Goal: Information Seeking & Learning: Find specific fact

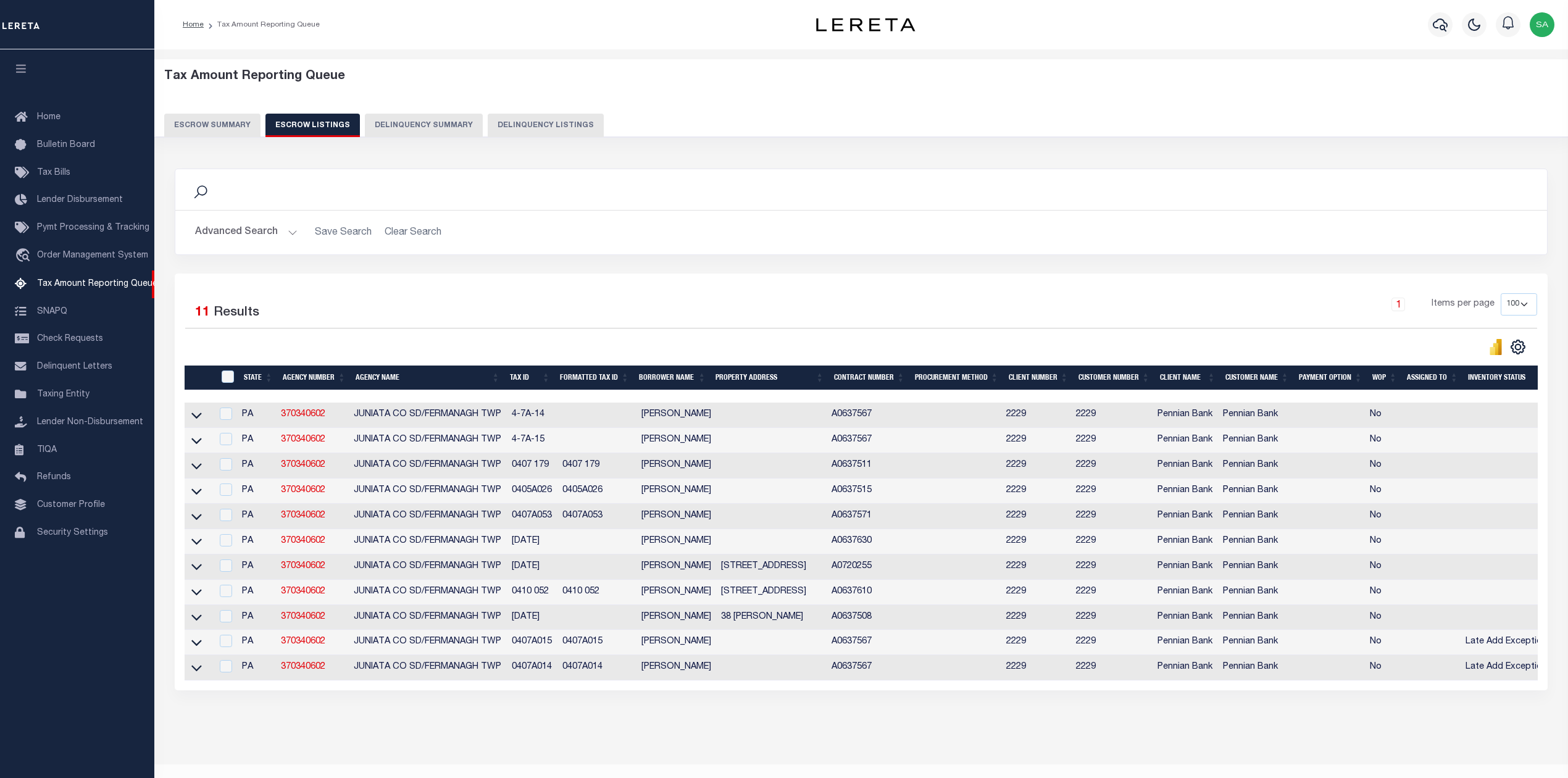
select select "100"
click at [199, 127] on button "Escrow Summary" at bounding box center [212, 125] width 96 height 23
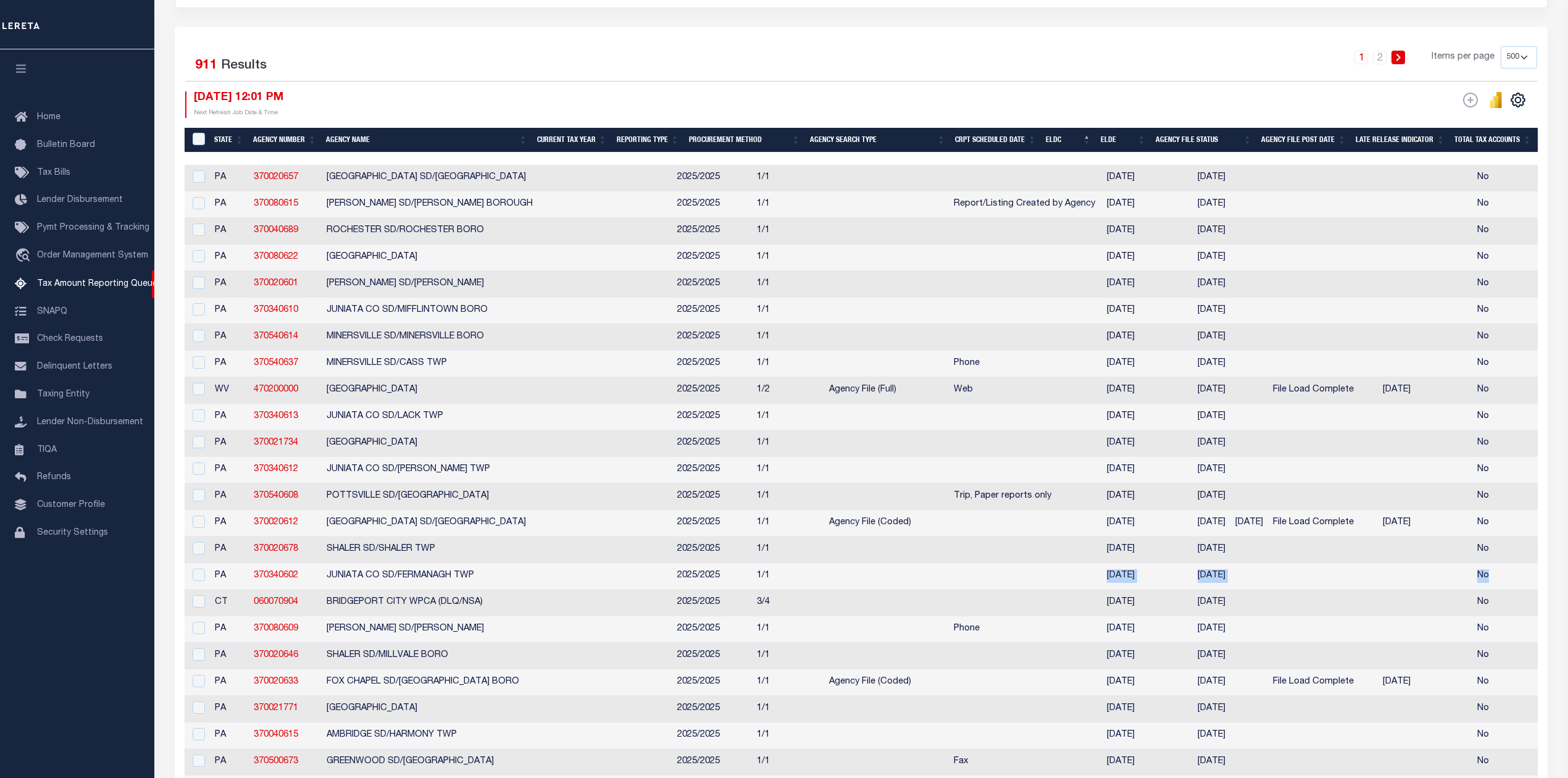
scroll to position [82, 0]
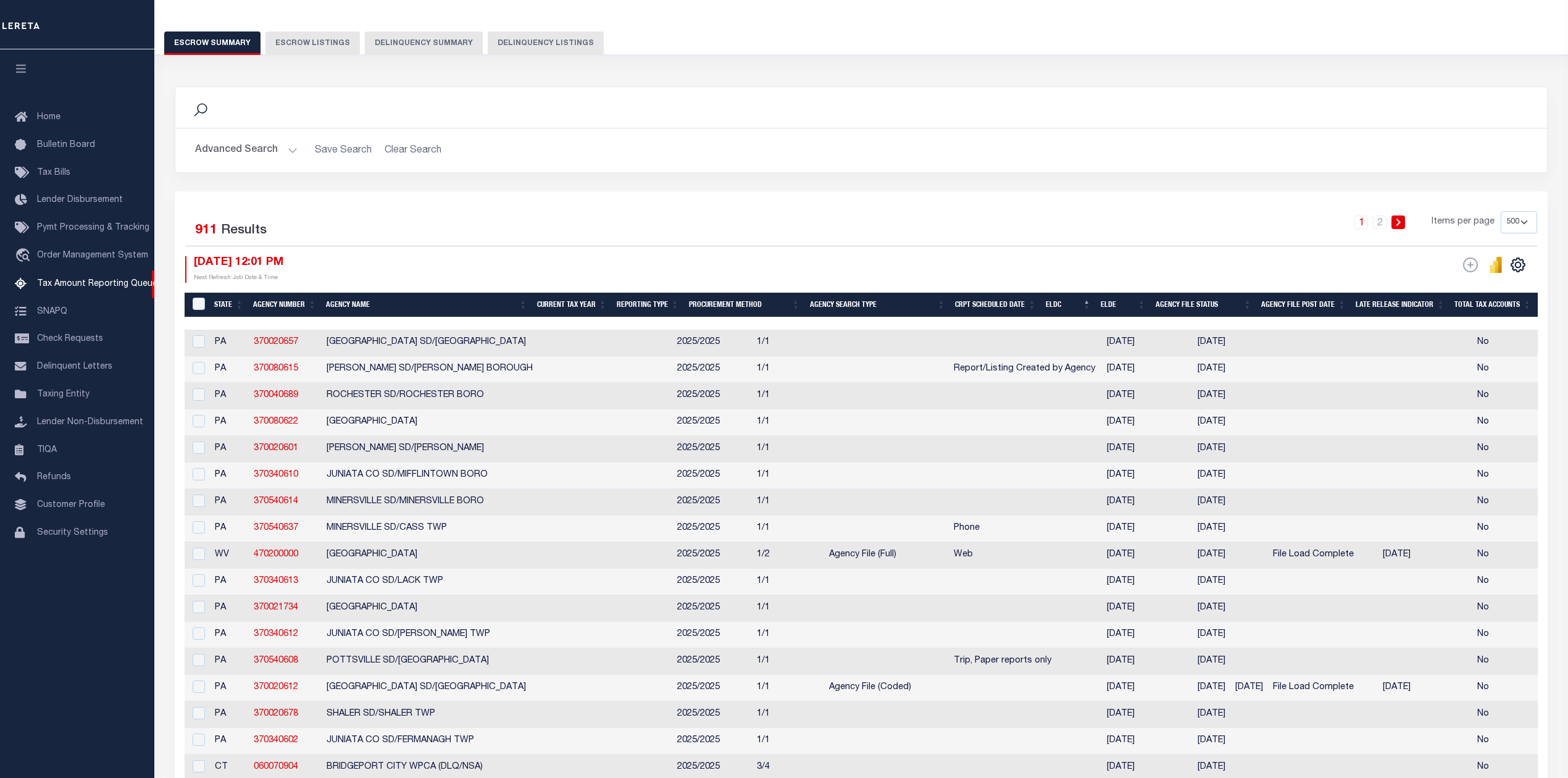
click at [949, 470] on td at bounding box center [1025, 475] width 153 height 27
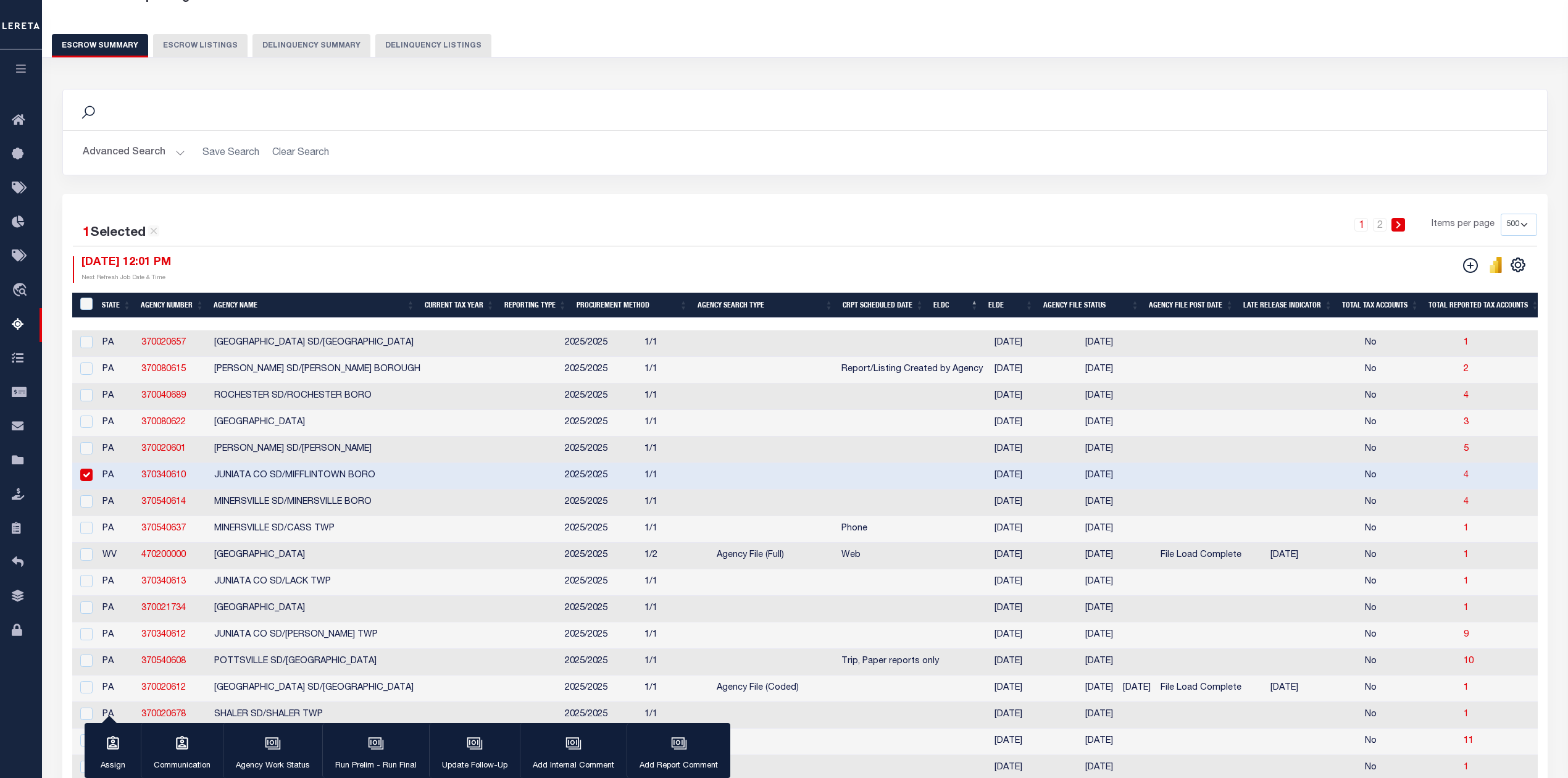
scroll to position [0, 0]
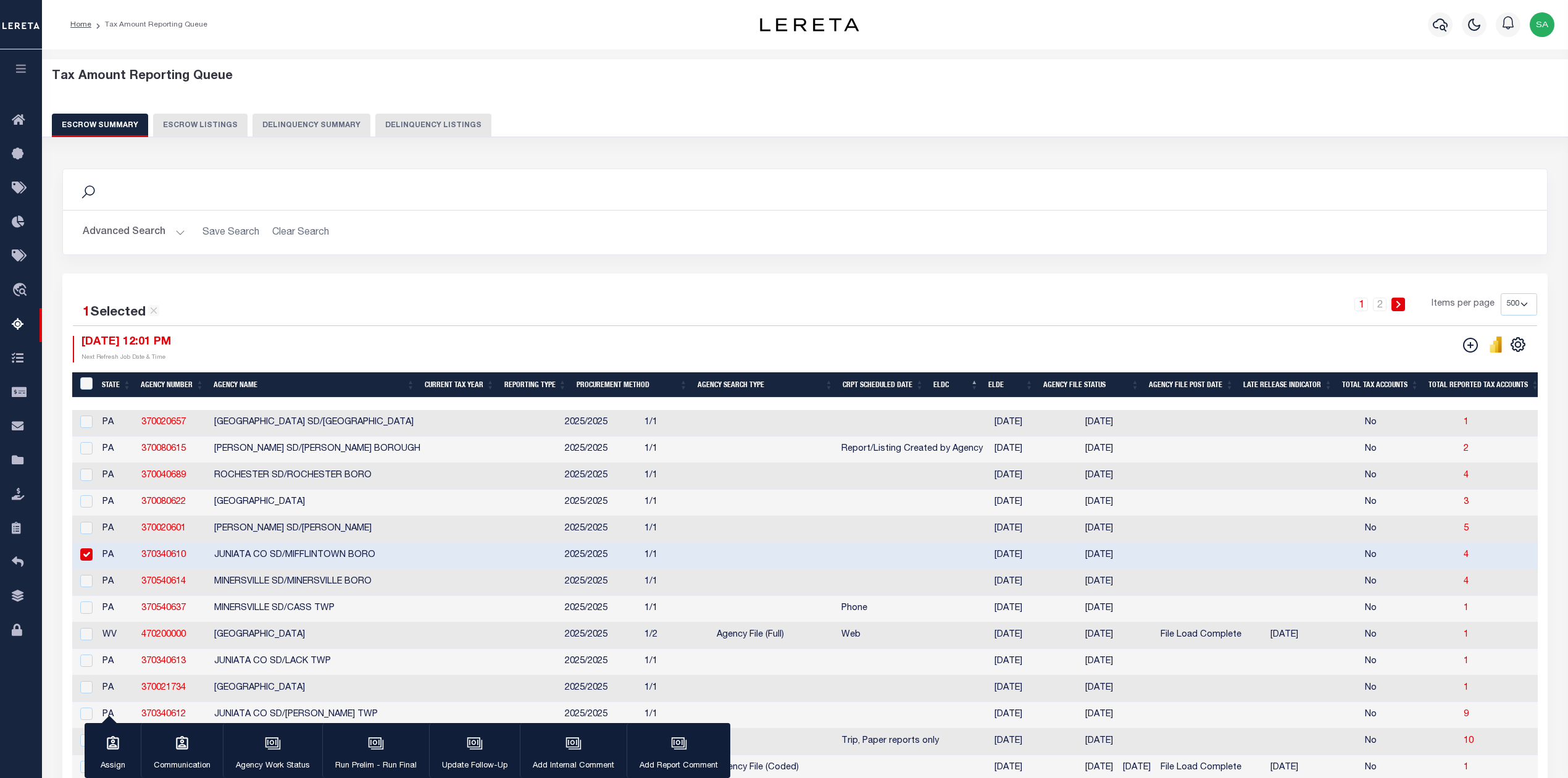
click at [836, 563] on td at bounding box center [913, 556] width 153 height 27
checkbox input "false"
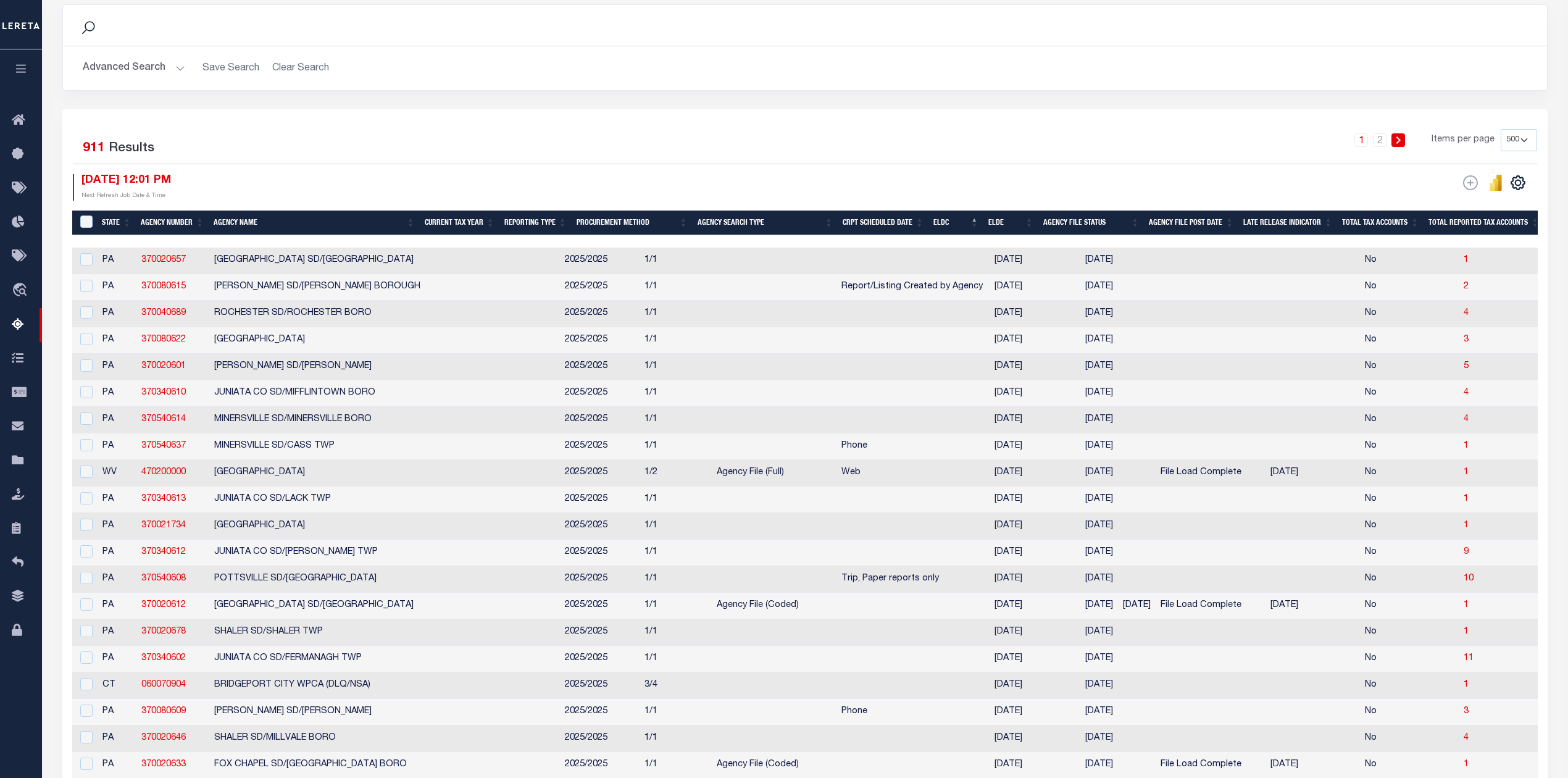
scroll to position [82, 0]
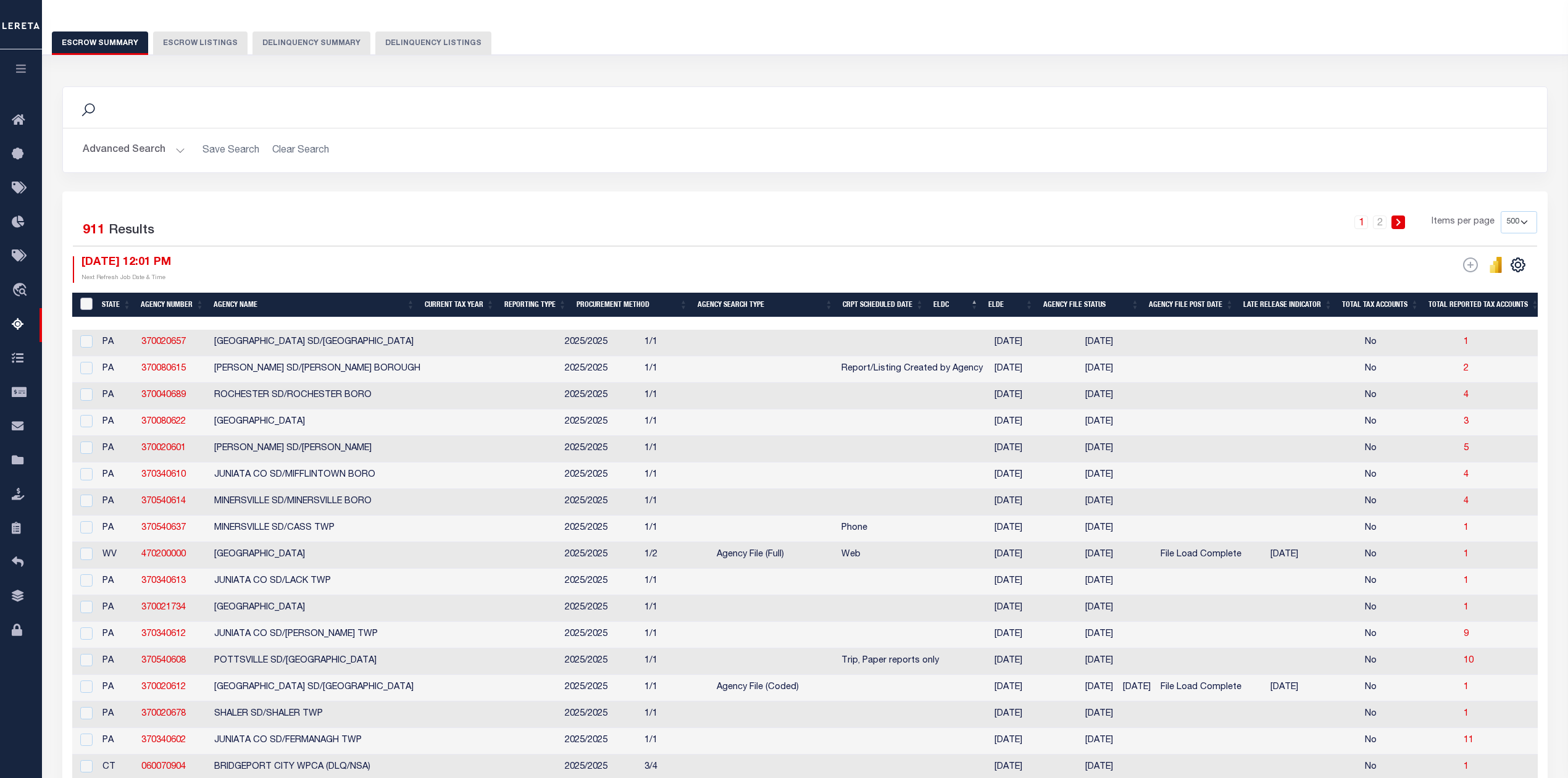
click at [87, 309] on input "&nbsp;" at bounding box center [87, 304] width 13 height 13
checkbox input "true"
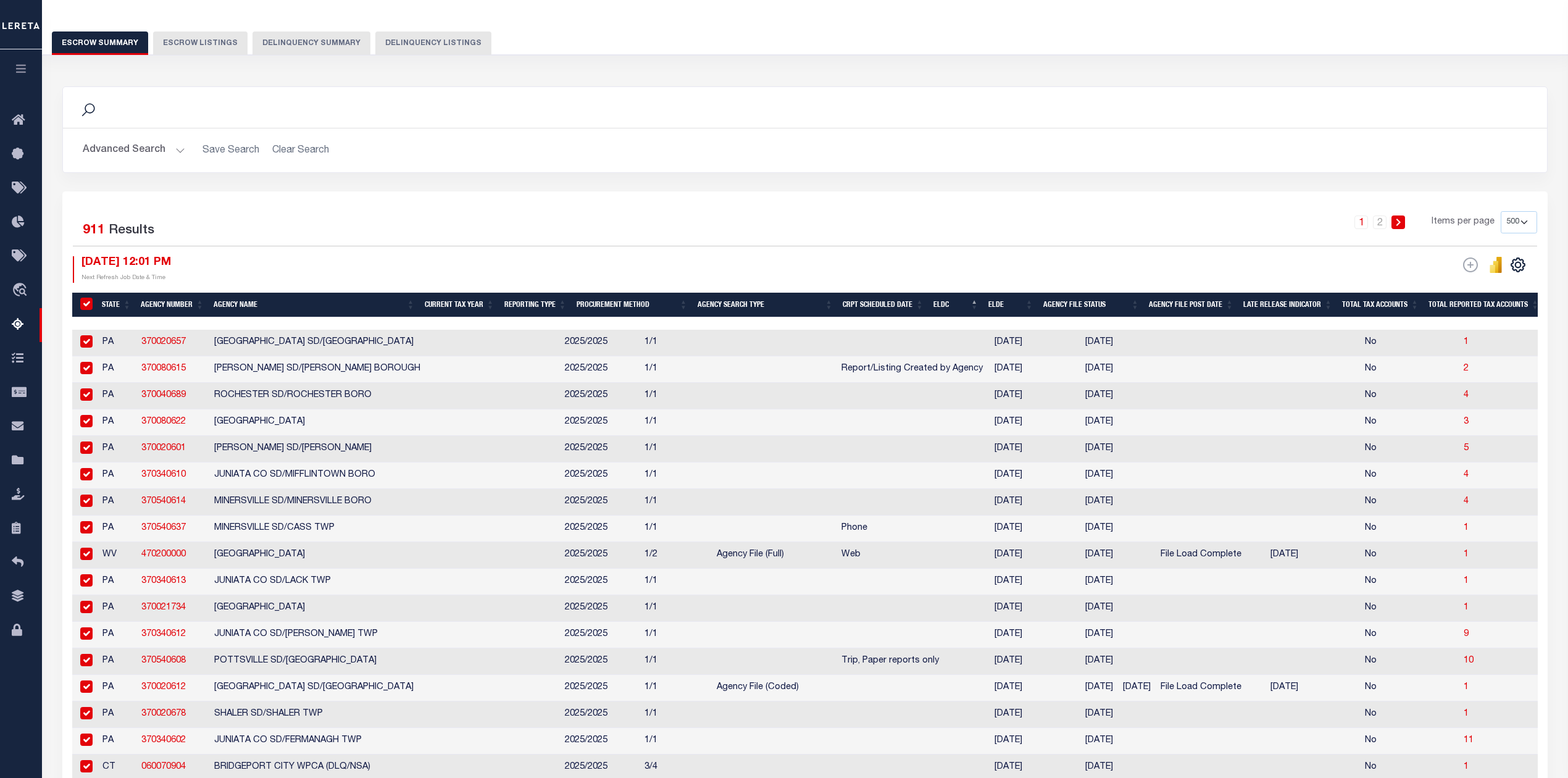
checkbox input "true"
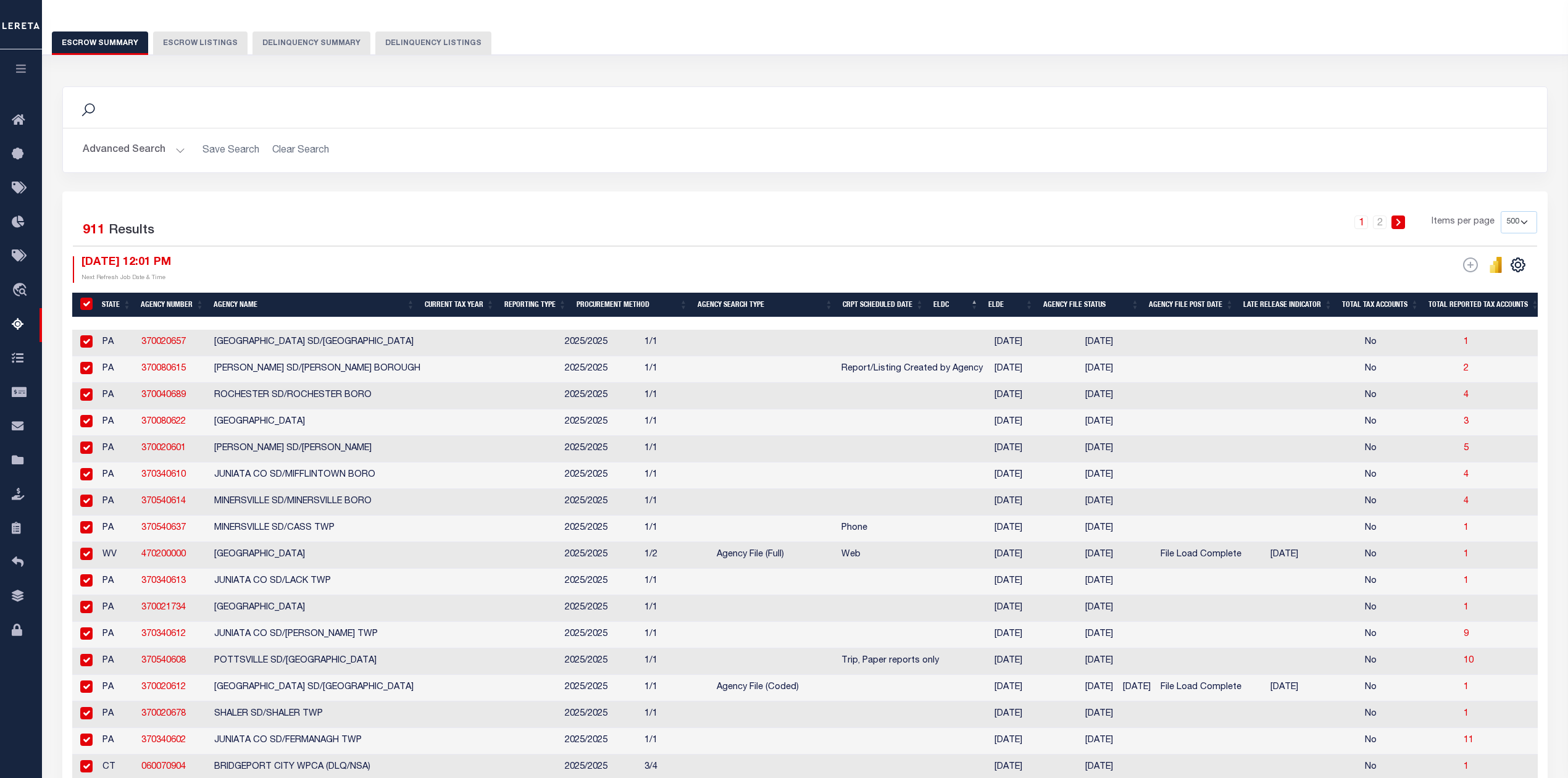
checkbox input "true"
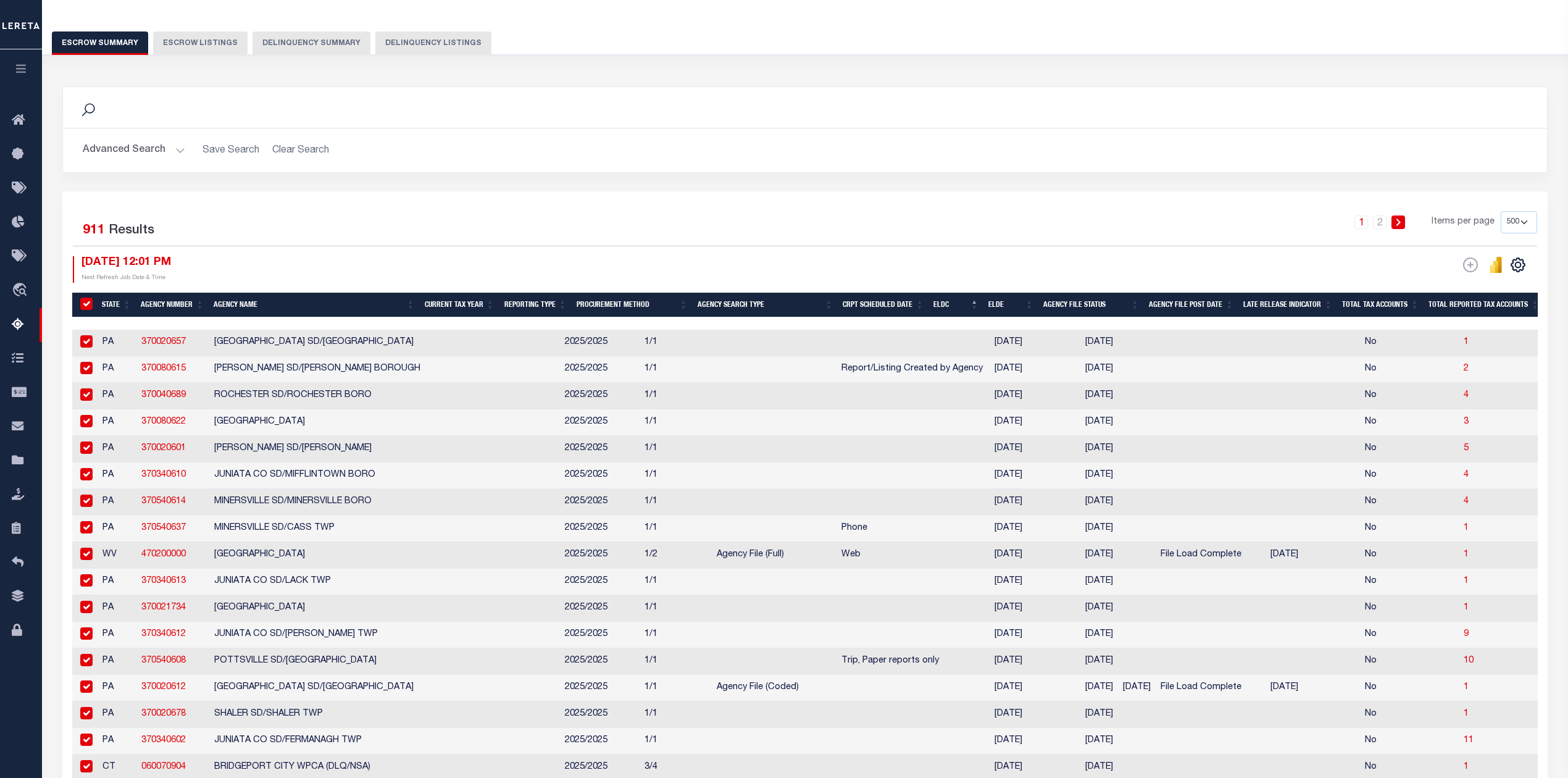
checkbox input "true"
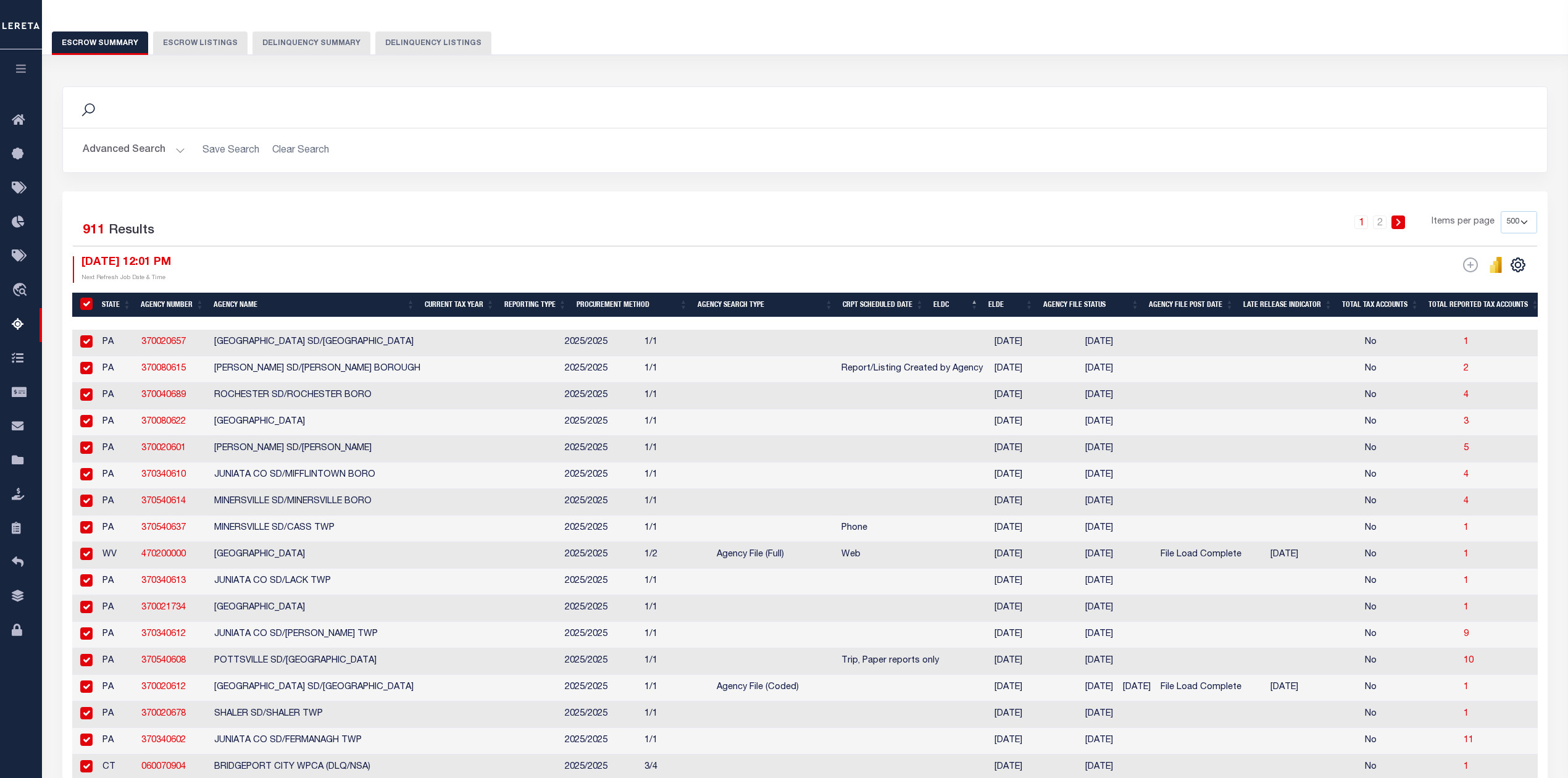
checkbox input "true"
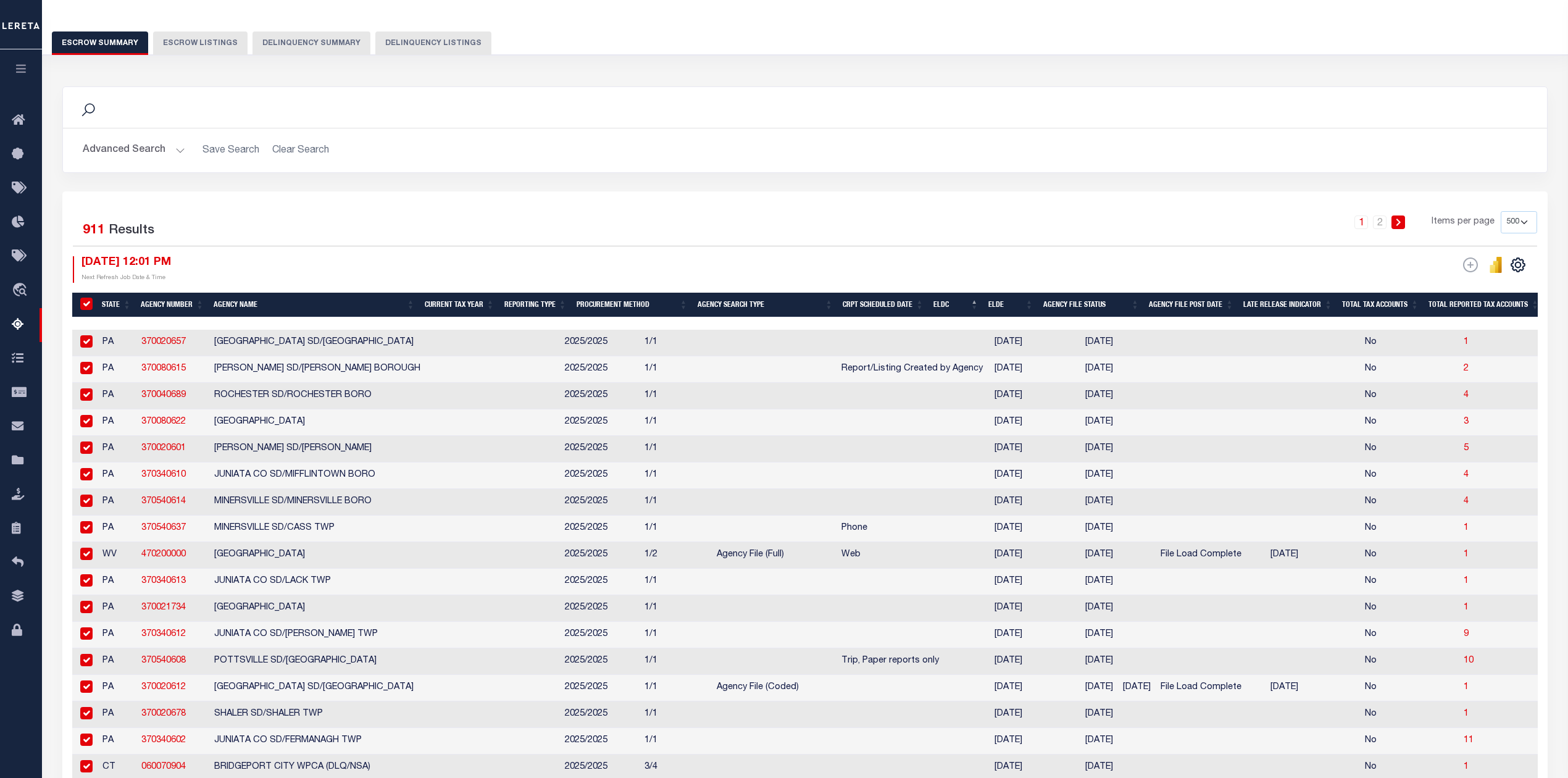
checkbox input "true"
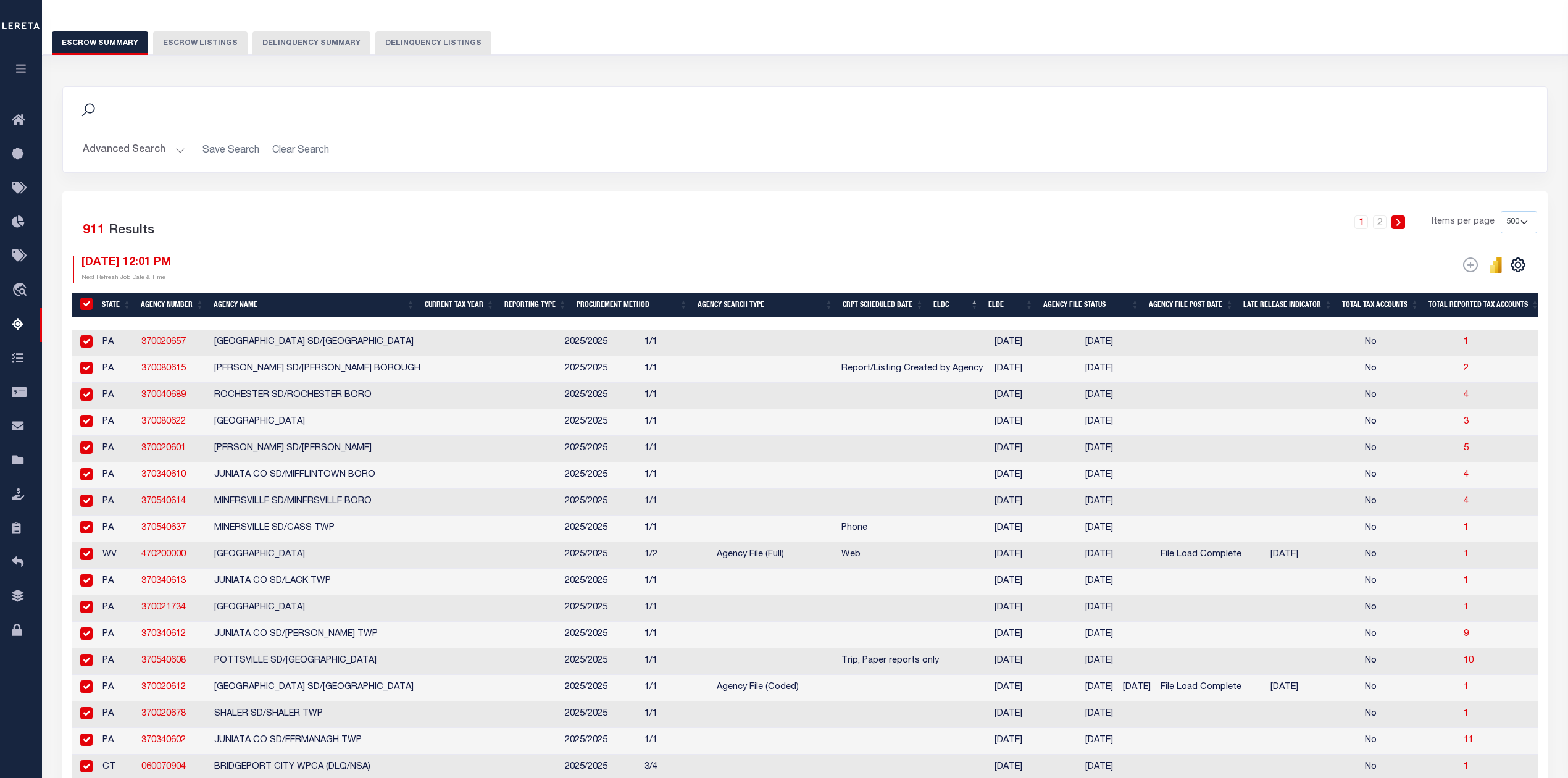
checkbox input "true"
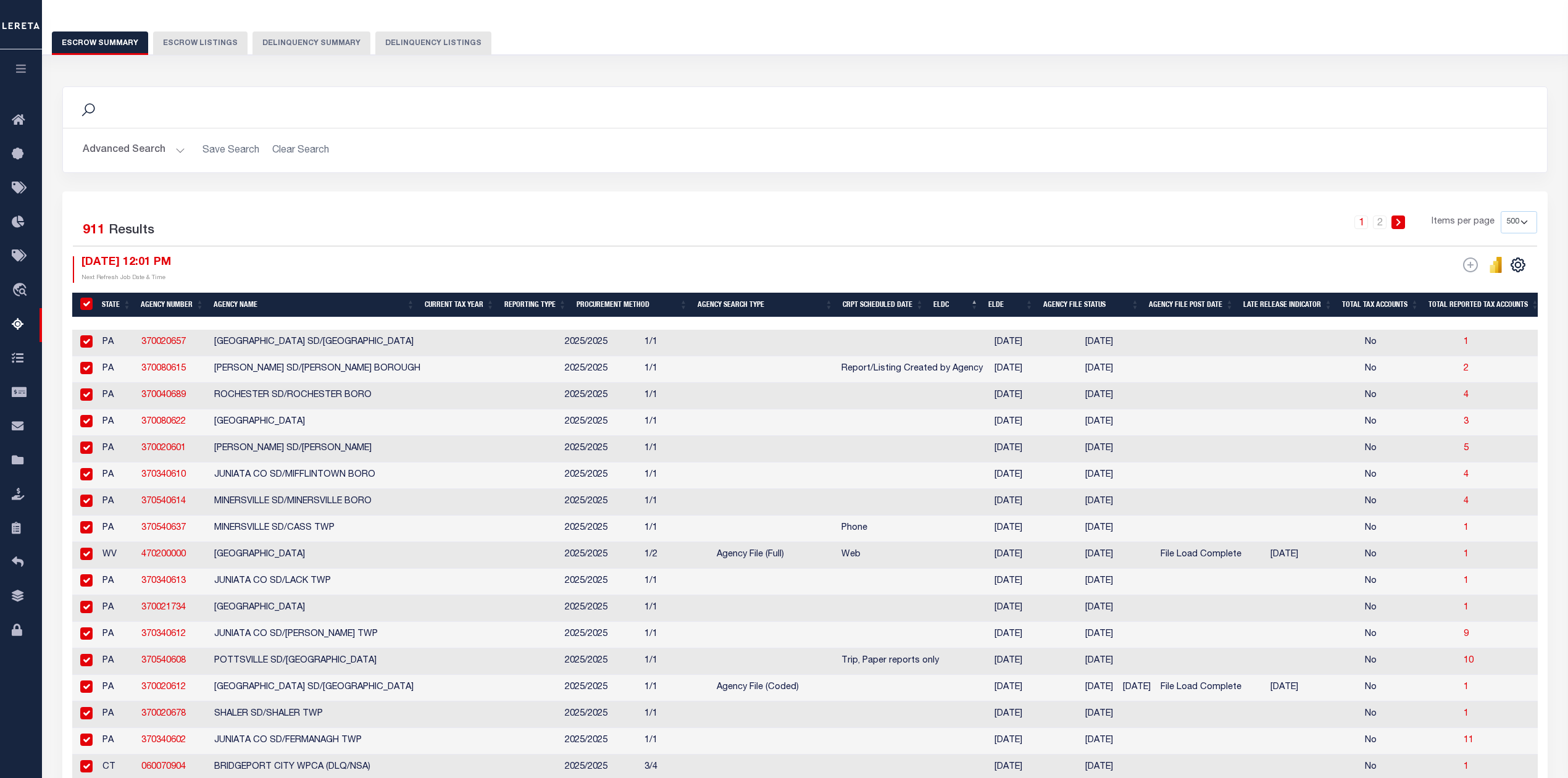
checkbox input "true"
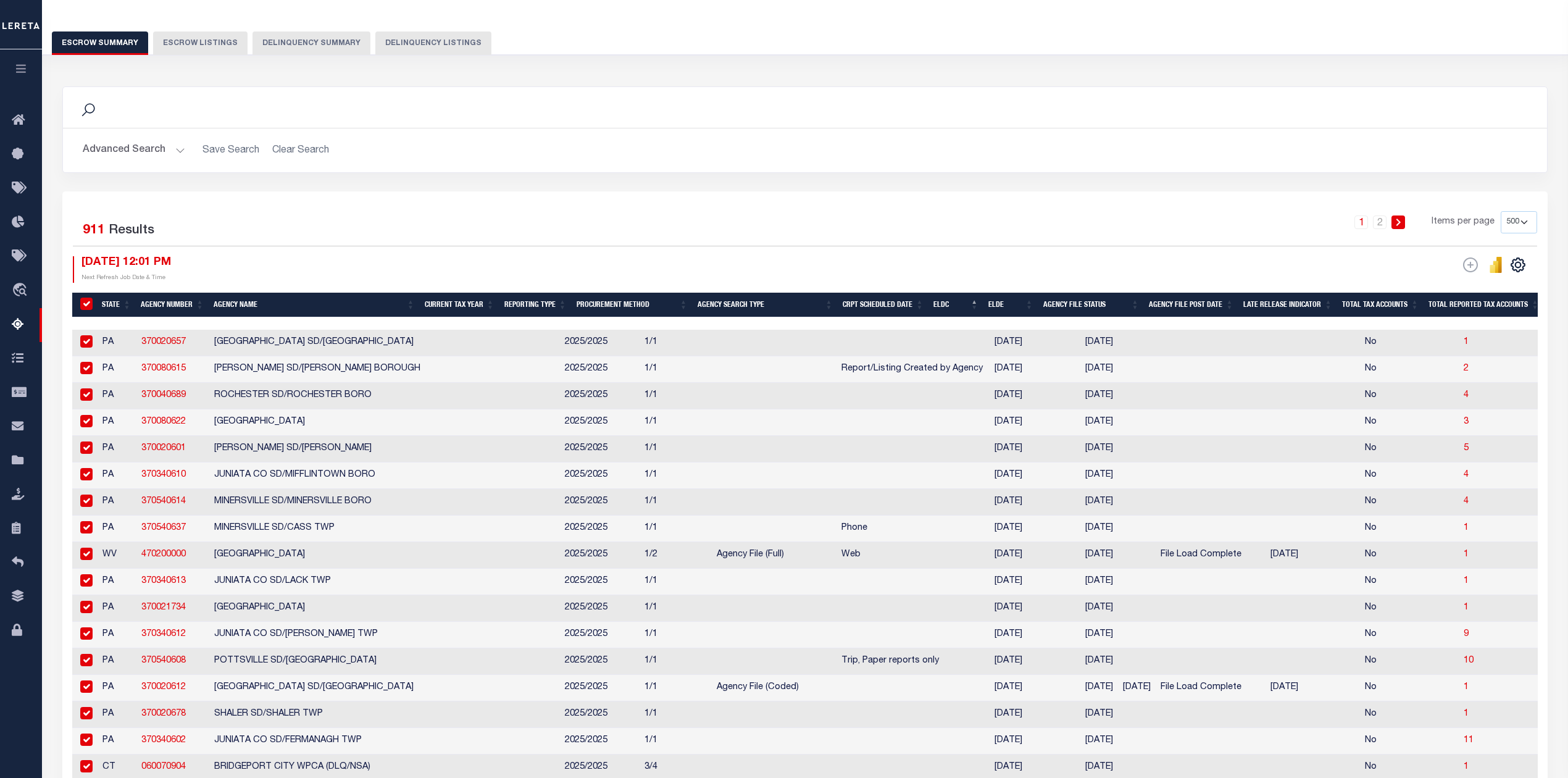
checkbox input "true"
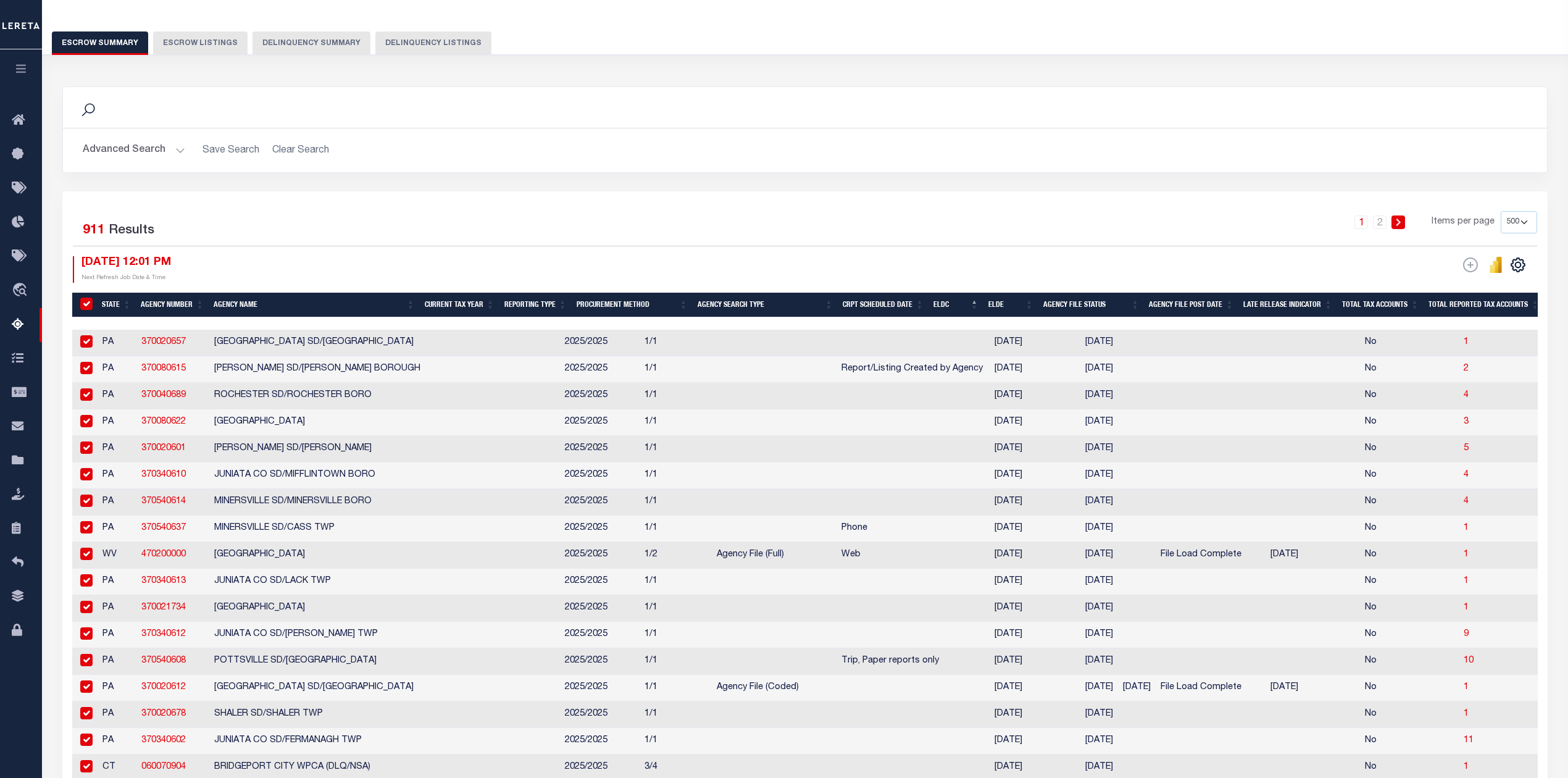
checkbox input "true"
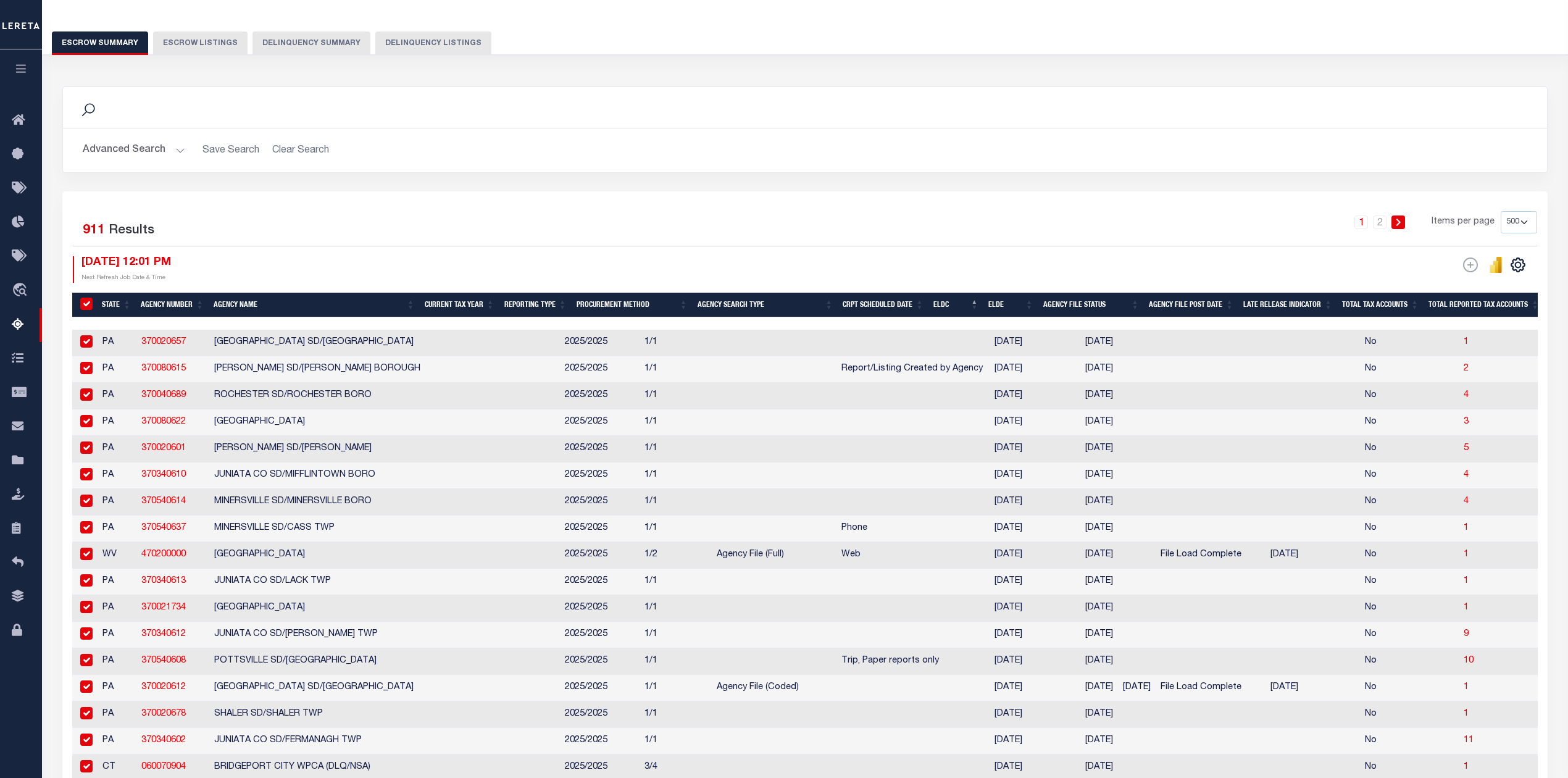
checkbox input "true"
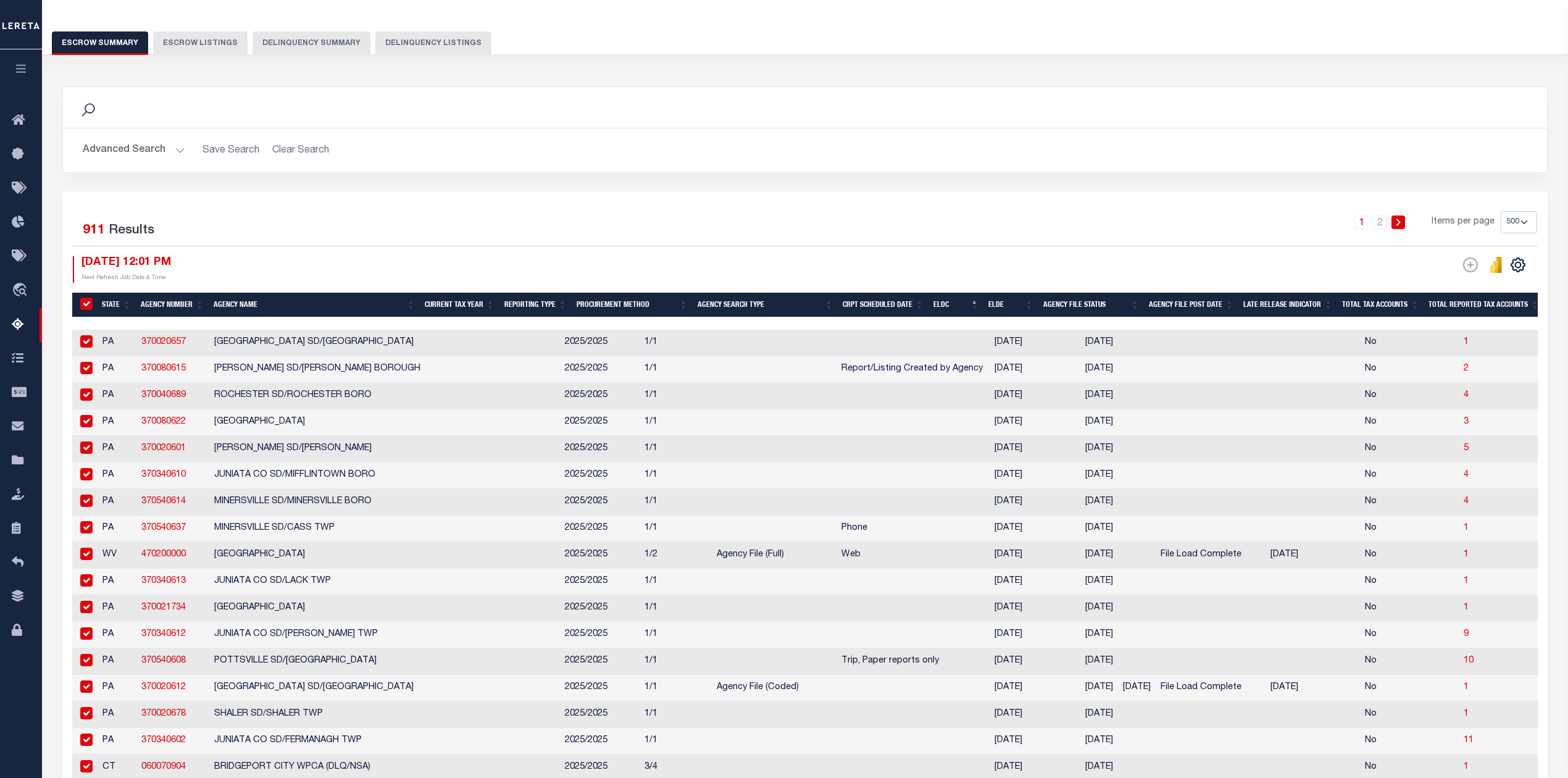
checkbox input "true"
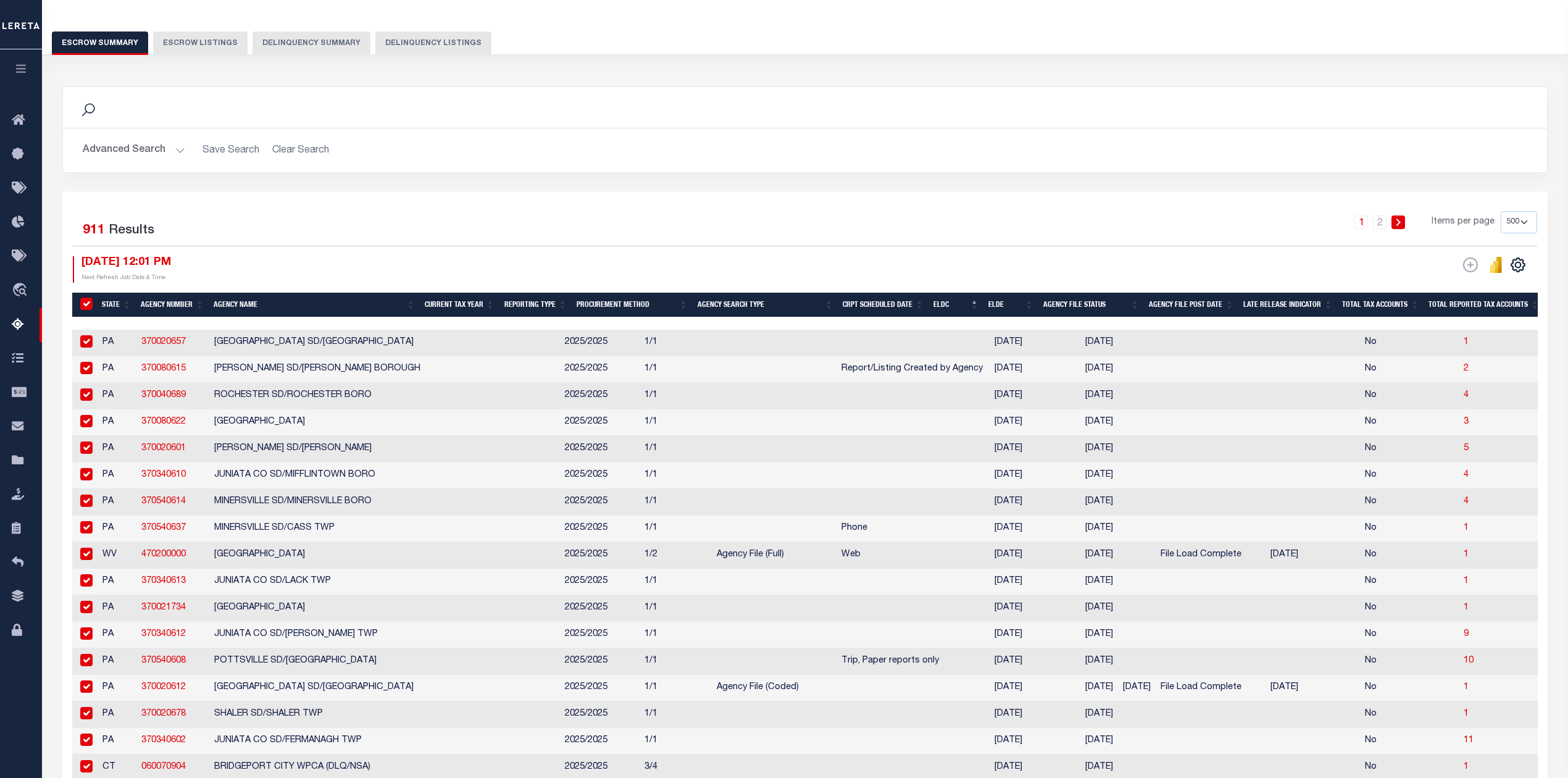
checkbox input "true"
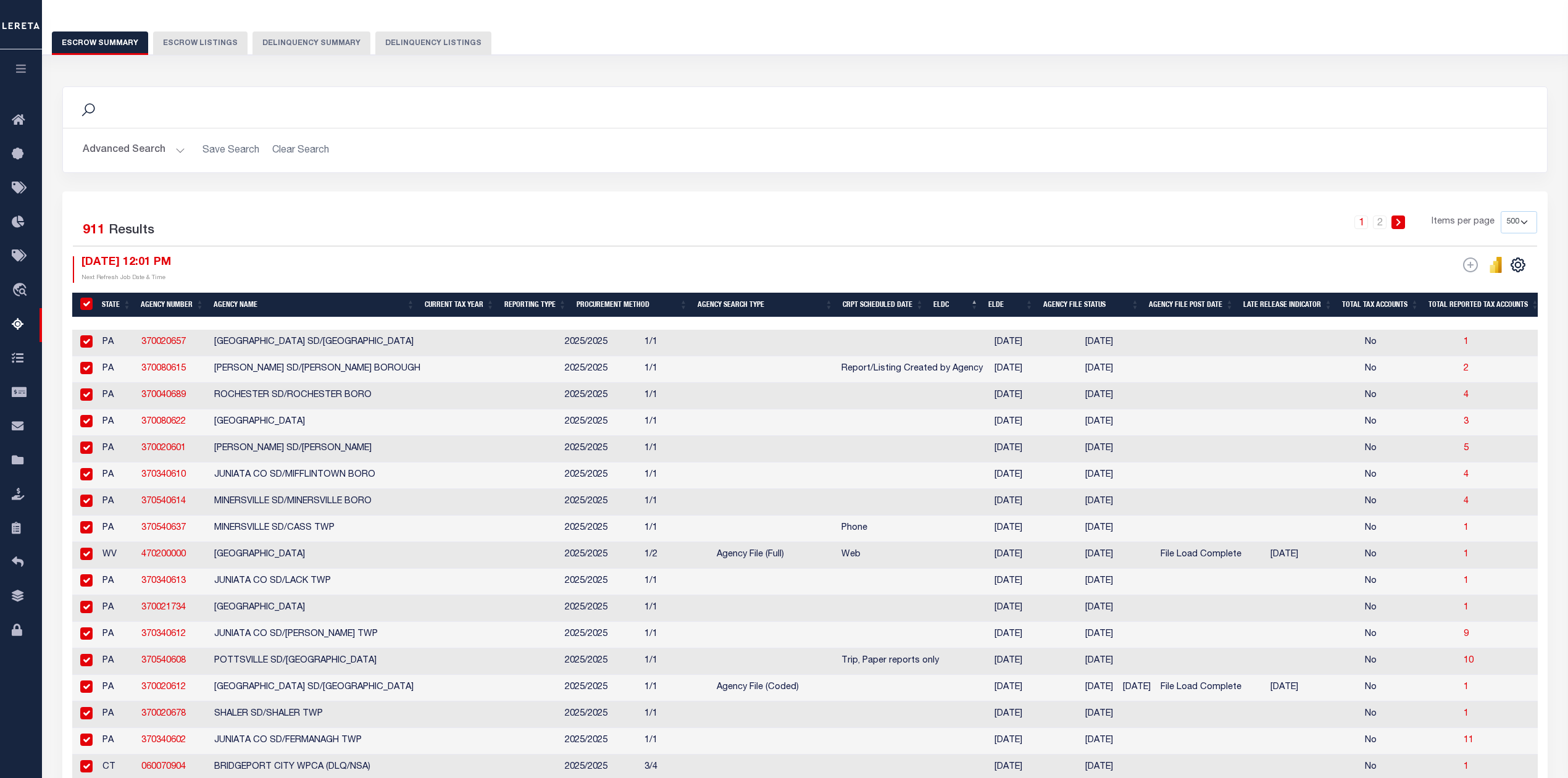
checkbox input "true"
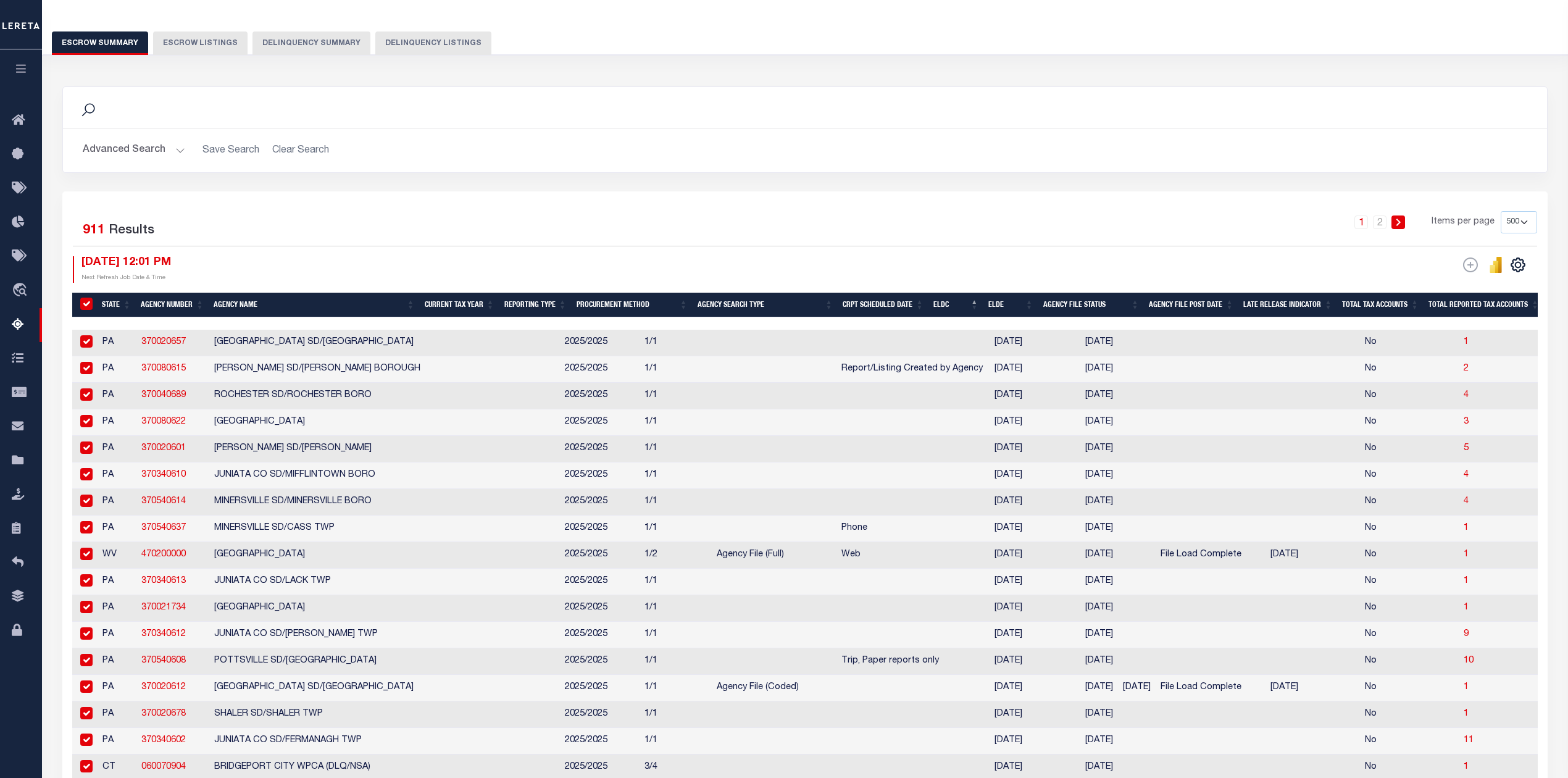
checkbox input "true"
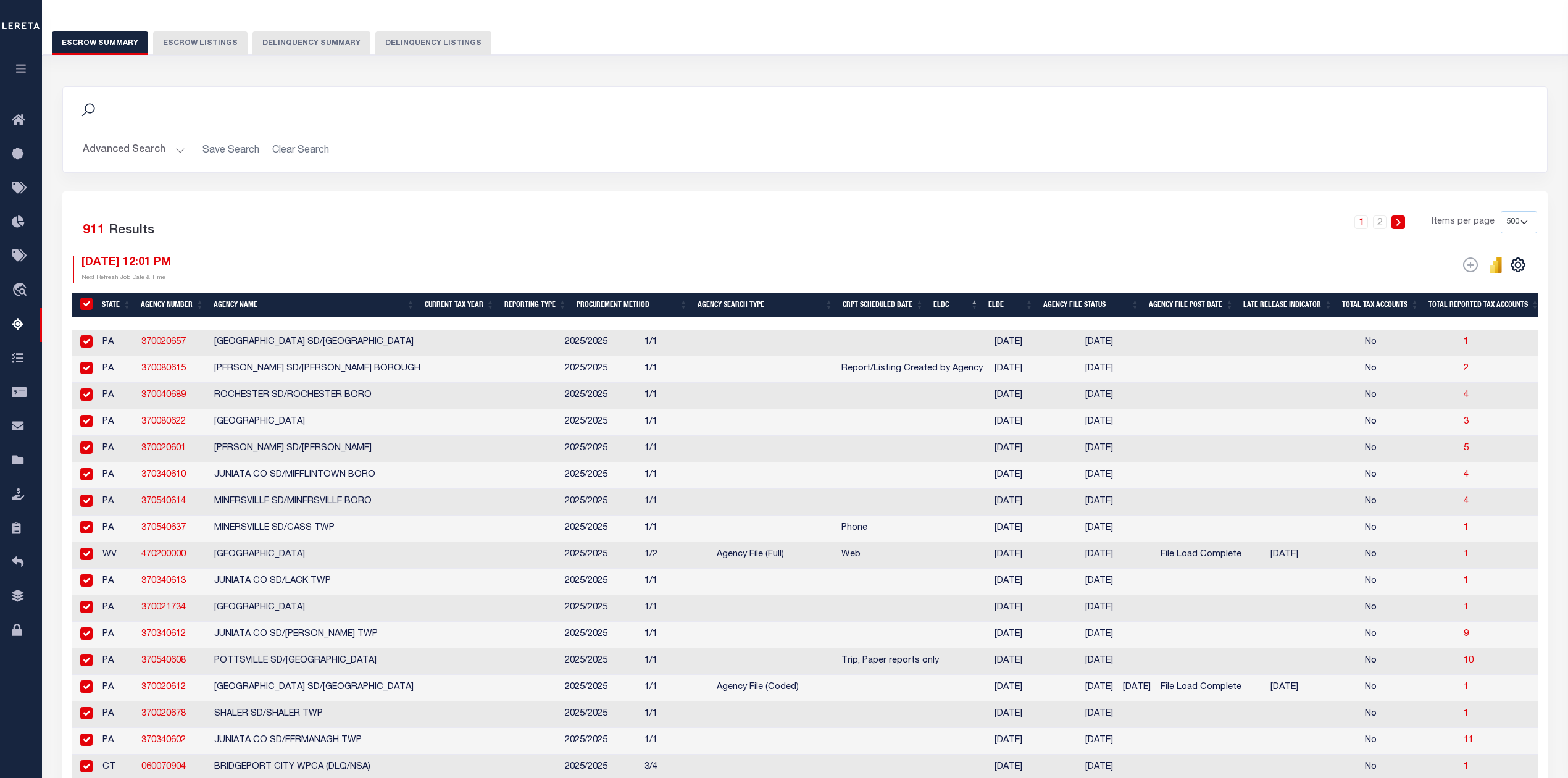
checkbox input "true"
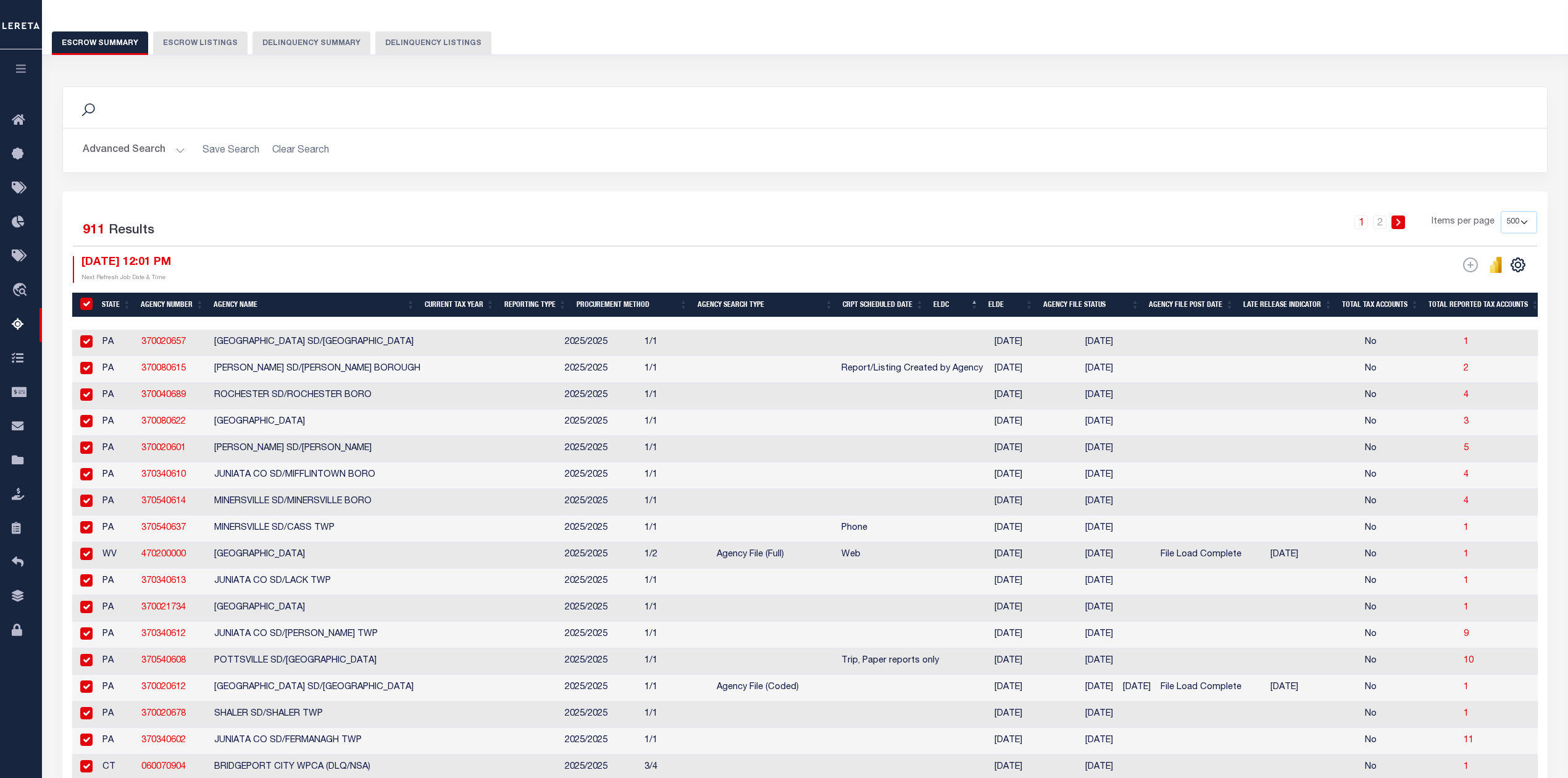
checkbox input "true"
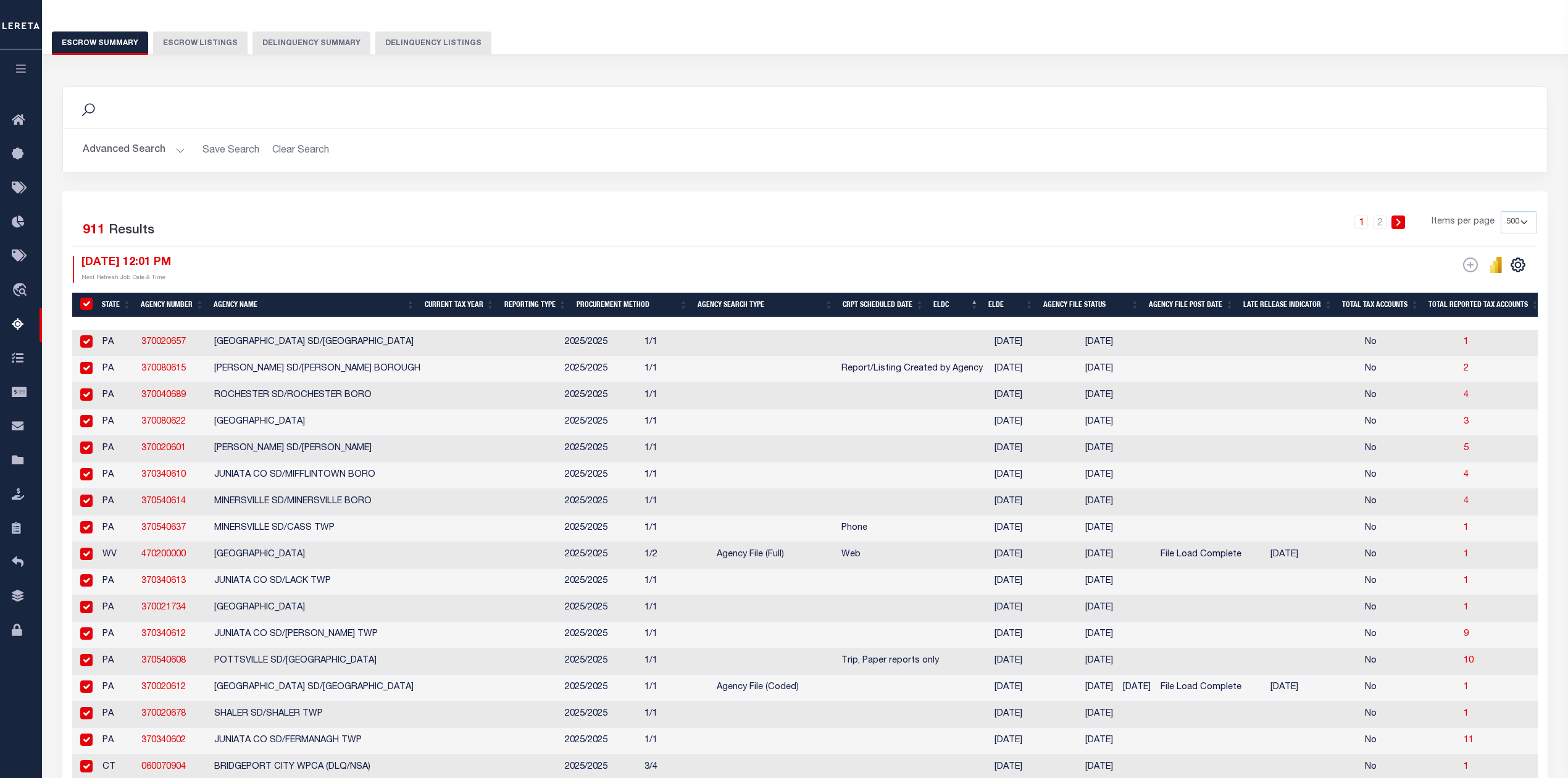
checkbox input "true"
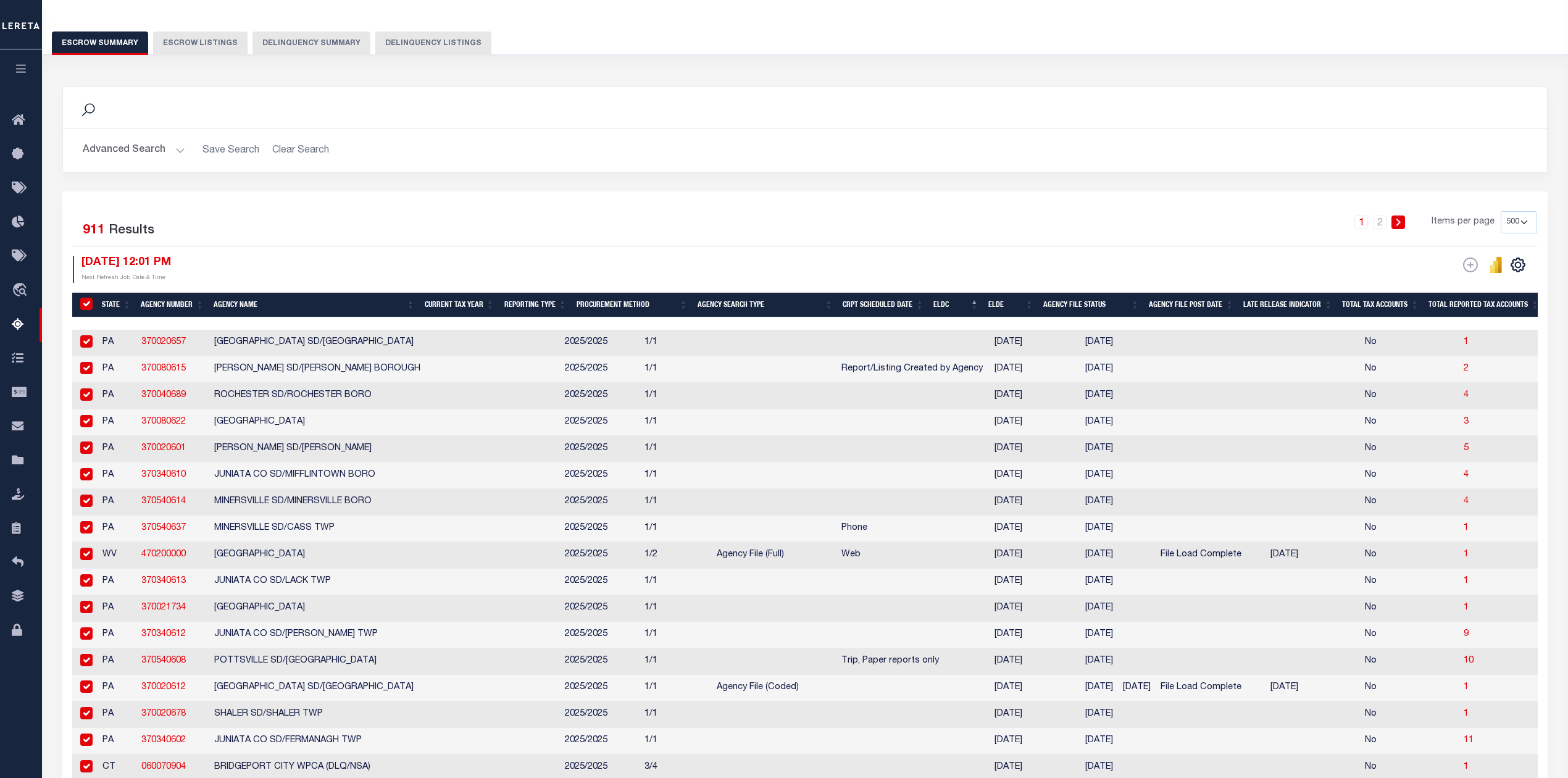
checkbox input "true"
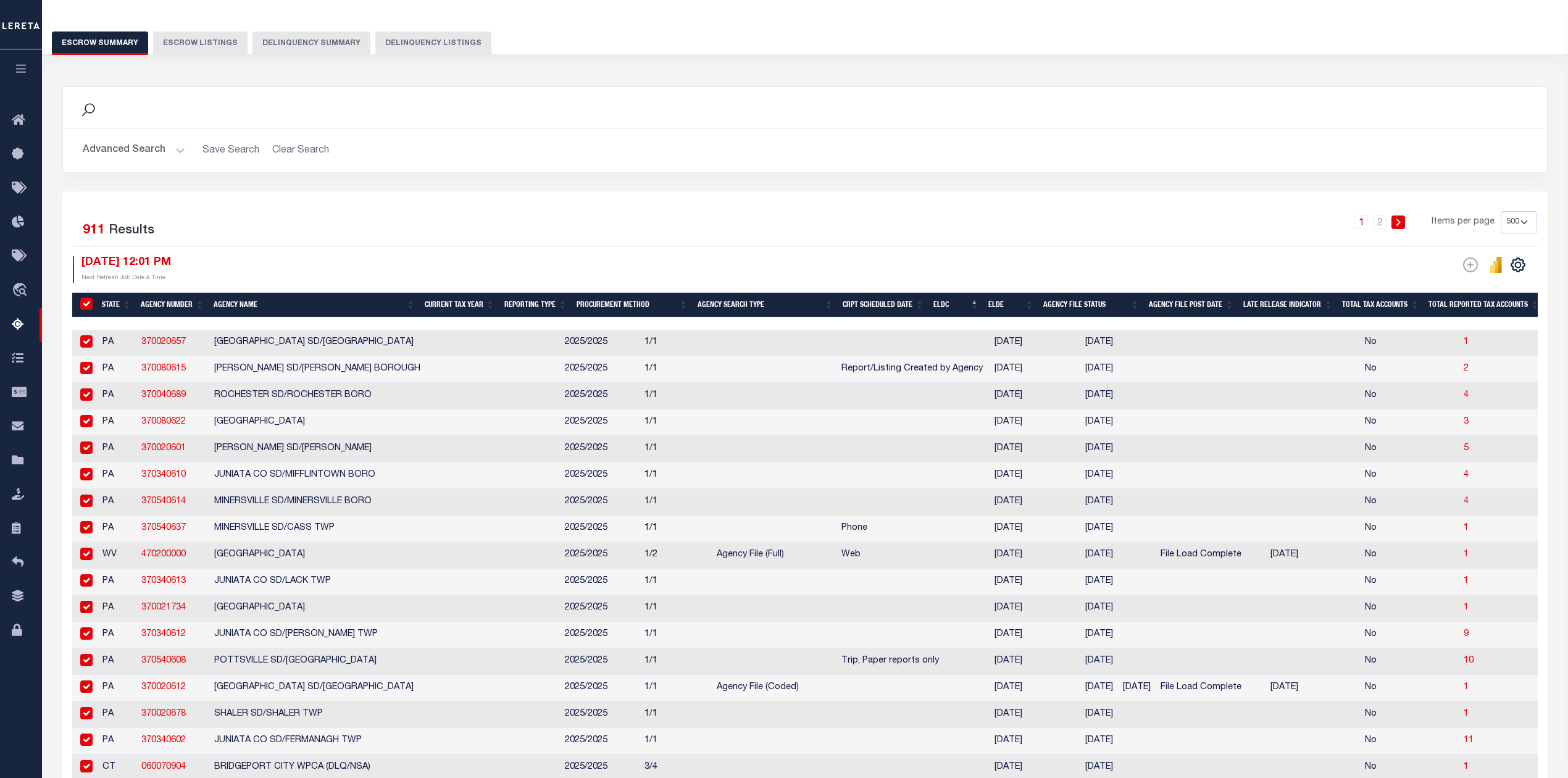
checkbox input "true"
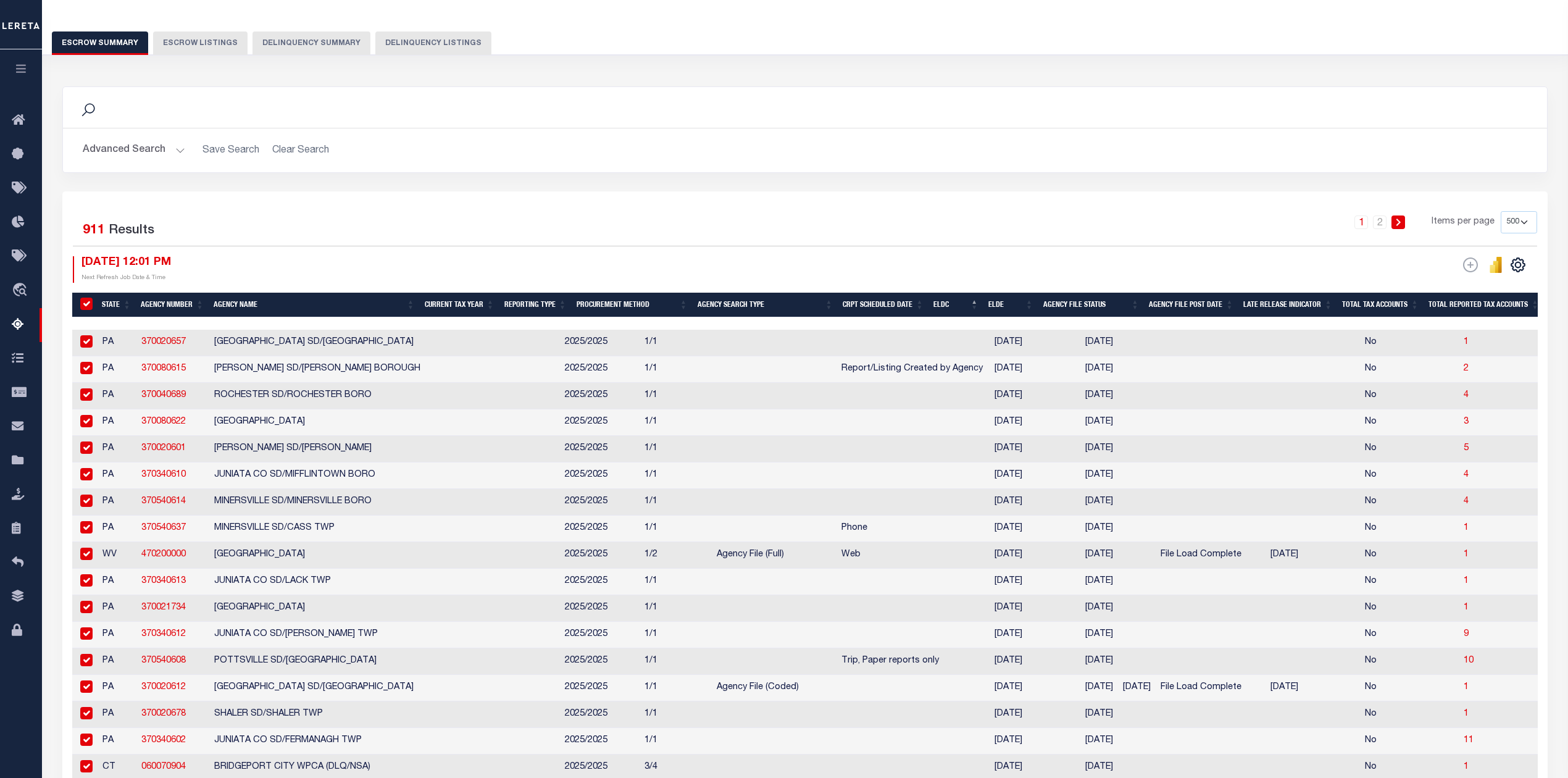
checkbox input "true"
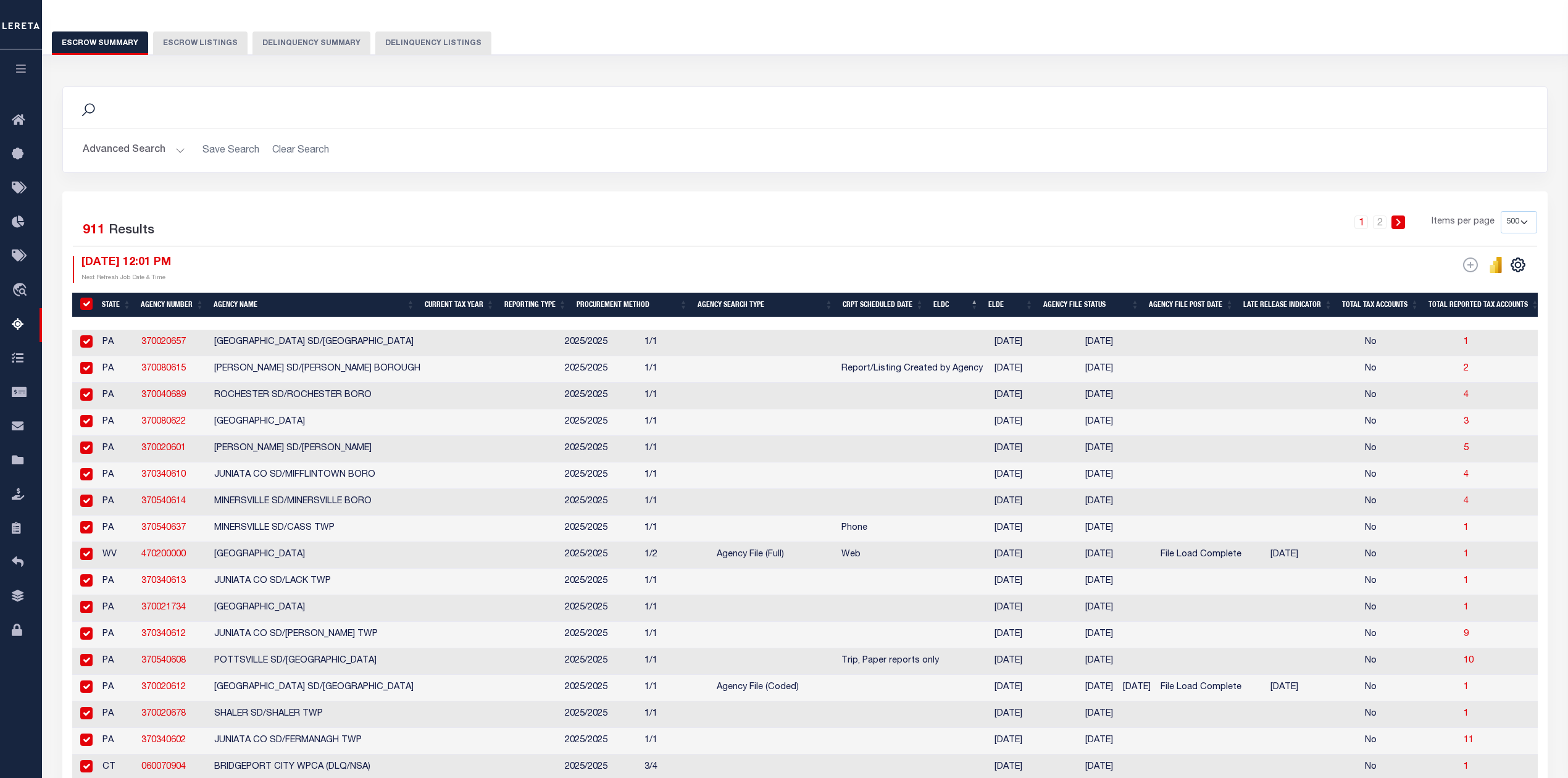
checkbox input "true"
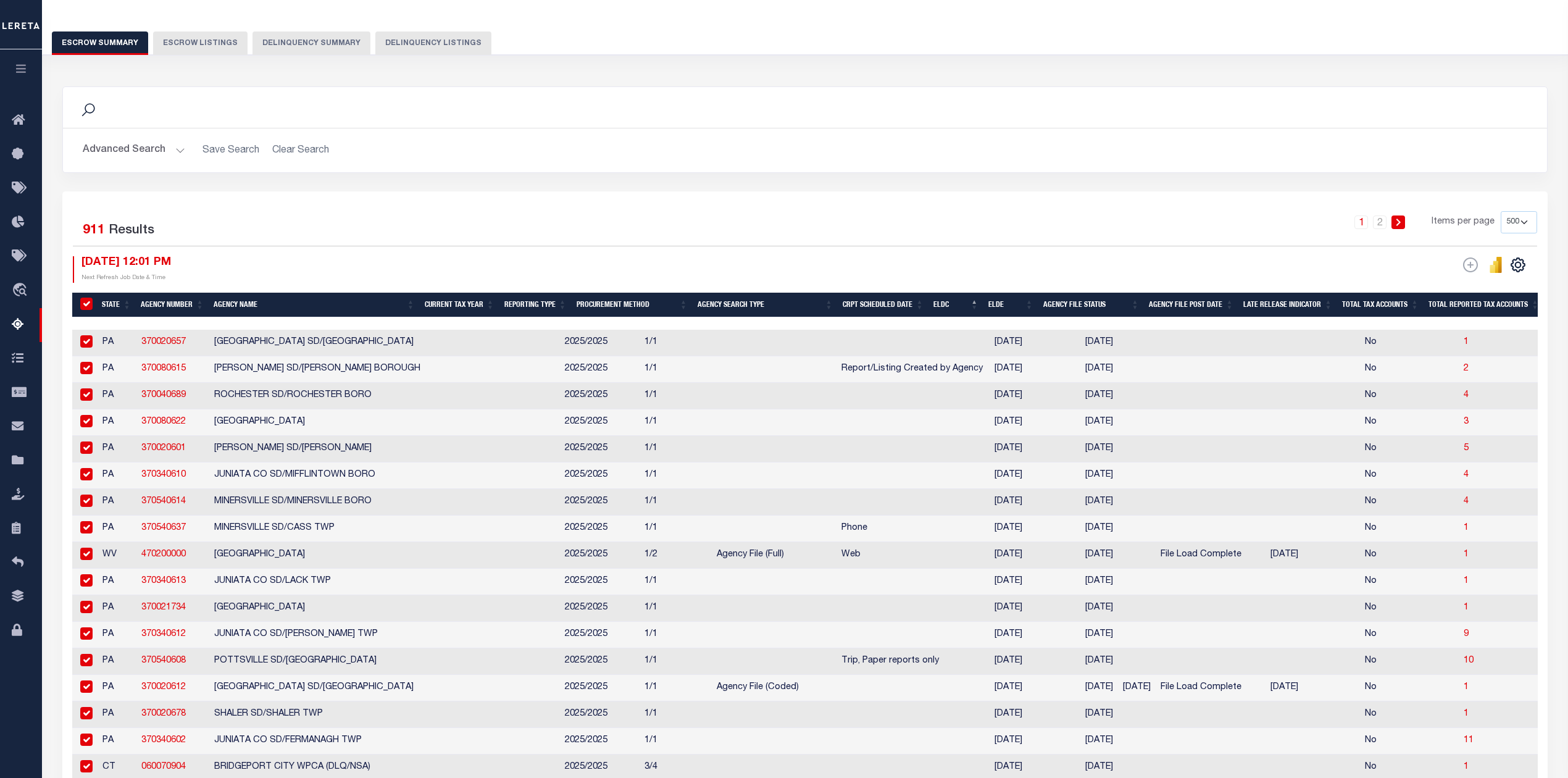
checkbox input "true"
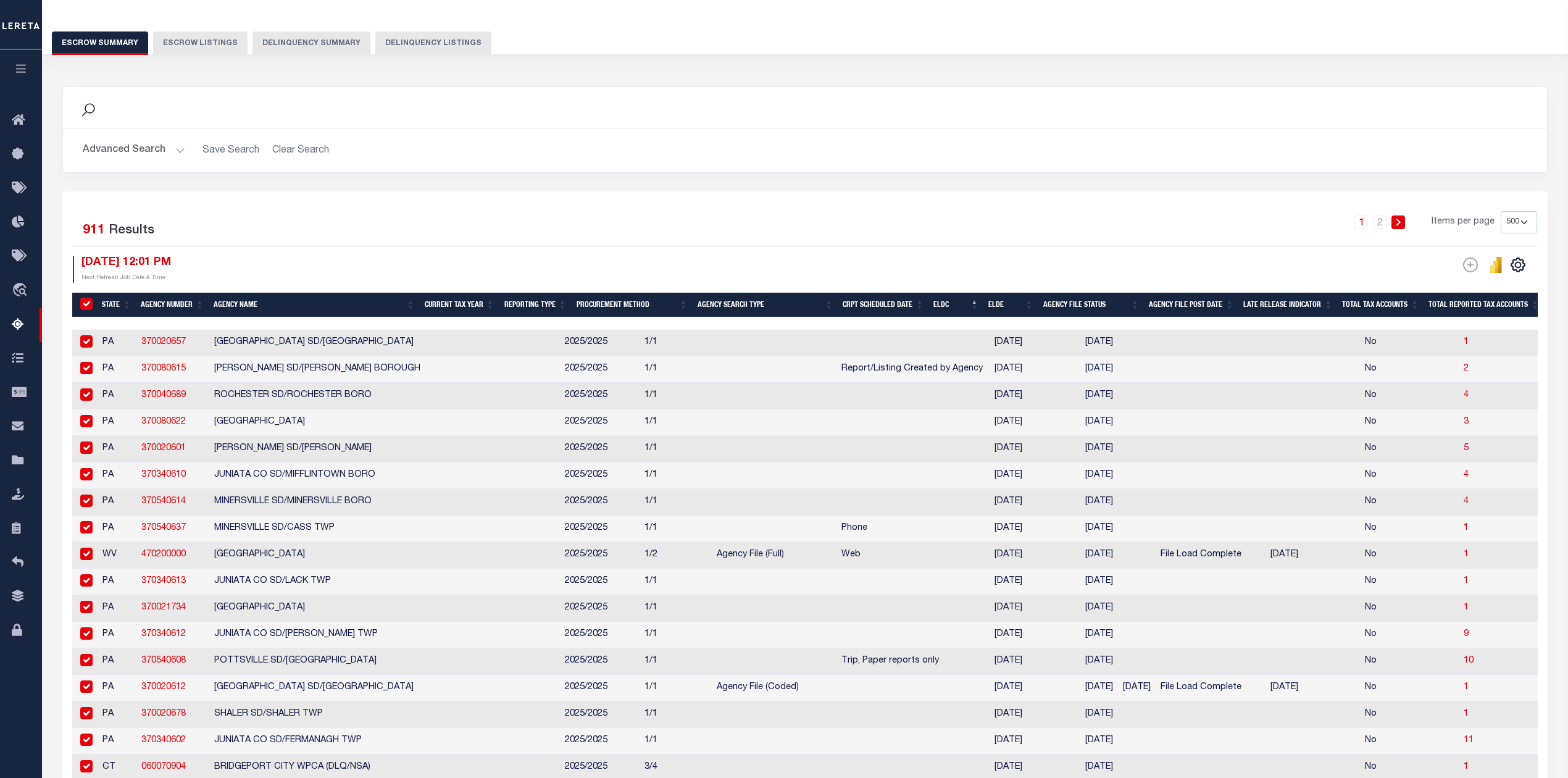
checkbox input "true"
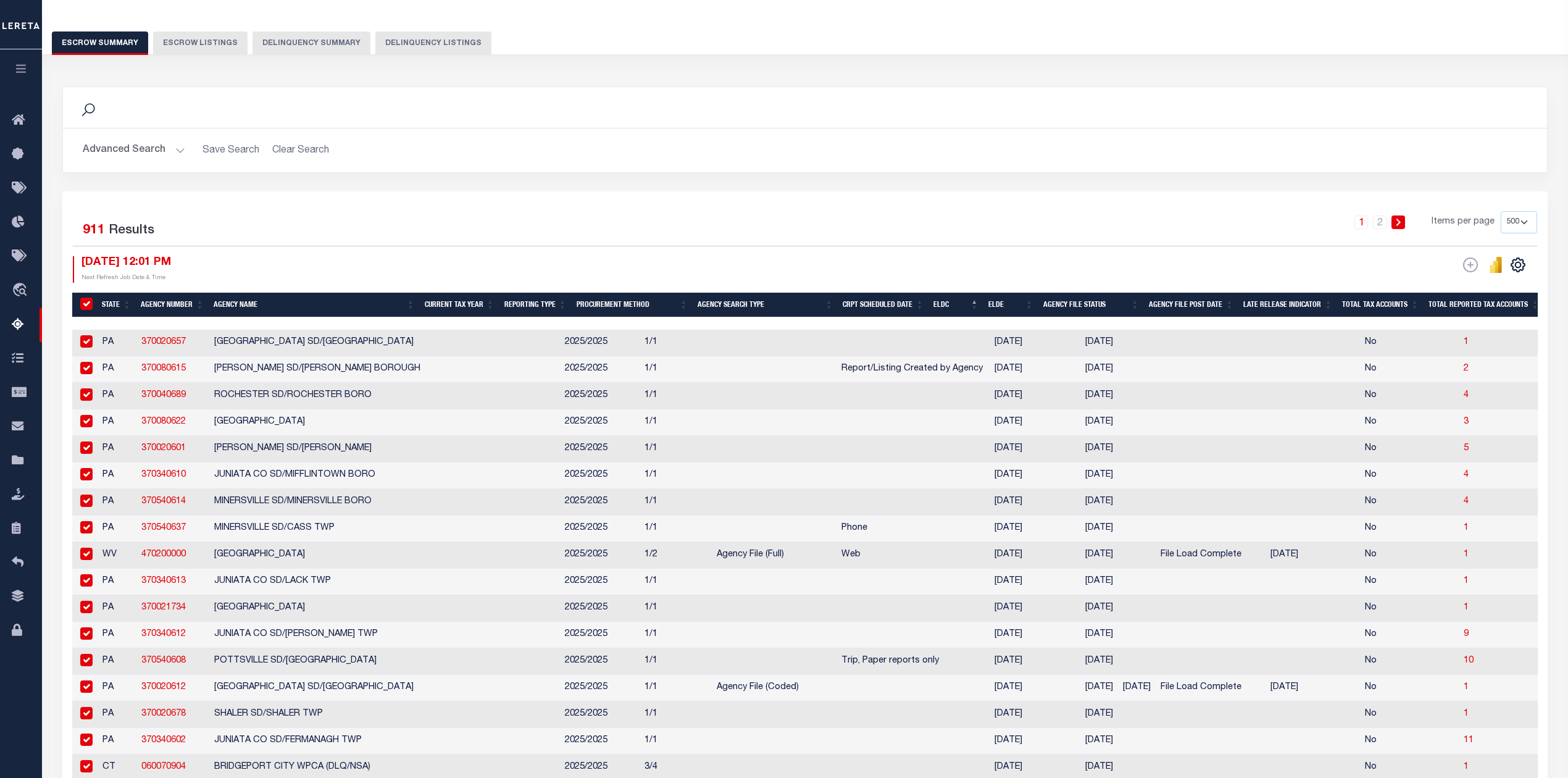
checkbox input "true"
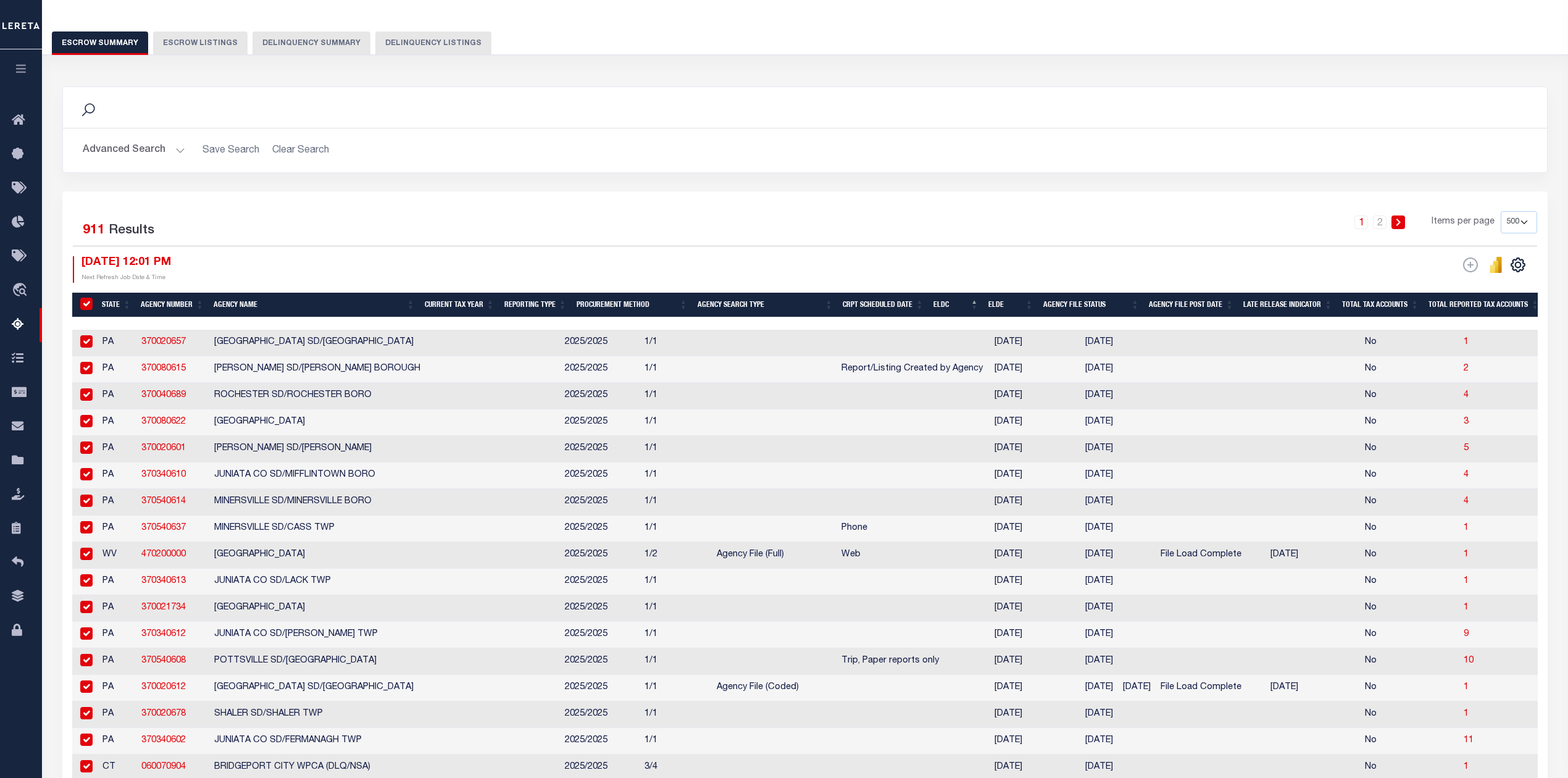
checkbox input "true"
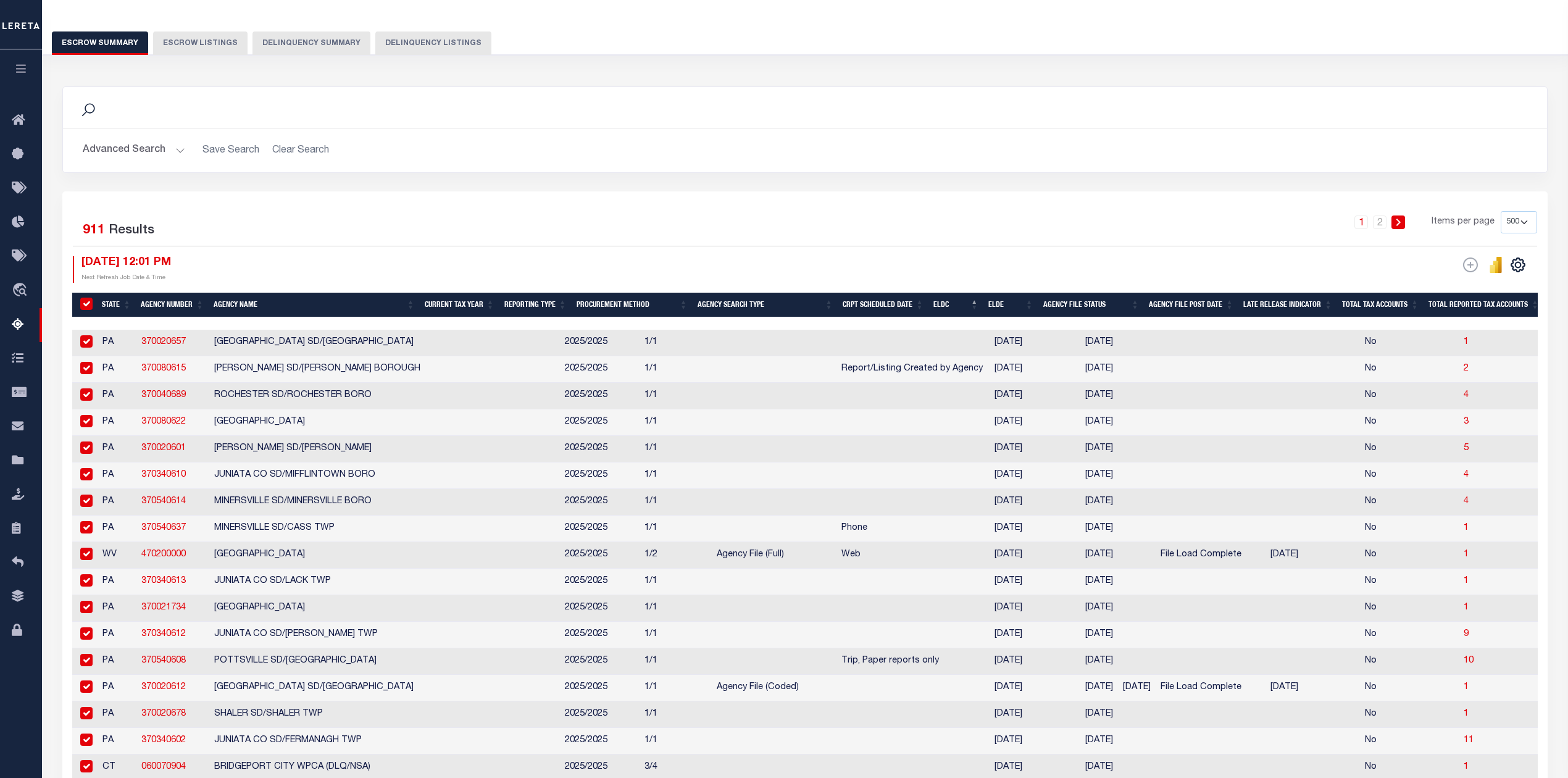
checkbox input "true"
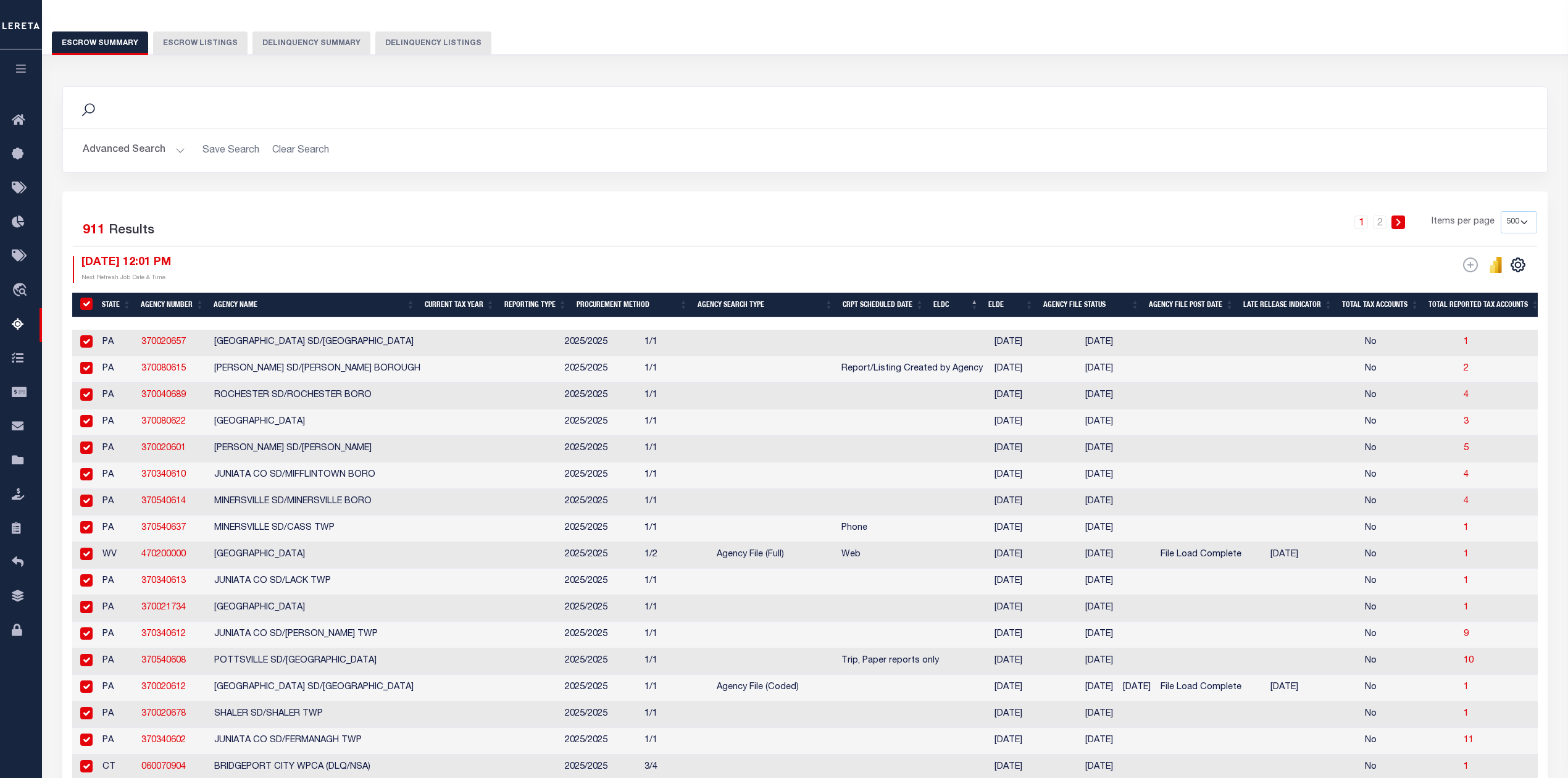
checkbox input "true"
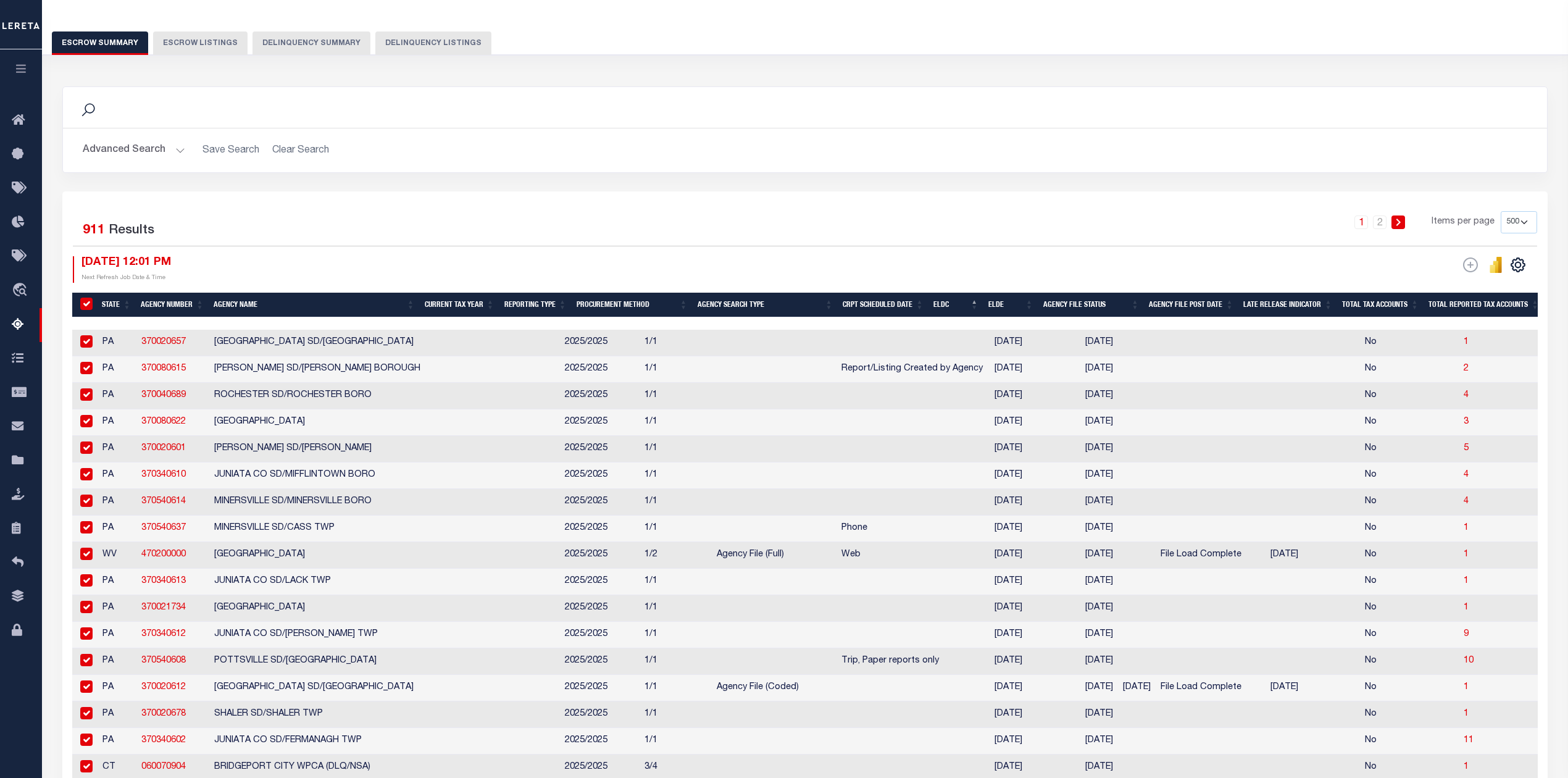
checkbox input "true"
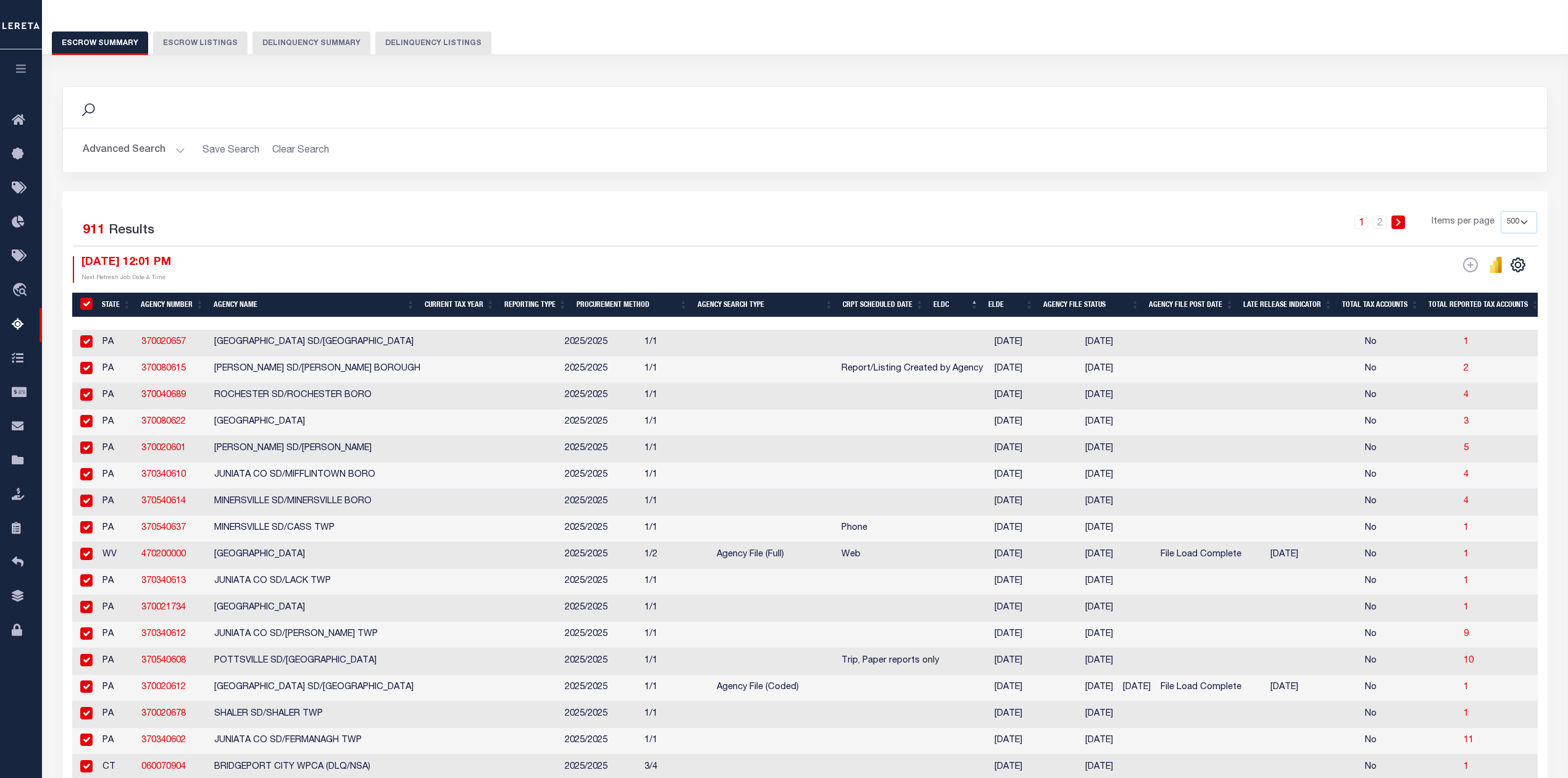
checkbox input "true"
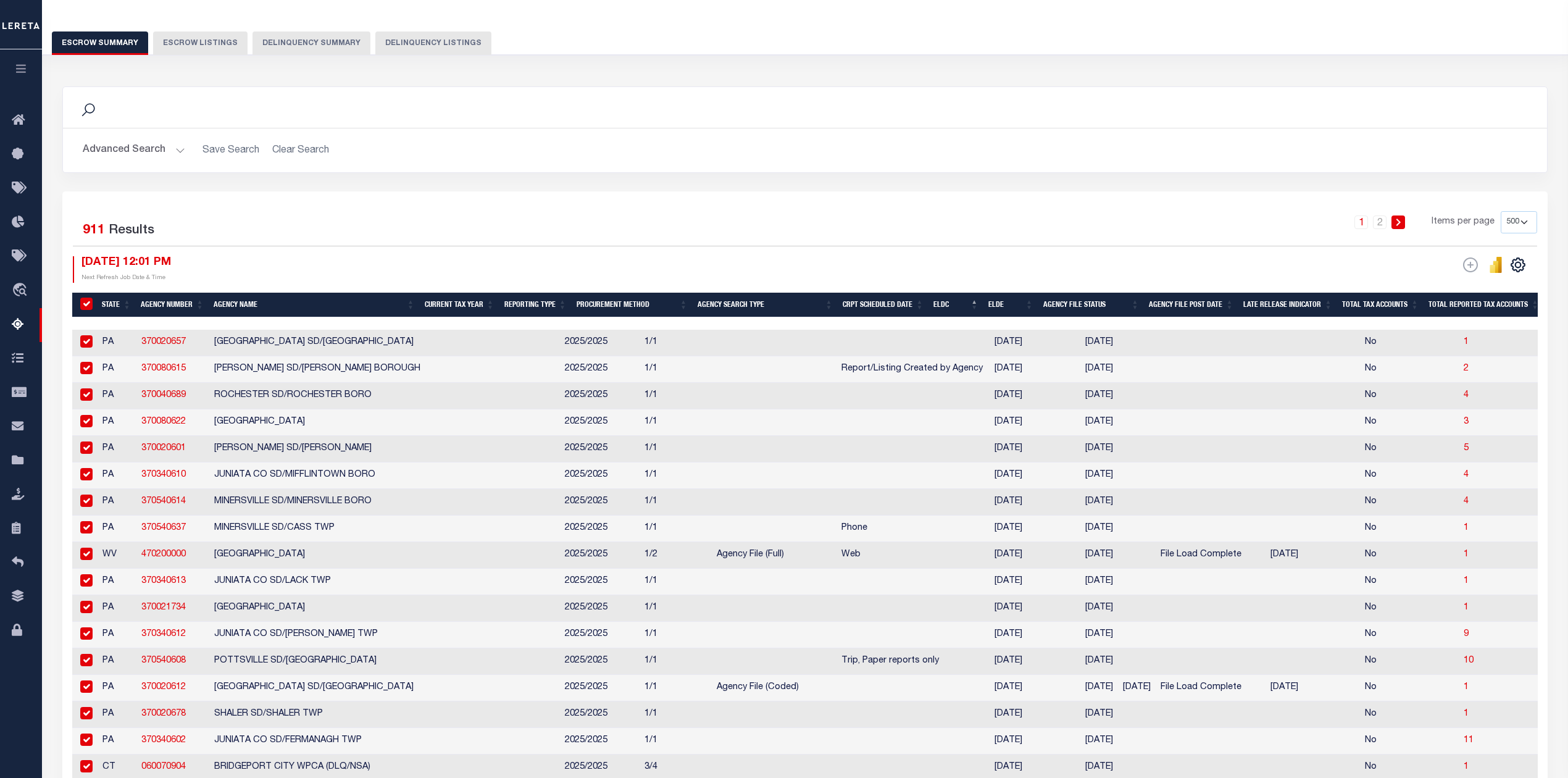
checkbox input "true"
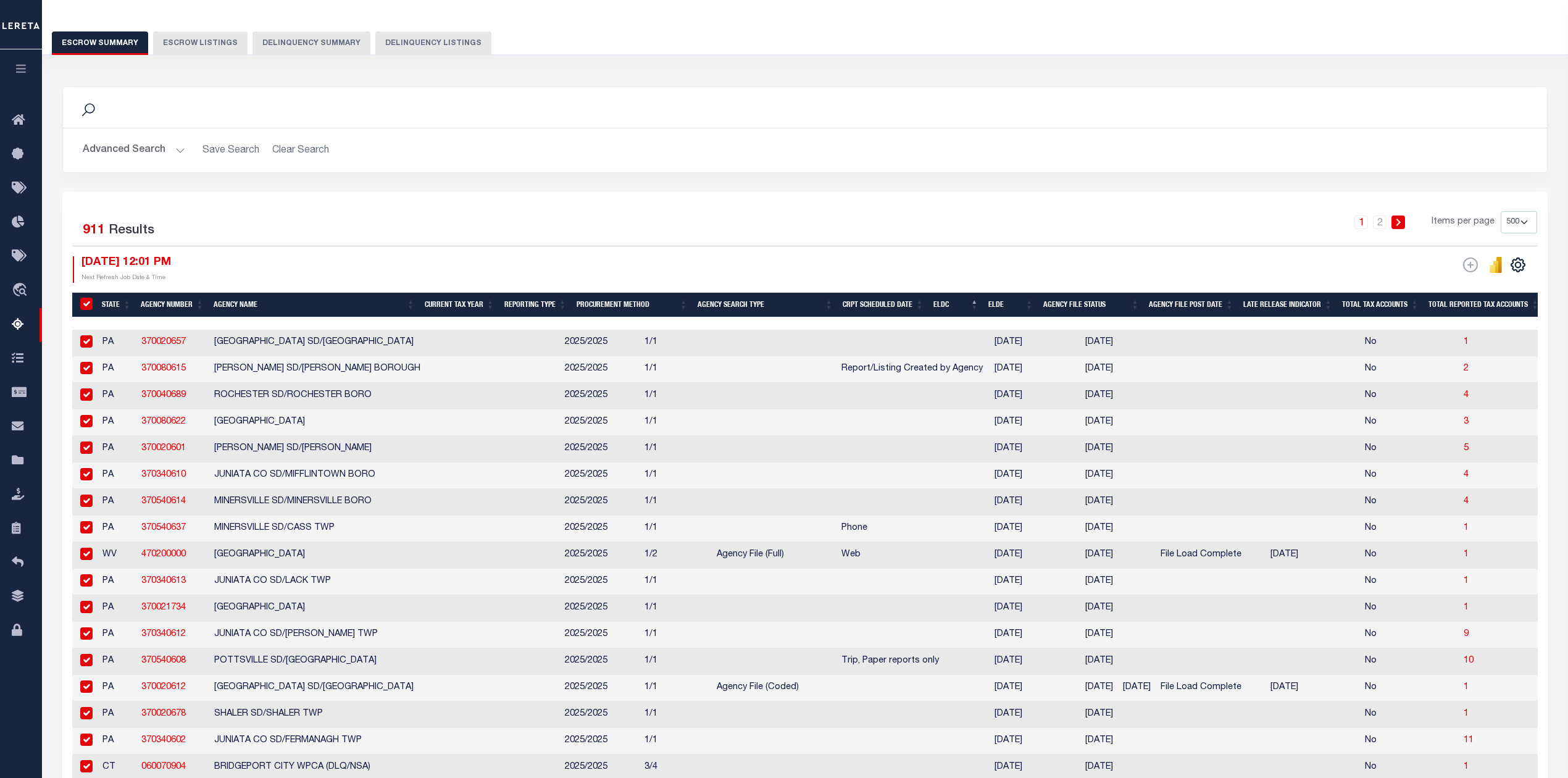
checkbox input "true"
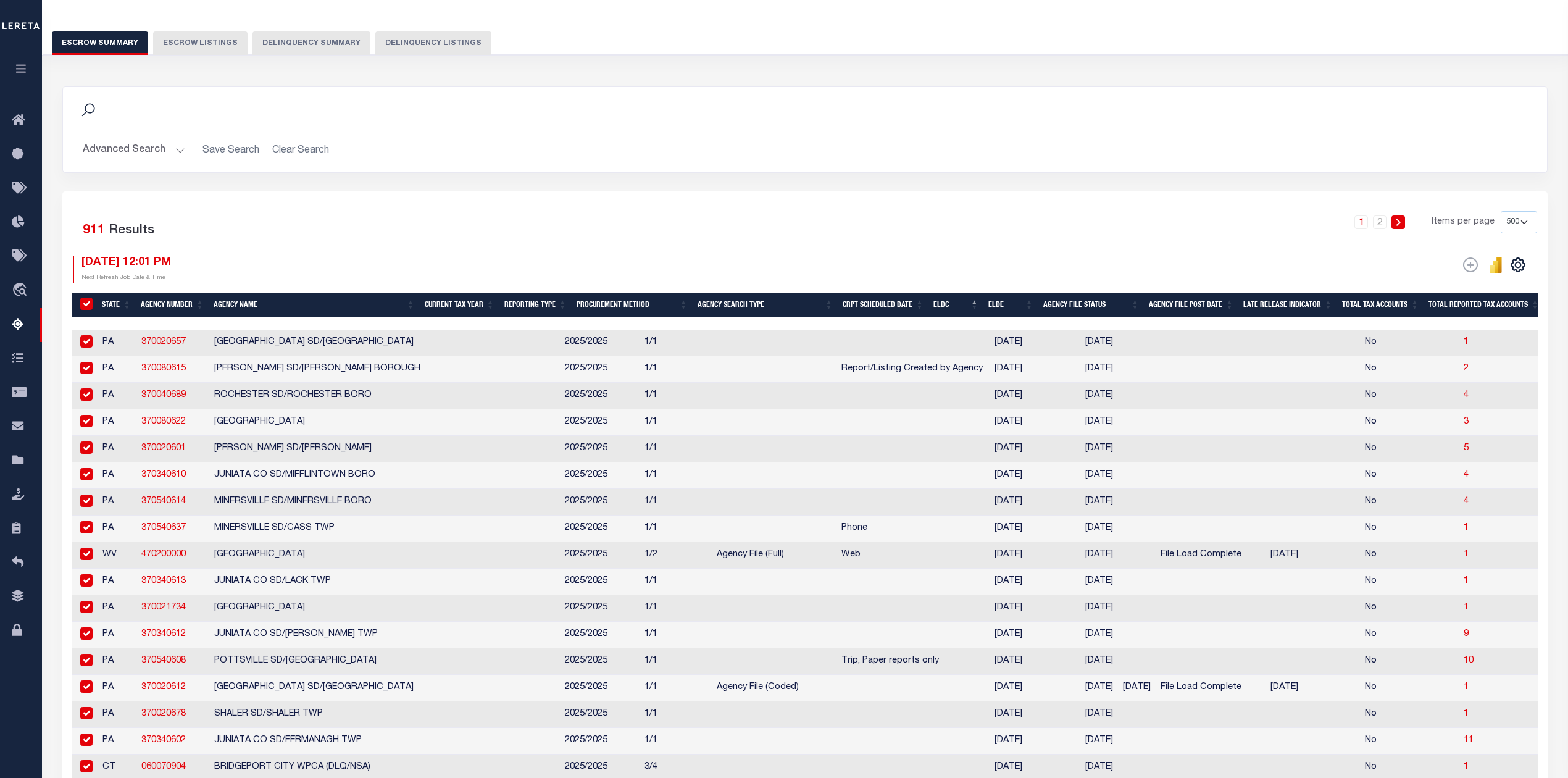
checkbox input "true"
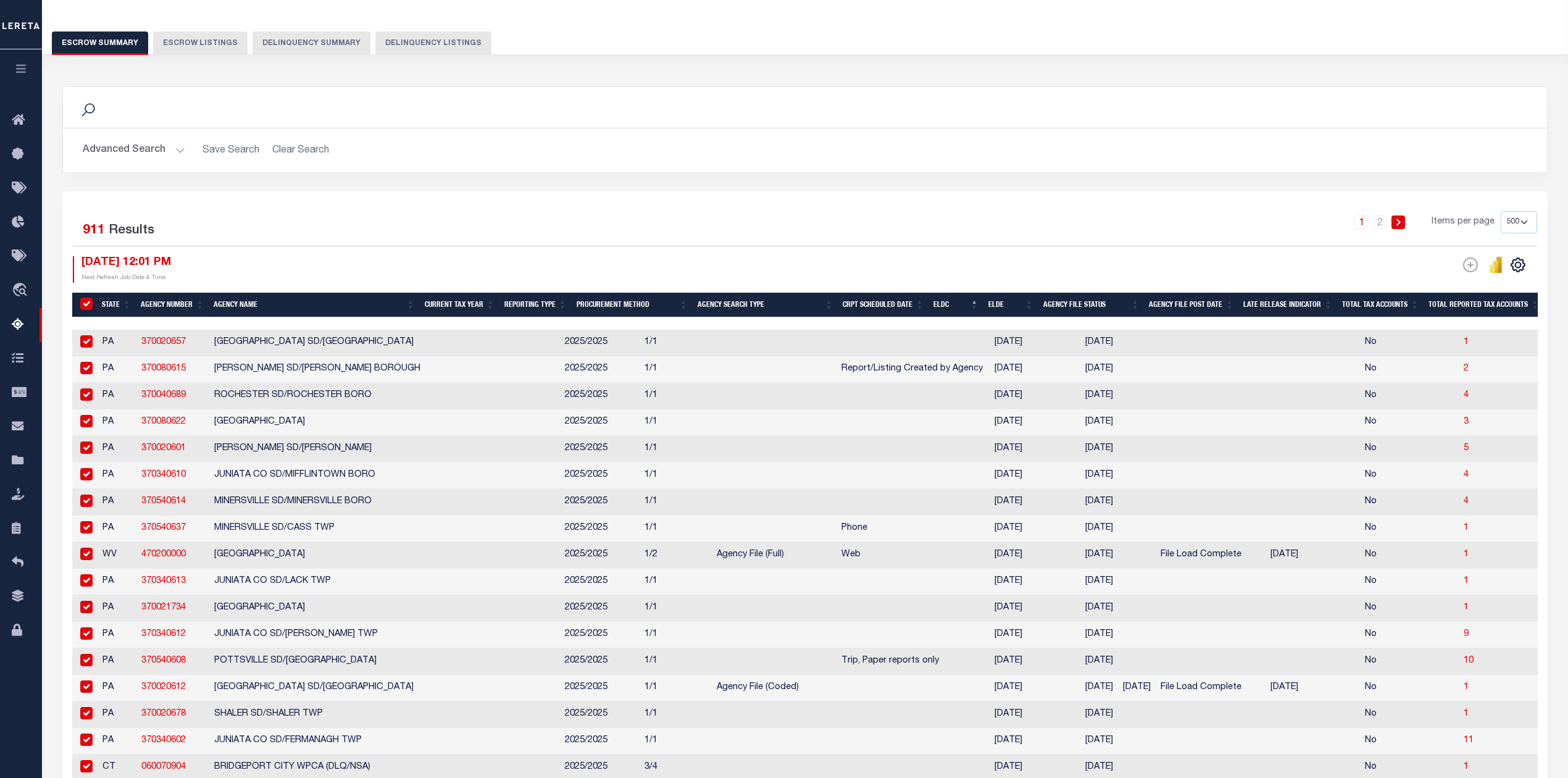
checkbox input "true"
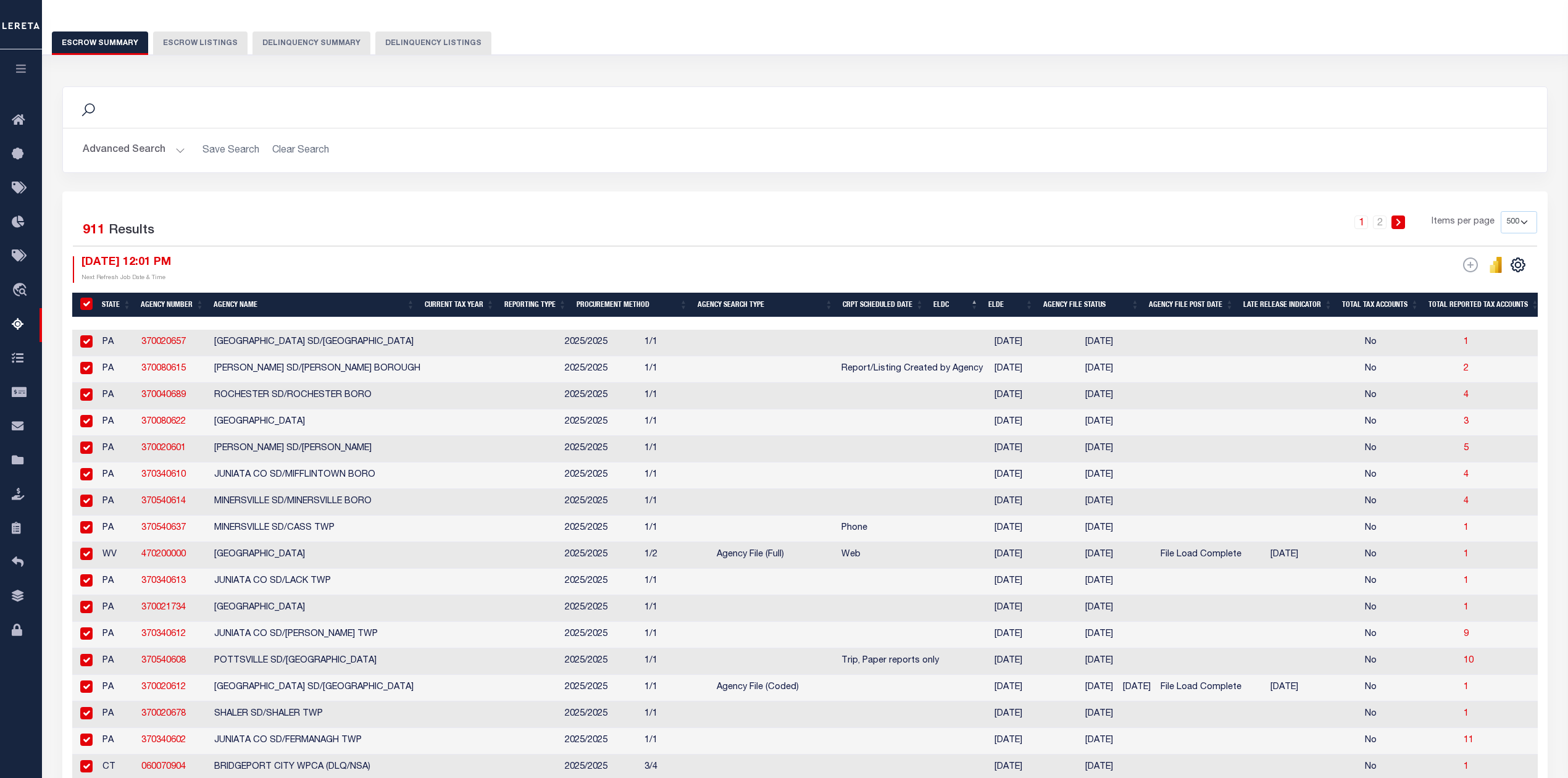
checkbox input "true"
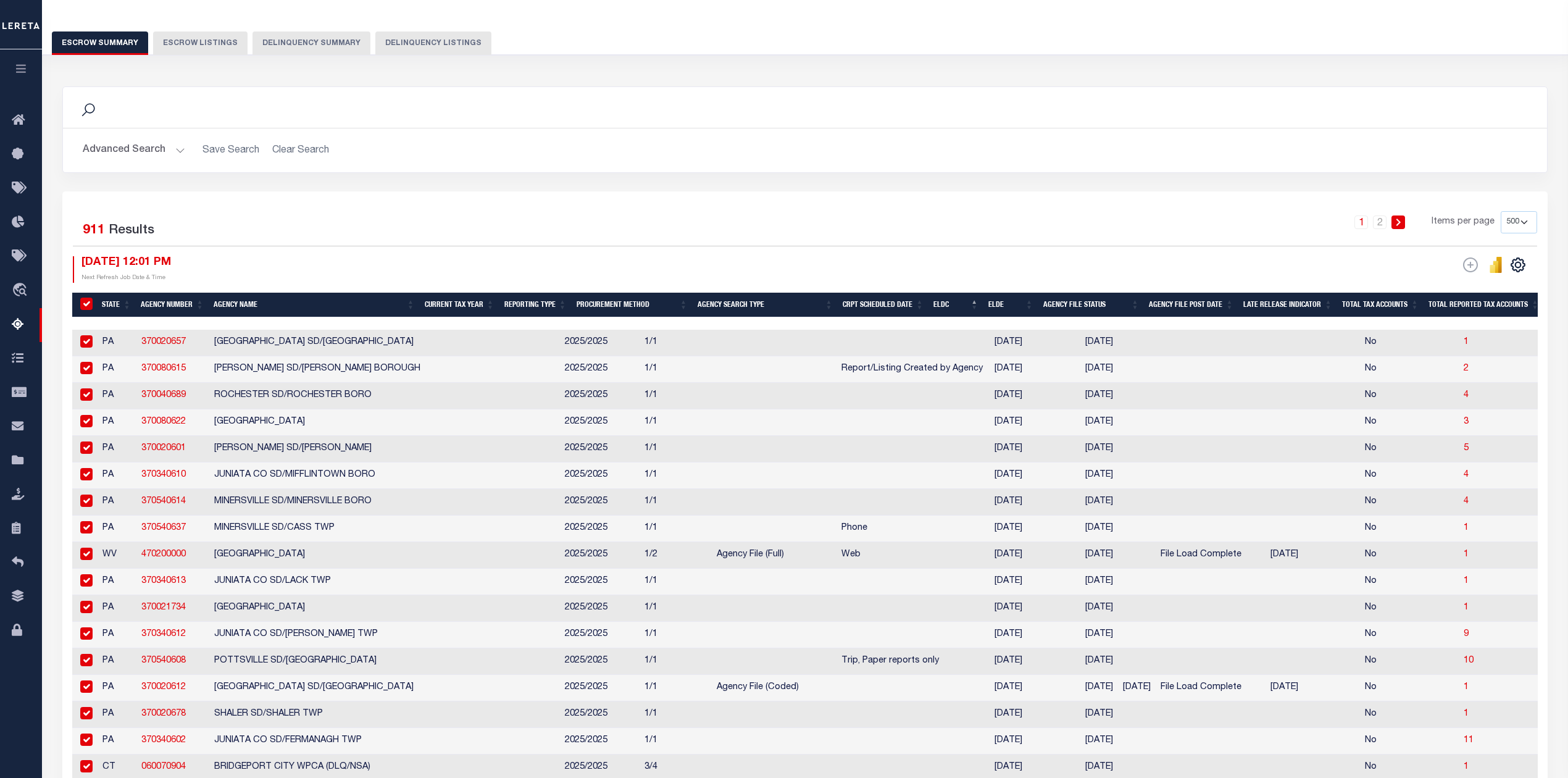
checkbox input "true"
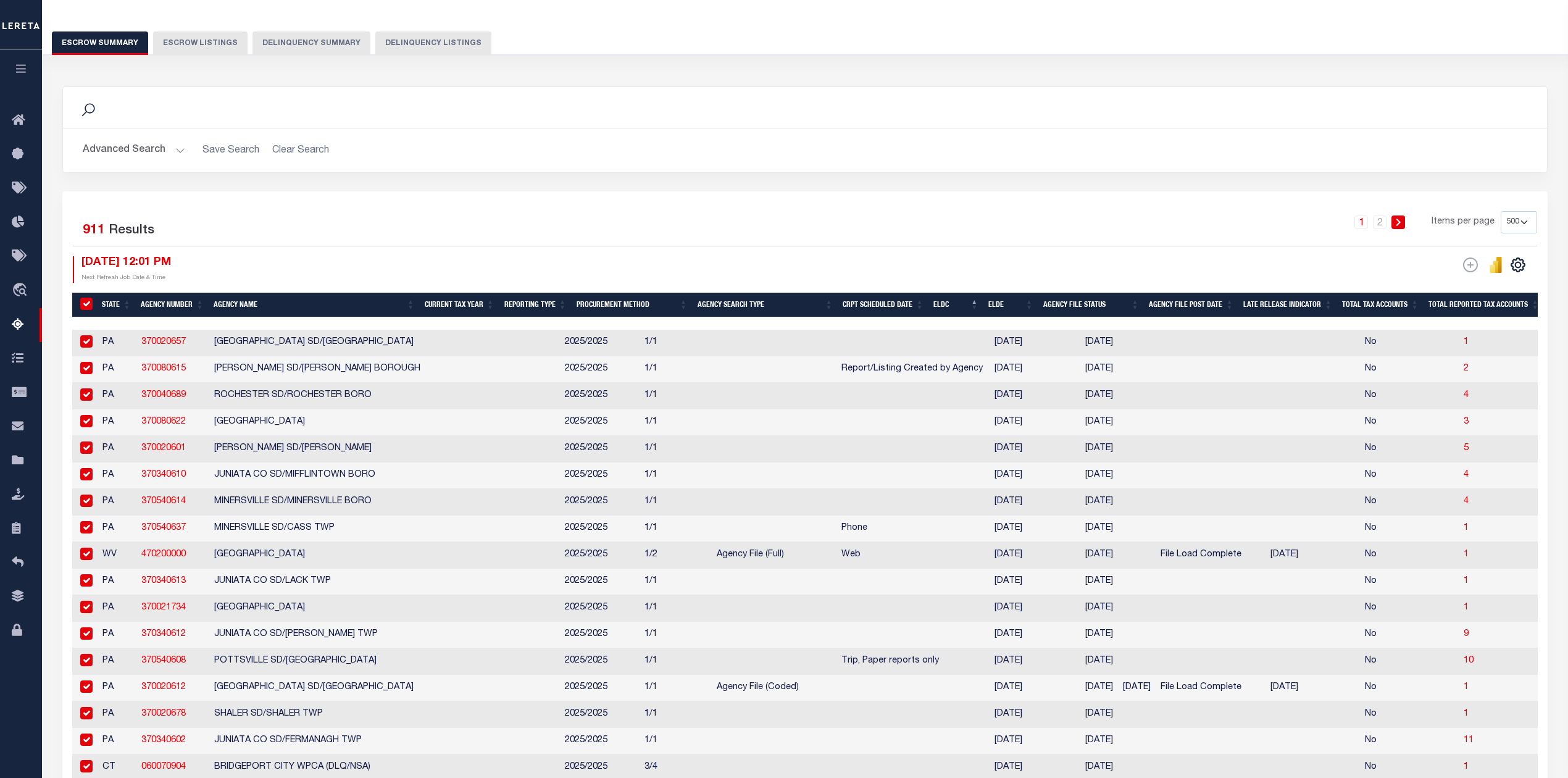
checkbox input "true"
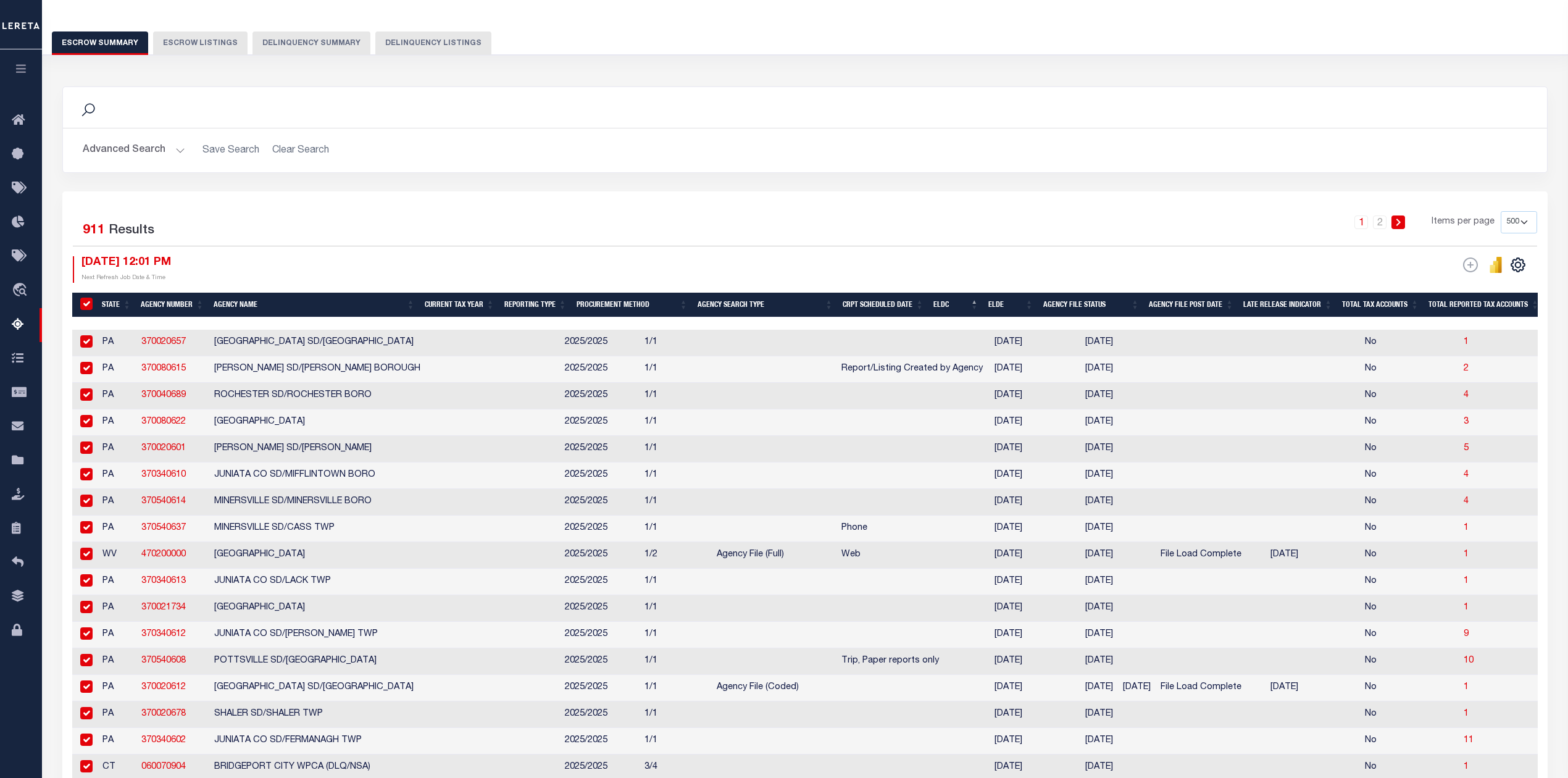
checkbox input "true"
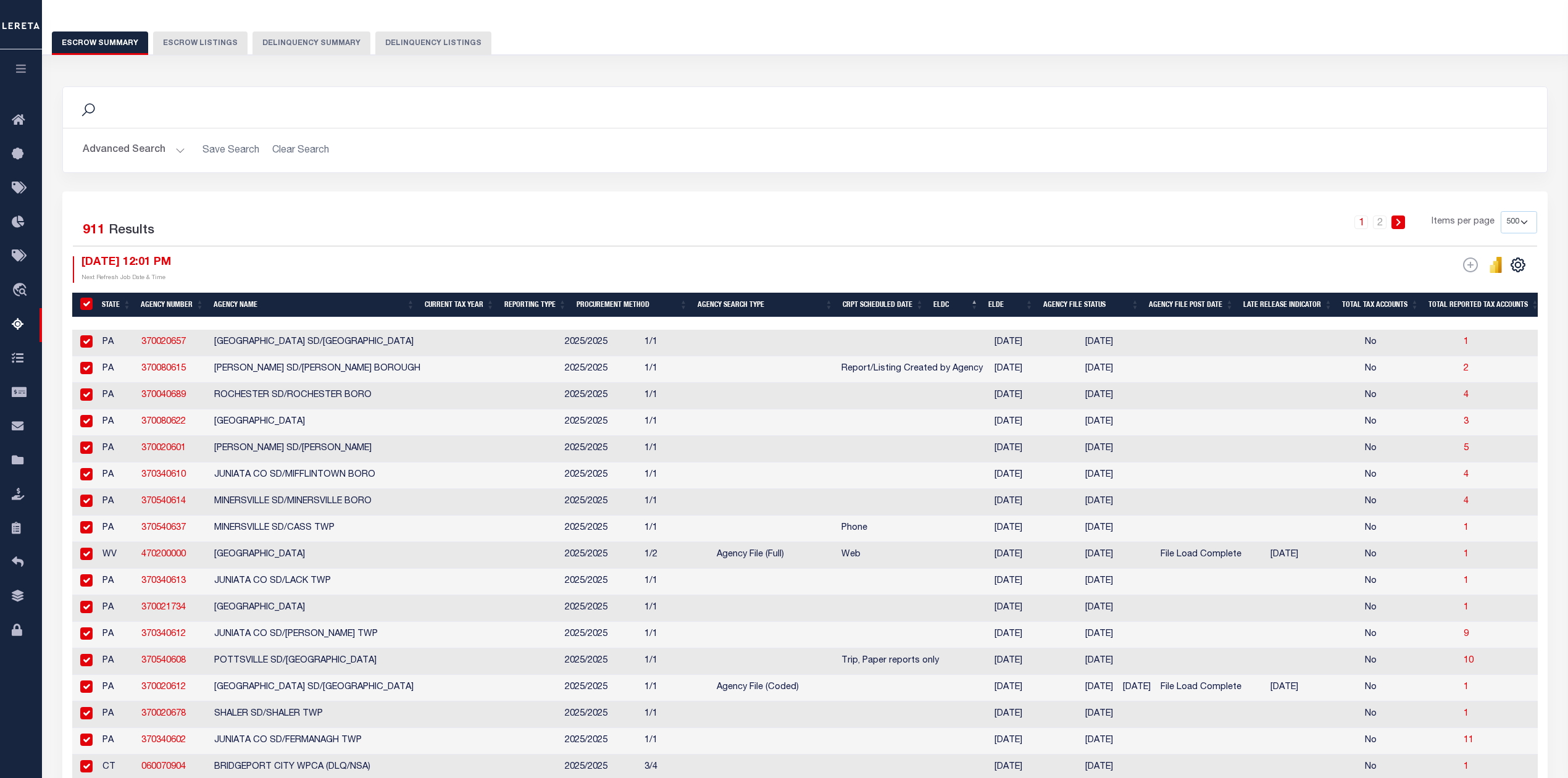
checkbox input "true"
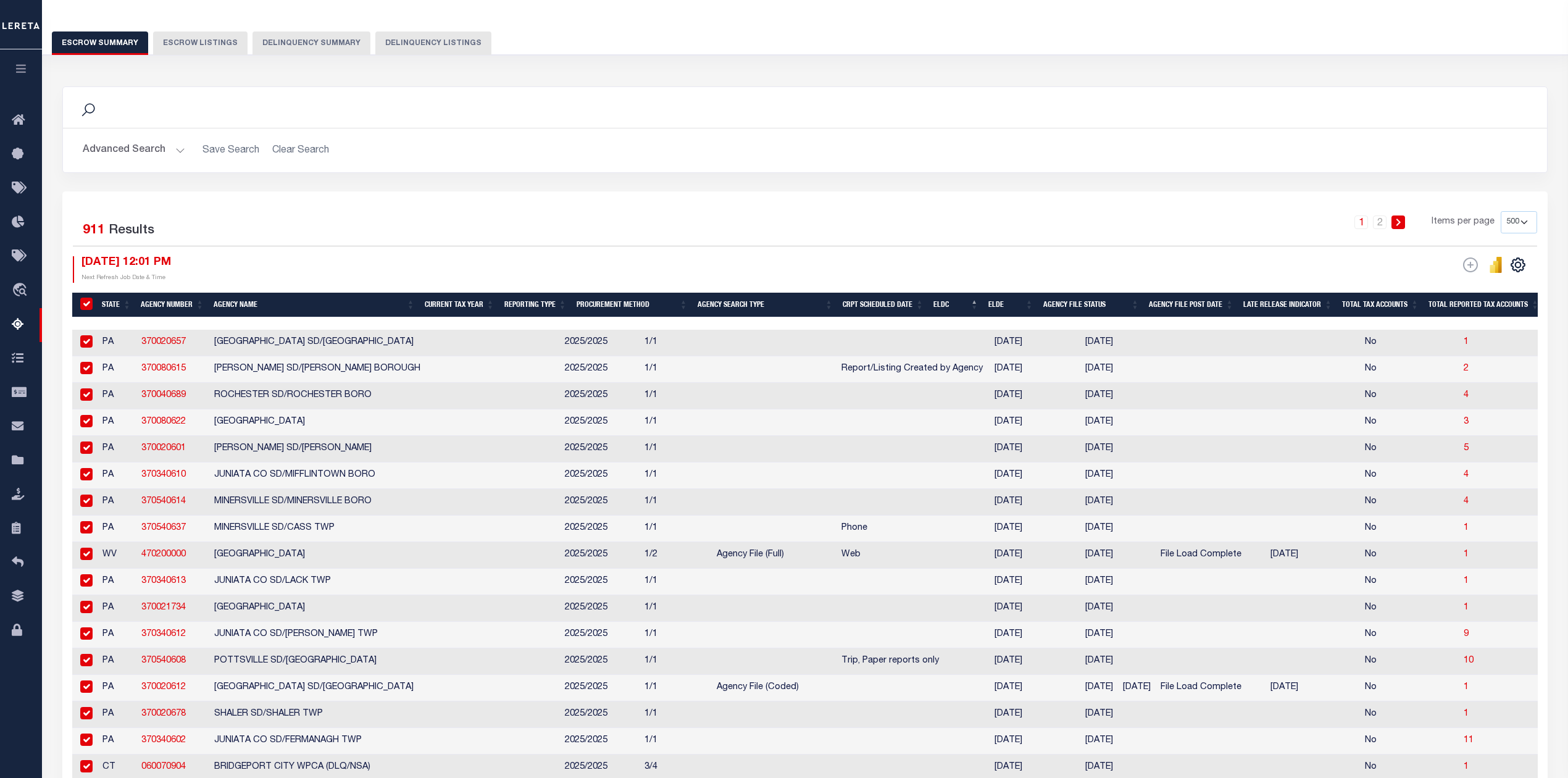
checkbox input "true"
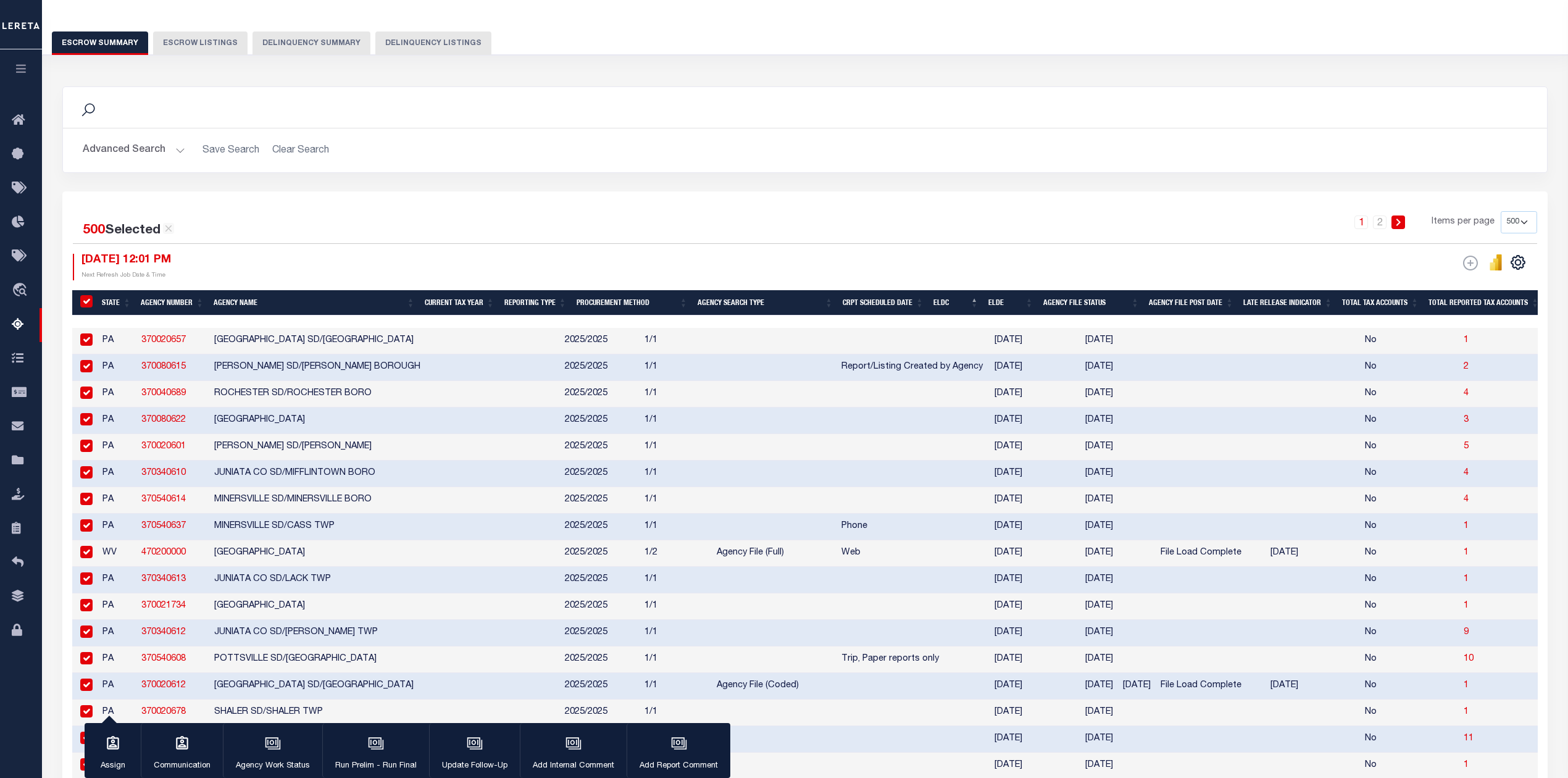
scroll to position [80, 0]
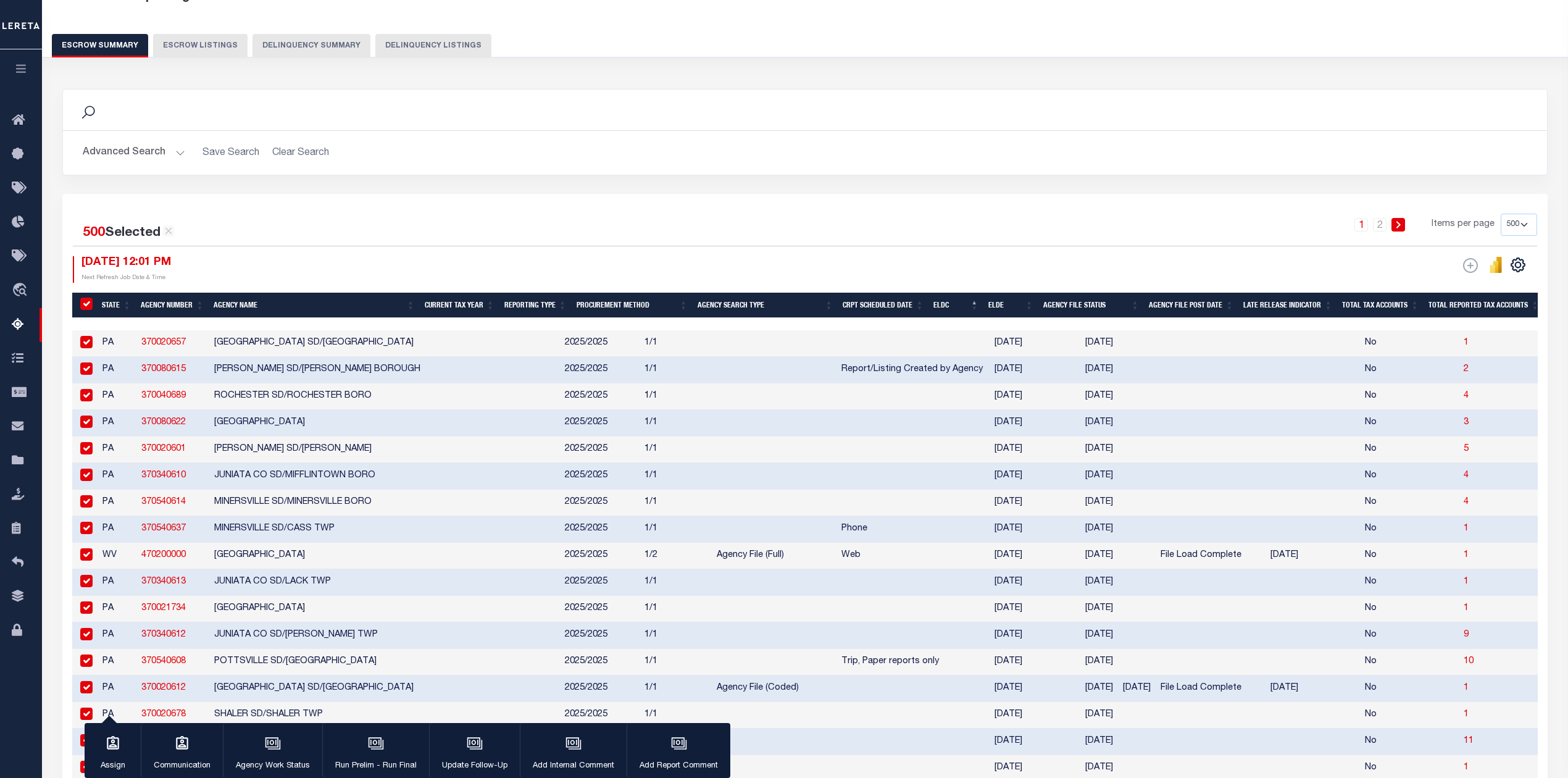
click at [87, 309] on input "&nbsp;" at bounding box center [87, 304] width 13 height 13
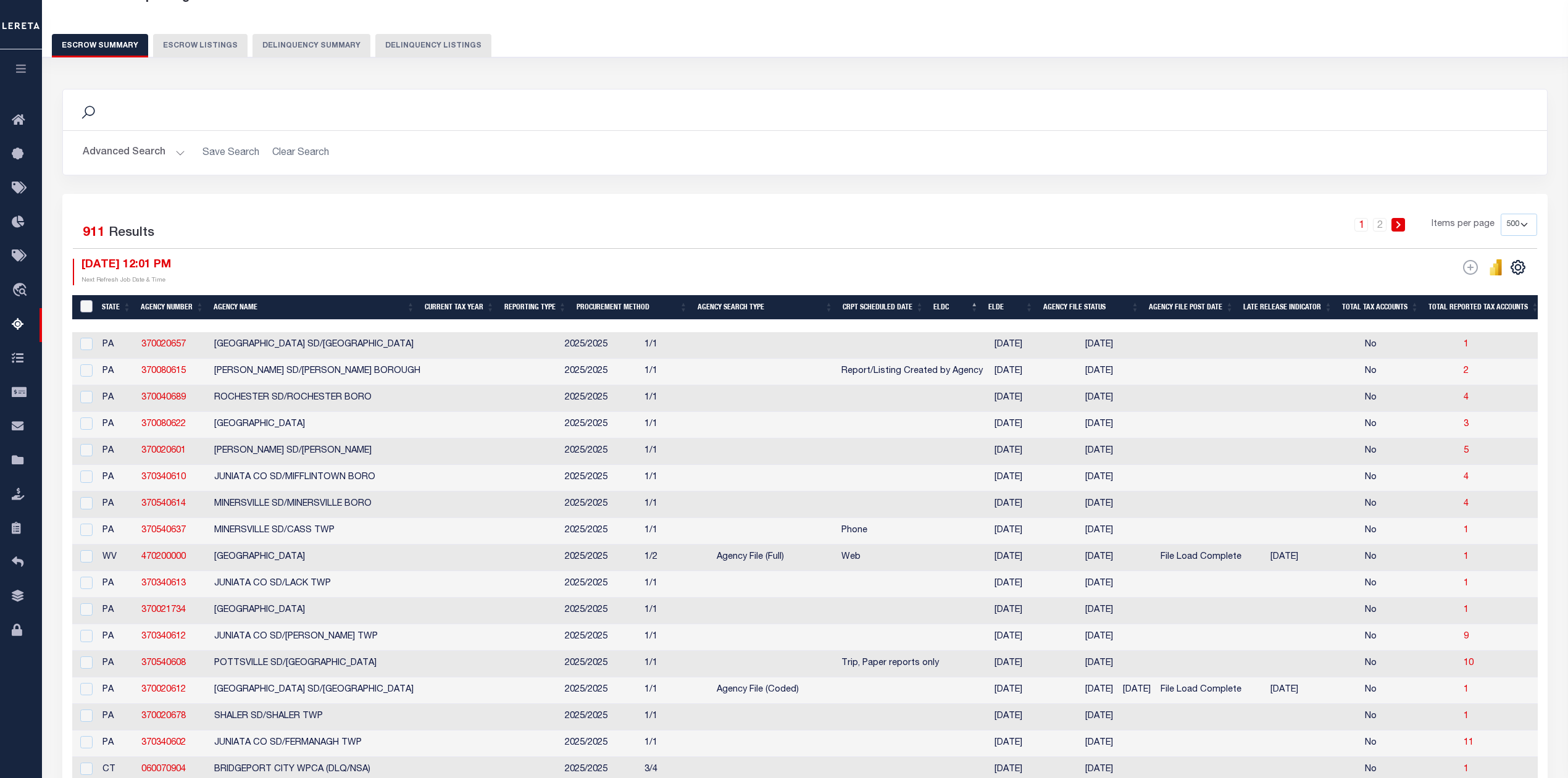
scroll to position [82, 0]
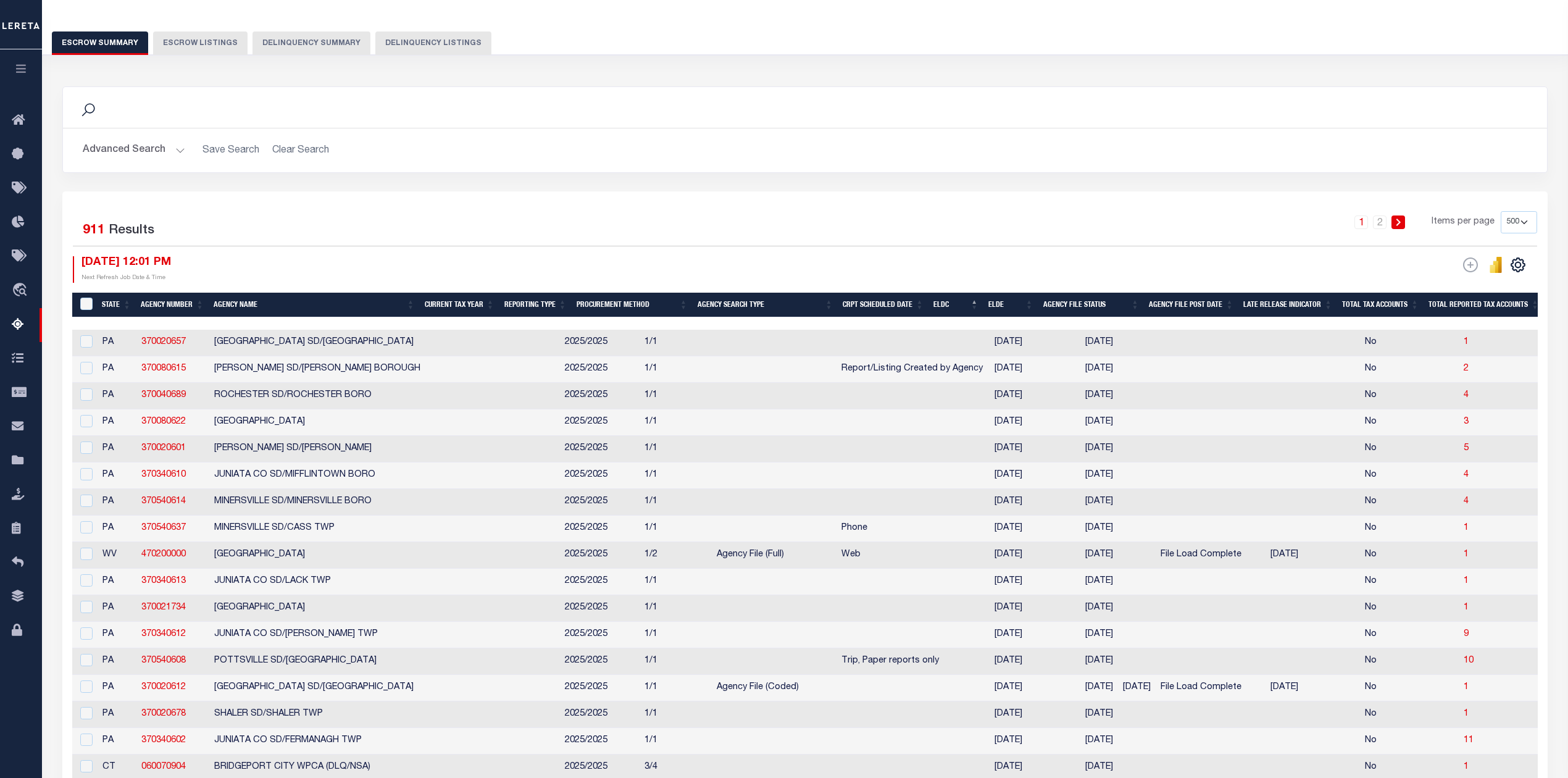
click at [116, 304] on th "State" at bounding box center [116, 305] width 39 height 25
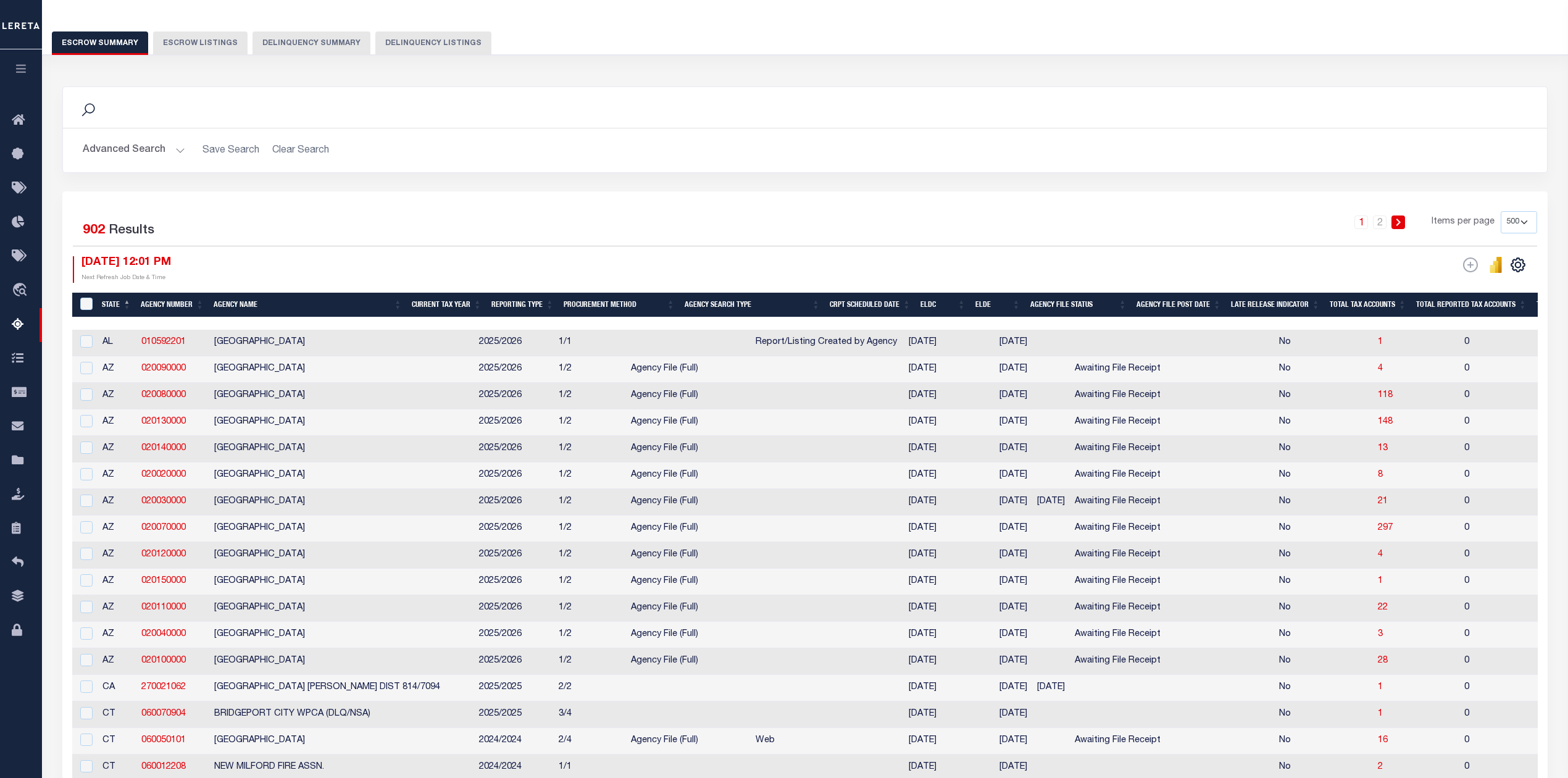
drag, startPoint x: 1519, startPoint y: 265, endPoint x: 1454, endPoint y: 487, distance: 231.3
click at [1459, 487] on td "0" at bounding box center [1519, 475] width 120 height 27
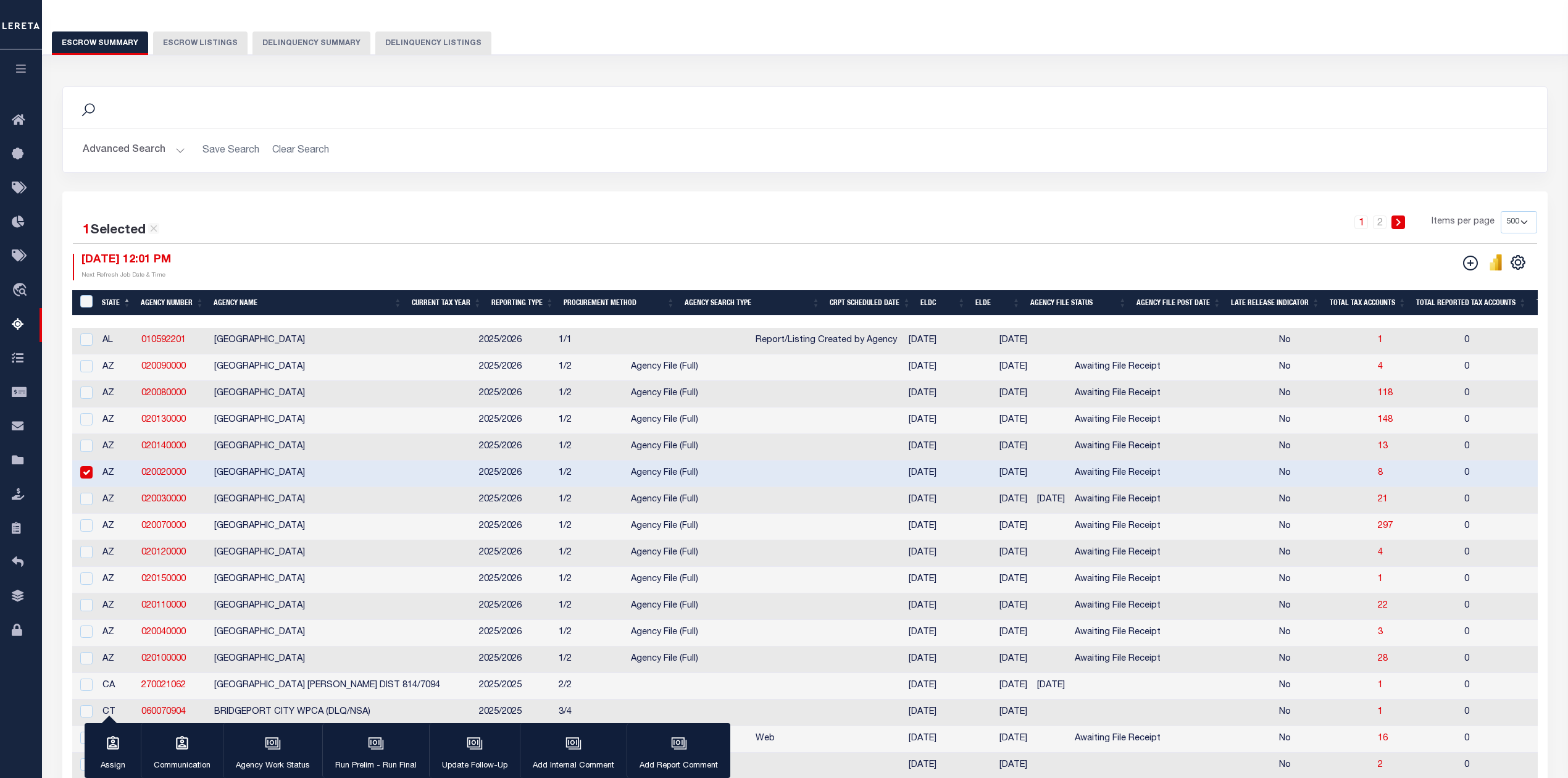
drag, startPoint x: 1492, startPoint y: 265, endPoint x: 1505, endPoint y: 352, distance: 88.0
click at [1505, 352] on td "0" at bounding box center [1519, 341] width 120 height 27
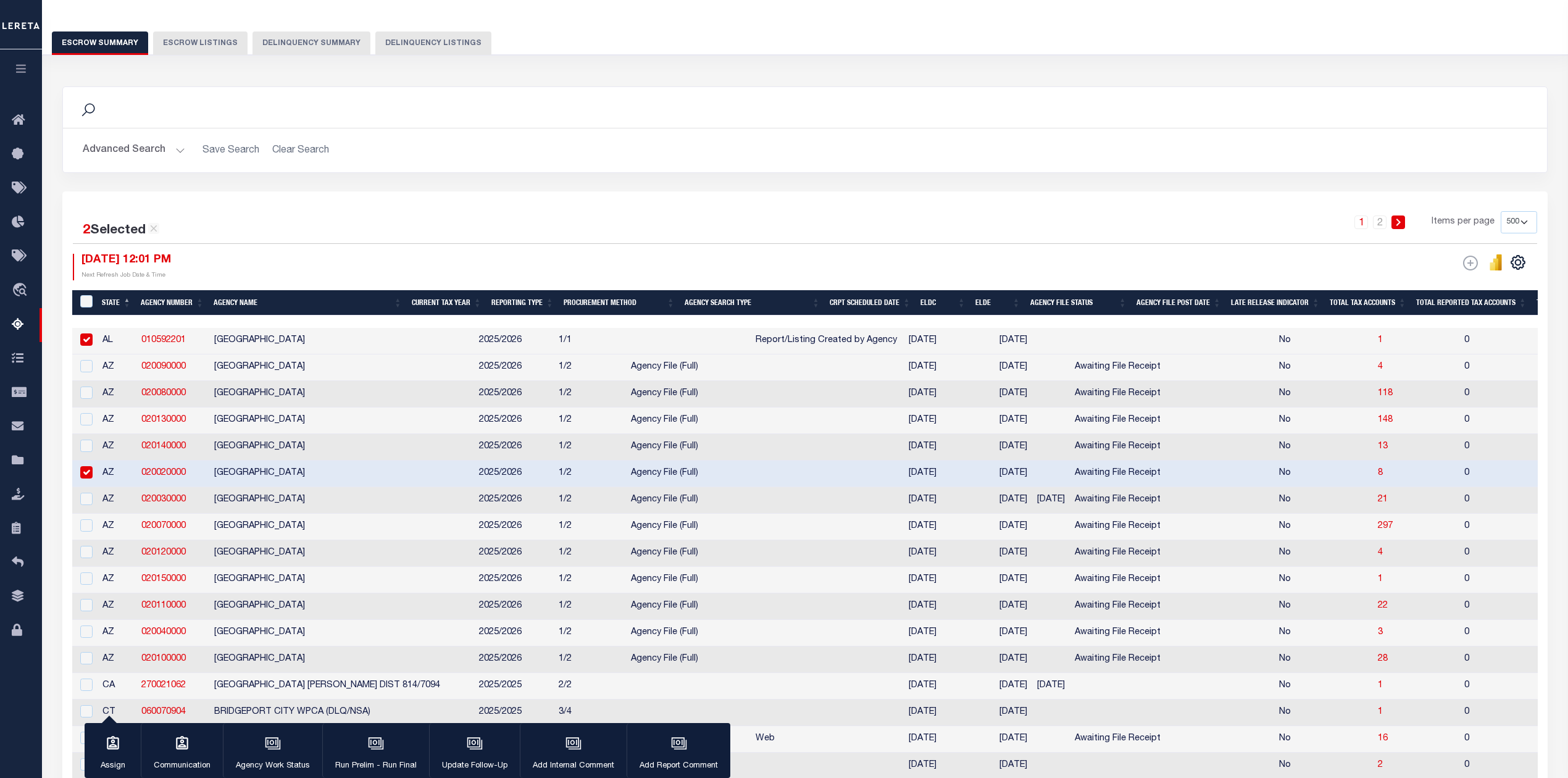
drag, startPoint x: 1468, startPoint y: 267, endPoint x: 1243, endPoint y: 667, distance: 458.9
click at [1274, 667] on td "No" at bounding box center [1324, 660] width 99 height 27
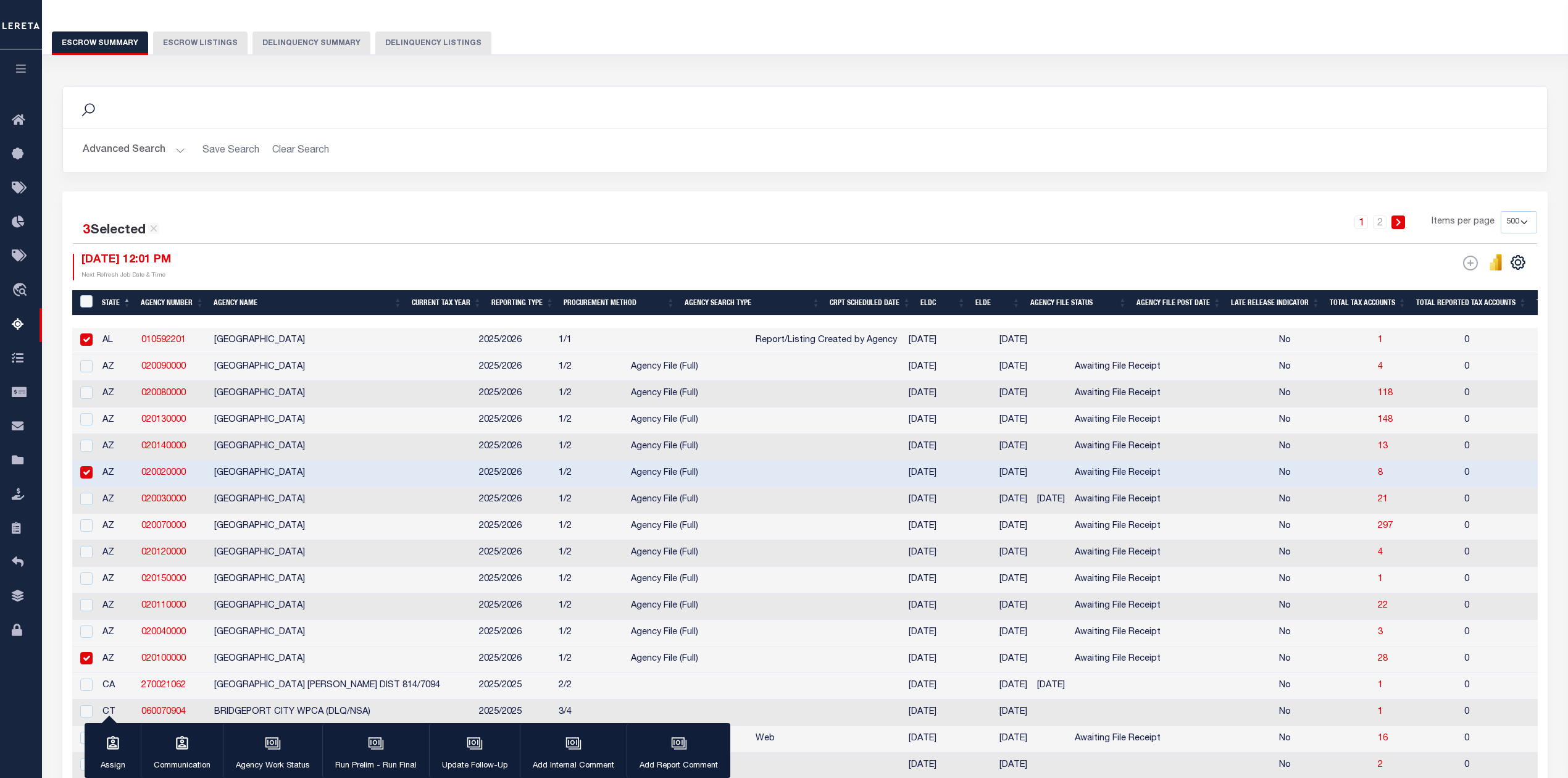
scroll to position [0, 0]
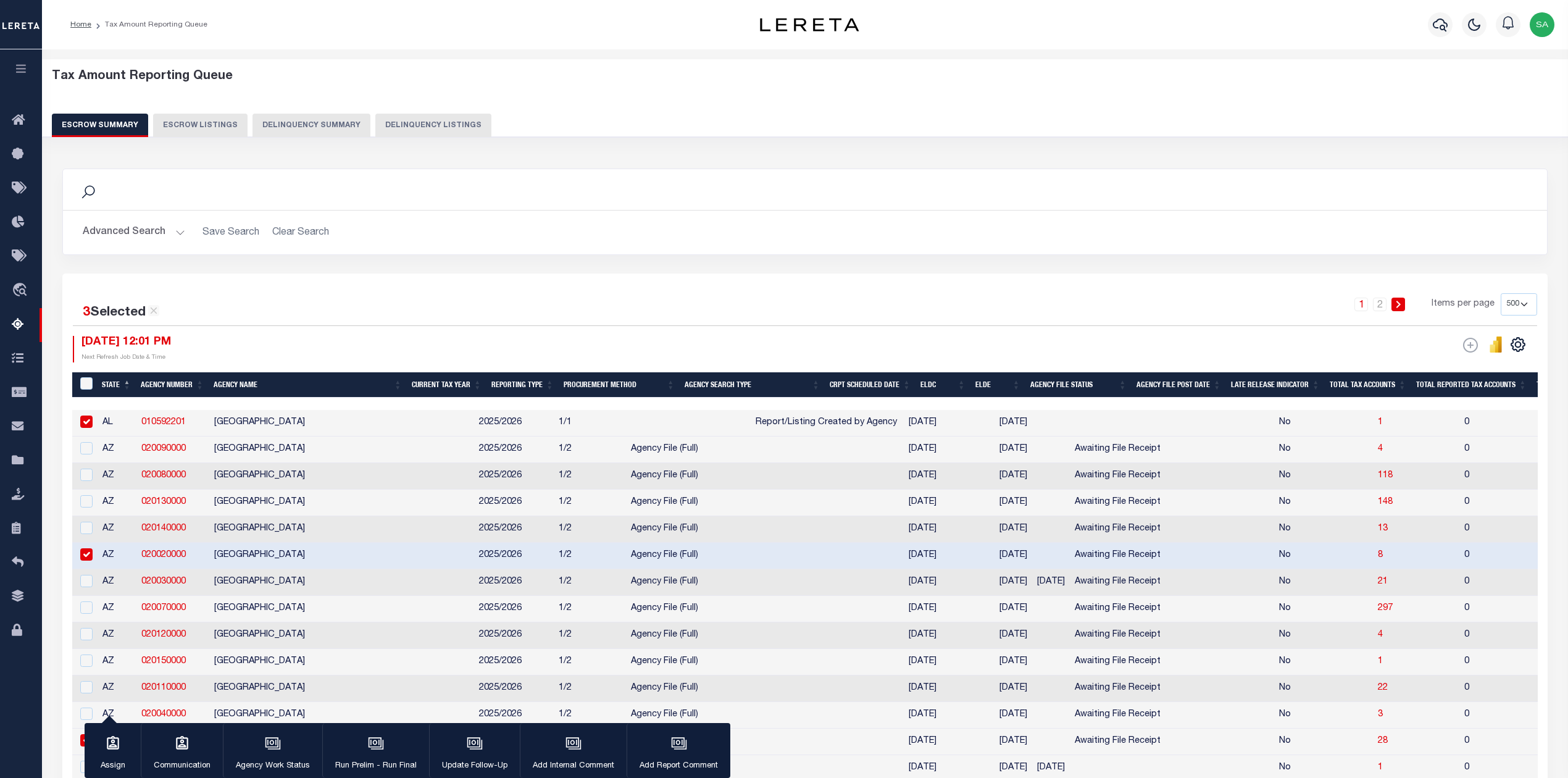
click at [1516, 304] on select "10 25 50 100 500" at bounding box center [1519, 304] width 37 height 22
click at [1411, 351] on div "ESCROW Web Extract" at bounding box center [1171, 349] width 732 height 27
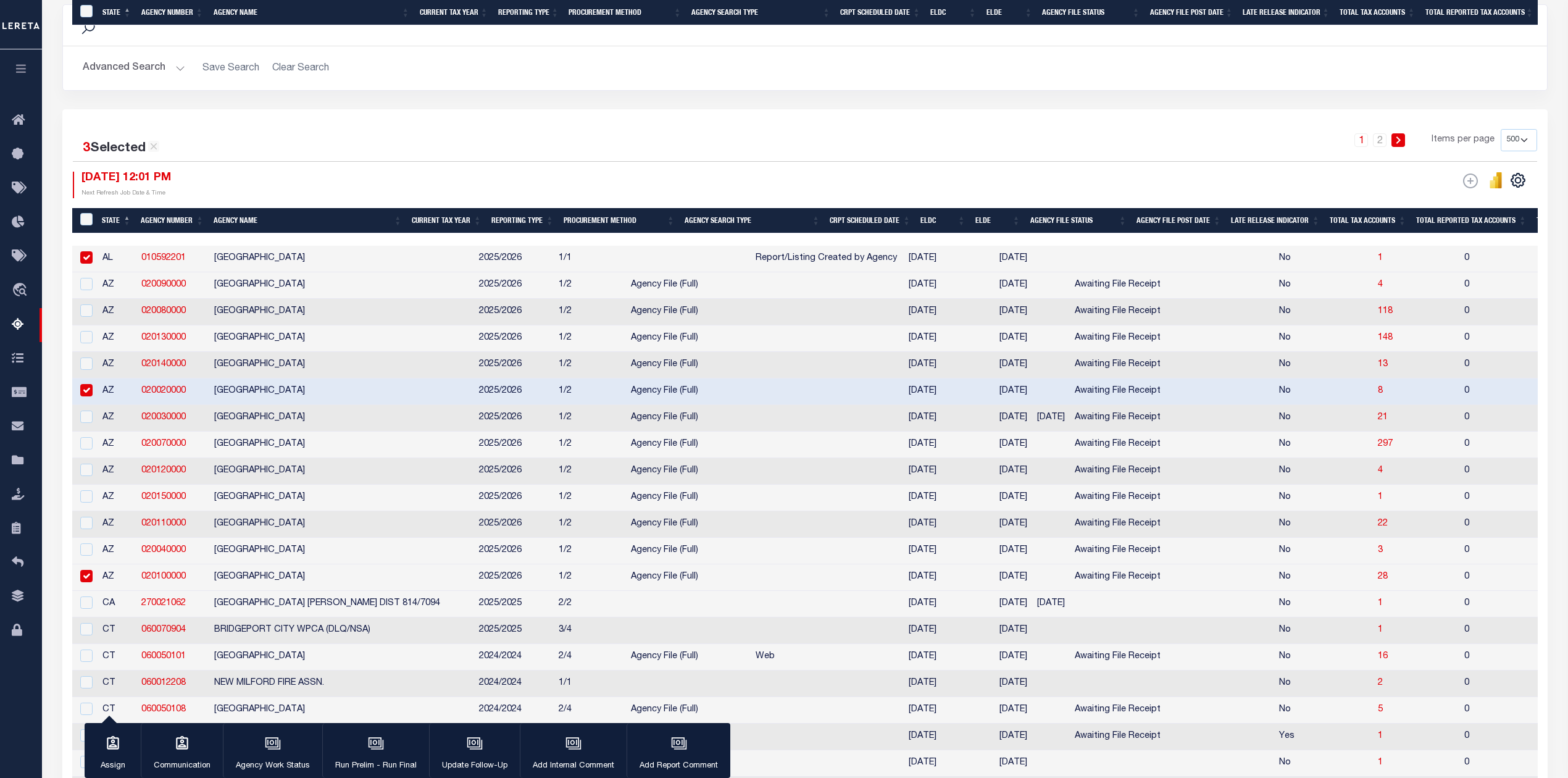
scroll to position [494, 0]
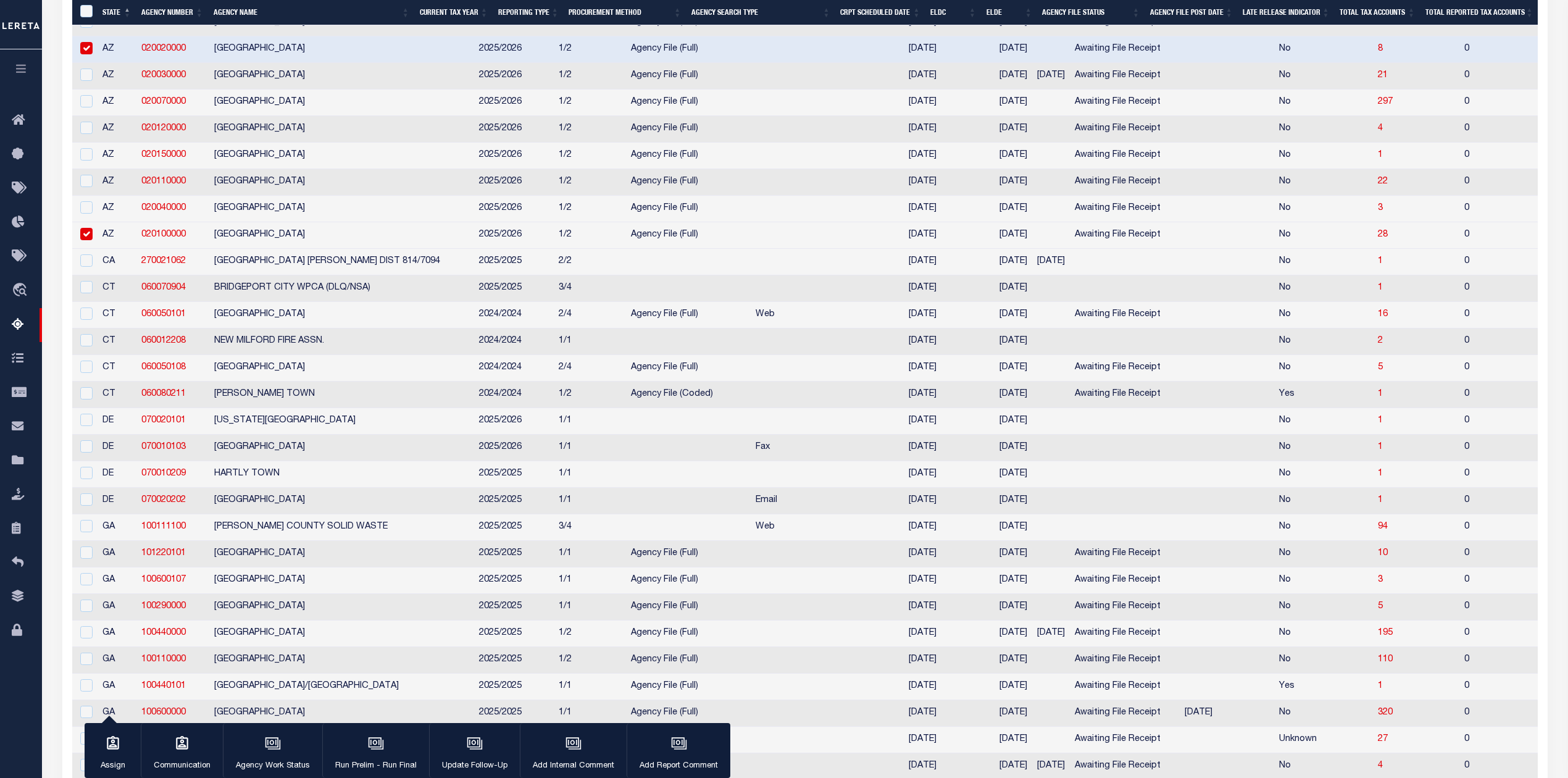
click at [313, 408] on td "[PERSON_NAME] TOWN" at bounding box center [342, 395] width 265 height 27
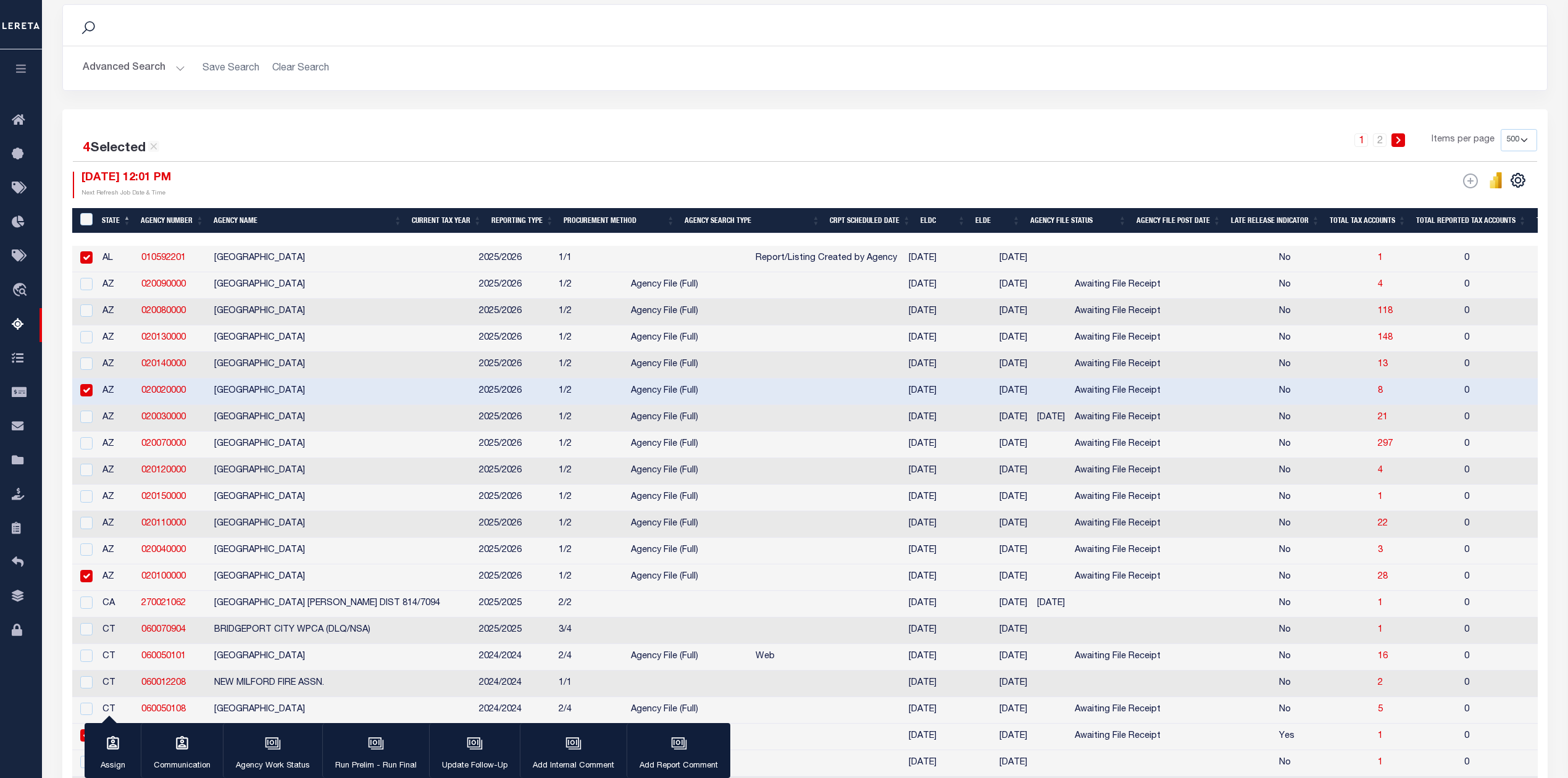
scroll to position [0, 0]
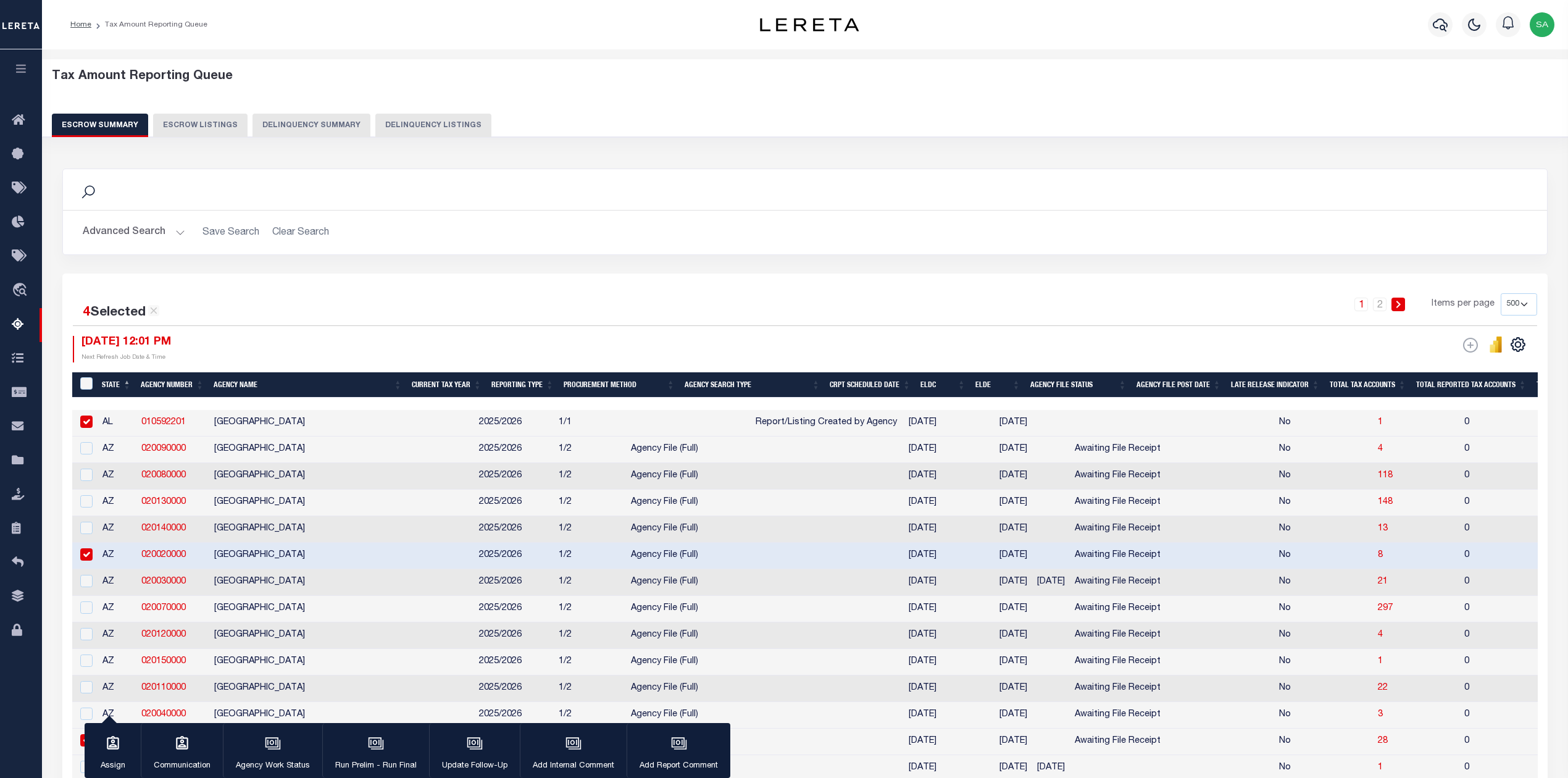
click at [87, 420] on input "checkbox" at bounding box center [87, 422] width 13 height 13
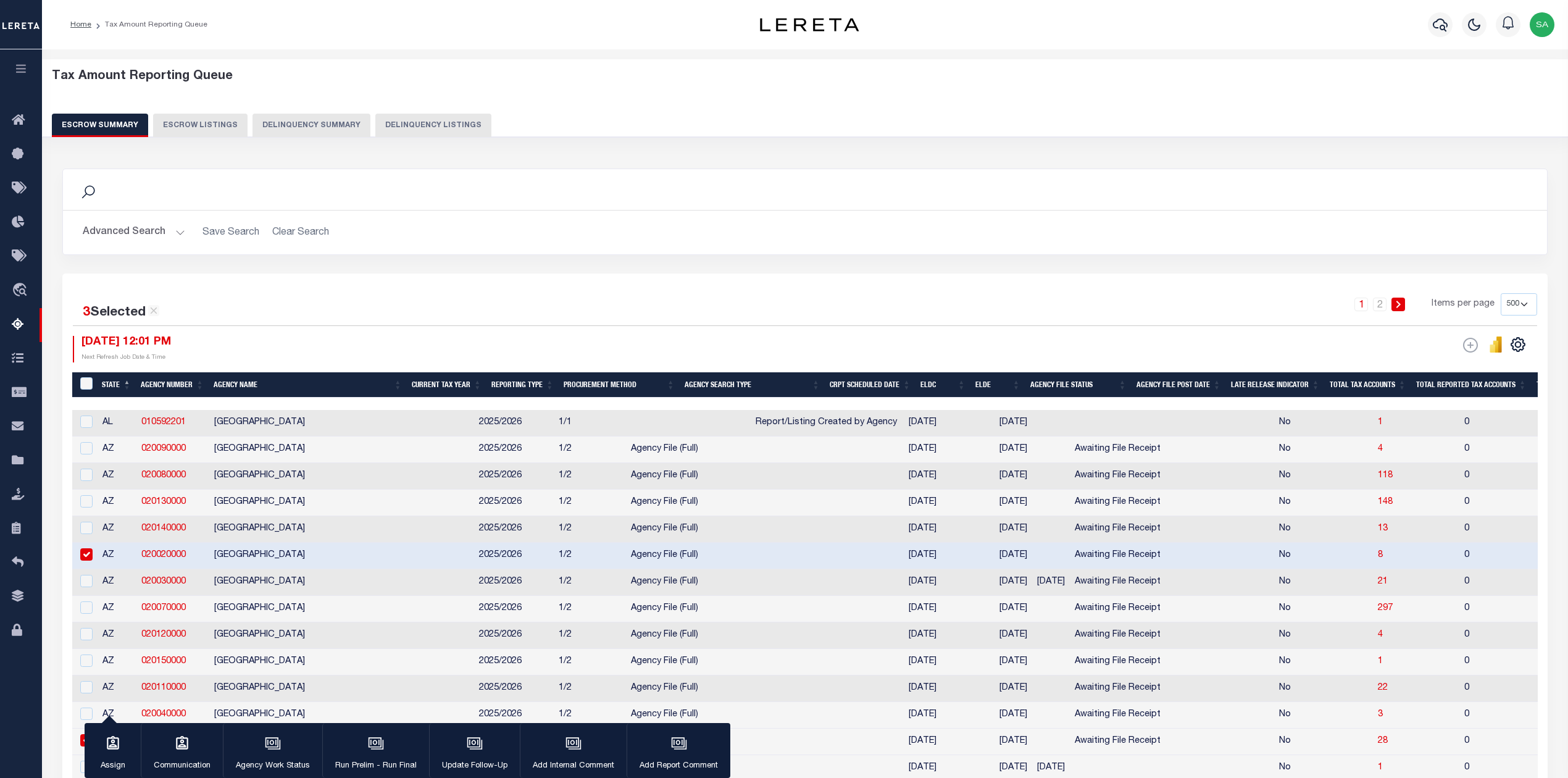
click at [85, 554] on input "checkbox" at bounding box center [87, 555] width 13 height 13
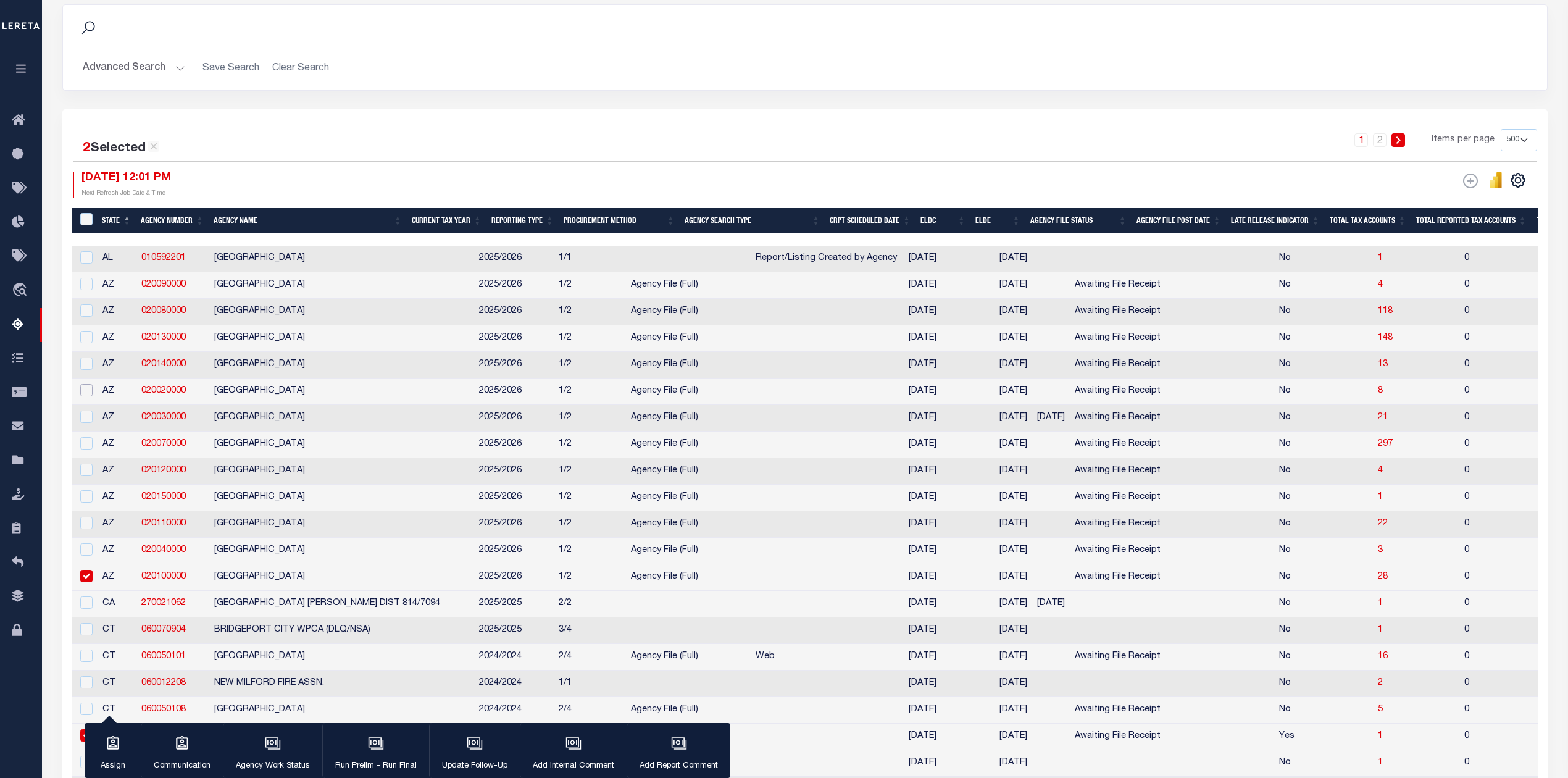
scroll to position [247, 0]
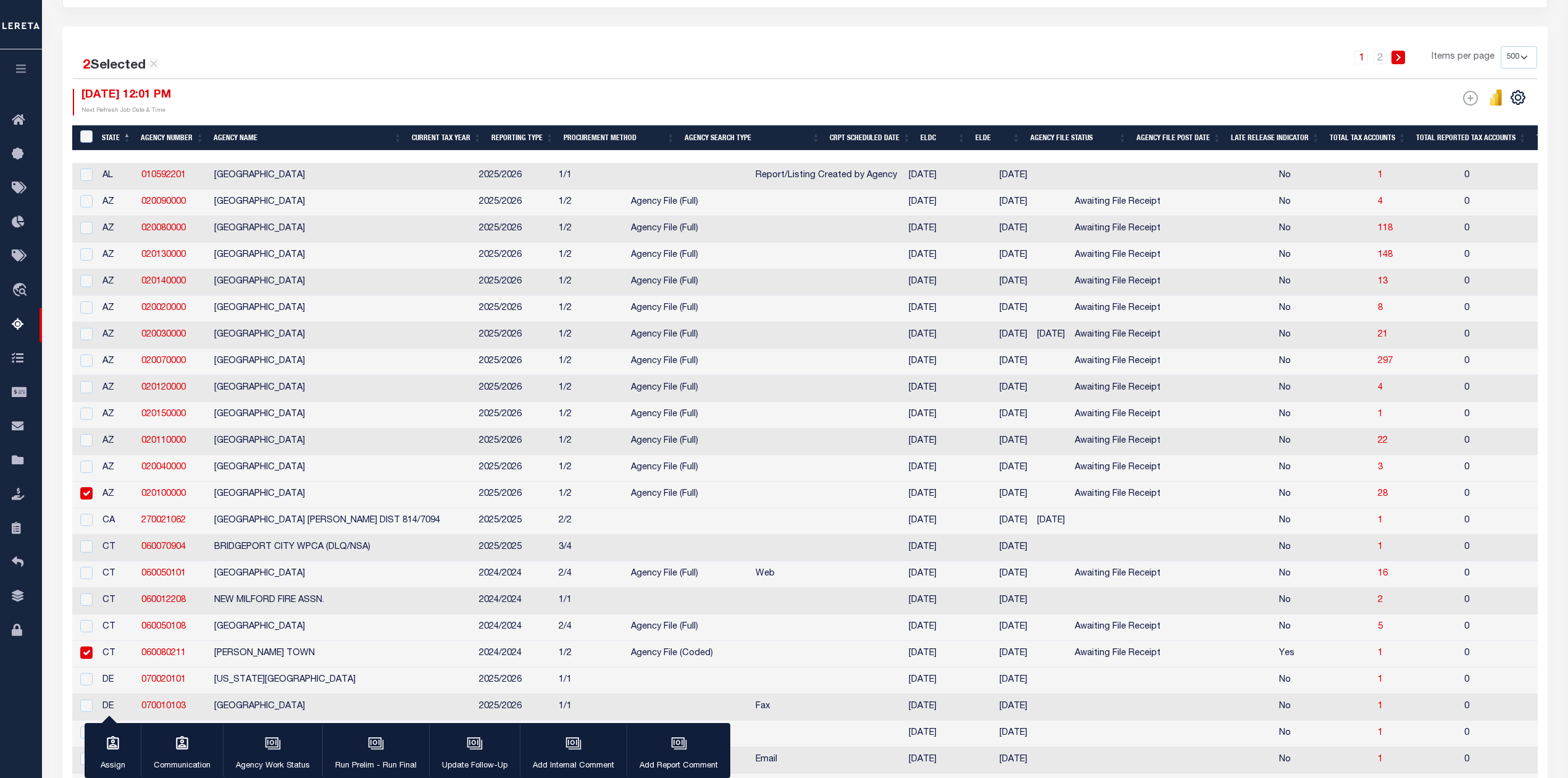
click at [80, 499] on input "checkbox" at bounding box center [87, 493] width 13 height 13
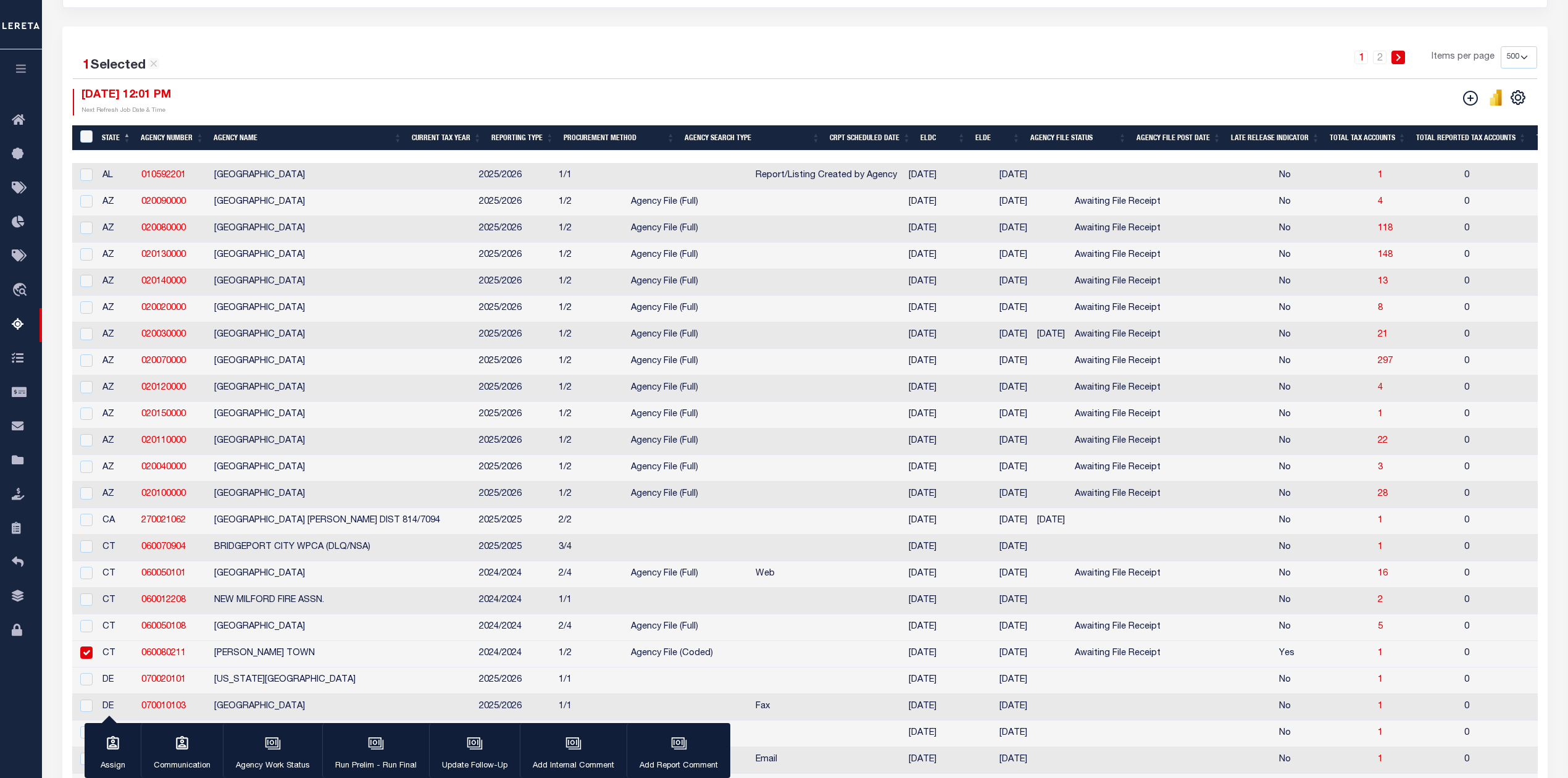
click at [87, 659] on input "checkbox" at bounding box center [87, 653] width 13 height 13
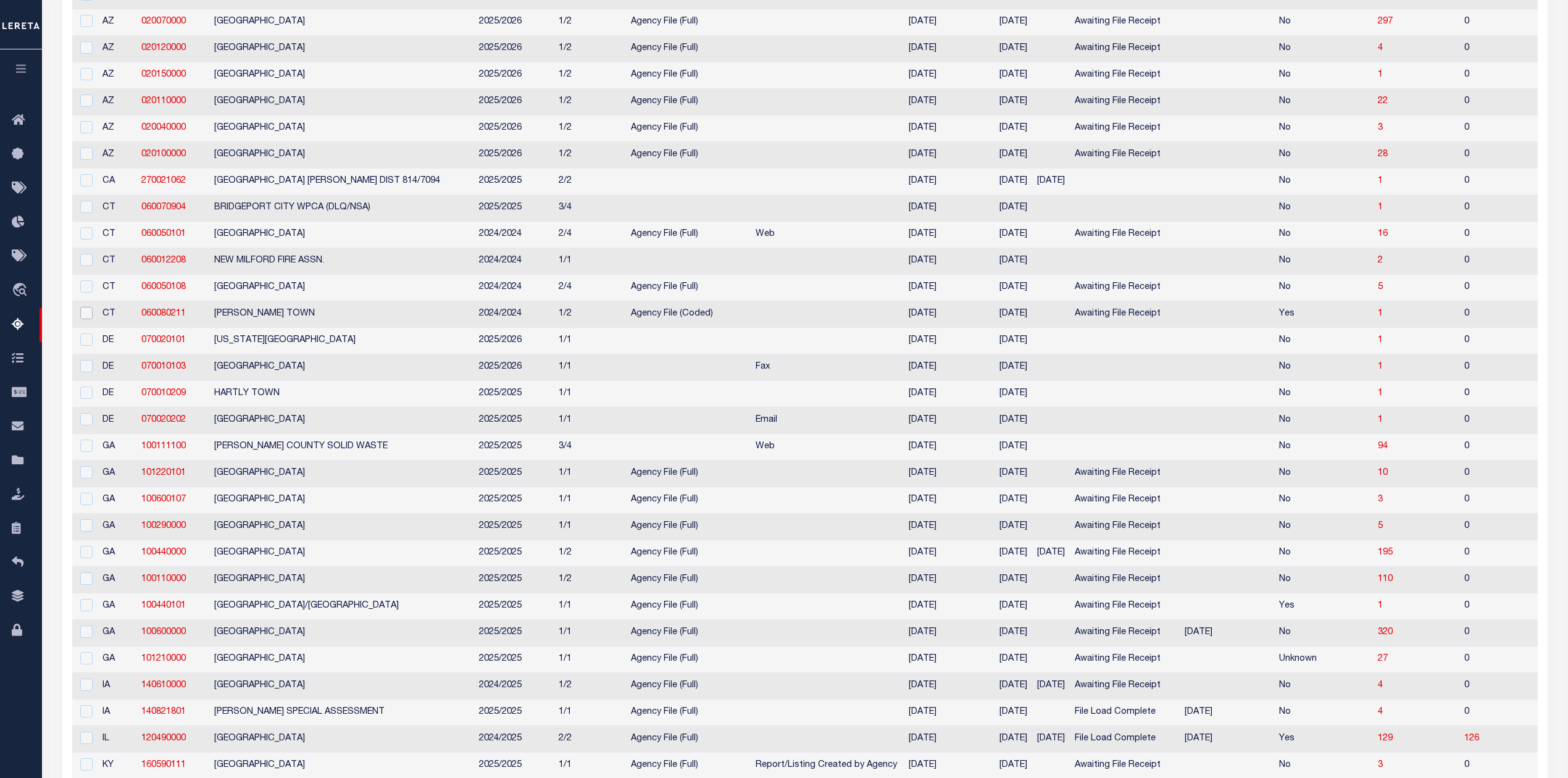
scroll to position [0, 0]
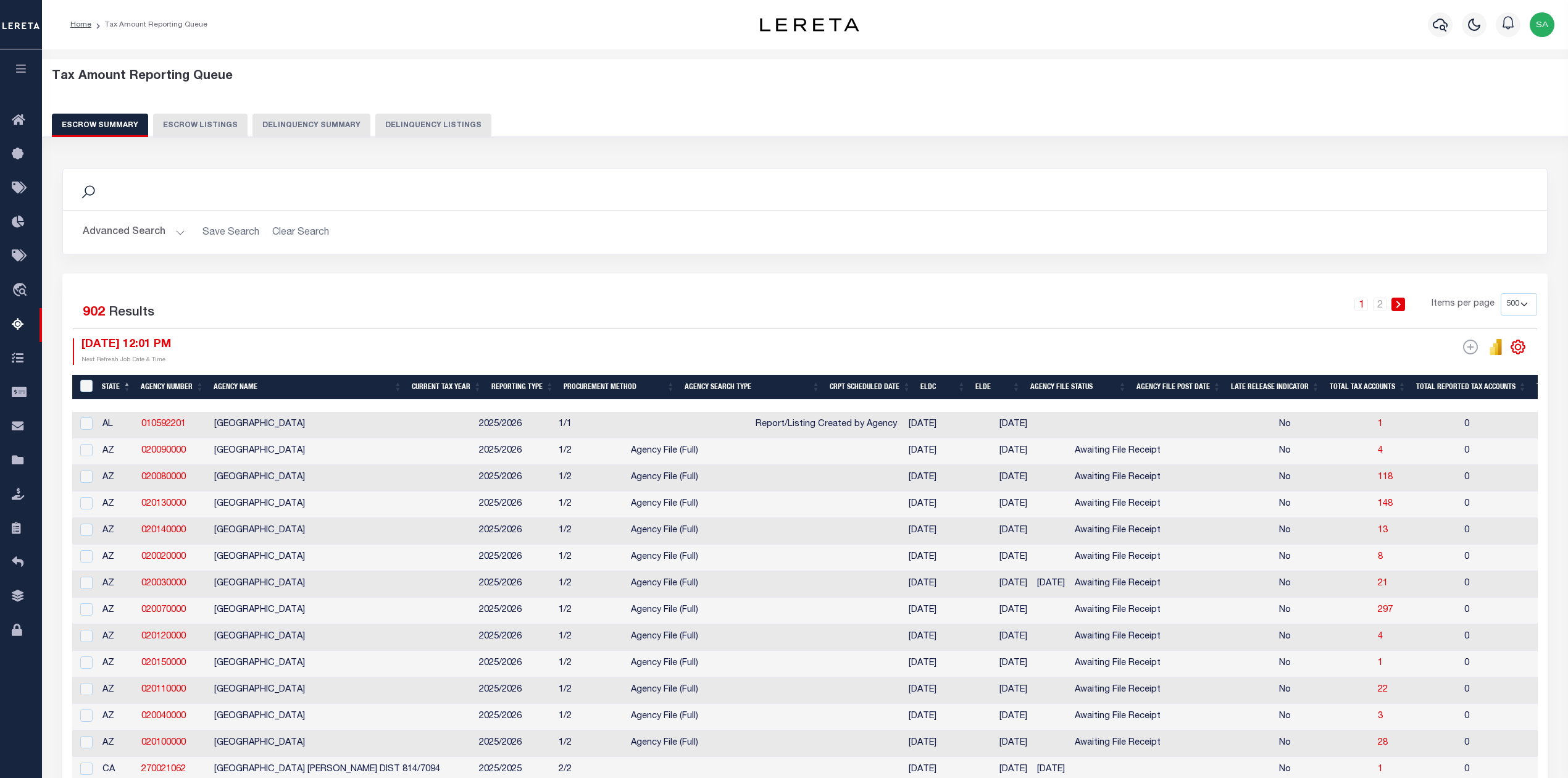
click at [1522, 349] on icon "" at bounding box center [1517, 346] width 16 height 16
click at [1454, 442] on span "Show Filter" at bounding box center [1442, 439] width 46 height 9
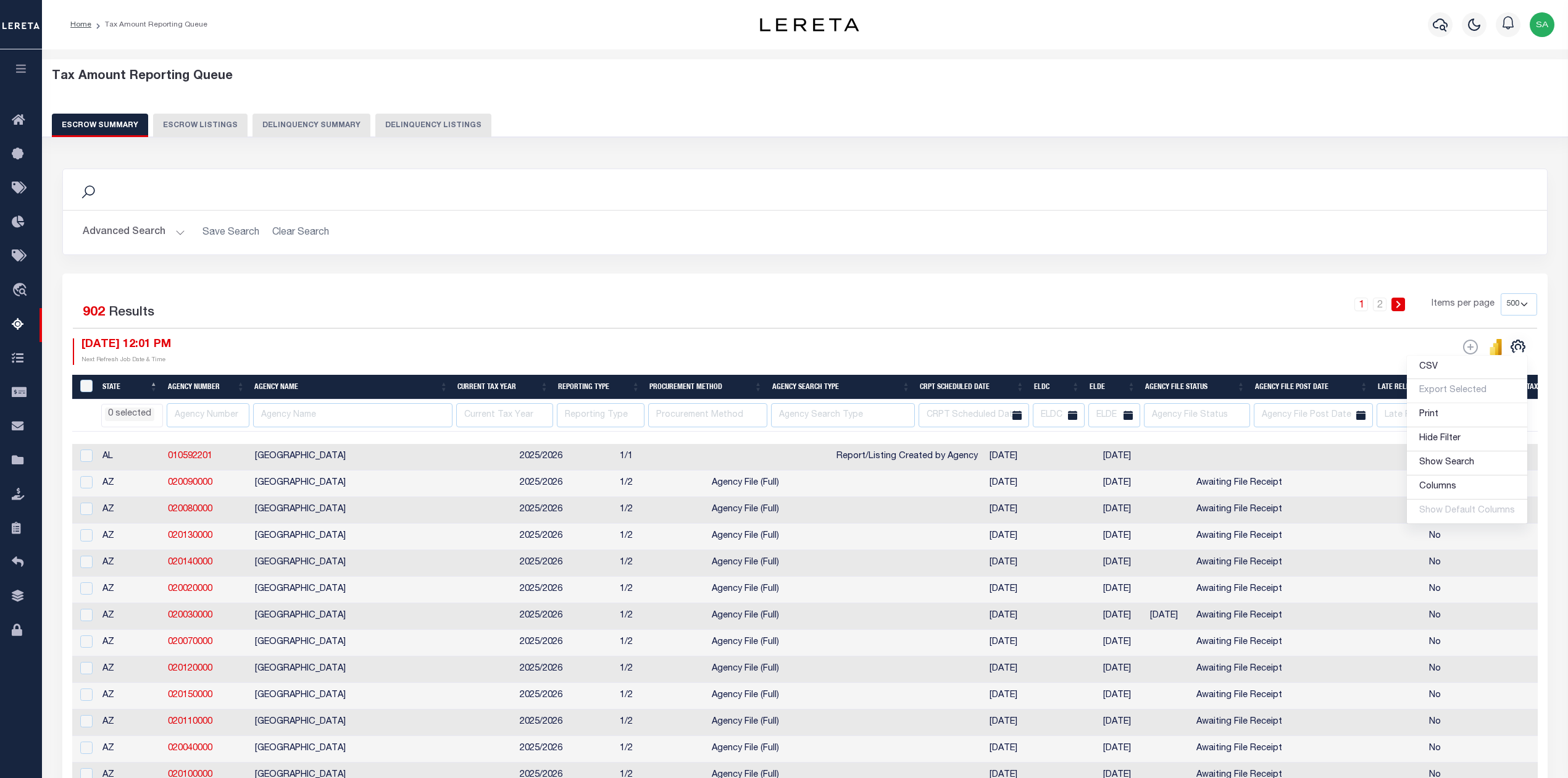
scroll to position [82, 0]
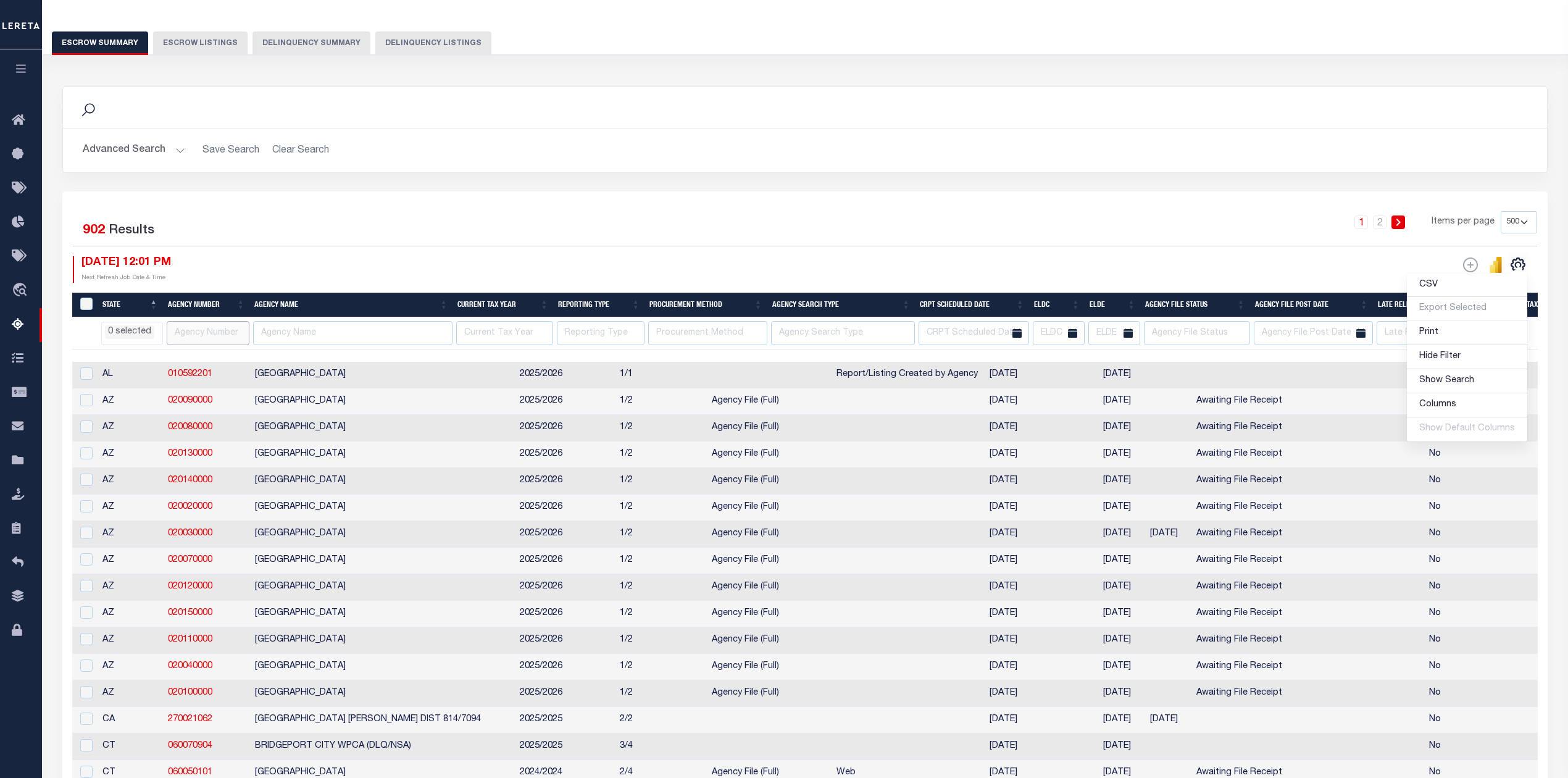
click at [201, 341] on input "text" at bounding box center [208, 333] width 84 height 24
paste input "370080609"
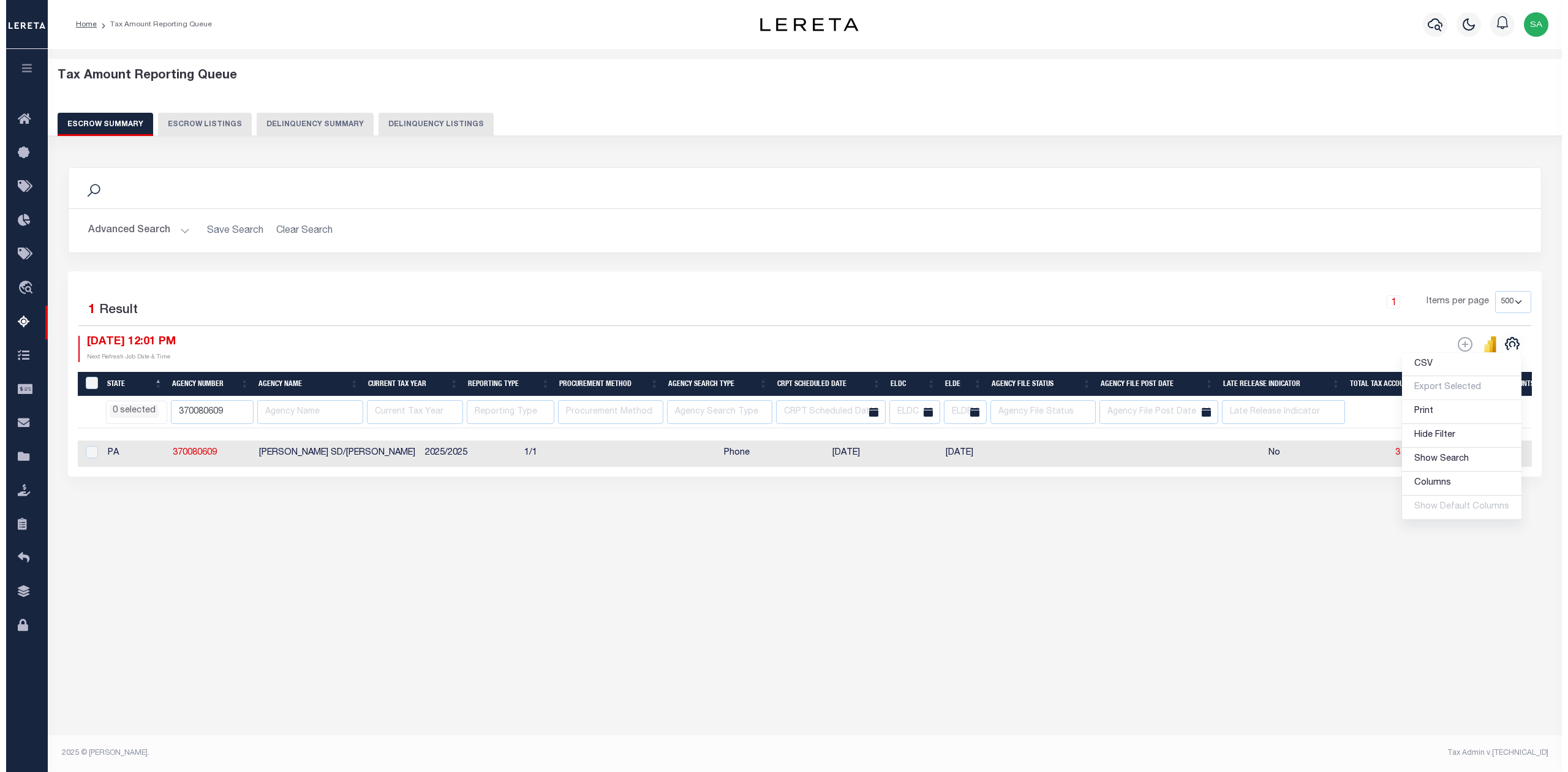
scroll to position [0, 0]
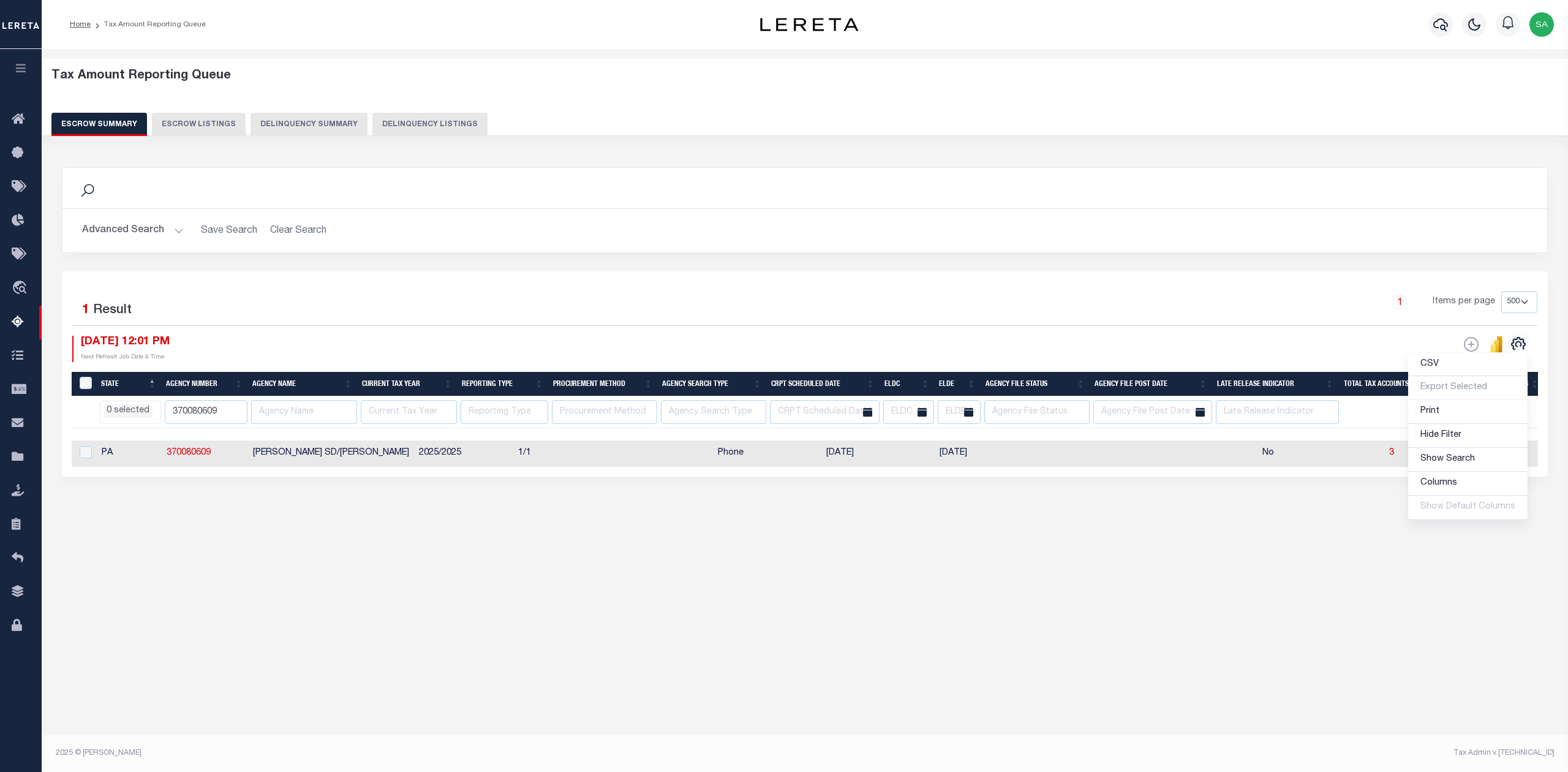
click at [1238, 587] on div "Tax Amount Reporting Queue Escrow Summary Escrow Listings" at bounding box center [805, 318] width 1527 height 538
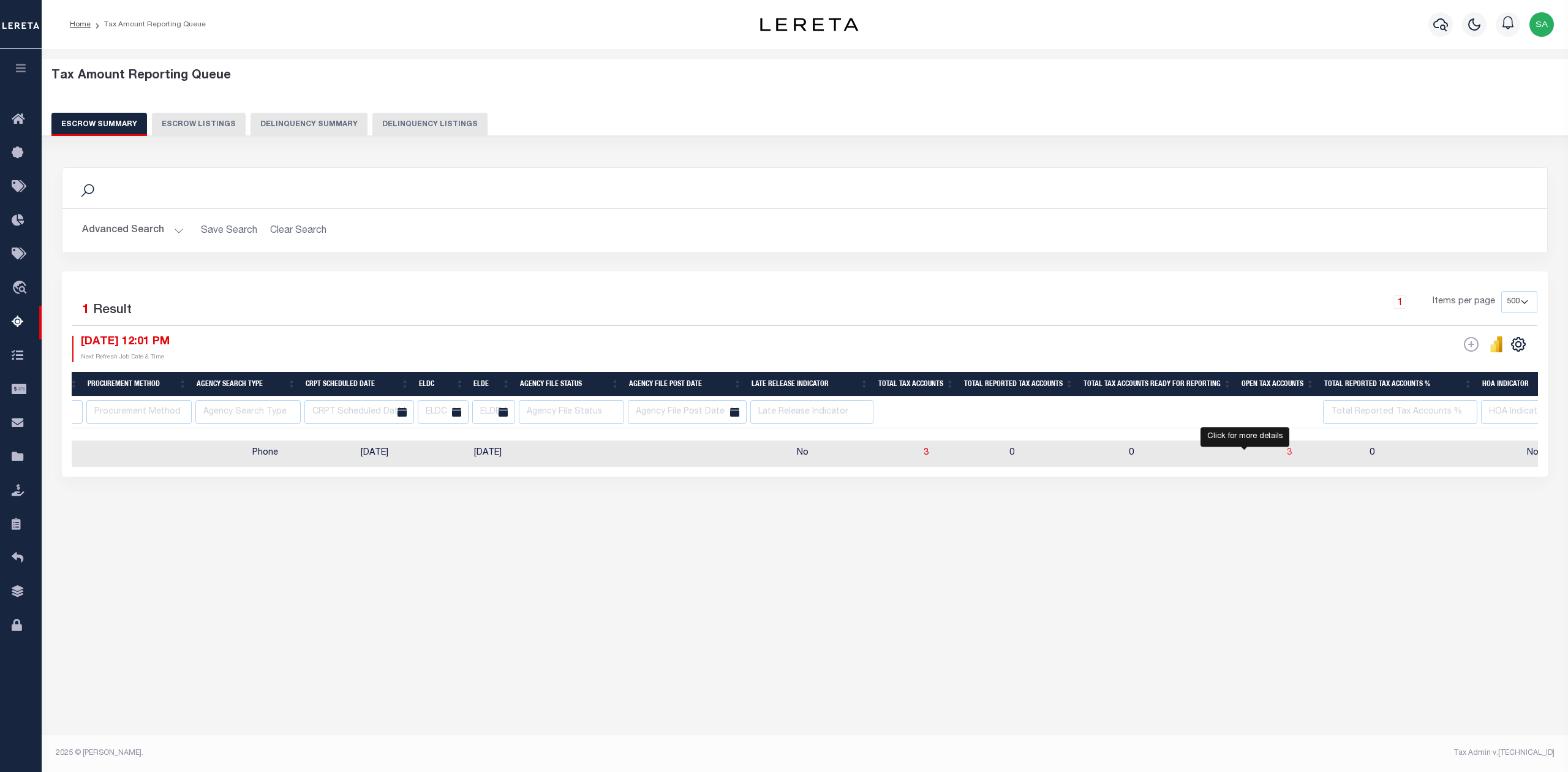
click at [1287, 455] on span "3" at bounding box center [1290, 453] width 5 height 9
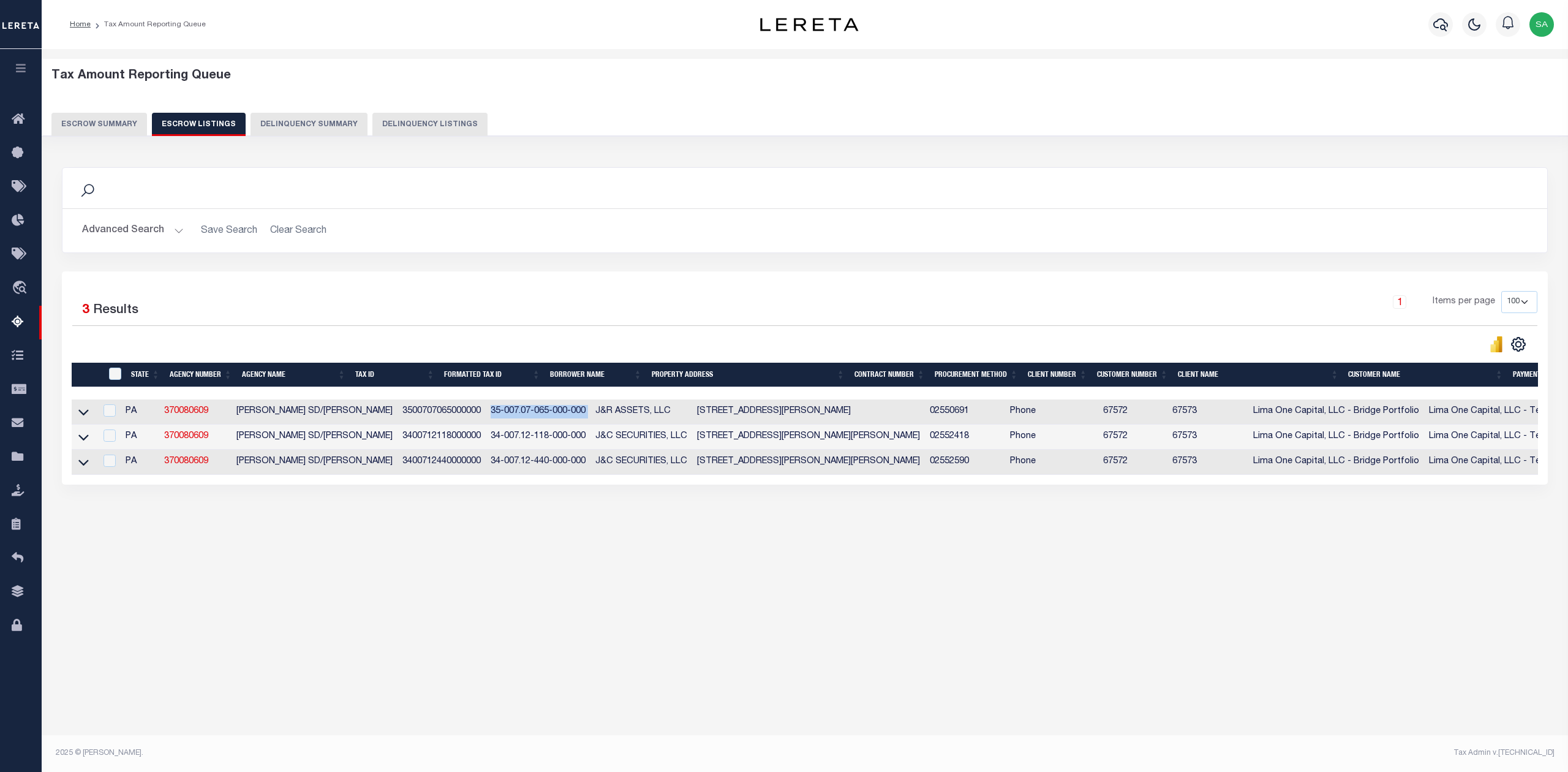
drag, startPoint x: 442, startPoint y: 414, endPoint x: 549, endPoint y: 415, distance: 107.0
click at [549, 415] on tr "PA 370080609 SAYRE SD/SAYRE BORO 3500707065000000 35-007.07-065-000-000 J&R ASS…" at bounding box center [962, 412] width 1782 height 25
copy td "35-007.07-065-000-000"
click at [643, 558] on div "Tax Amount Reporting Queue Escrow Summary Escrow Listings In" at bounding box center [805, 310] width 1519 height 497
drag, startPoint x: 550, startPoint y: 417, endPoint x: 628, endPoint y: 417, distance: 78.0
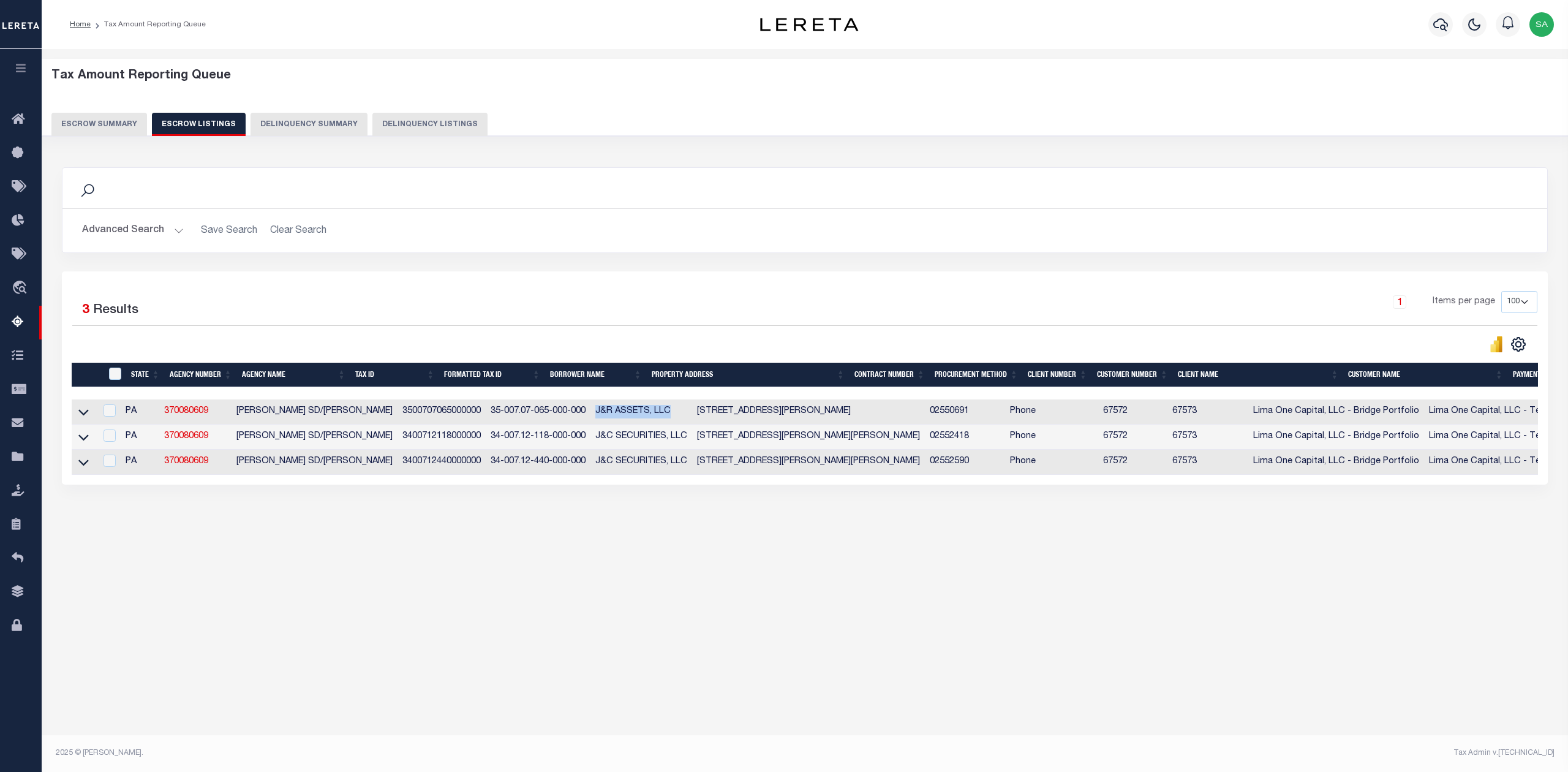
click at [628, 417] on td "J&R ASSETS, LLC" at bounding box center [641, 412] width 102 height 25
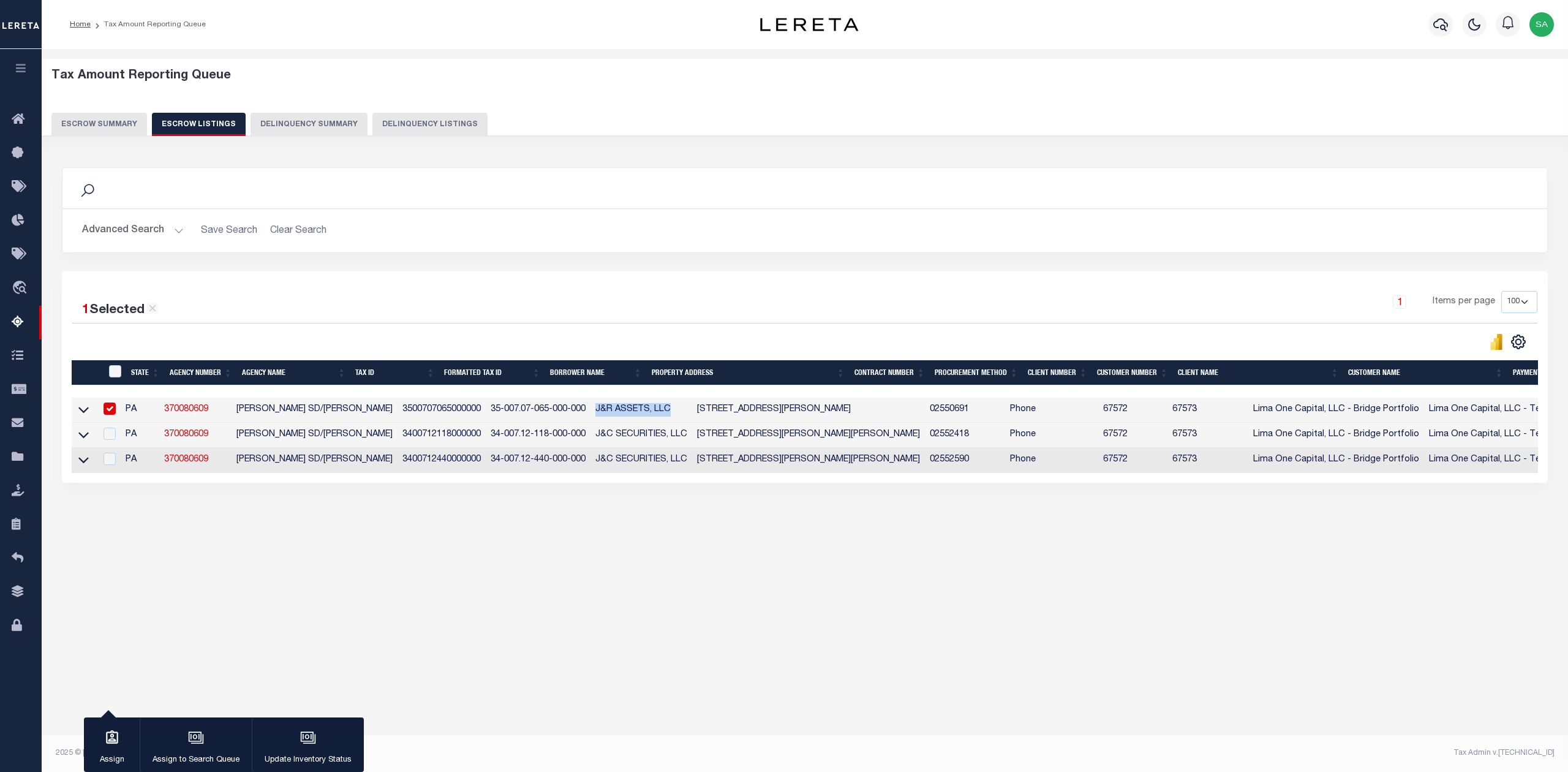
copy td "J&R ASSETS, LLC"
drag, startPoint x: 653, startPoint y: 410, endPoint x: 767, endPoint y: 420, distance: 114.4
click at [767, 420] on td "141 SUNSET ST SAYRE PA 18840-2308" at bounding box center [808, 410] width 233 height 25
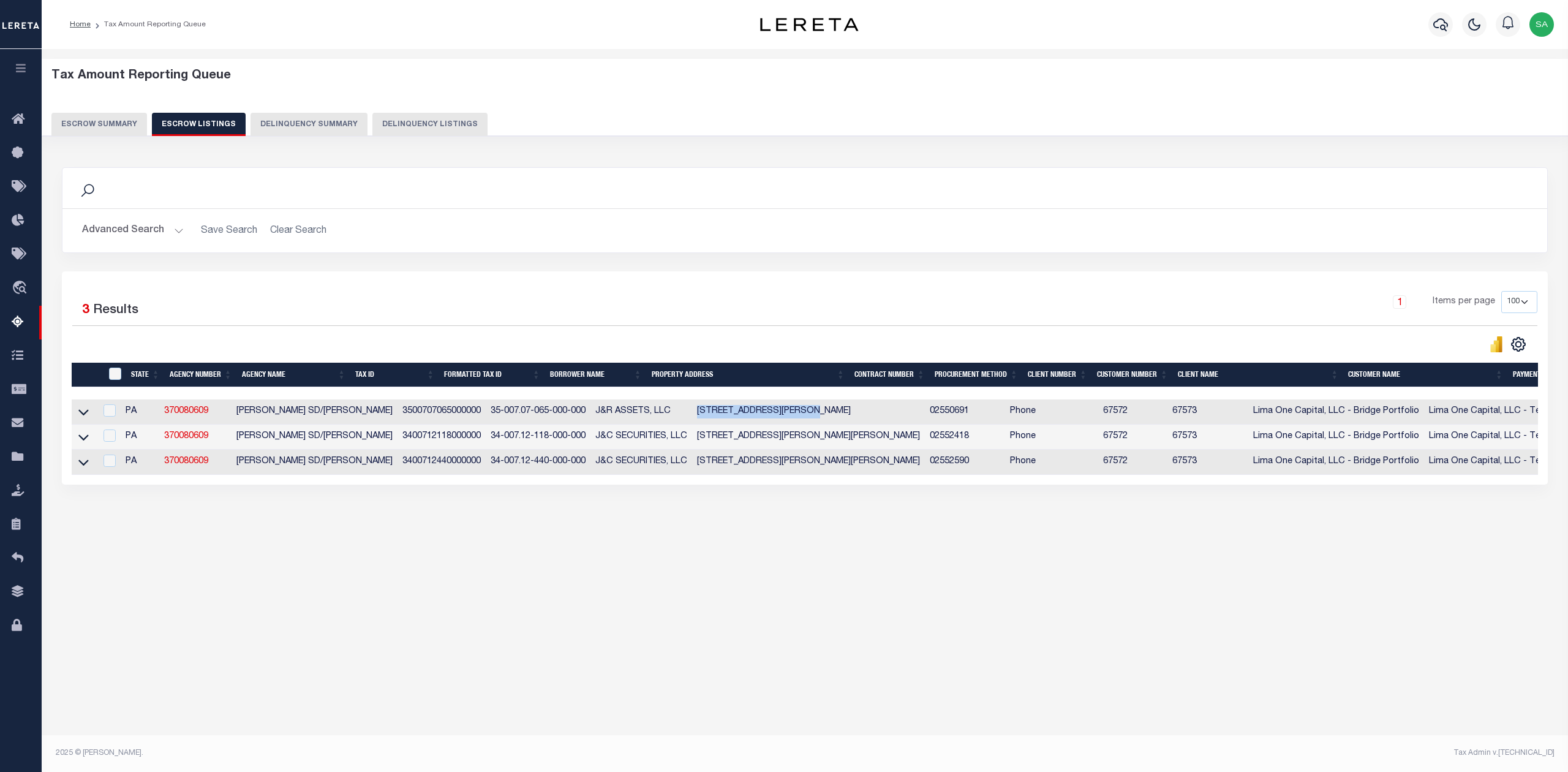
copy td "141 SUNSET ST SAYRE PA"
drag, startPoint x: 442, startPoint y: 443, endPoint x: 540, endPoint y: 443, distance: 98.0
click at [540, 443] on td "34-007.12-118-000-000" at bounding box center [538, 437] width 105 height 25
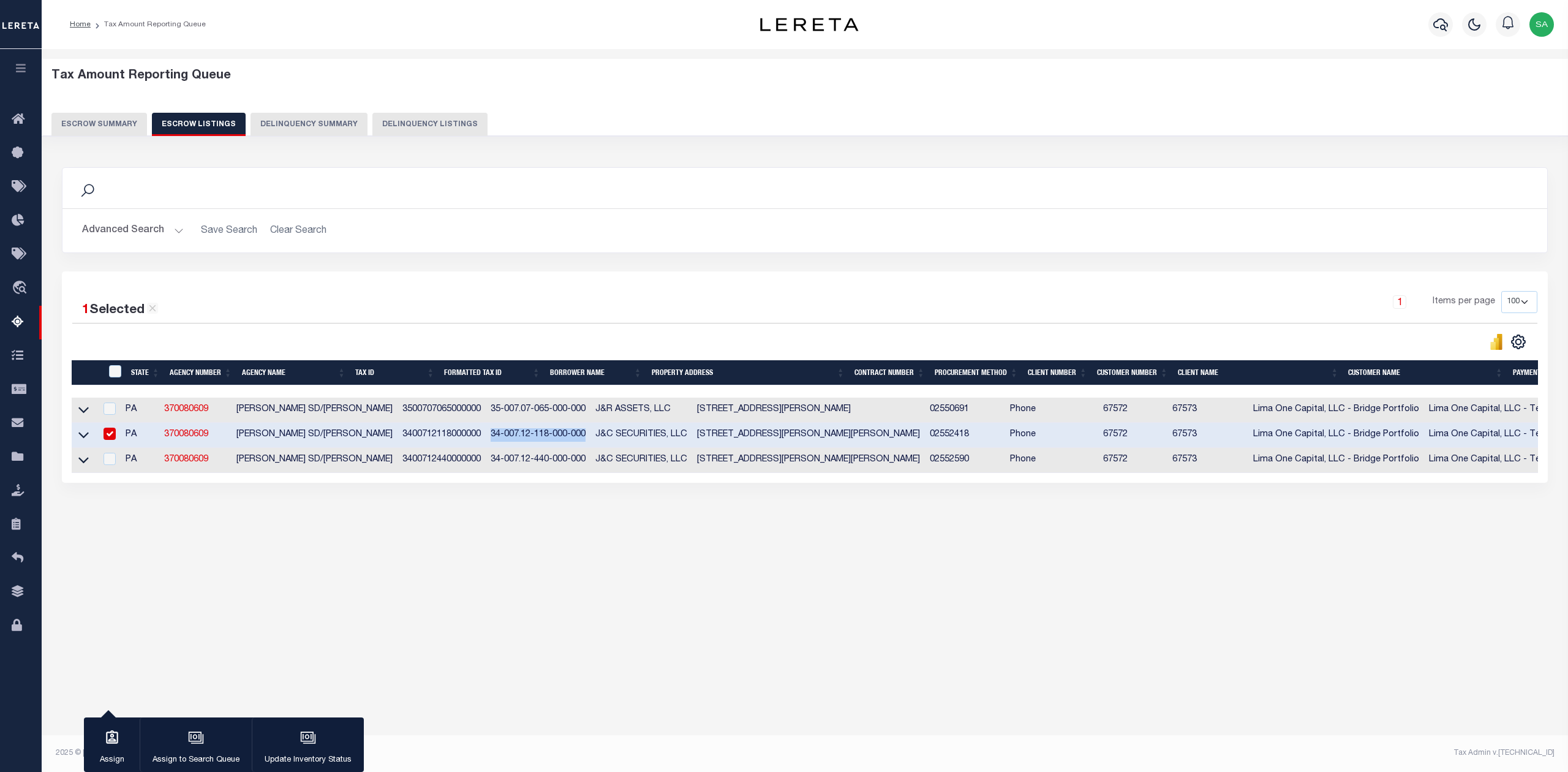
copy td "34-007.12-118-000-000"
drag, startPoint x: 550, startPoint y: 437, endPoint x: 642, endPoint y: 442, distance: 92.1
click at [642, 442] on td "J&C SECURITIES, LLC" at bounding box center [641, 435] width 102 height 25
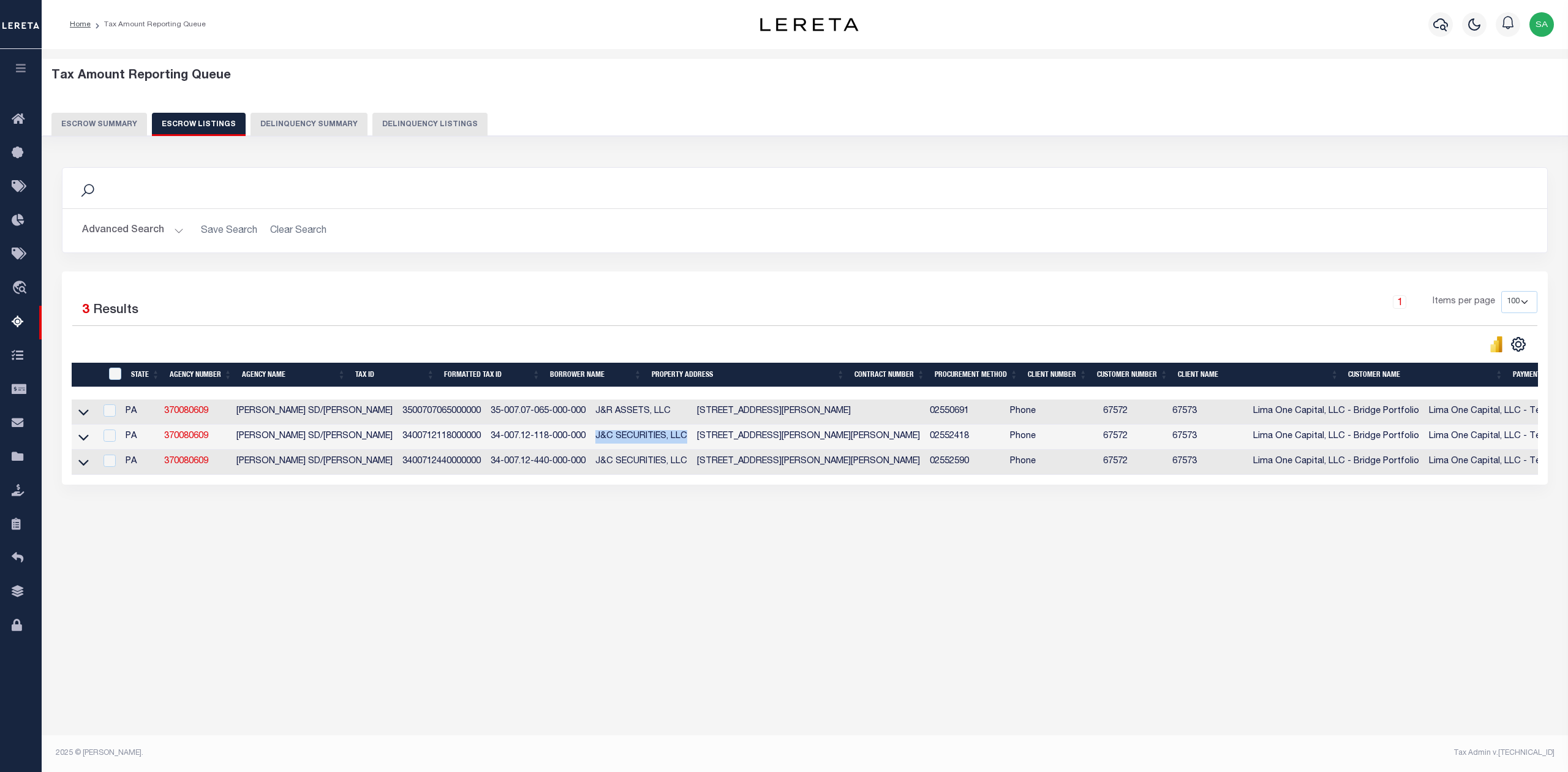
copy td "J&C SECURITIES, LLC"
drag, startPoint x: 651, startPoint y: 441, endPoint x: 822, endPoint y: 442, distance: 171.0
click at [822, 442] on td "504 1/2 STEVENSON STREET SAYRE PA 18840" at bounding box center [808, 437] width 233 height 25
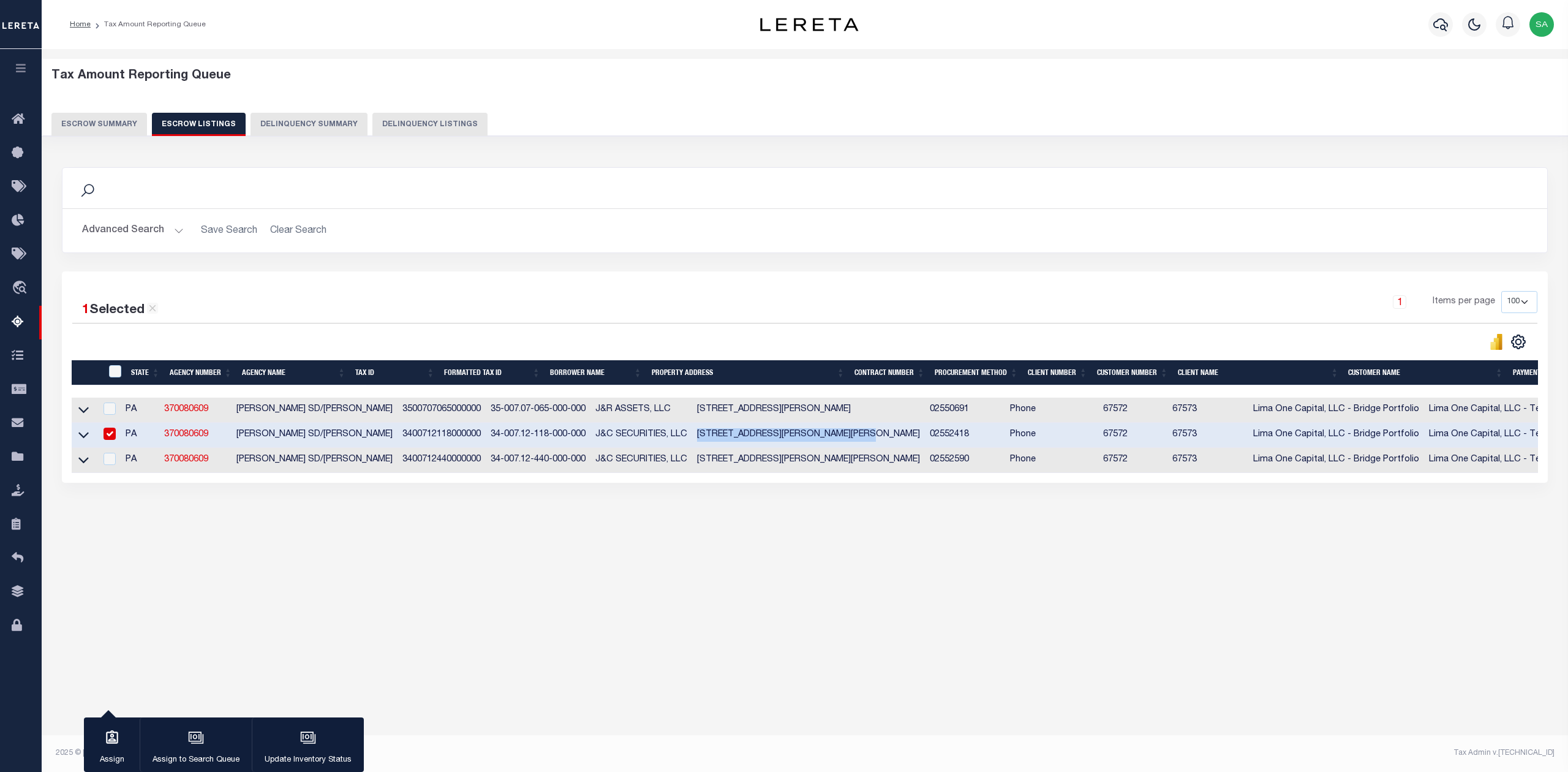
copy td "504 1/2 STEVENSON STREET SAYRE PA"
drag, startPoint x: 442, startPoint y: 461, endPoint x: 540, endPoint y: 471, distance: 98.5
click at [540, 471] on td "34-007.12-440-000-000" at bounding box center [538, 460] width 105 height 25
copy td "34-007.12-440-000-000"
drag, startPoint x: 653, startPoint y: 467, endPoint x: 792, endPoint y: 464, distance: 139.0
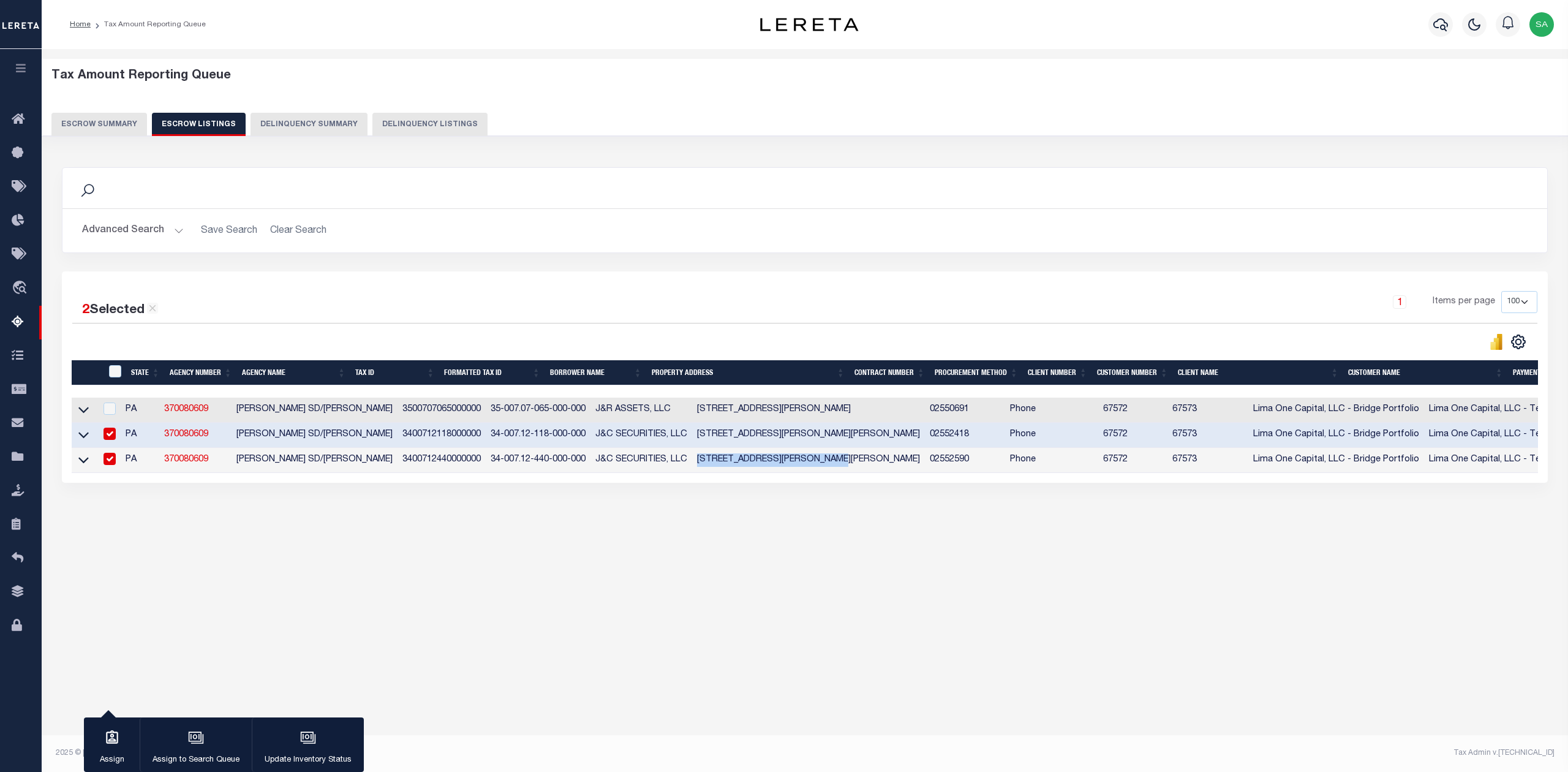
click at [792, 464] on td "107 ALLISON STREET SAYRE PA 18840" at bounding box center [808, 460] width 233 height 25
copy td "107 ALLISON STREET SAYRE PA"
click at [111, 126] on button "Escrow Summary" at bounding box center [99, 124] width 95 height 23
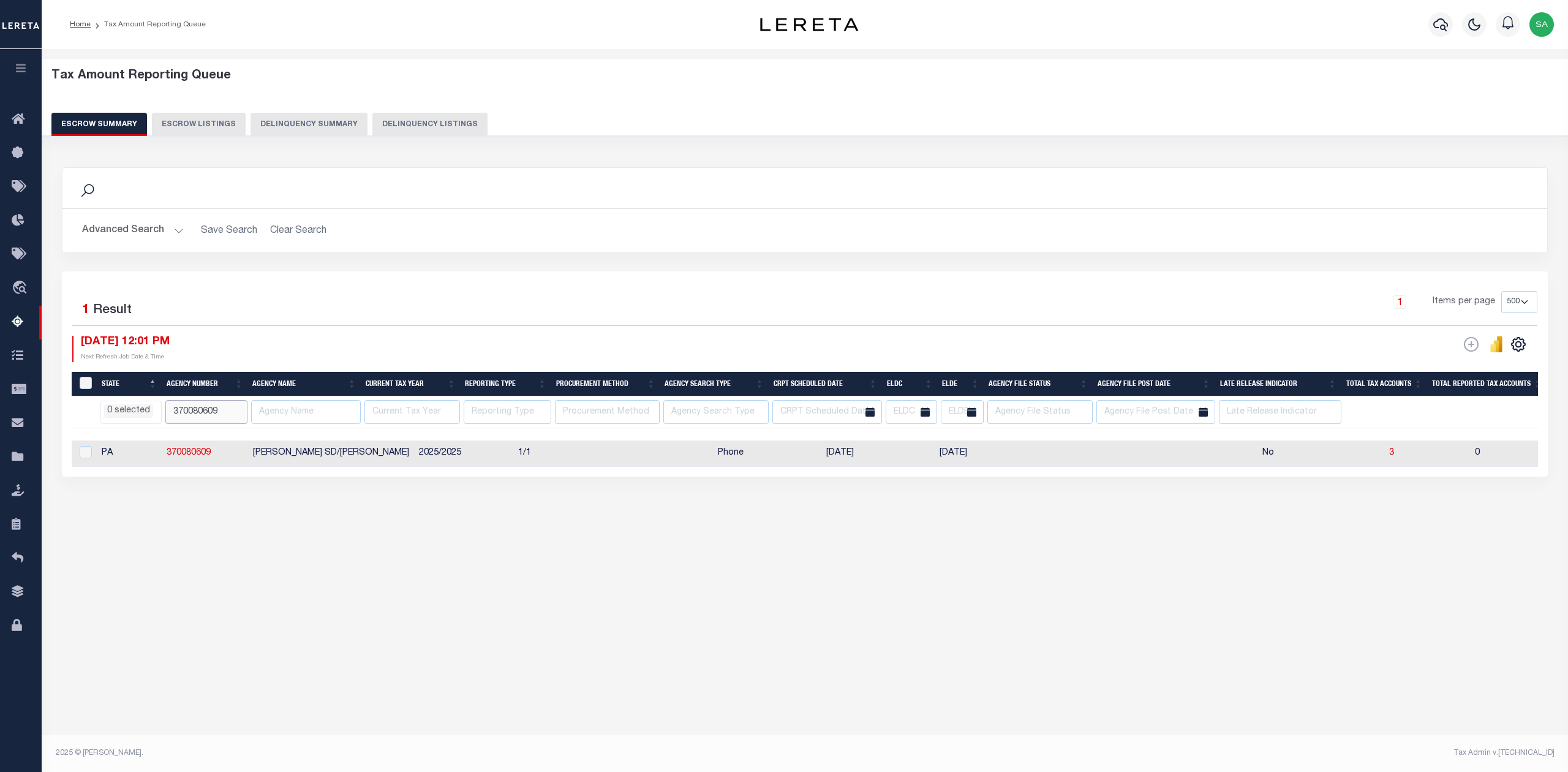
click at [189, 414] on input "370080609" at bounding box center [207, 412] width 83 height 24
paste input "21771"
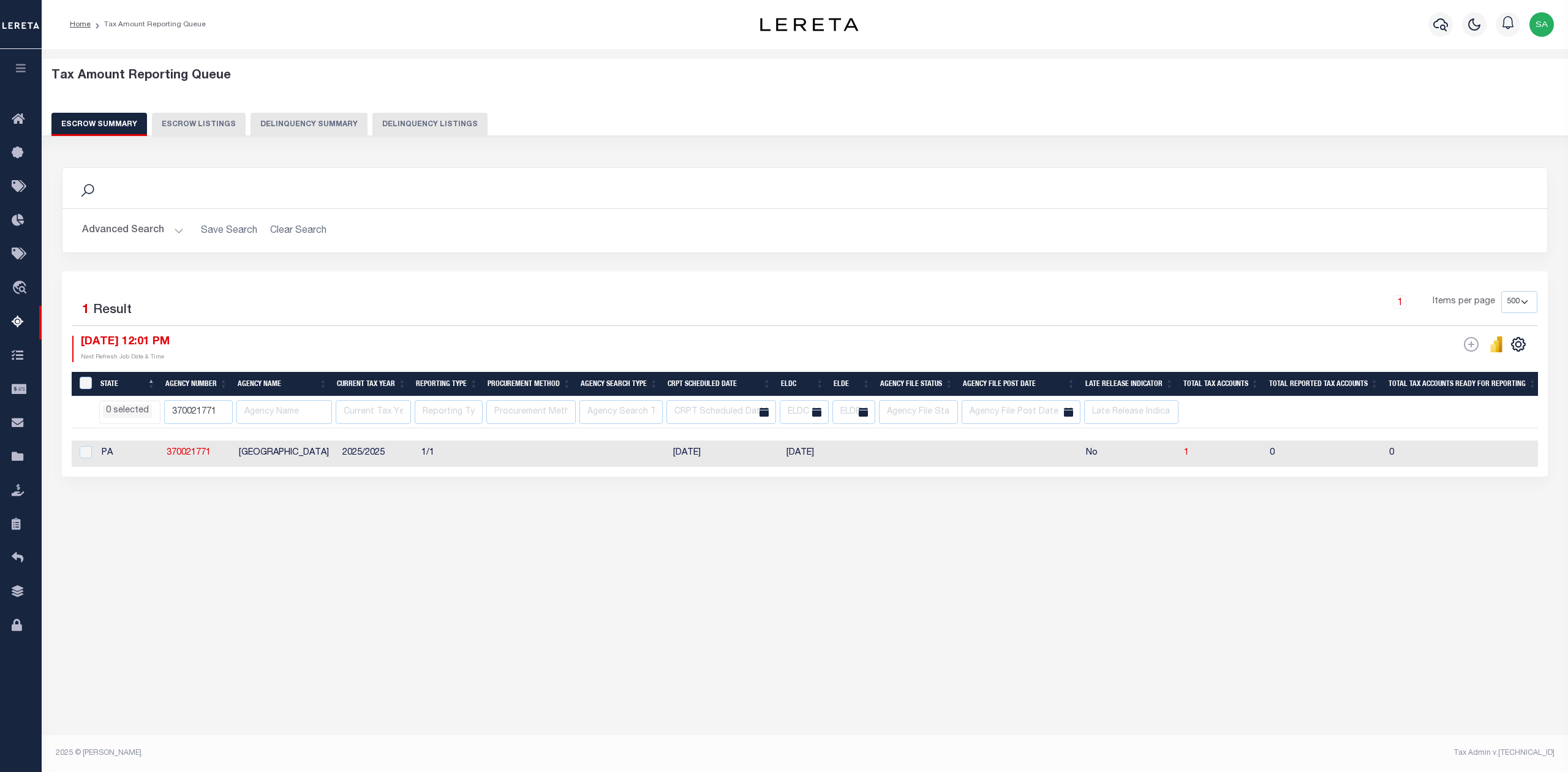
drag, startPoint x: 751, startPoint y: 479, endPoint x: 977, endPoint y: 470, distance: 226.2
click at [977, 470] on div "1 Selected 1 Result 1 Items per page 10 25 50 100 500 08/29/2025 12:01 PM ESCRO…" at bounding box center [805, 374] width 1486 height 205
click at [863, 503] on div "Search Advanced Search Save Search Clear Search EscrowSummaryGridWrapper_dynami…" at bounding box center [805, 334] width 1503 height 358
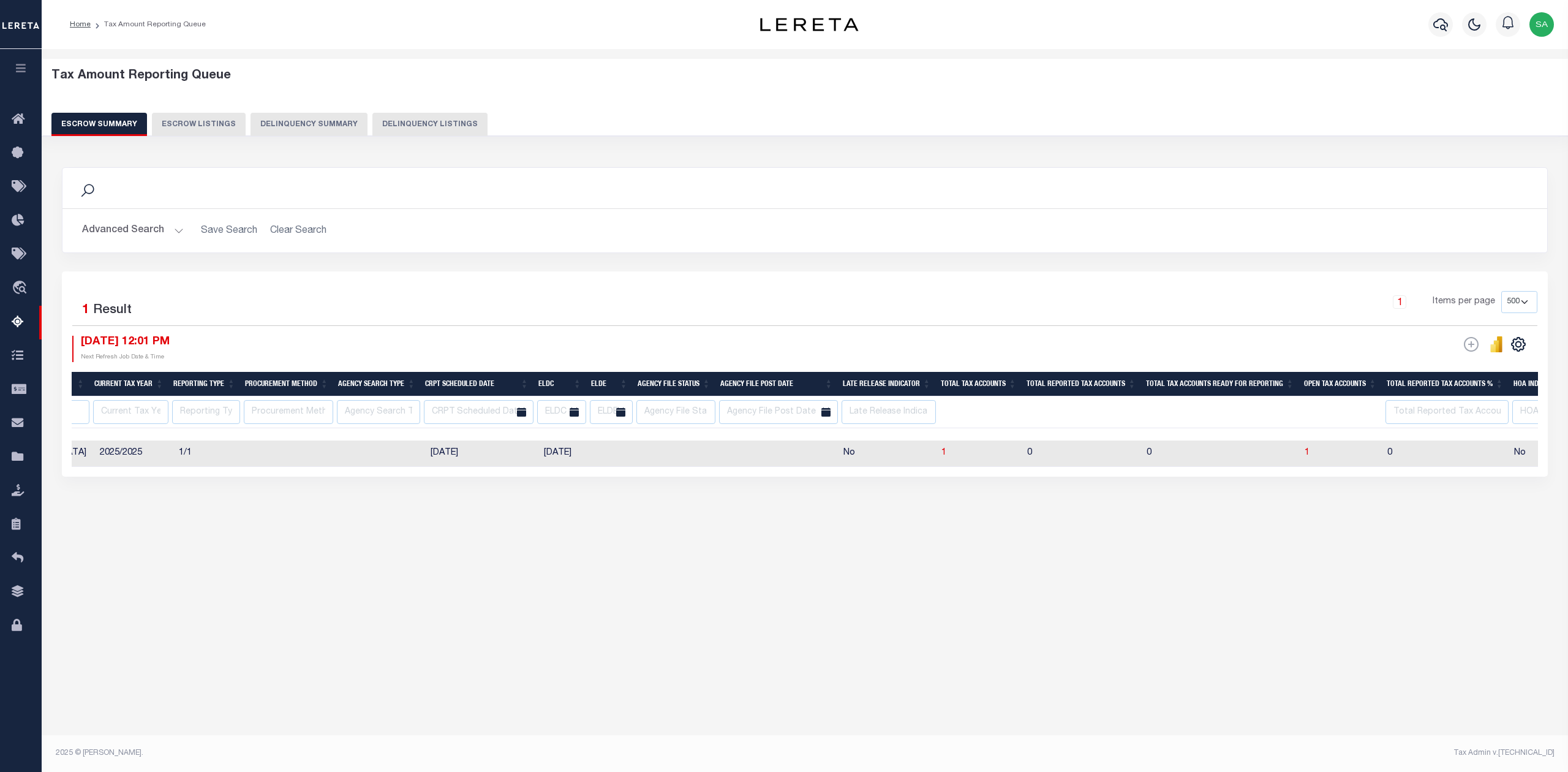
scroll to position [0, 369]
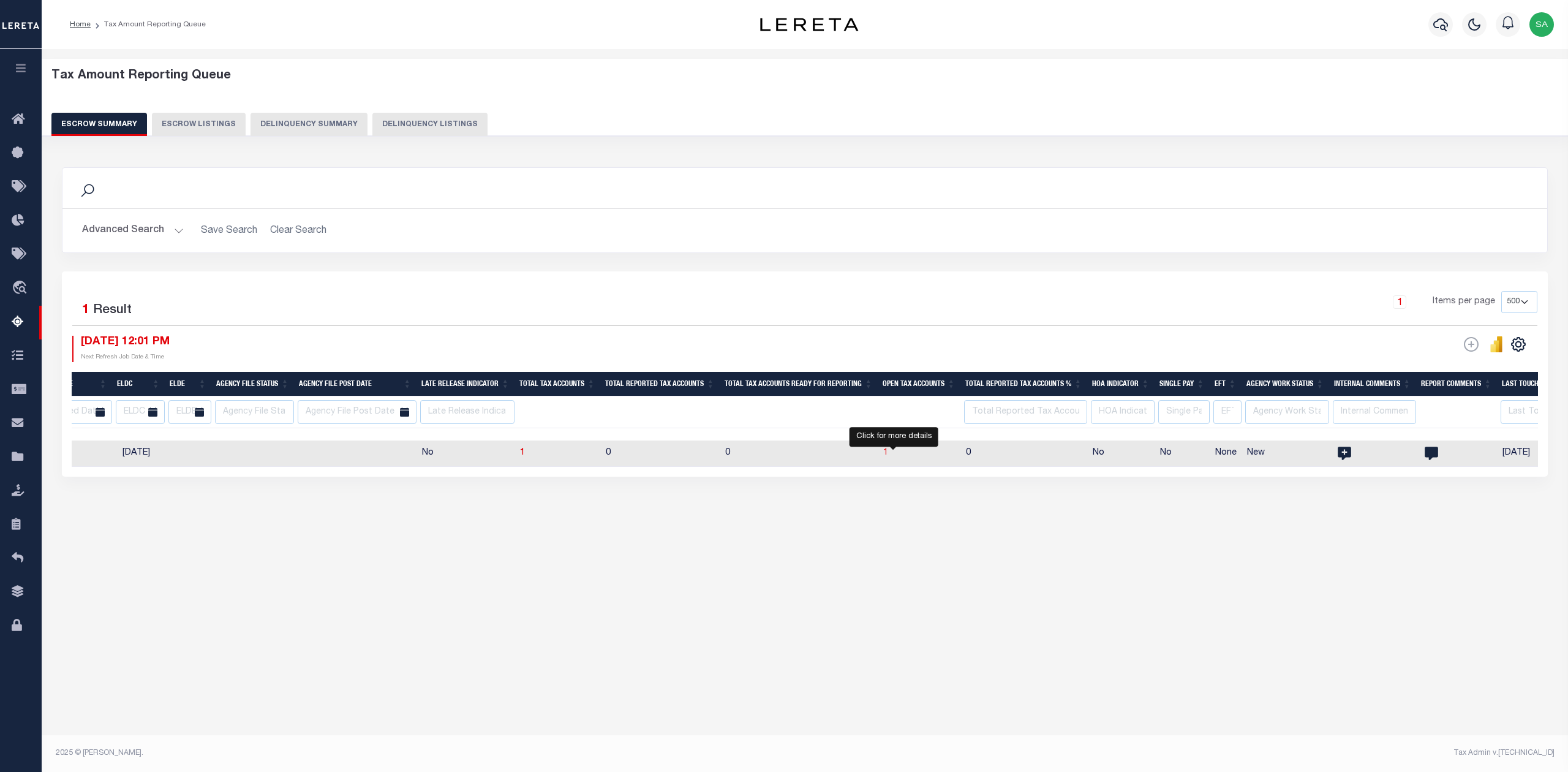
click at [888, 456] on span "1" at bounding box center [886, 453] width 5 height 9
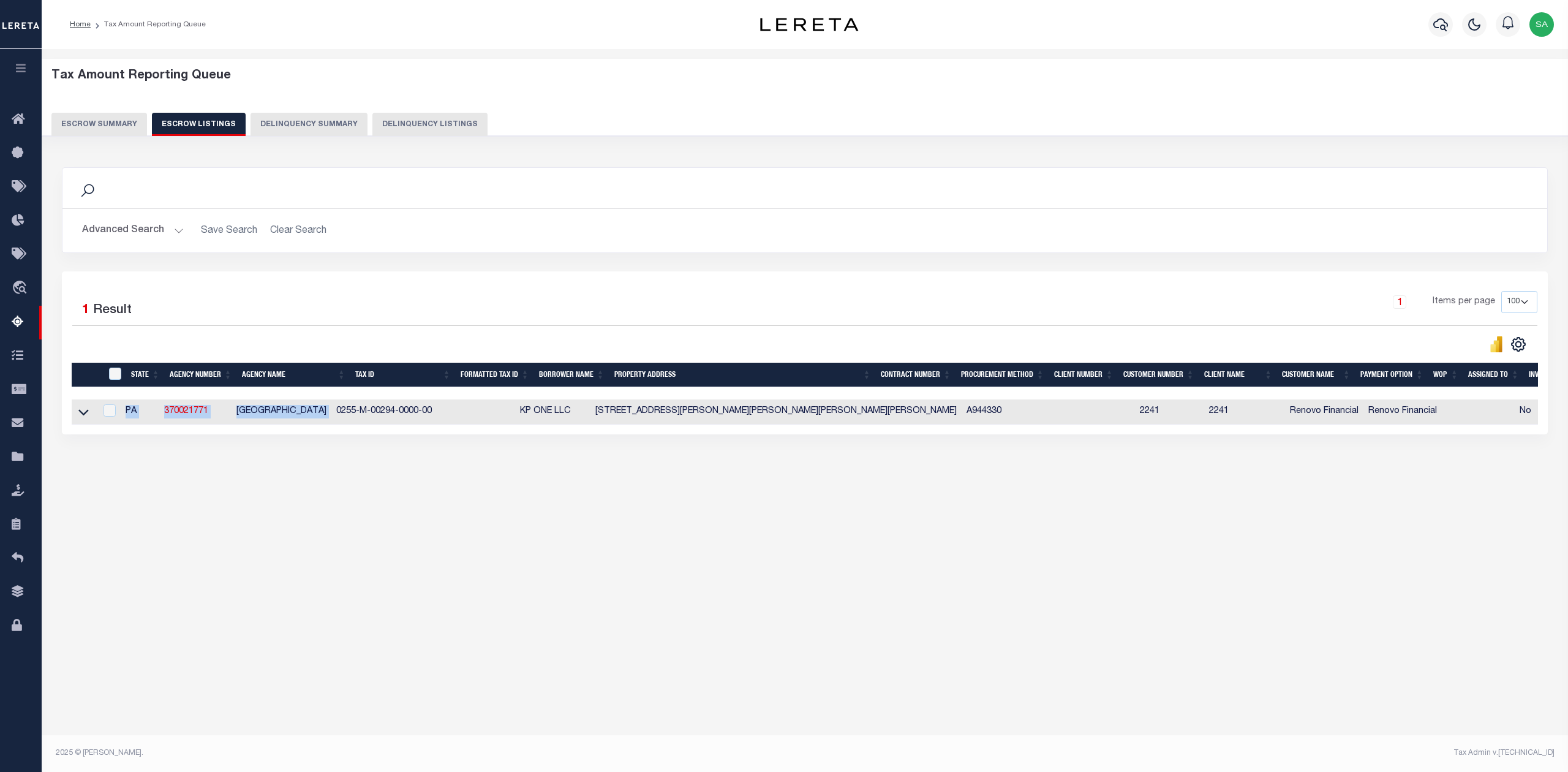
drag, startPoint x: 356, startPoint y: 414, endPoint x: 481, endPoint y: 429, distance: 125.9
click at [481, 425] on div "State Agency Number Agency Name Tax ID Formatted Tax ID Borrower Name Property …" at bounding box center [805, 412] width 1467 height 25
click at [442, 471] on div "Search Advanced Search Save Search Clear Search In In AK AL AR AZ CA CO CT" at bounding box center [805, 313] width 1503 height 316
drag, startPoint x: 353, startPoint y: 414, endPoint x: 466, endPoint y: 415, distance: 113.0
click at [466, 414] on tr "PA 370021771 BRIDGEVILLE BOROUGH 0255-M-00294-0000-00 KP ONE LLC 813 BOWER HILL…" at bounding box center [879, 412] width 1616 height 25
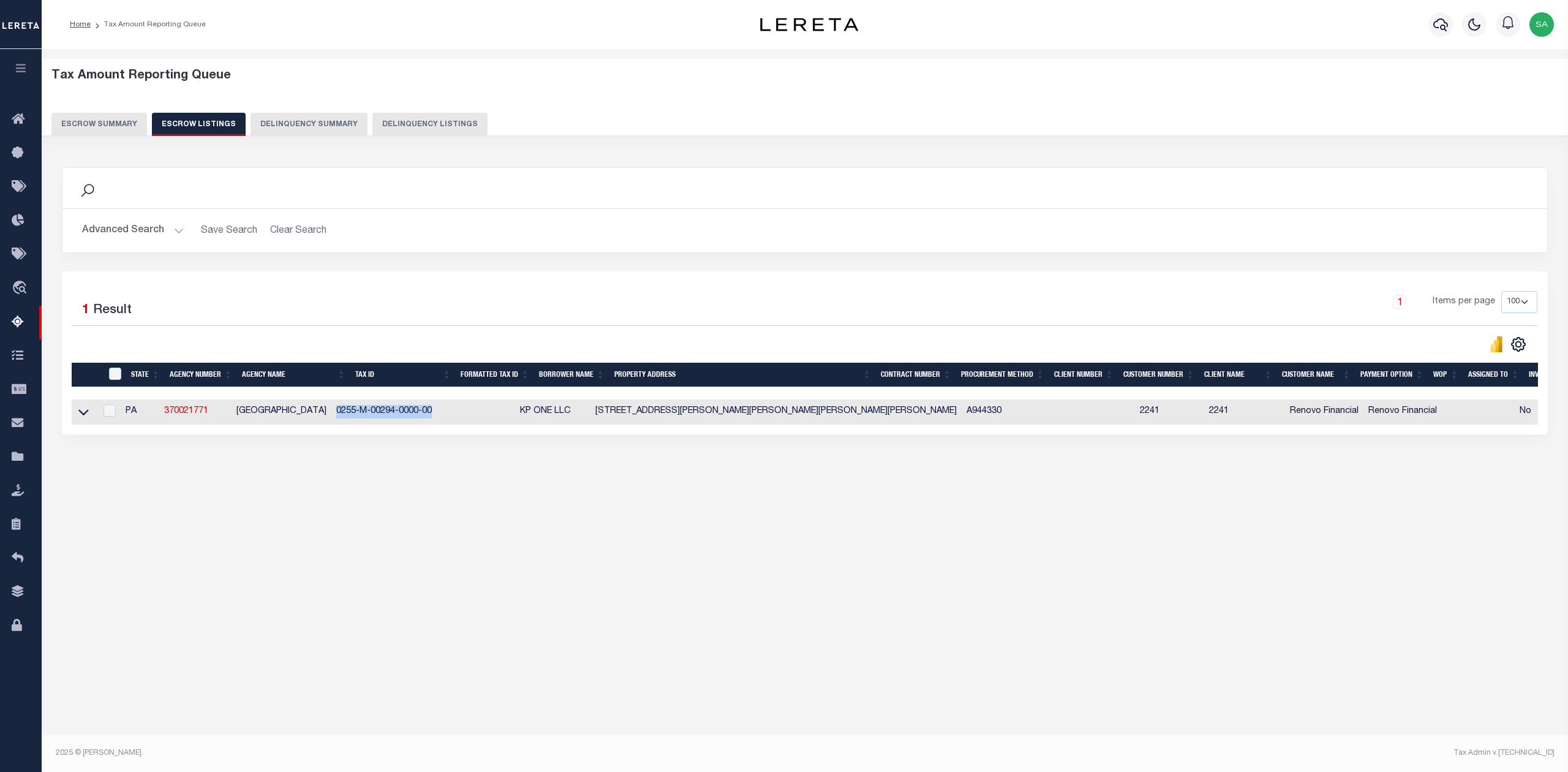
copy td "0255-M-00294-0000-00"
drag, startPoint x: 534, startPoint y: 415, endPoint x: 598, endPoint y: 418, distance: 64.1
click at [591, 418] on td "KP ONE LLC" at bounding box center [553, 412] width 75 height 25
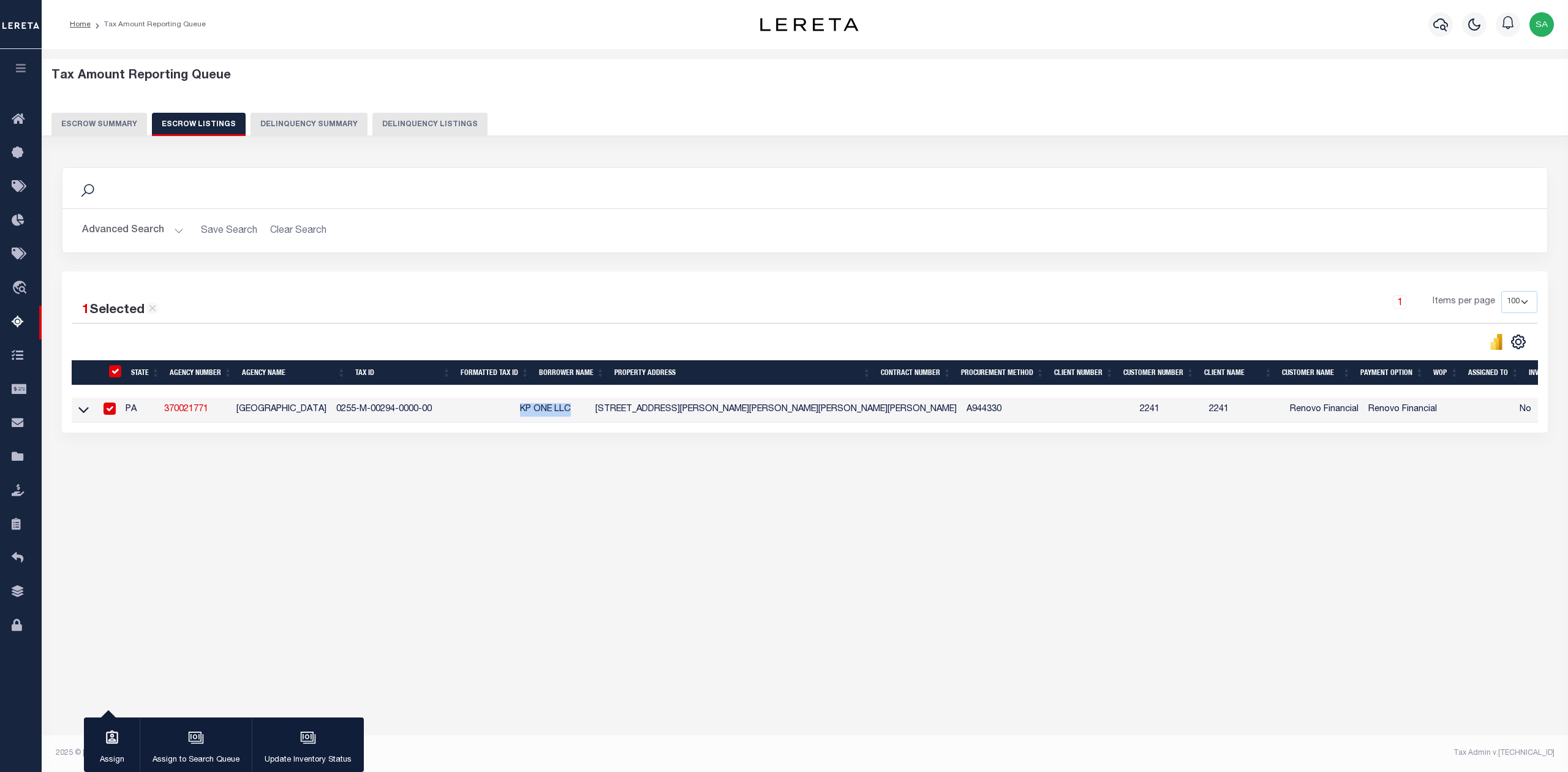
copy td "KP ONE LLC"
drag, startPoint x: 613, startPoint y: 412, endPoint x: 848, endPoint y: 416, distance: 235.0
click at [848, 416] on td "813 BOWER HILL RD BOWER HILL RD BRIDGEVILLE, PA 15017" at bounding box center [776, 410] width 371 height 25
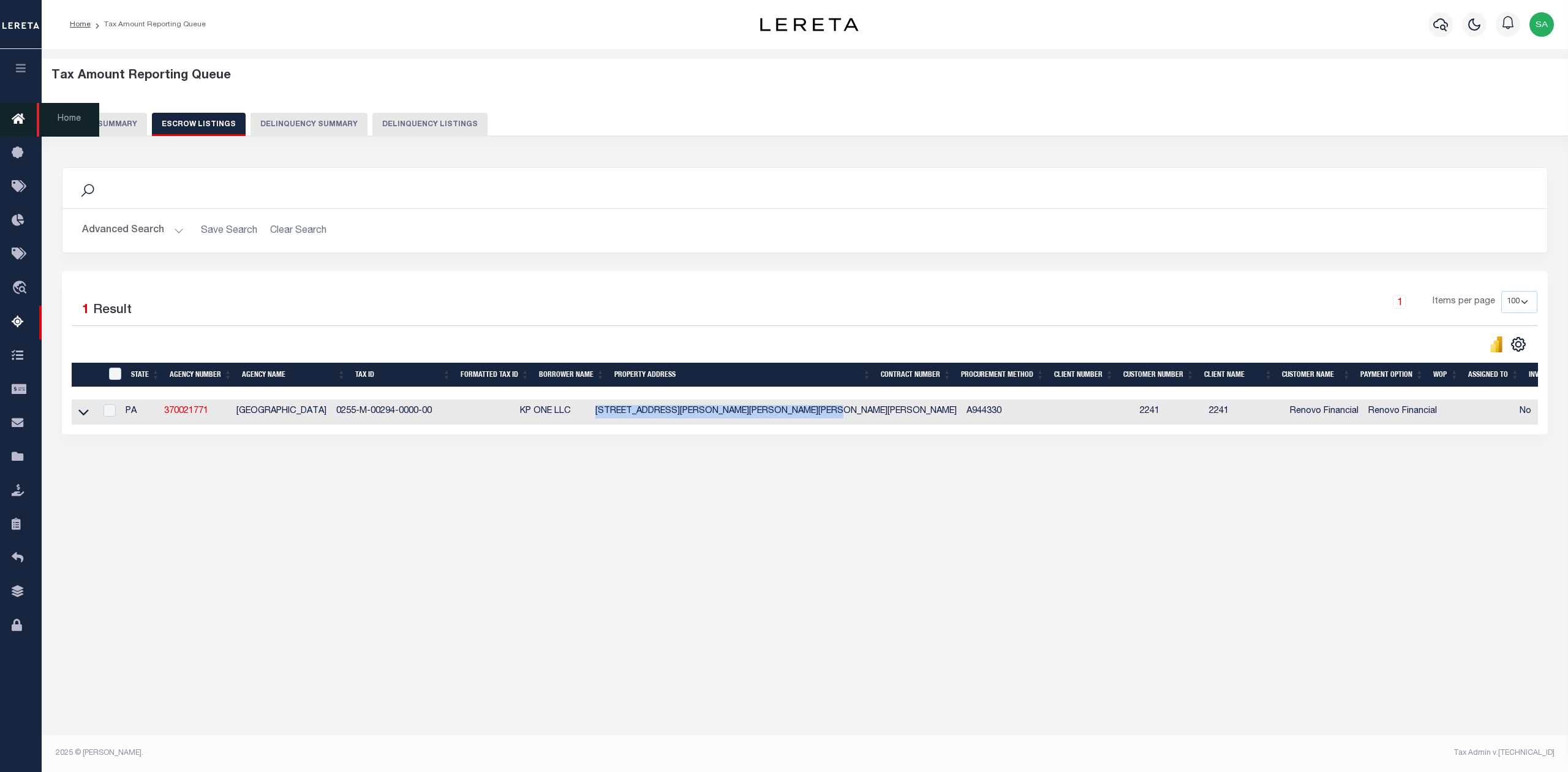
click at [93, 125] on span "Home" at bounding box center [68, 120] width 62 height 34
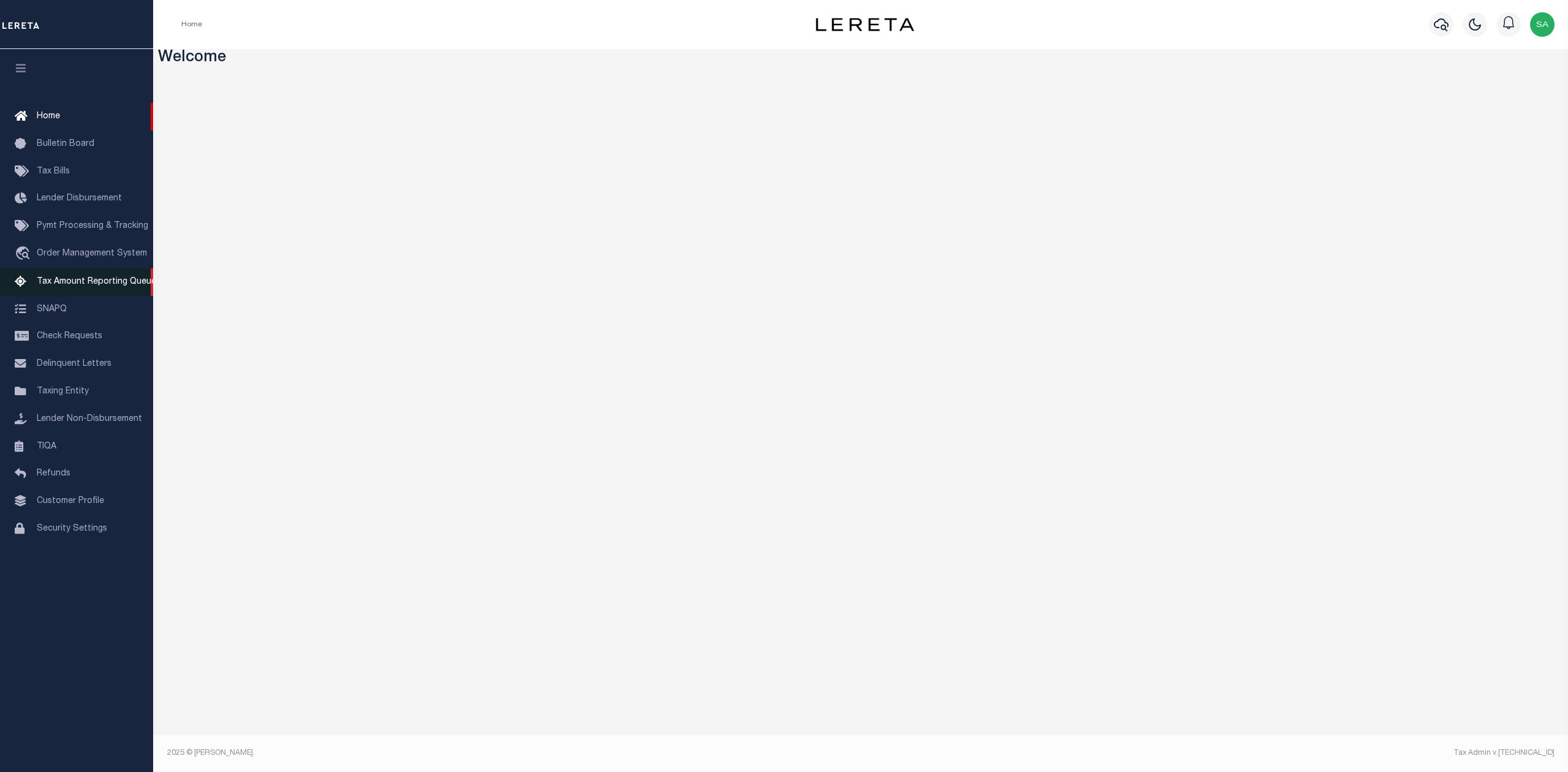
click at [82, 283] on span "Tax Amount Reporting Queue" at bounding box center [97, 282] width 119 height 9
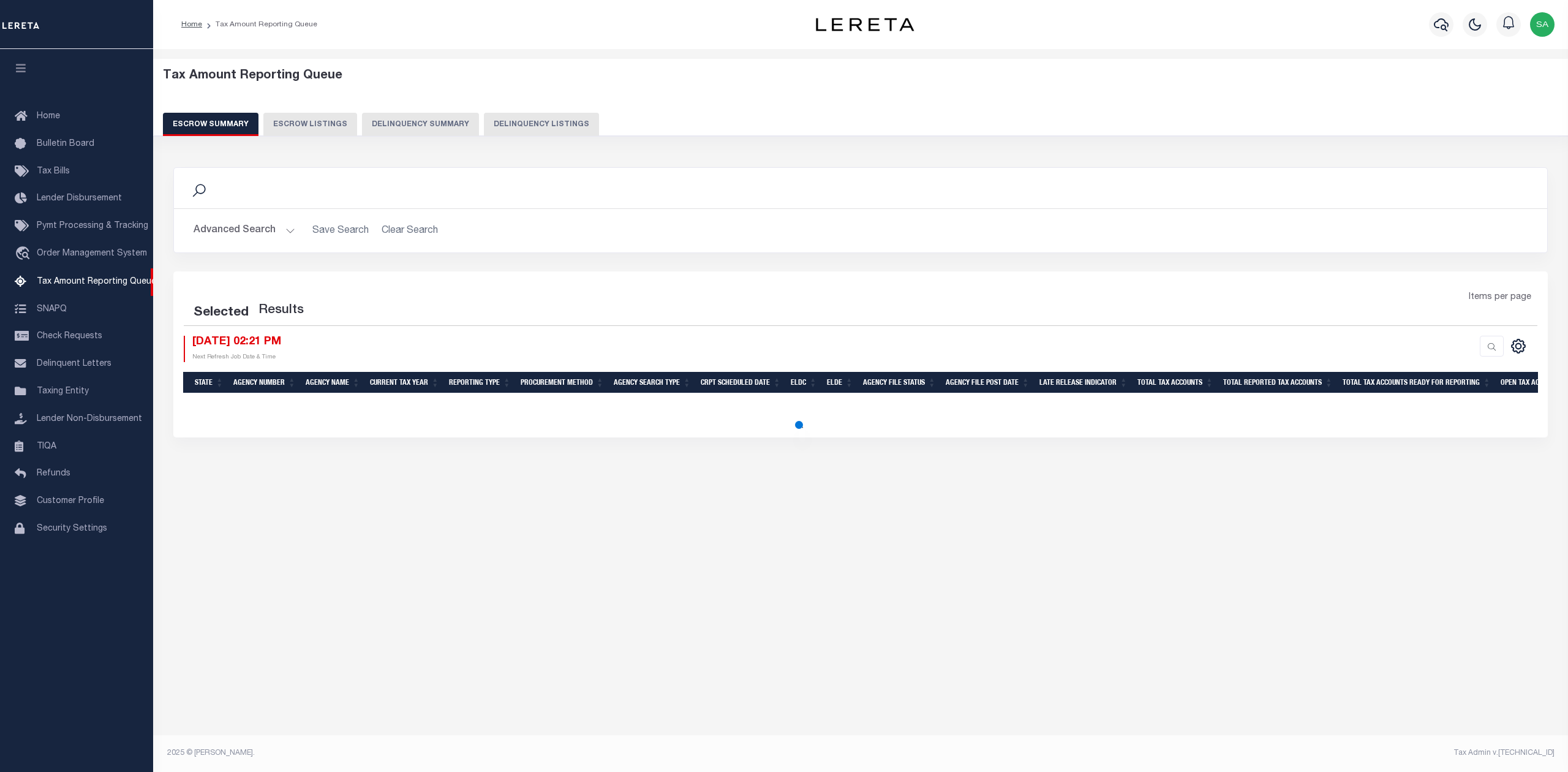
select select "500"
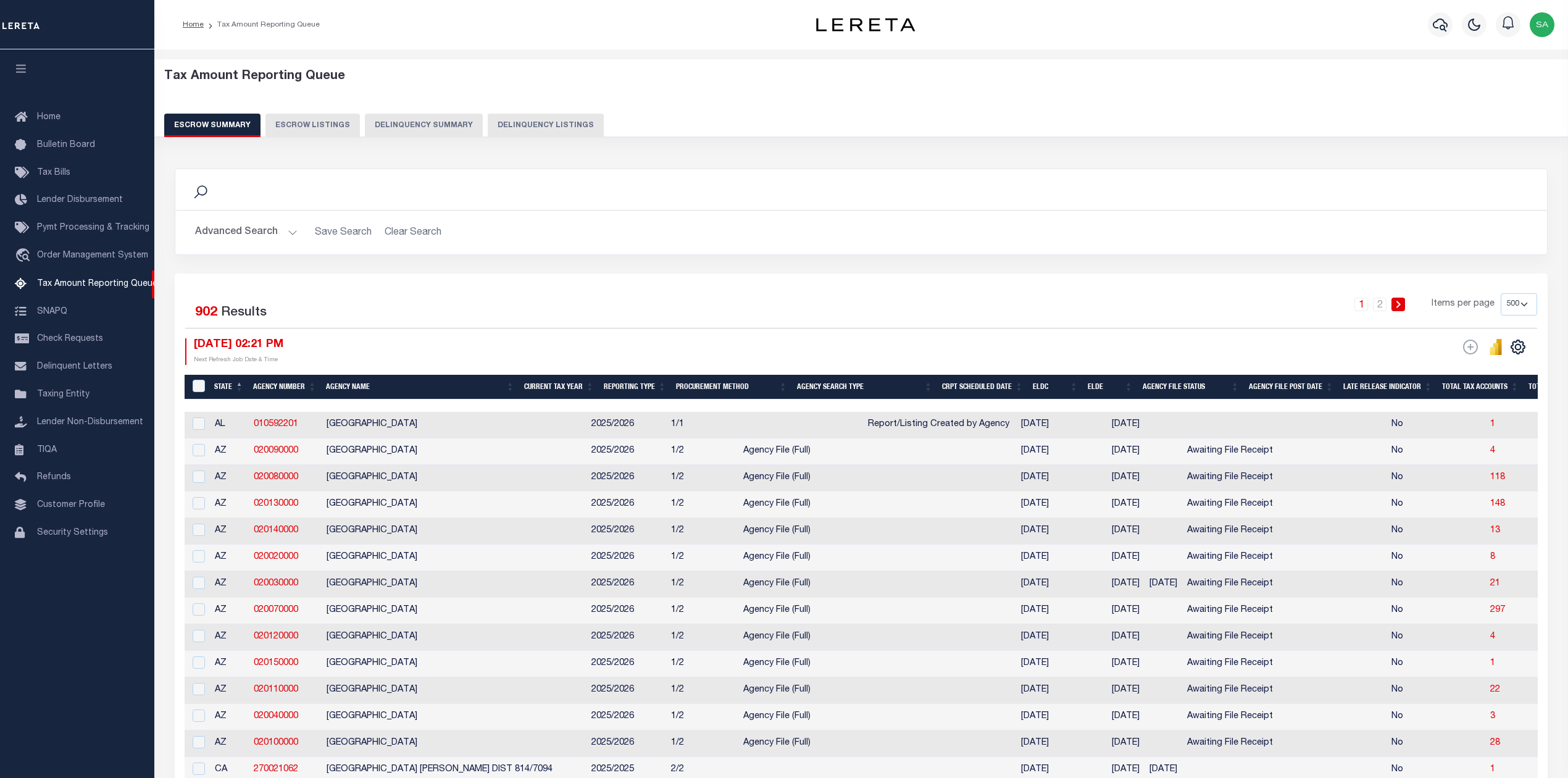
click at [1469, 351] on div "ESCROW Web Extract Search Listings Export" at bounding box center [1470, 346] width 15 height 15
drag, startPoint x: 1469, startPoint y: 351, endPoint x: 1245, endPoint y: 322, distance: 225.9
click at [1245, 322] on div "1 2 Items per page 10 25 50 100 500" at bounding box center [1032, 309] width 1009 height 32
drag, startPoint x: 1497, startPoint y: 348, endPoint x: 1181, endPoint y: 330, distance: 316.5
click at [1181, 330] on div "Selected 902 Results 1 2 Items per page 10 25 50 100 500 08/29/2025 02:21 PM Ne…" at bounding box center [861, 329] width 1372 height 71
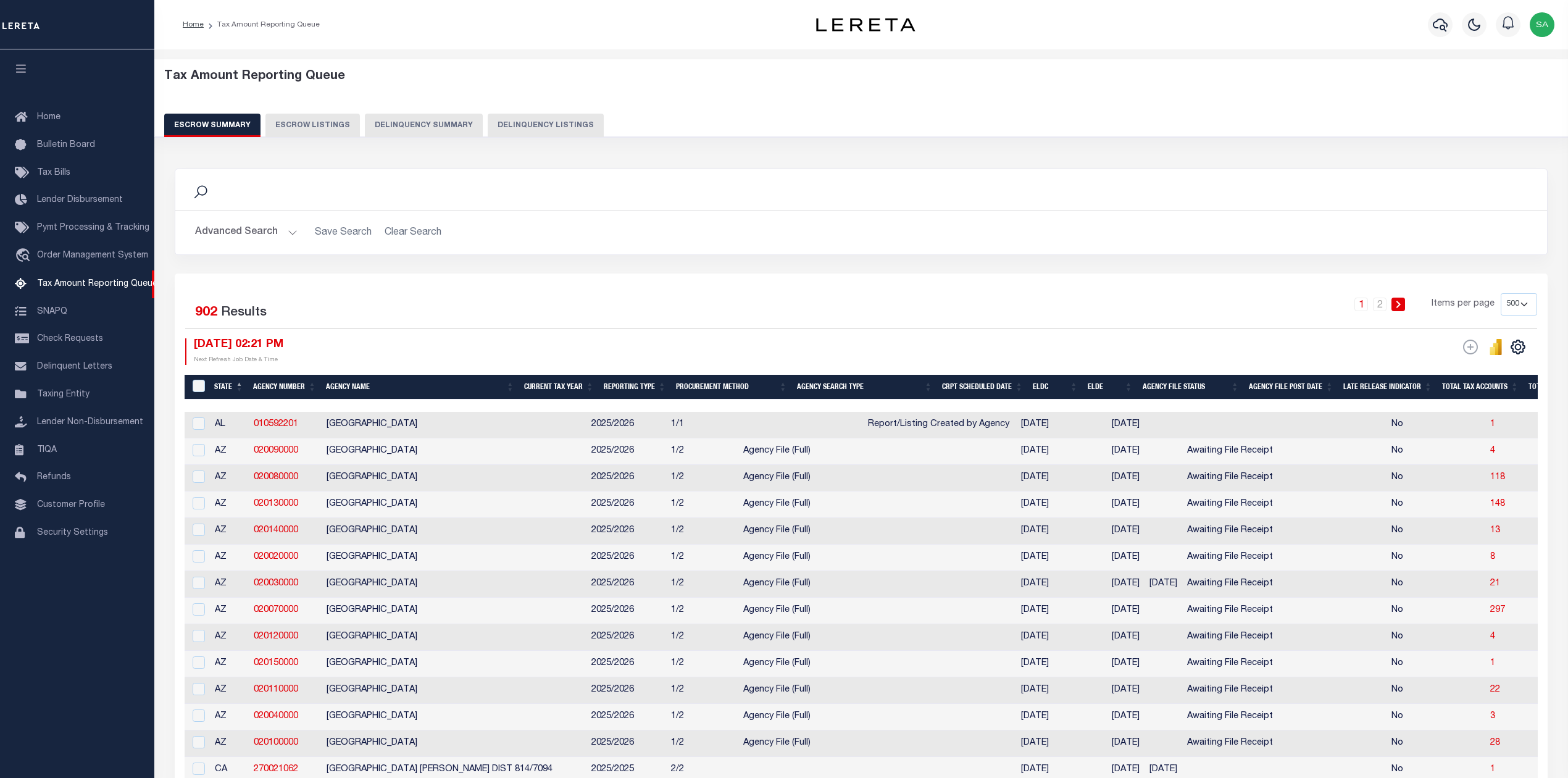
drag, startPoint x: 1519, startPoint y: 349, endPoint x: 1248, endPoint y: 327, distance: 271.9
click at [1248, 327] on div "1 2 Items per page 10 25 50 100 500" at bounding box center [1032, 310] width 1028 height 35
click at [1006, 328] on div "1 2 Items per page 10 25 50 100 500" at bounding box center [1032, 310] width 1028 height 35
click at [1233, 308] on div "1 2 Items per page 10 25 50 100 500" at bounding box center [1032, 309] width 1009 height 32
click at [1515, 353] on icon "" at bounding box center [1517, 346] width 16 height 16
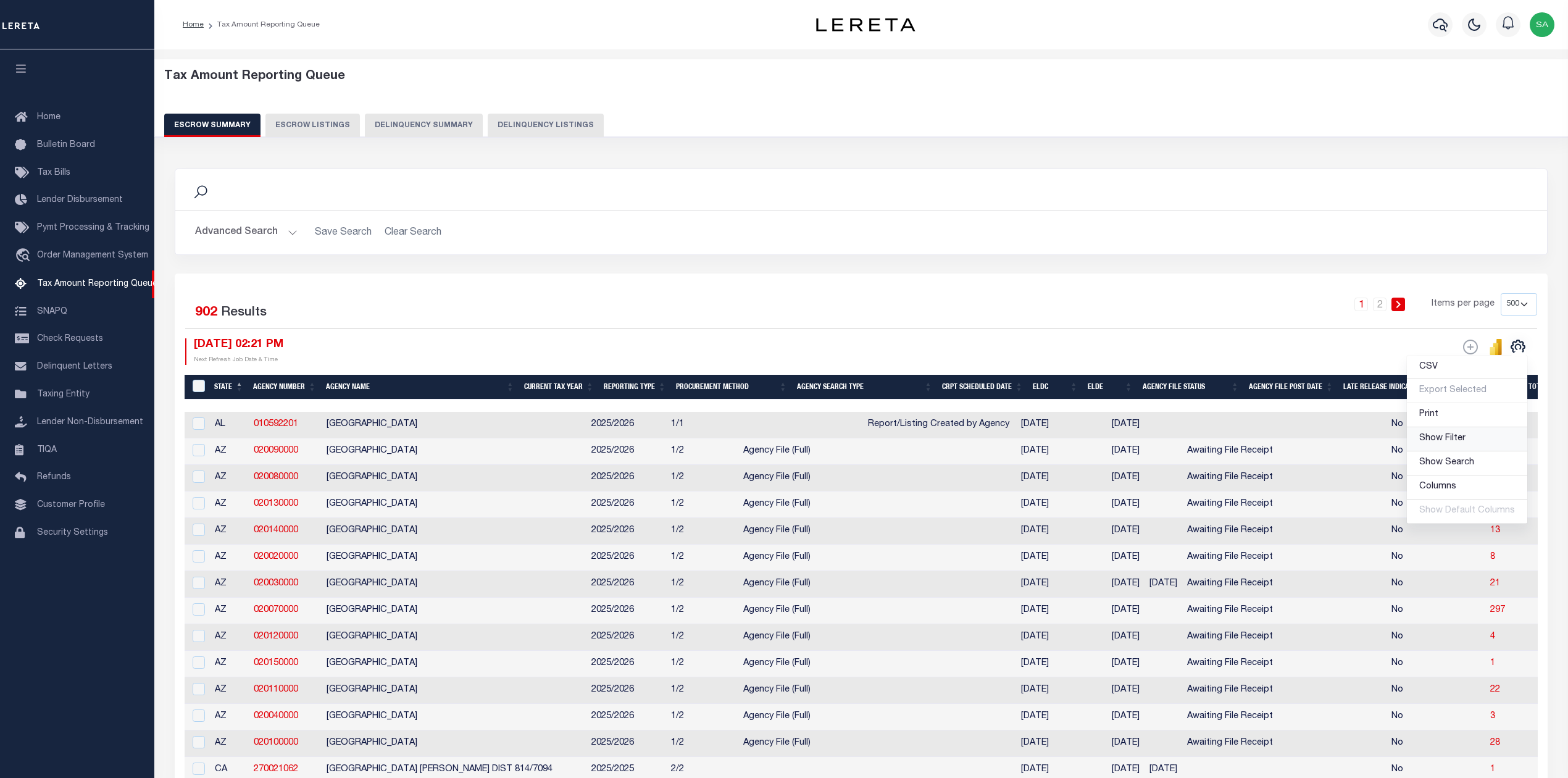
click at [1454, 442] on span "Show Filter" at bounding box center [1442, 439] width 46 height 9
select select
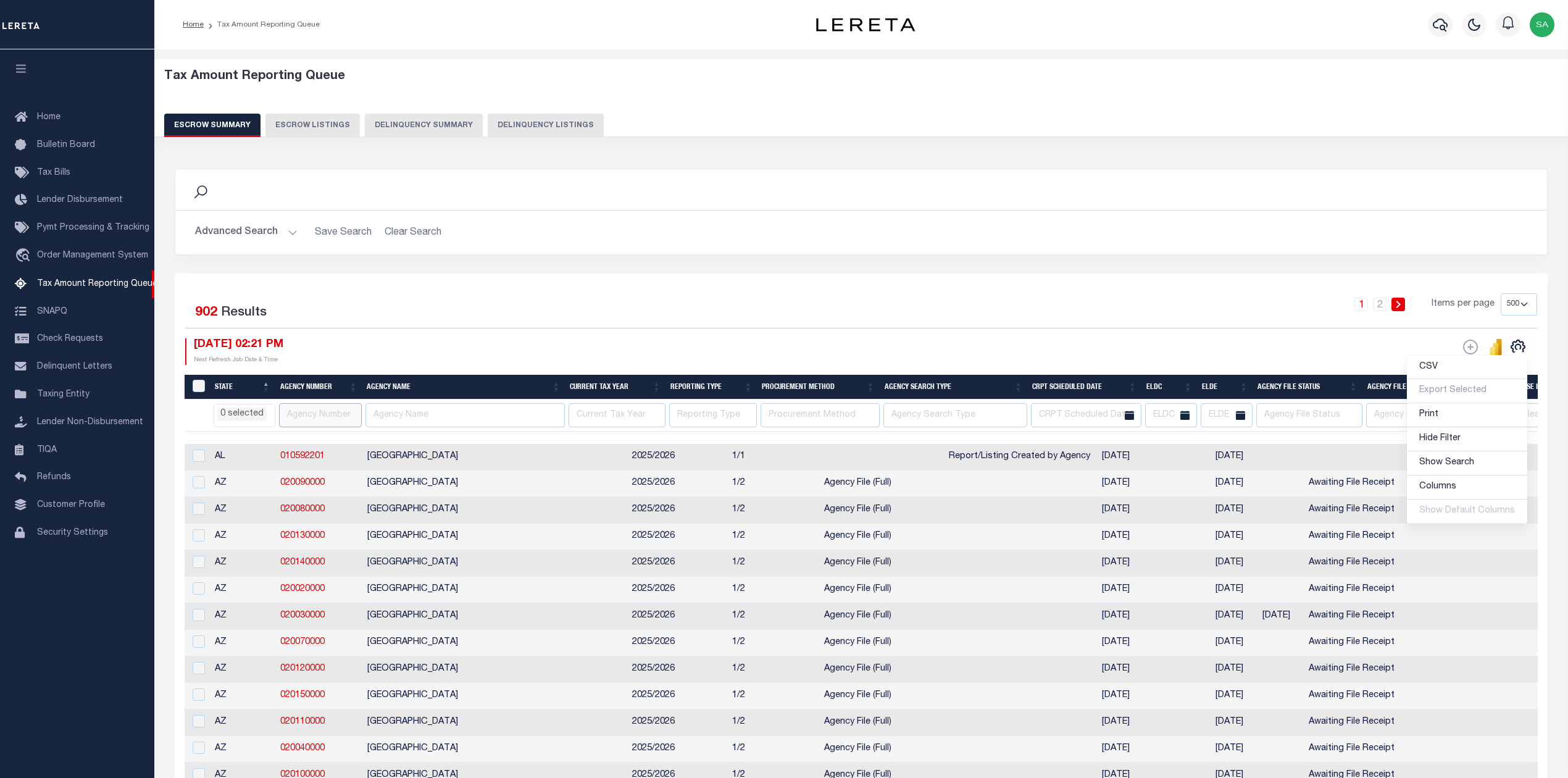
click at [323, 413] on input "text" at bounding box center [321, 415] width 84 height 24
click at [316, 416] on input "text" at bounding box center [321, 415] width 84 height 24
click at [228, 411] on li "0 selected" at bounding box center [242, 414] width 49 height 13
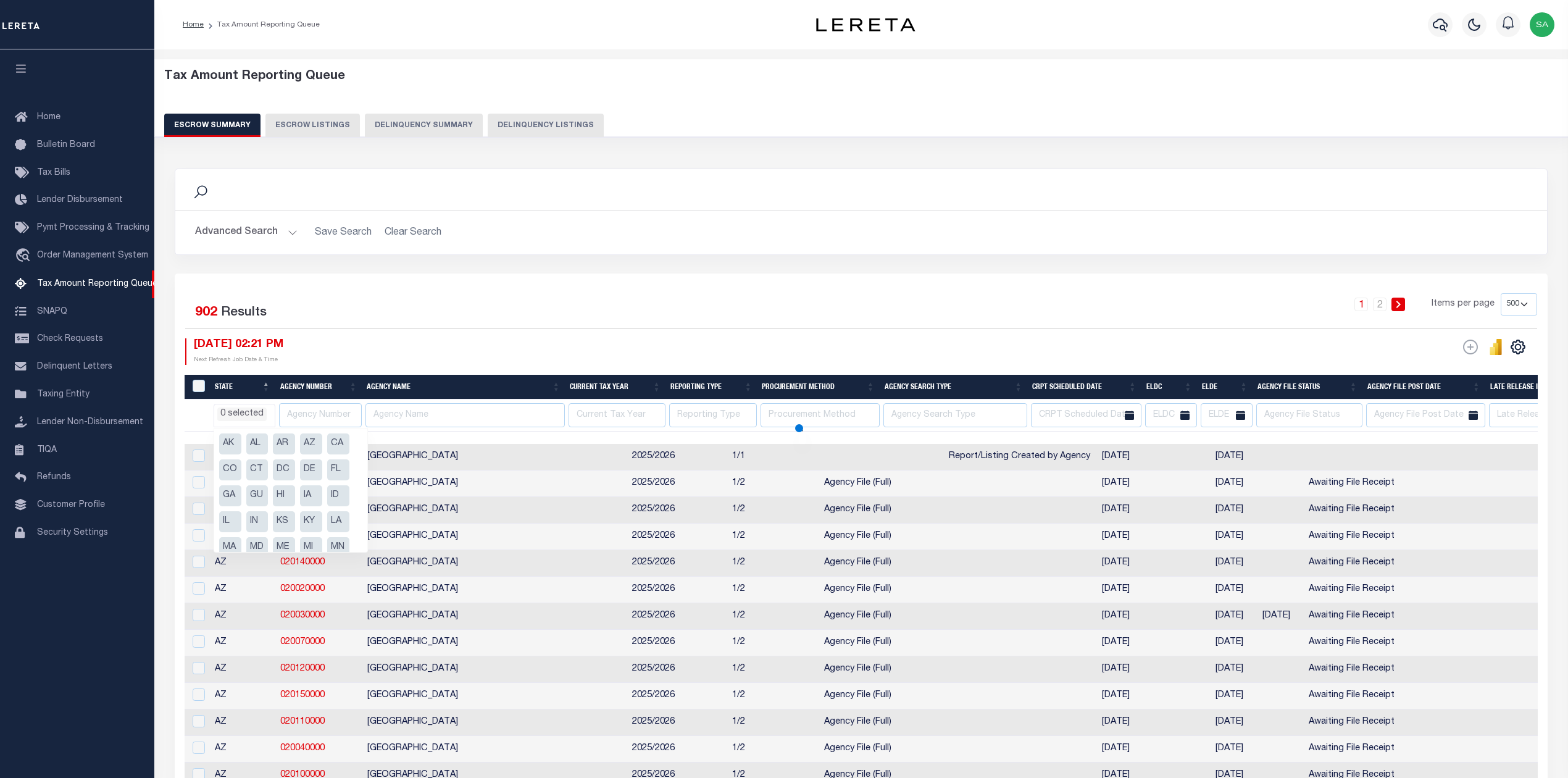
select select
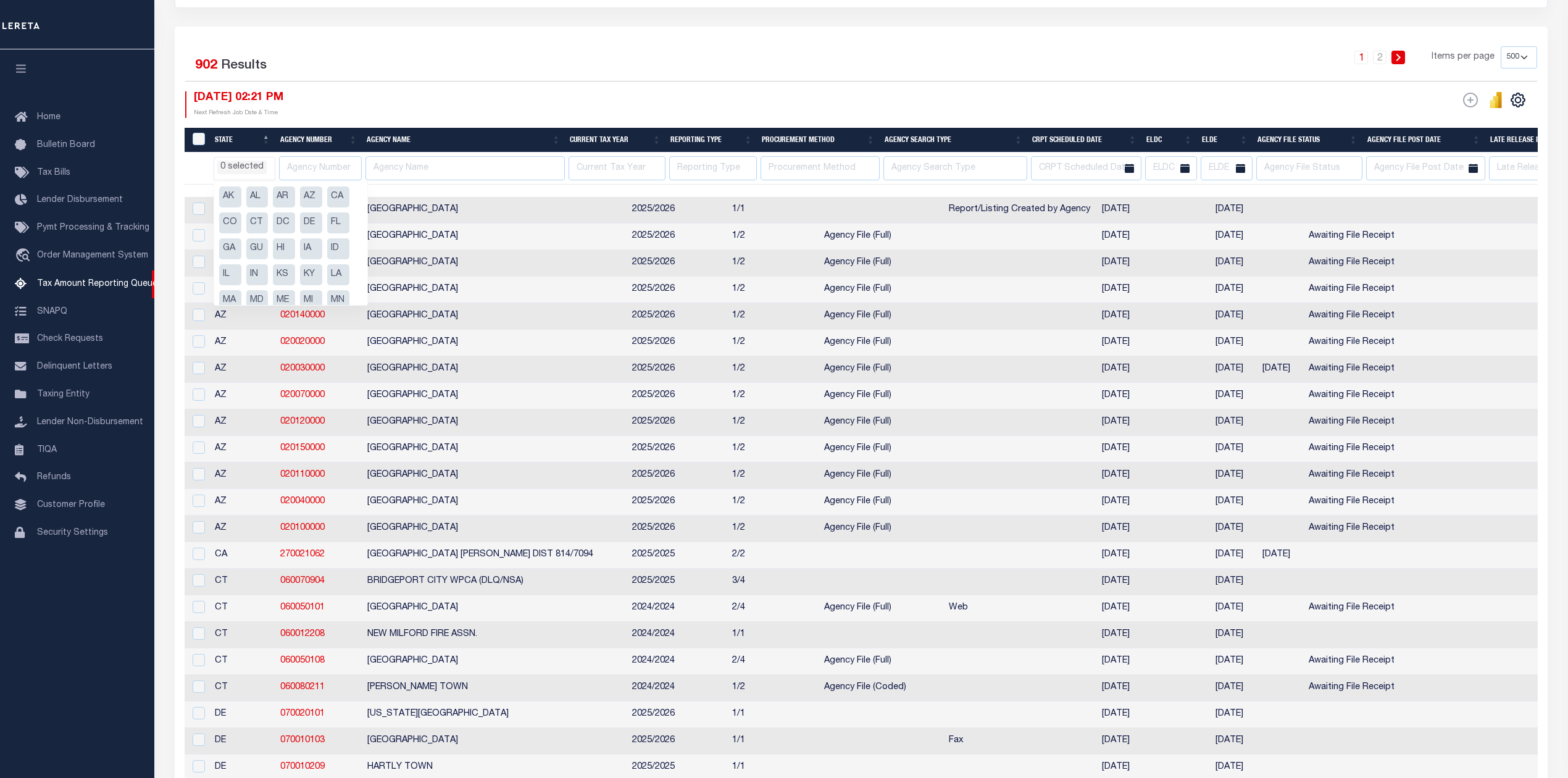
scroll to position [166, 0]
select select
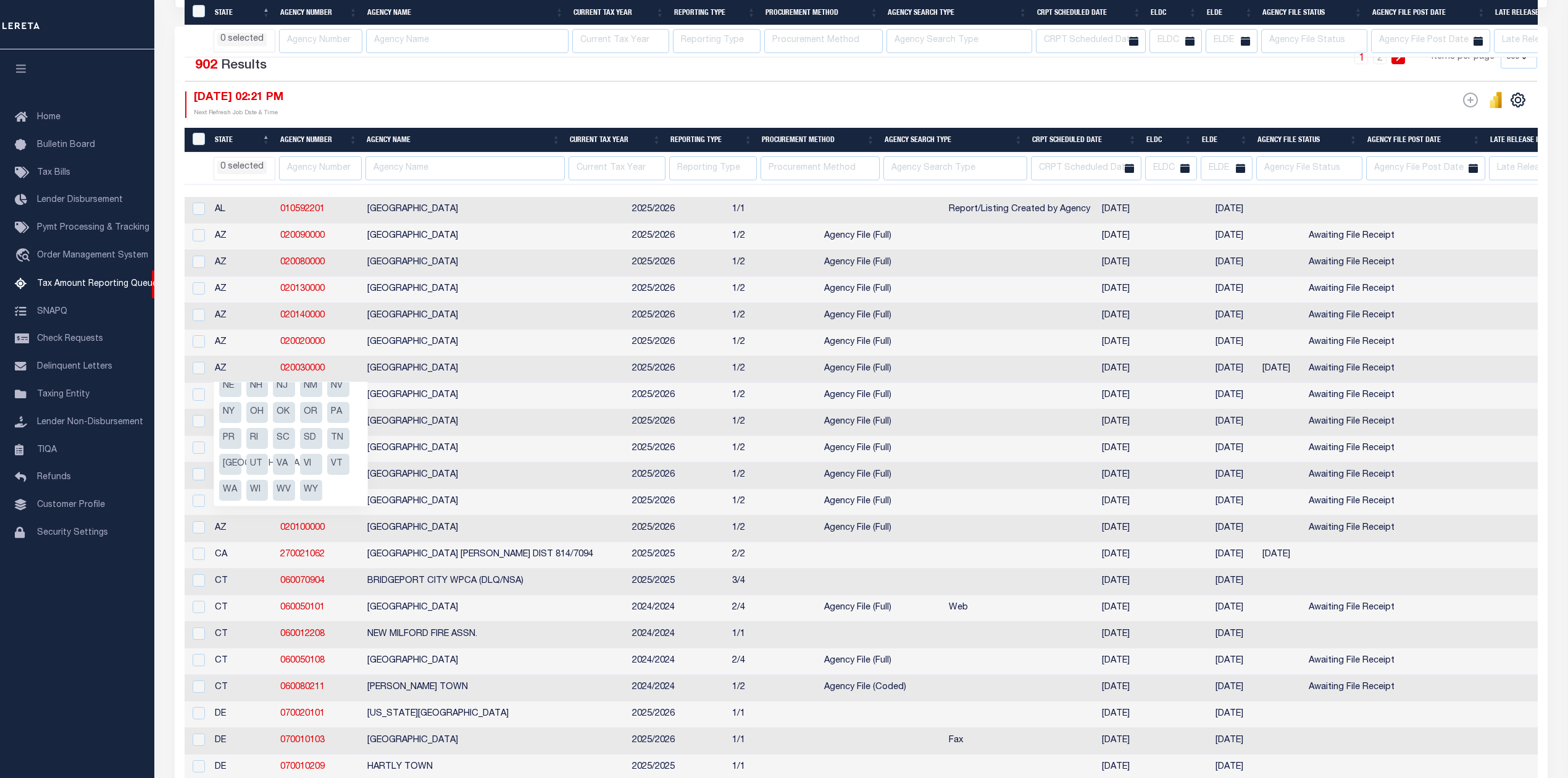
scroll to position [576, 0]
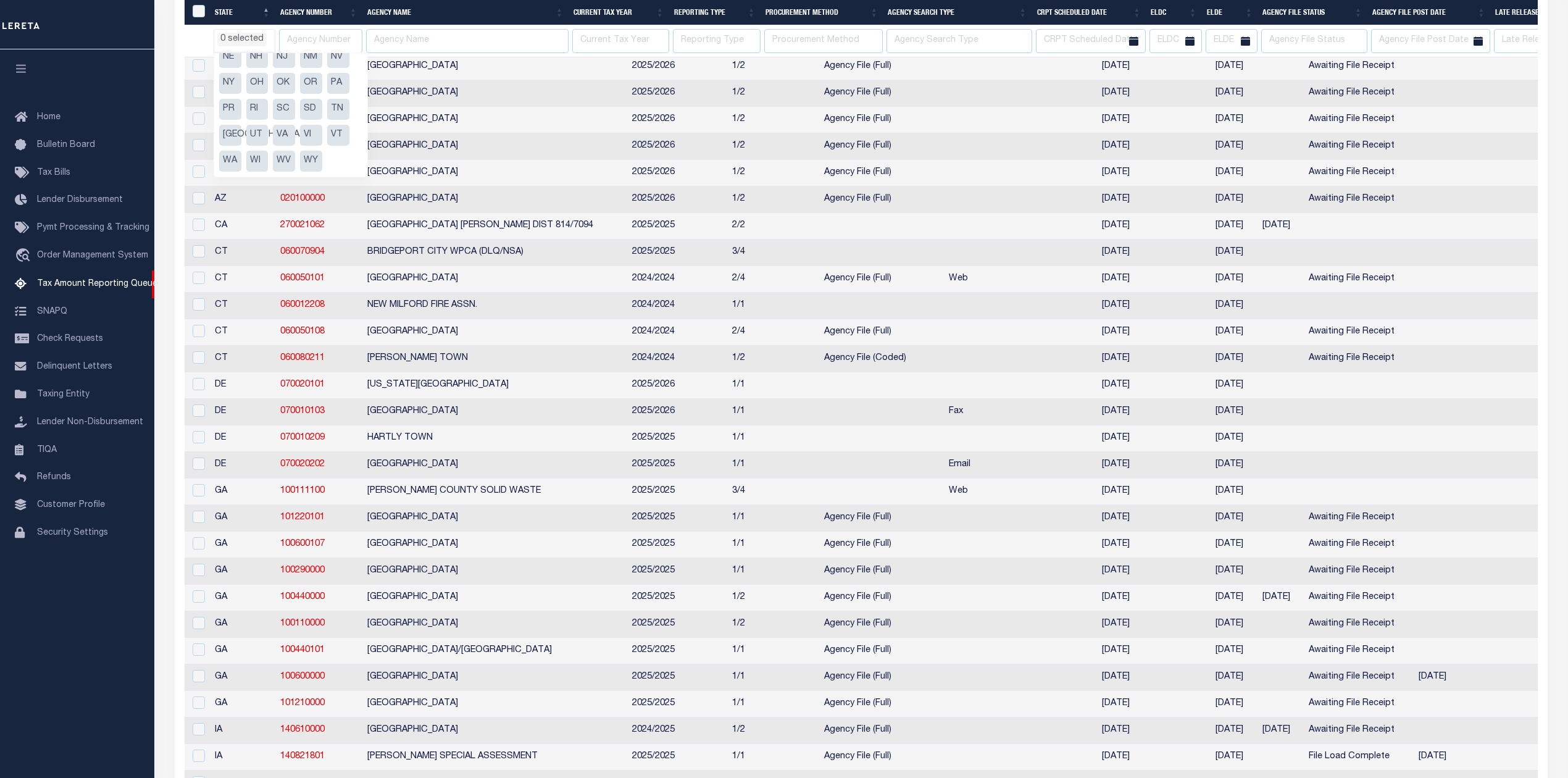
select select
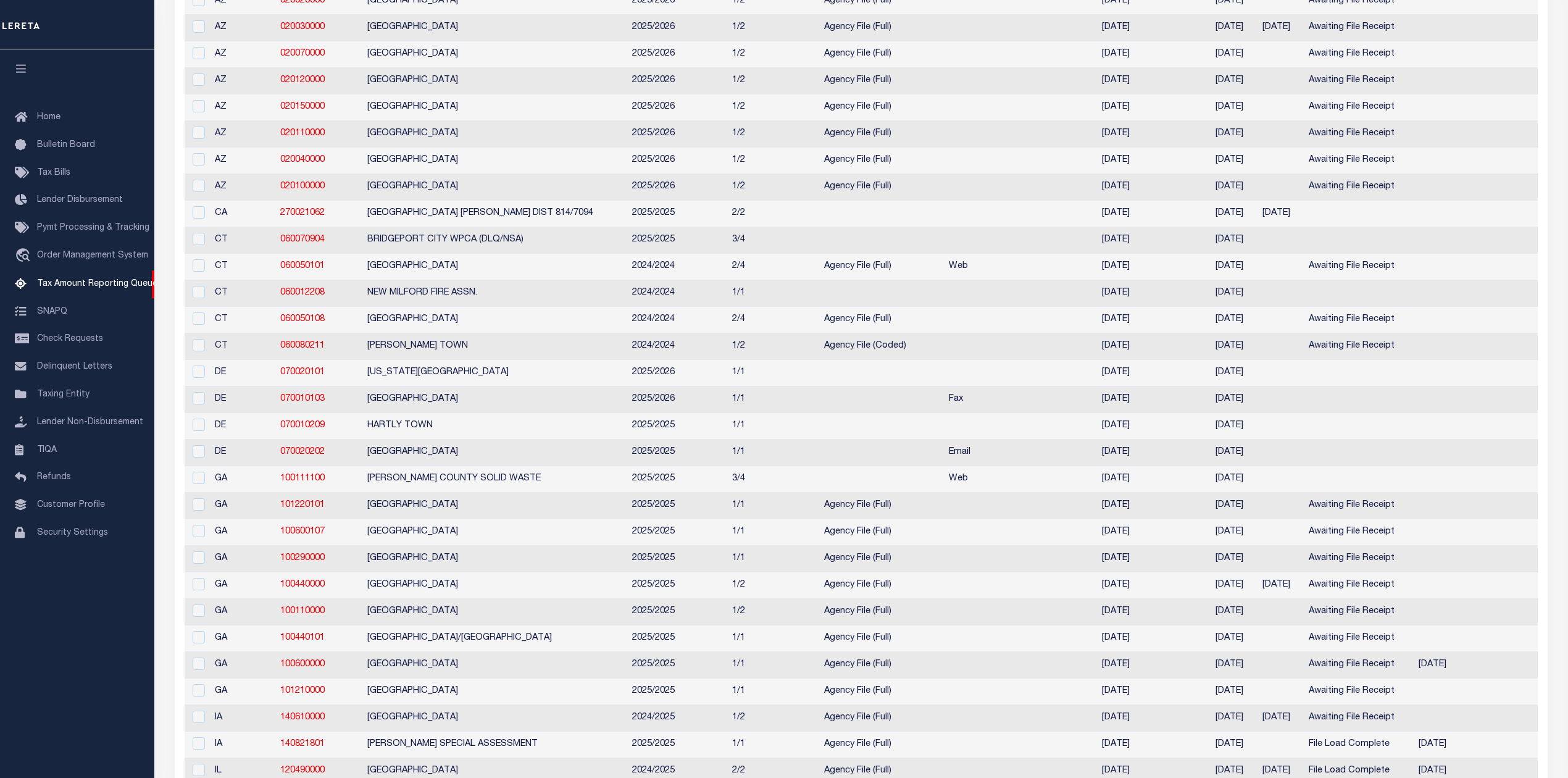
scroll to position [329, 0]
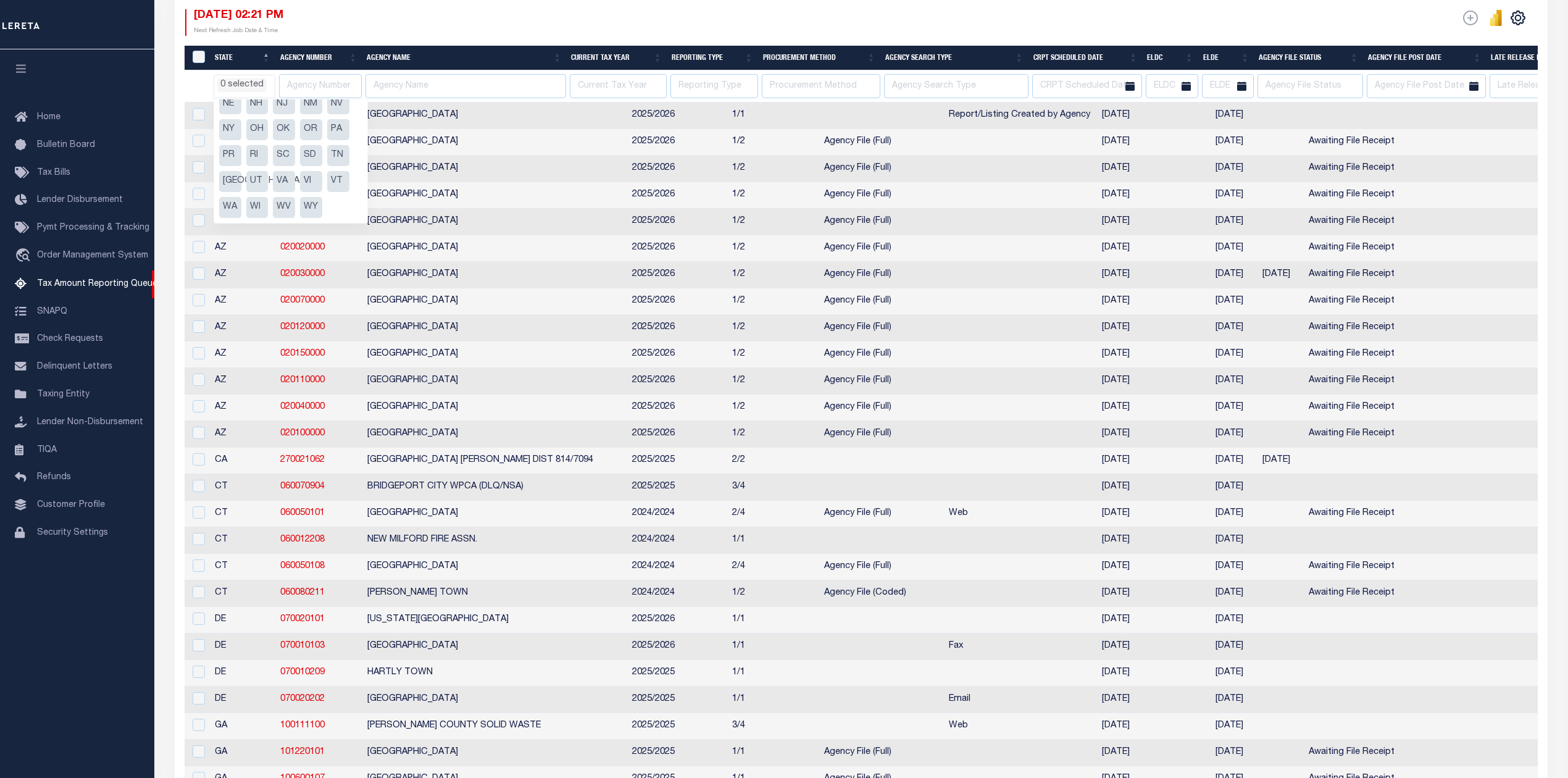
click at [339, 130] on li "PA" at bounding box center [338, 129] width 22 height 21
select select "PA"
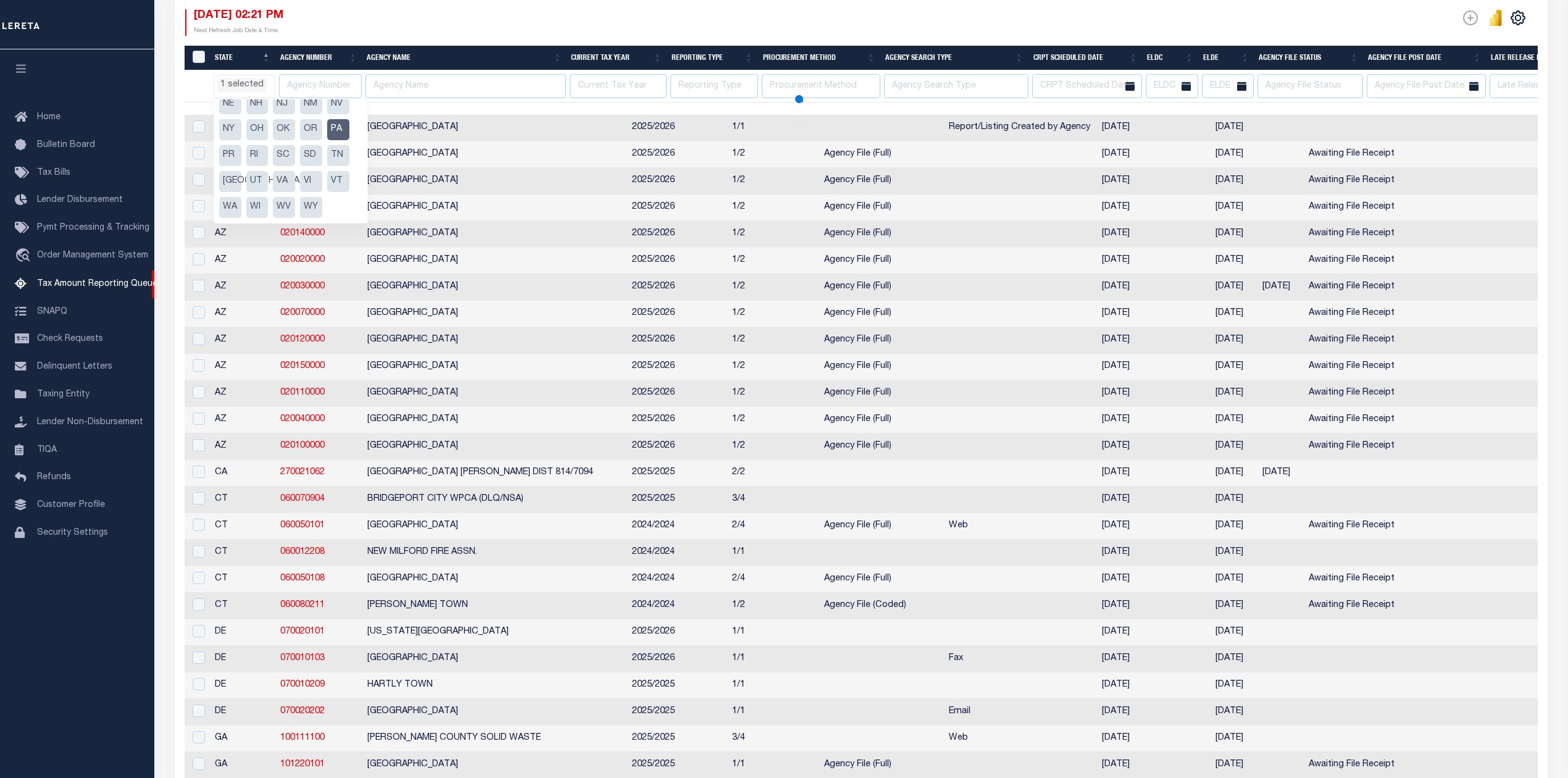
select select "PA"
select select
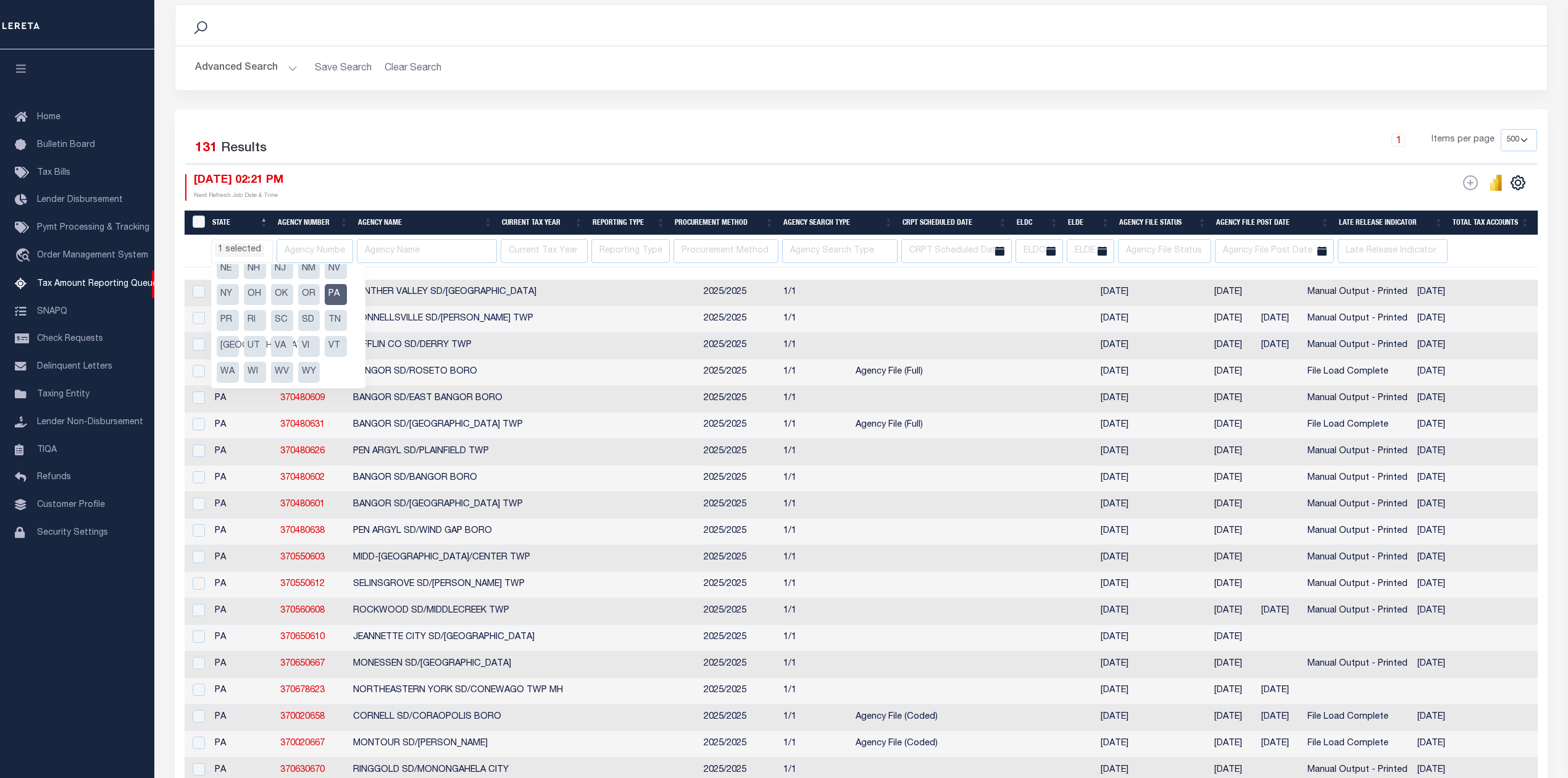
scroll to position [82, 0]
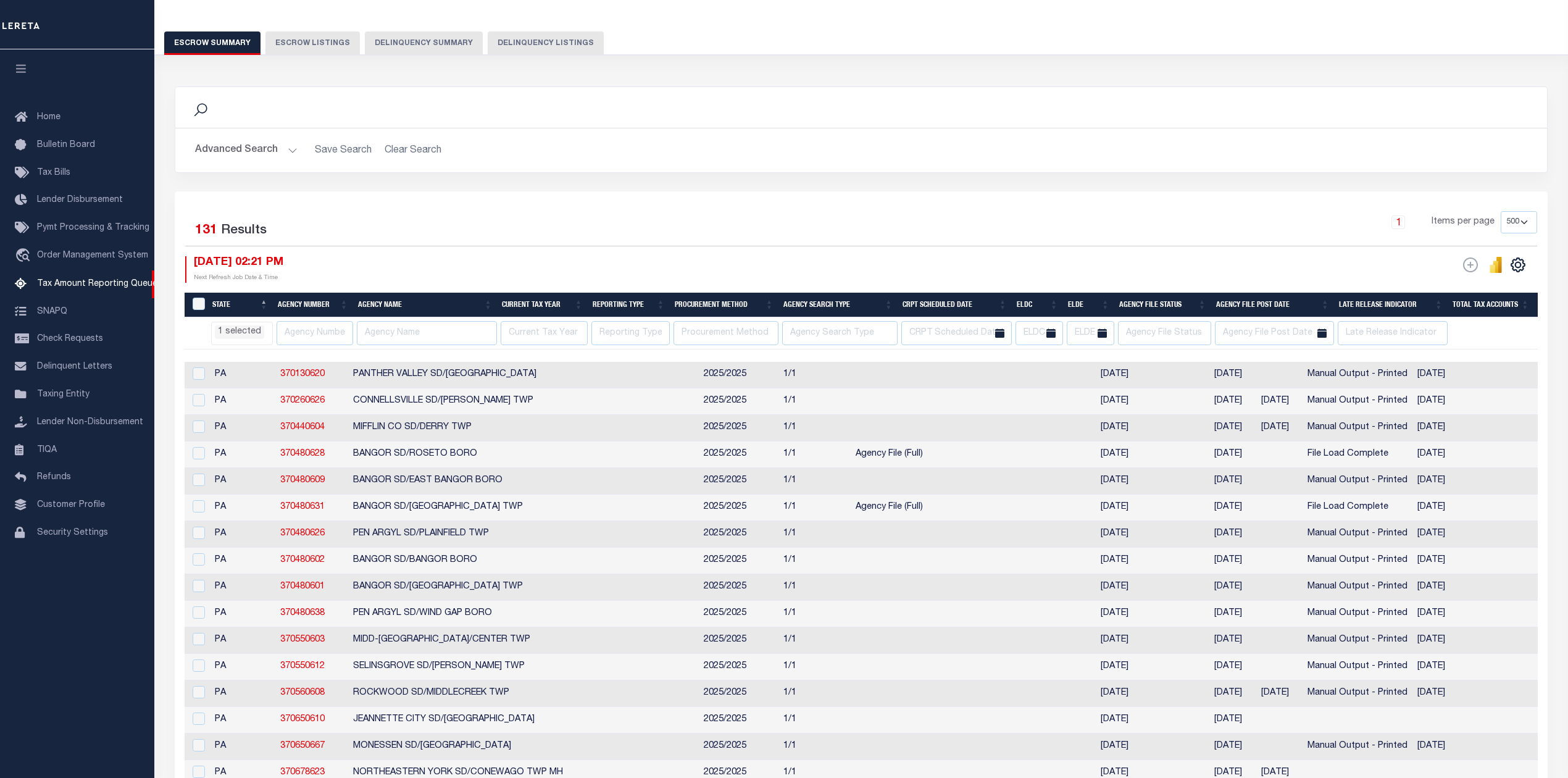
click at [409, 260] on div "08/29/2025 02:21 PM Next Refresh Job Date & Time" at bounding box center [524, 270] width 676 height 27
click at [317, 337] on input "text" at bounding box center [315, 333] width 77 height 24
paste input "370020646"
type input "370020646"
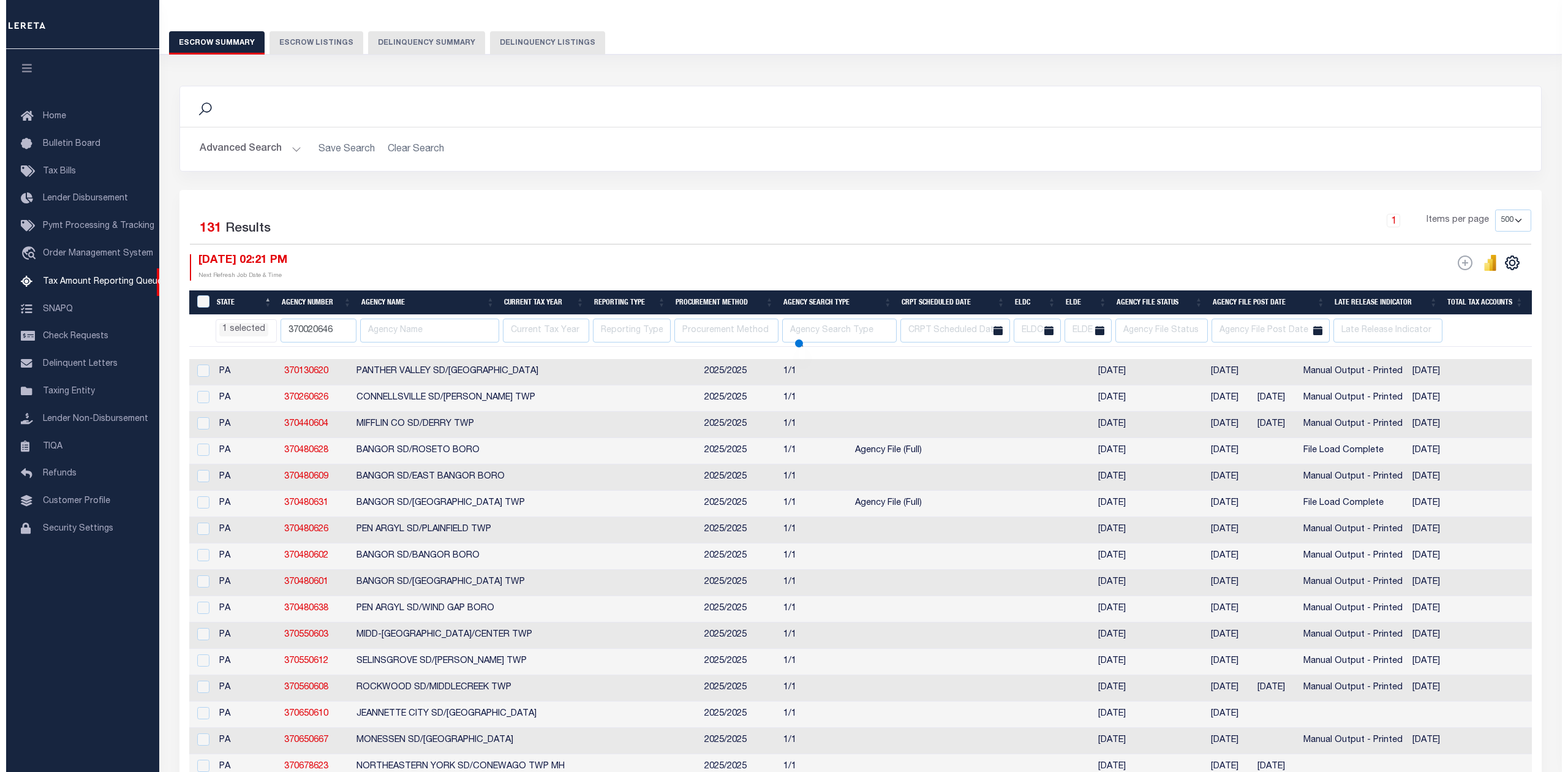
scroll to position [0, 0]
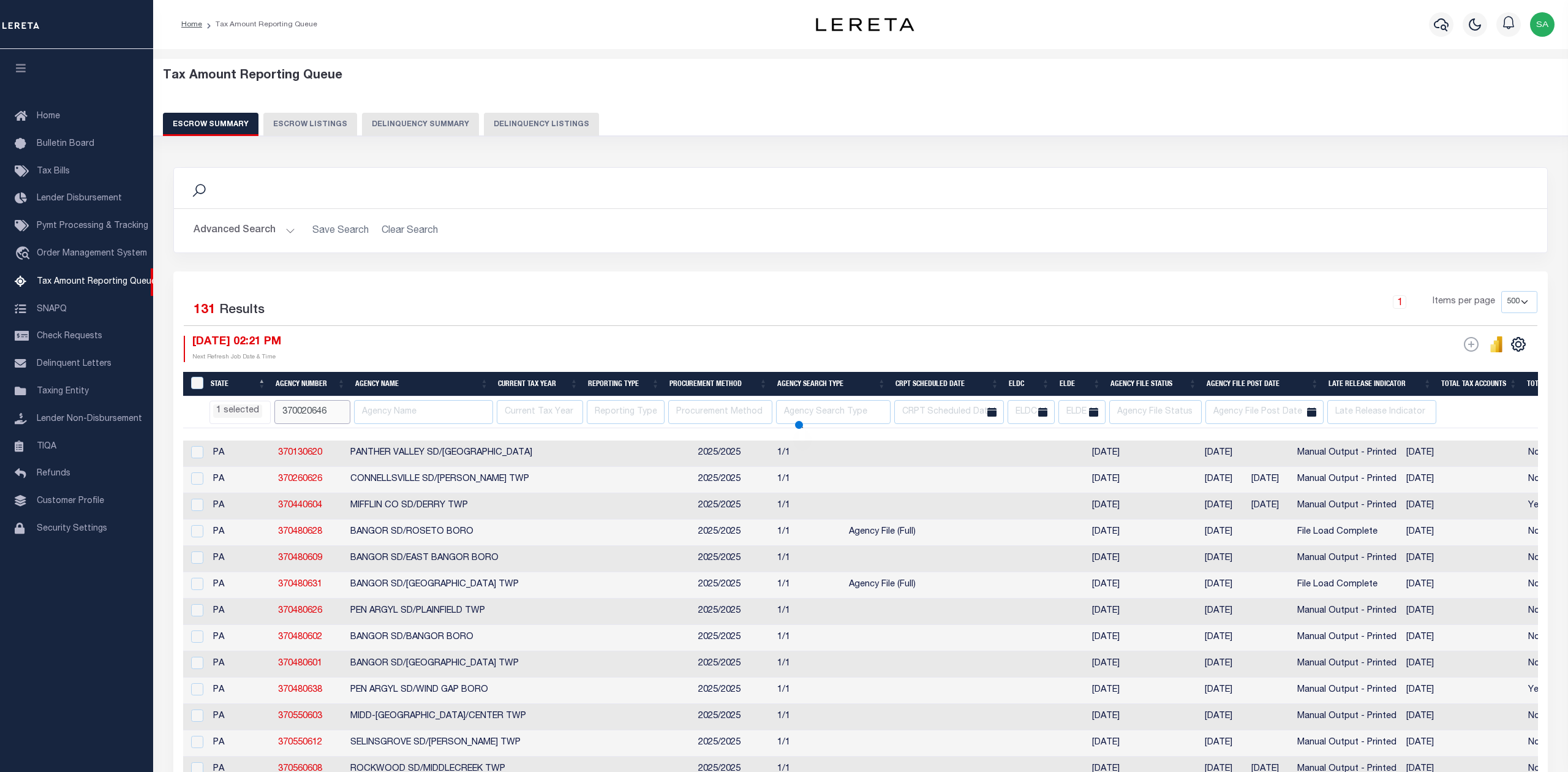
select select "PA"
select select
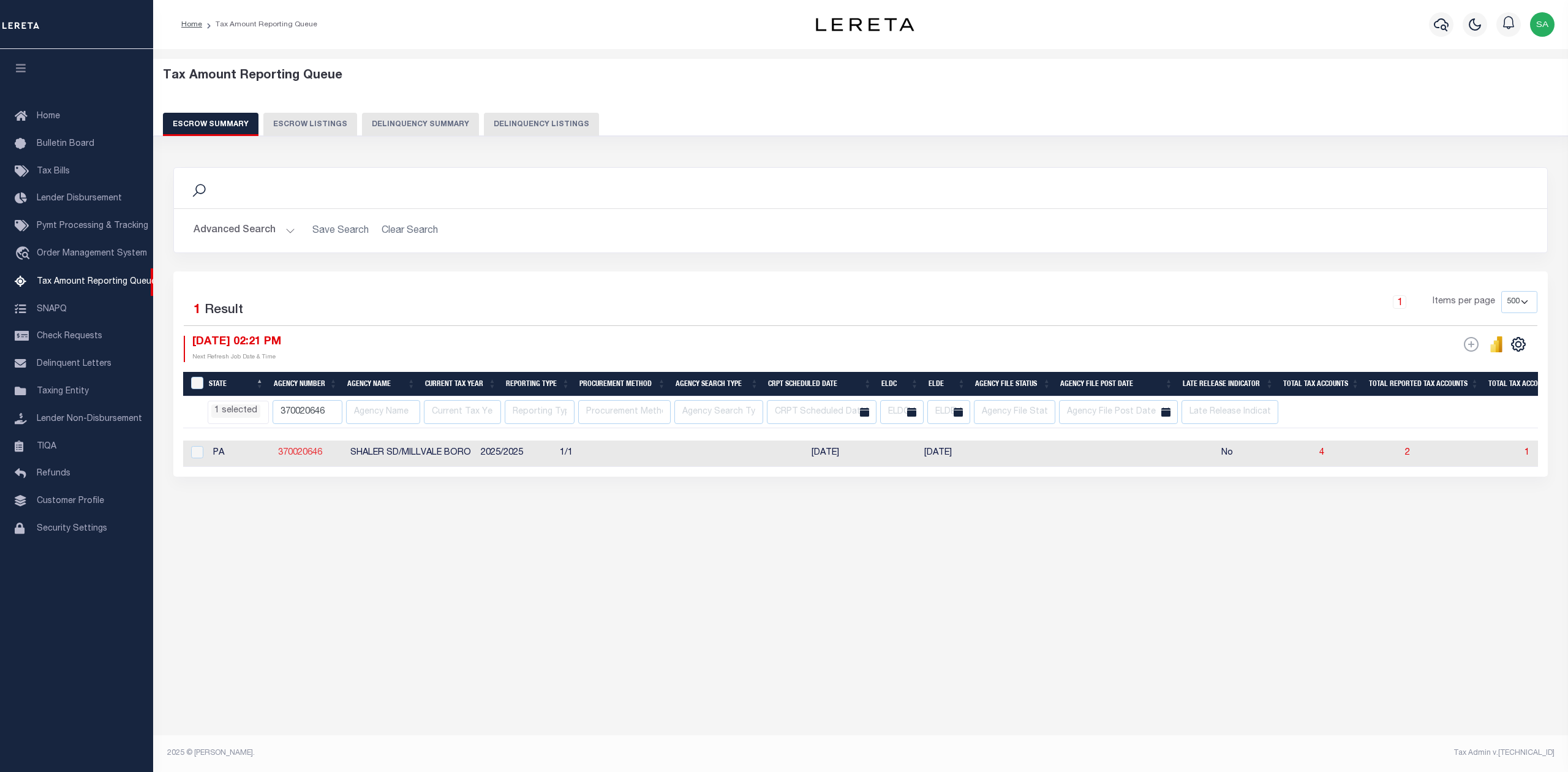
select select "PA"
select select
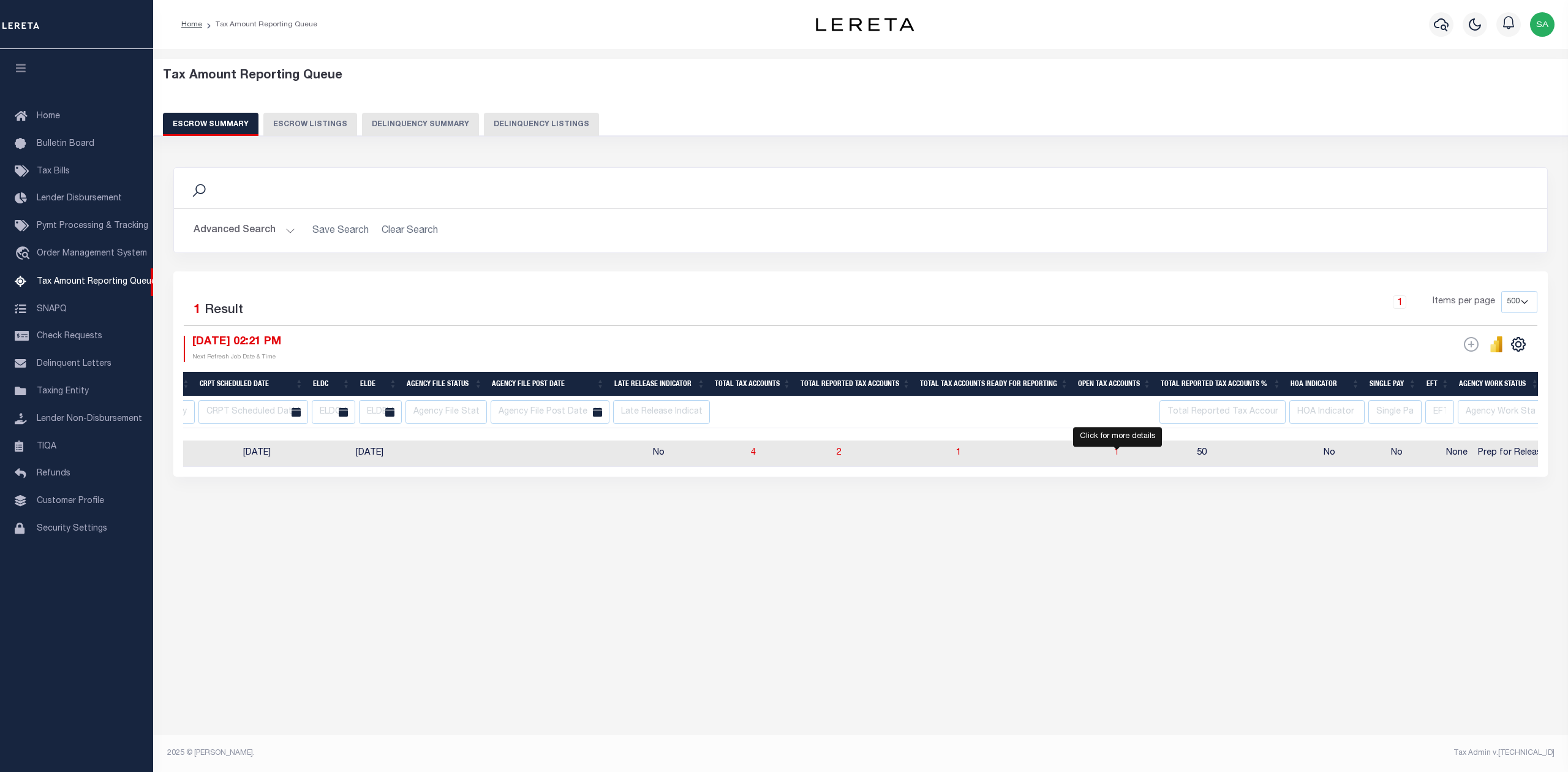
click at [1116, 454] on span "1" at bounding box center [1117, 453] width 5 height 9
select select "100"
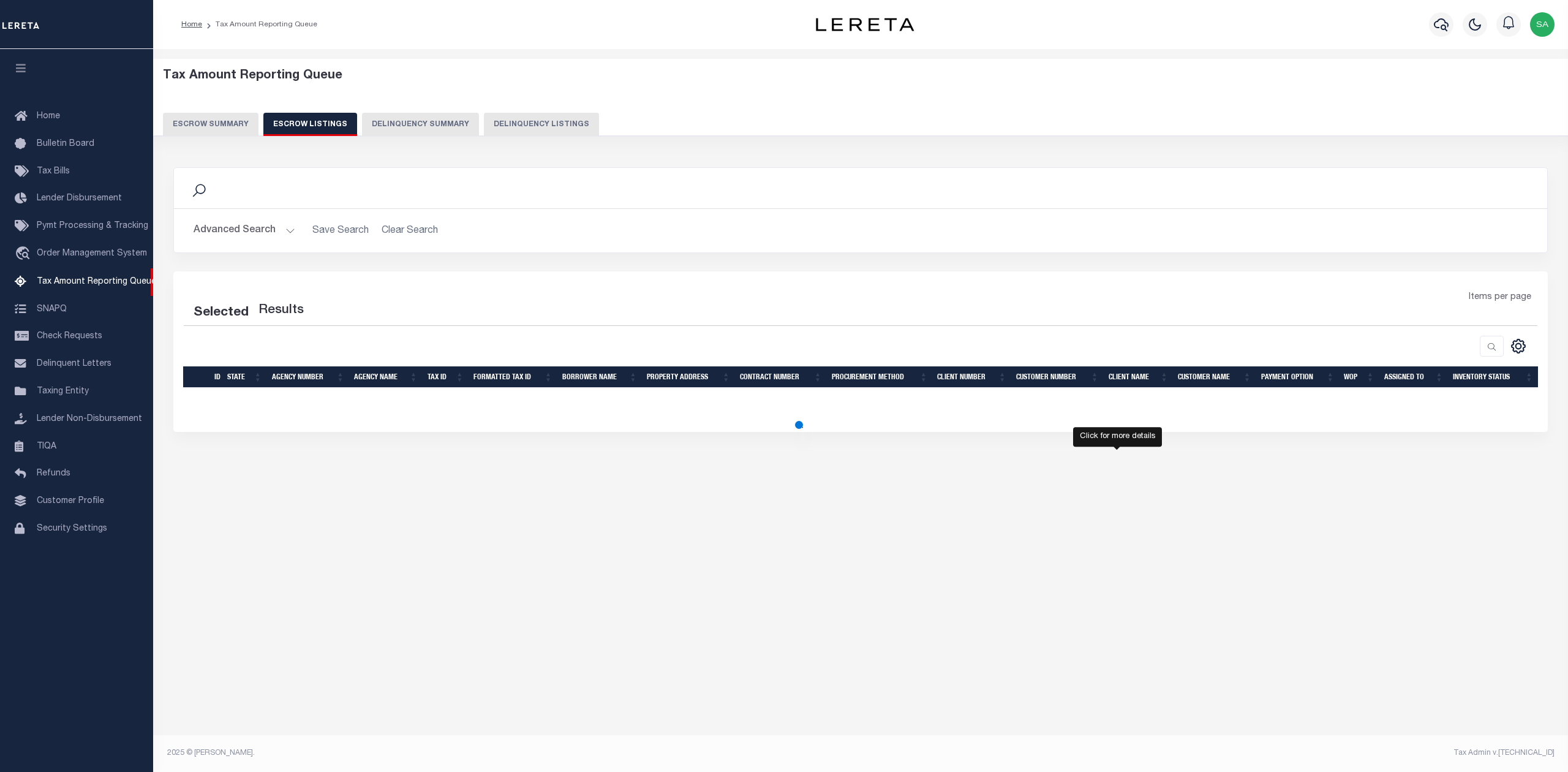
select select "PA"
select select "100"
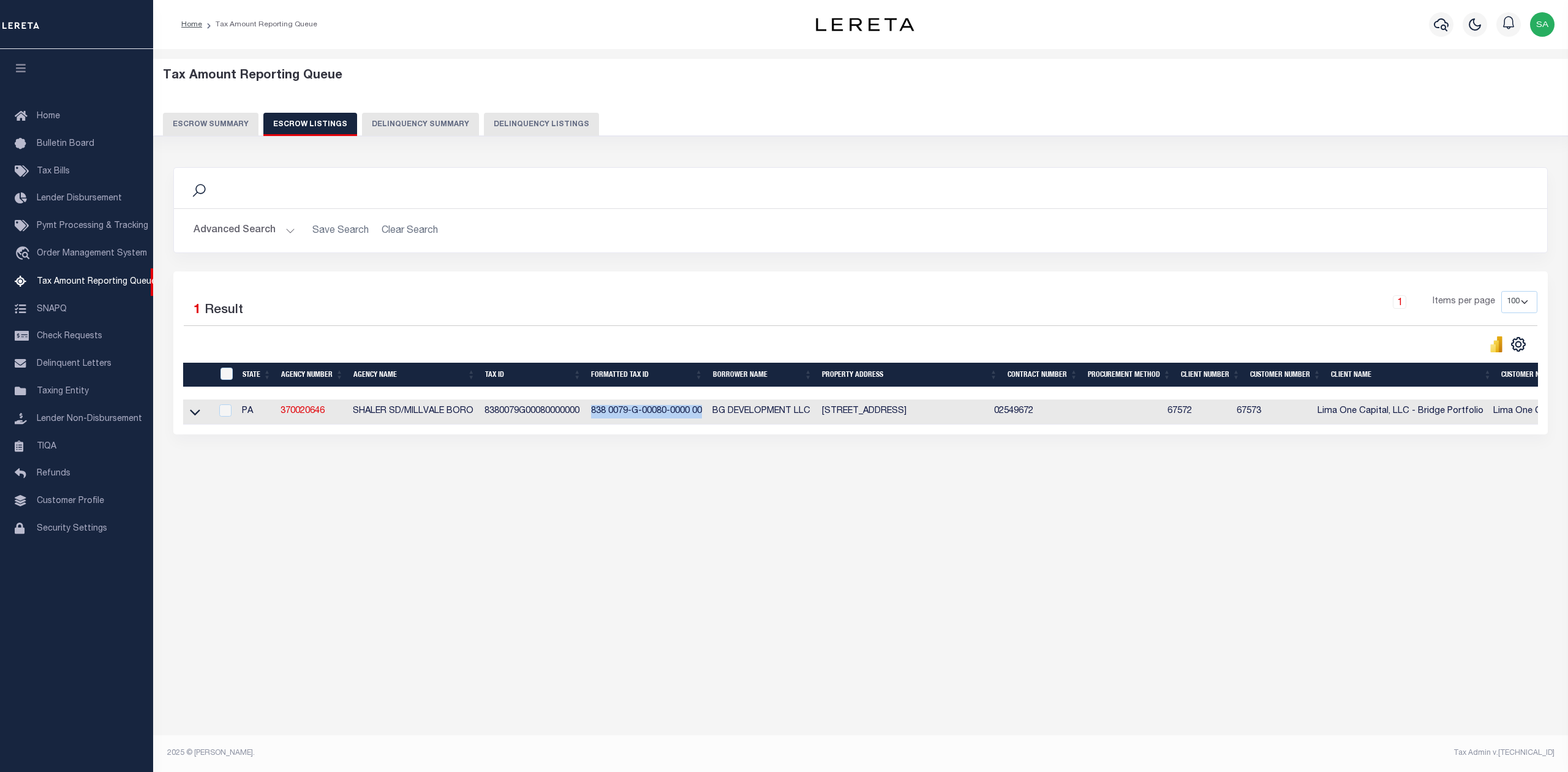
drag, startPoint x: 592, startPoint y: 414, endPoint x: 705, endPoint y: 419, distance: 113.1
click at [705, 419] on td "838 0079-G-00080-0000 00" at bounding box center [647, 412] width 122 height 25
checkbox input "true"
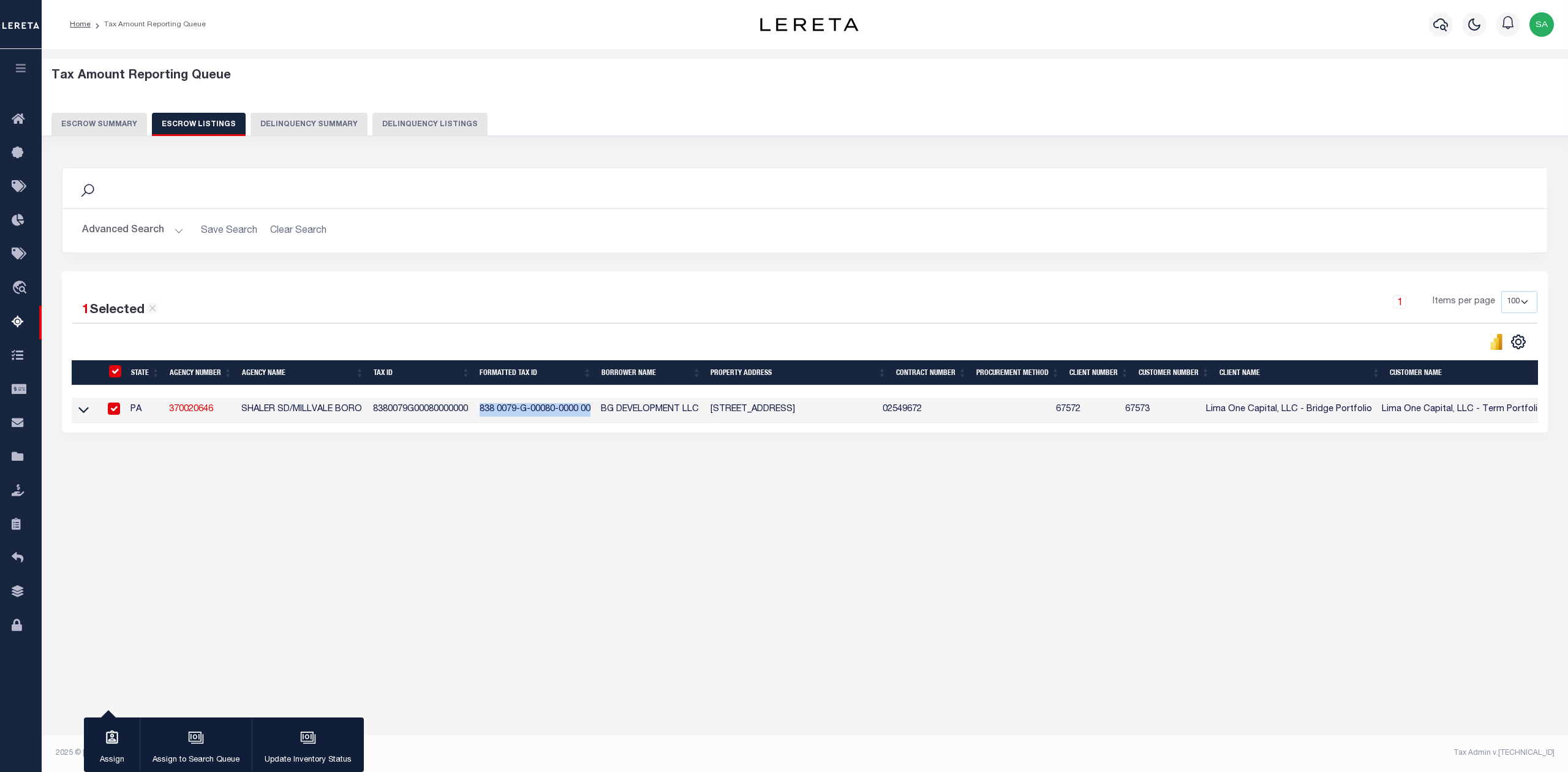
copy td "838 0079-G-00080-0000 00"
click at [601, 488] on div "Tax Amount Reporting Queue Escrow Summary Escrow Listings In" at bounding box center [805, 284] width 1519 height 445
drag, startPoint x: 603, startPoint y: 412, endPoint x: 702, endPoint y: 411, distance: 99.0
click at [702, 411] on td "BG DEVELOPMENT LLC" at bounding box center [651, 410] width 110 height 25
checkbox input "false"
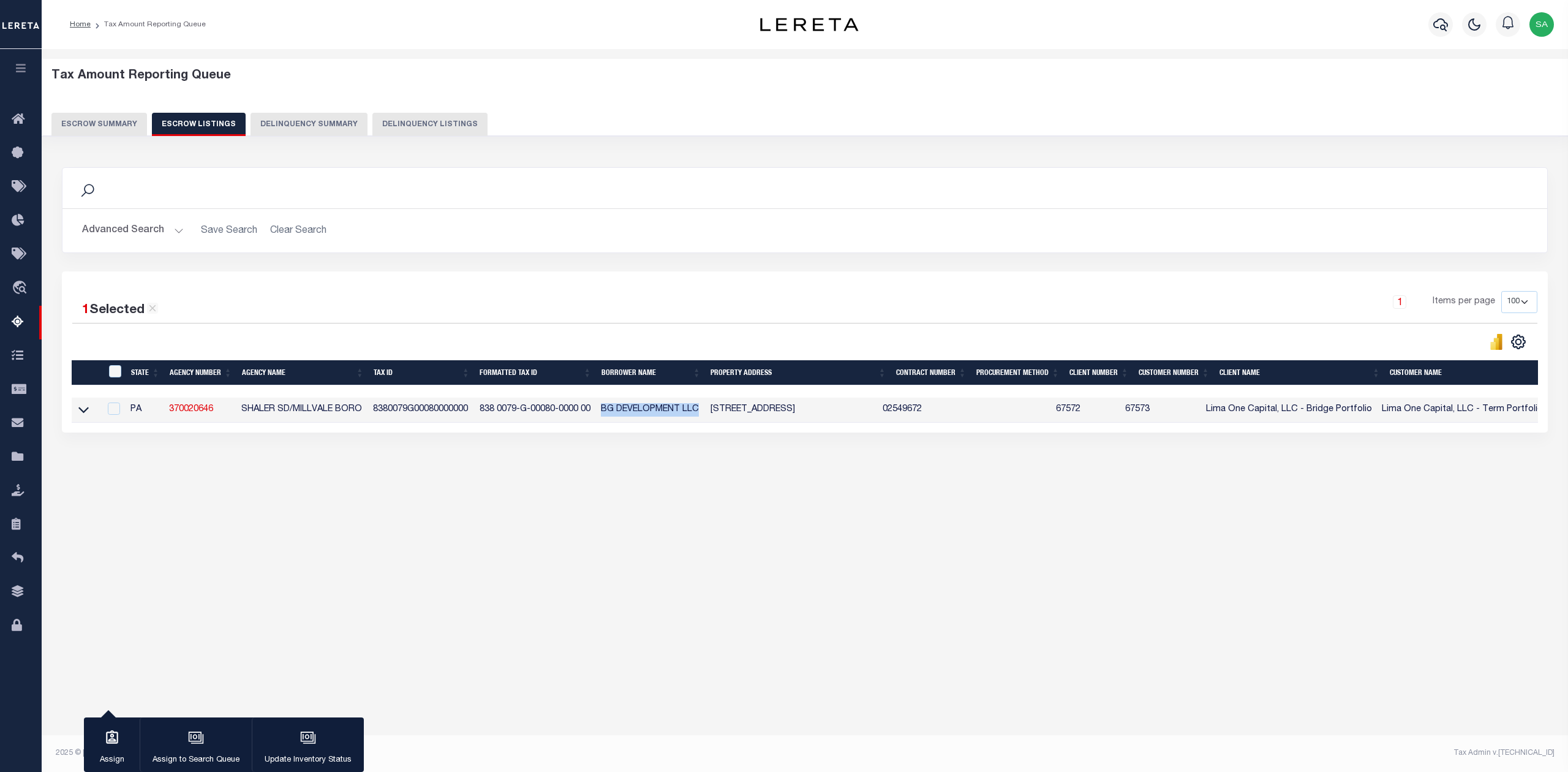
checkbox input "false"
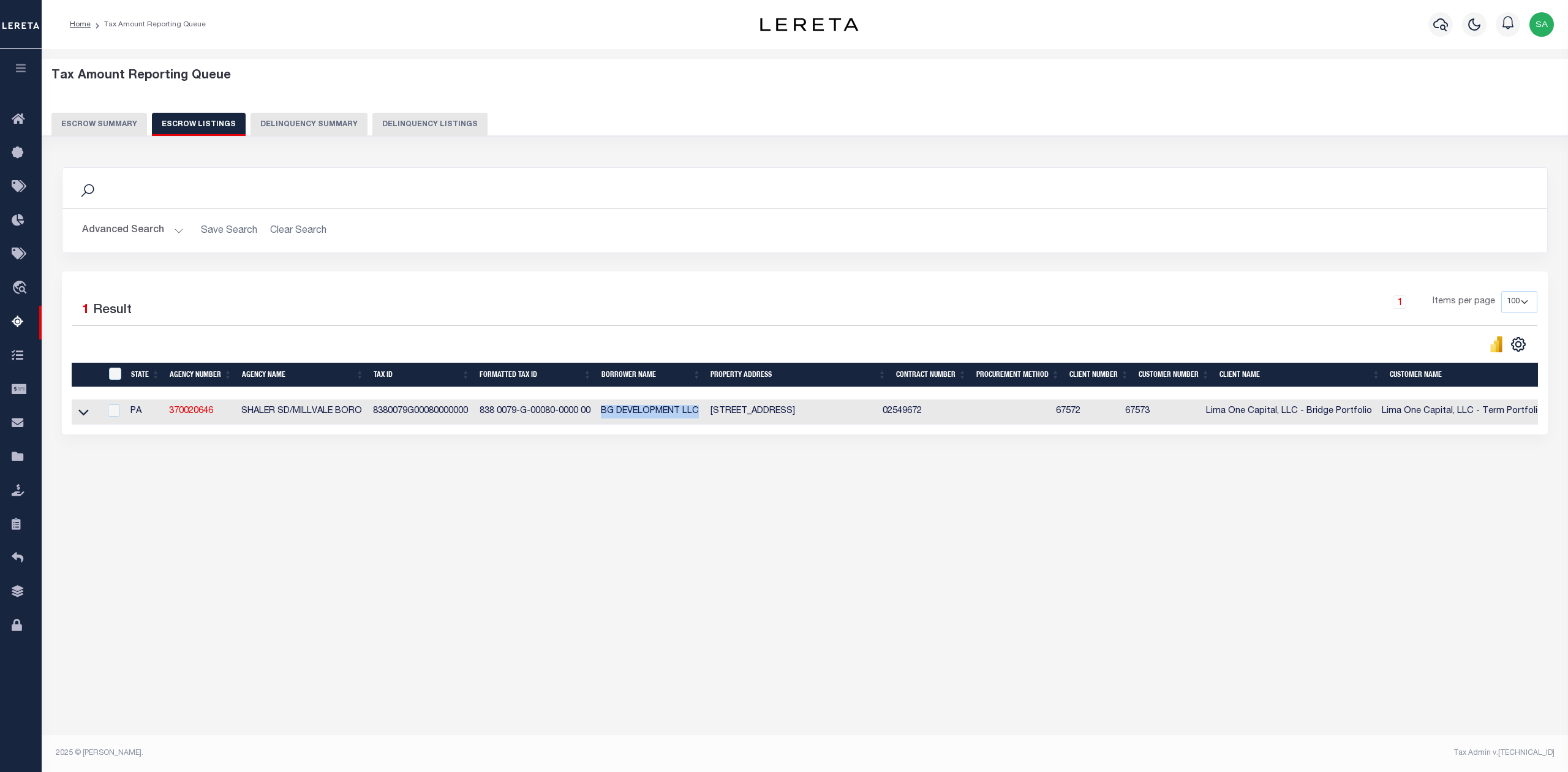
copy td "BG DEVELOPMENT LLC"
drag, startPoint x: 711, startPoint y: 414, endPoint x: 836, endPoint y: 417, distance: 125.0
click at [836, 417] on td "127 GRANT AVE MILLVALE PA 15209-2607" at bounding box center [792, 412] width 172 height 25
checkbox input "true"
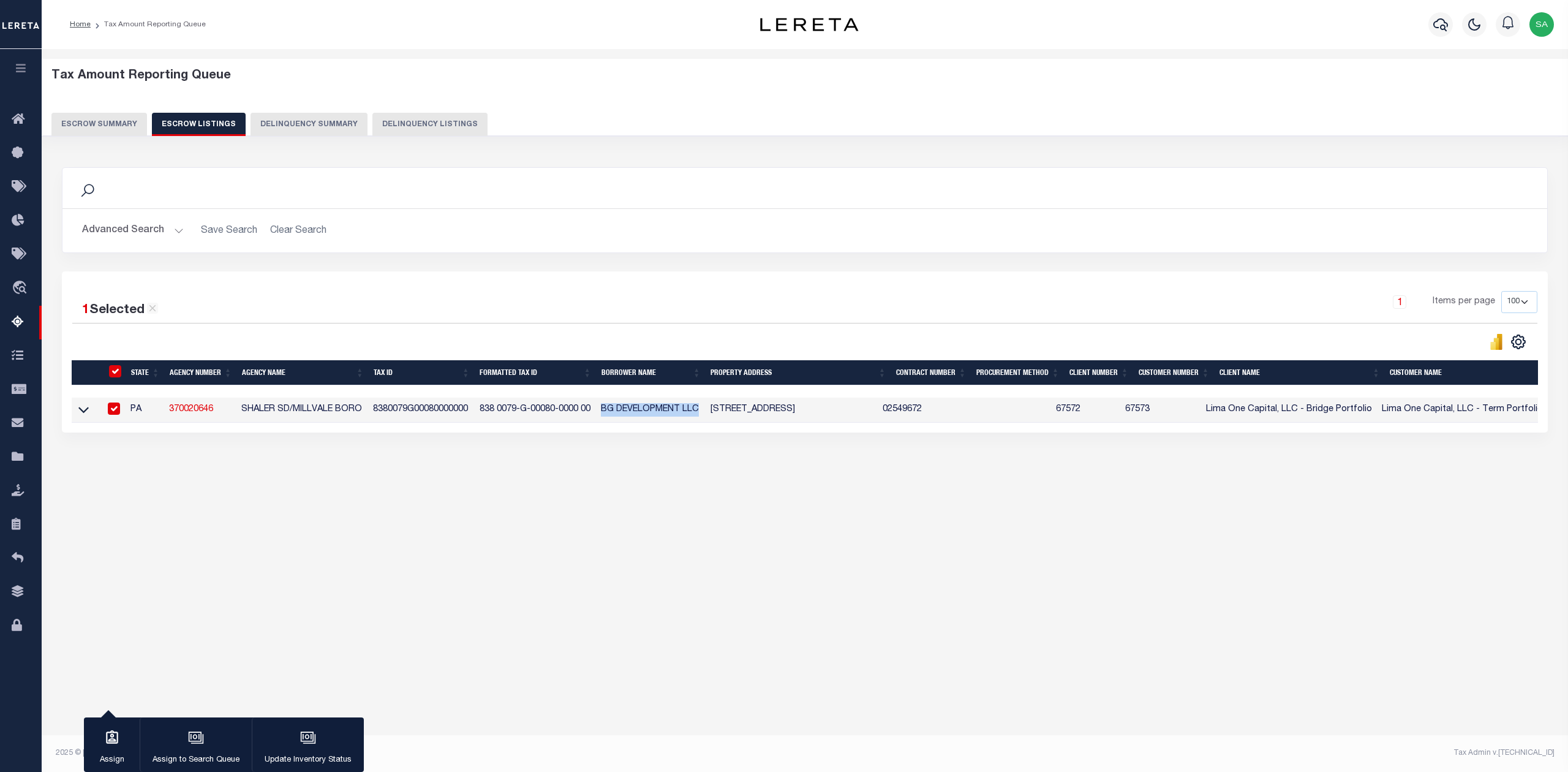
copy td "127 GRANT AVE MILLVALE PA"
click at [107, 128] on button "Escrow Summary" at bounding box center [99, 124] width 95 height 23
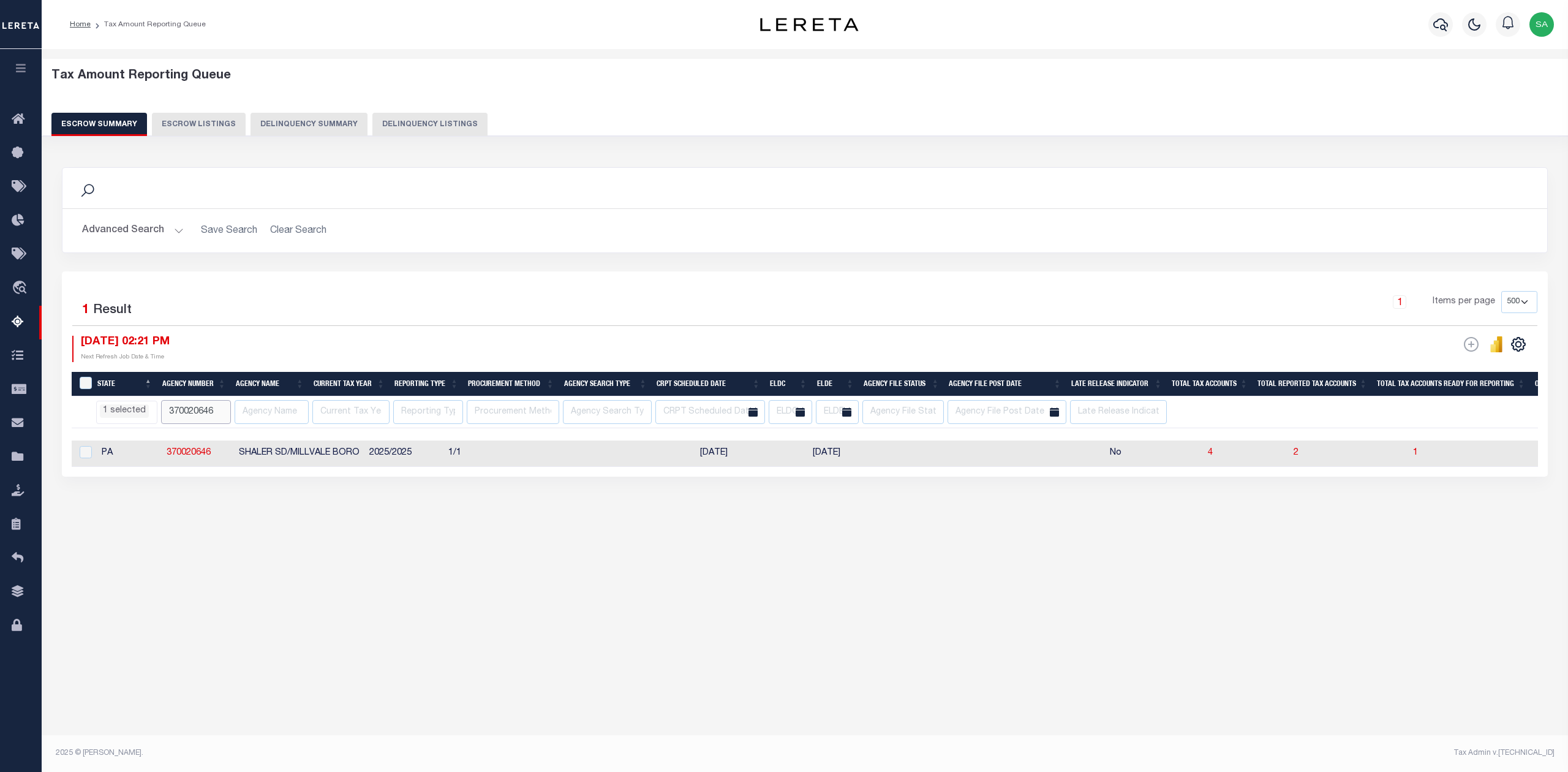
click at [184, 407] on input "370020646" at bounding box center [195, 412] width 70 height 24
paste input "40615"
type input "370040615"
select select "PA"
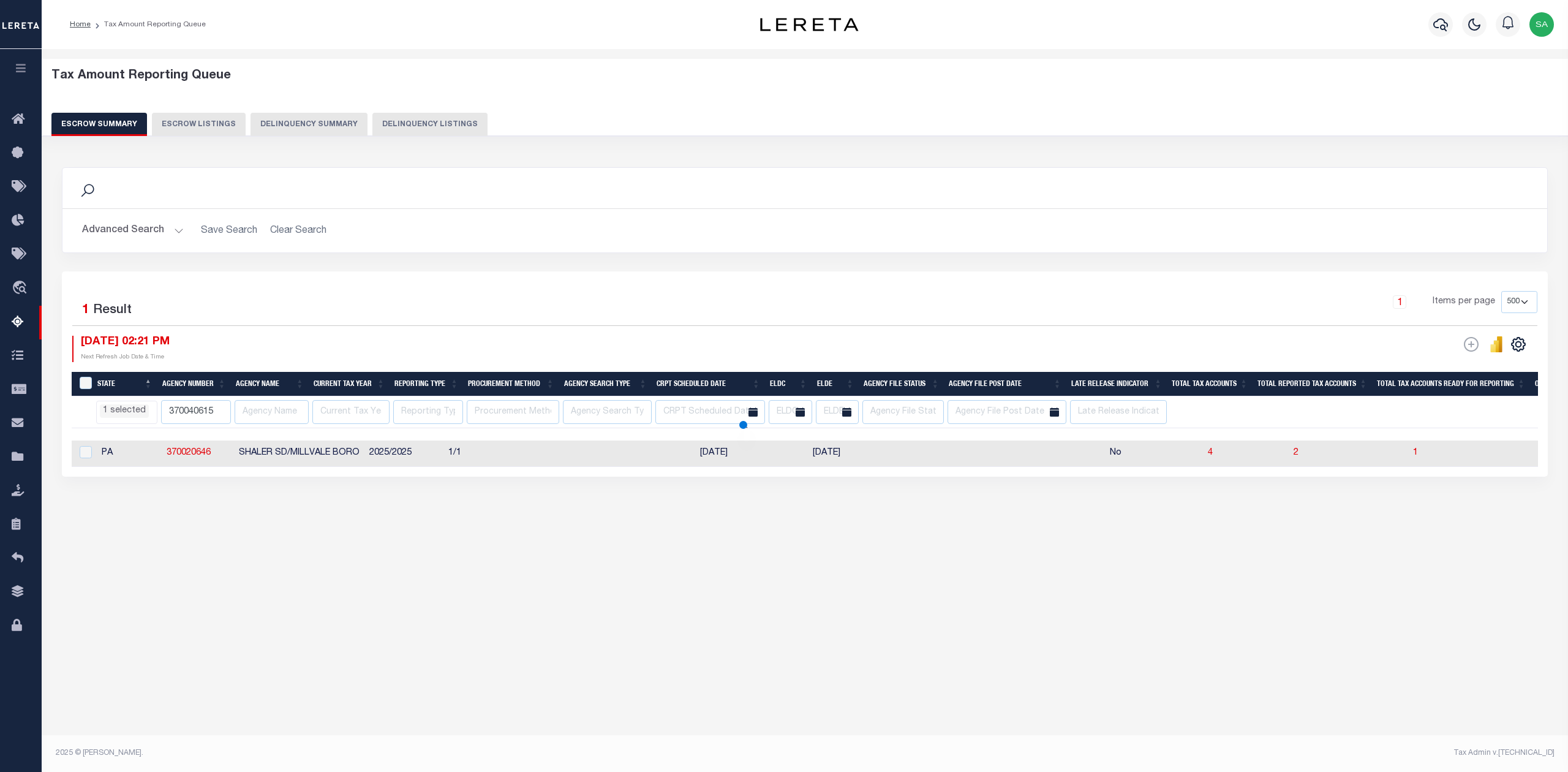
select select
select select "PA"
select select
click at [354, 574] on div "Tax Amount Reporting Queue Escrow Summary Escrow Listings" at bounding box center [805, 318] width 1527 height 538
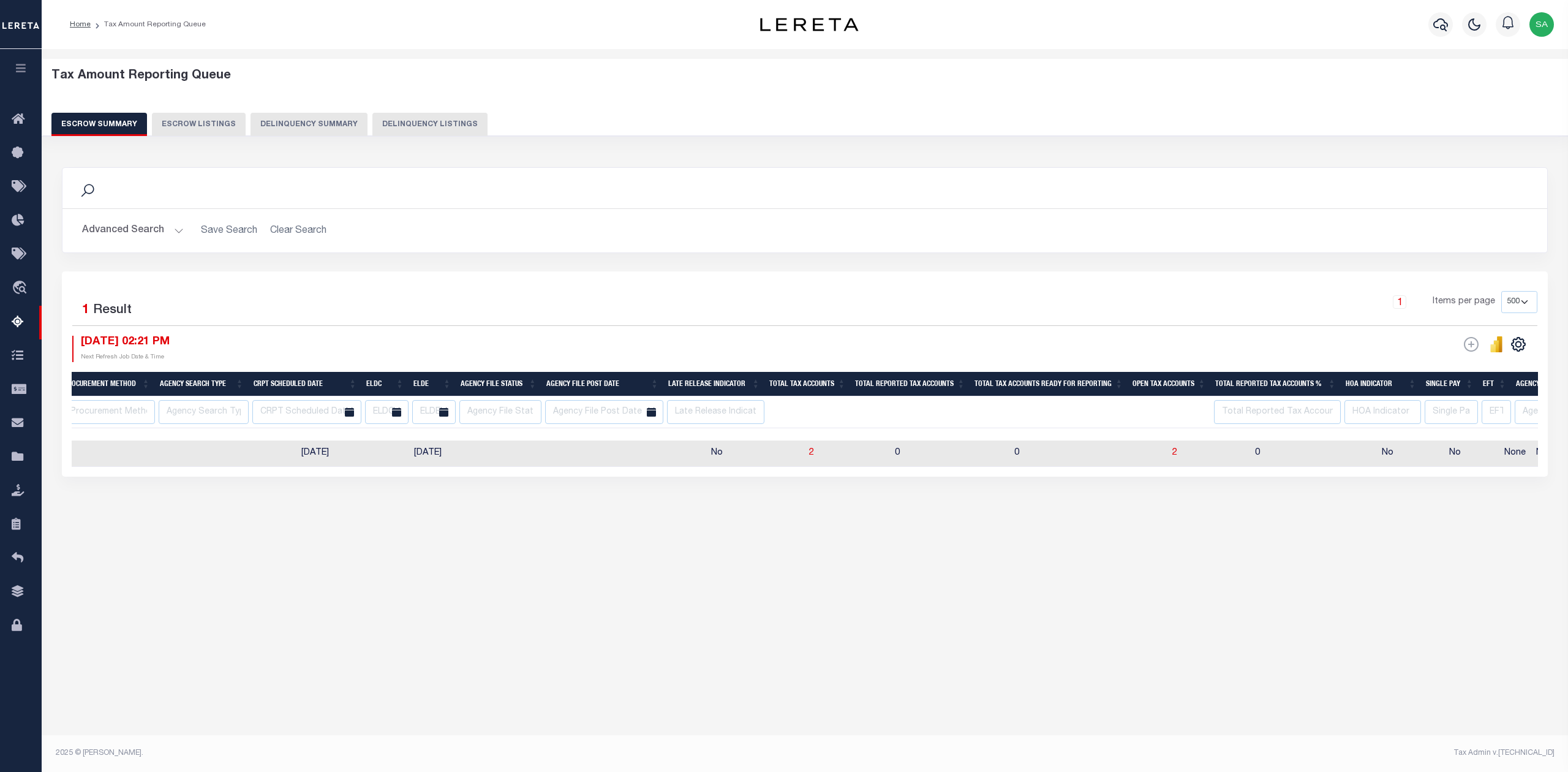
scroll to position [0, 508]
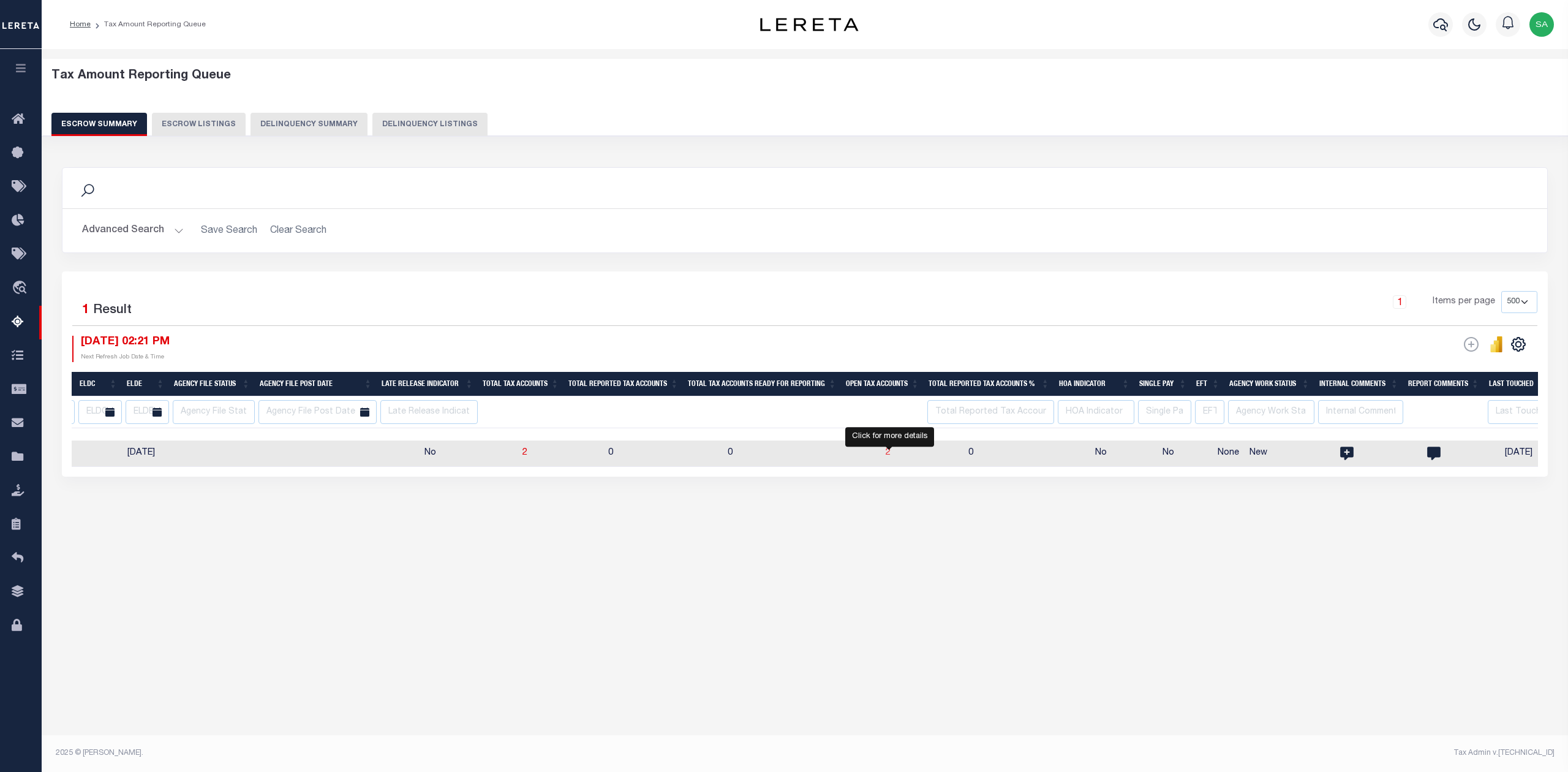
click at [887, 454] on span "2" at bounding box center [888, 453] width 5 height 9
select select "100"
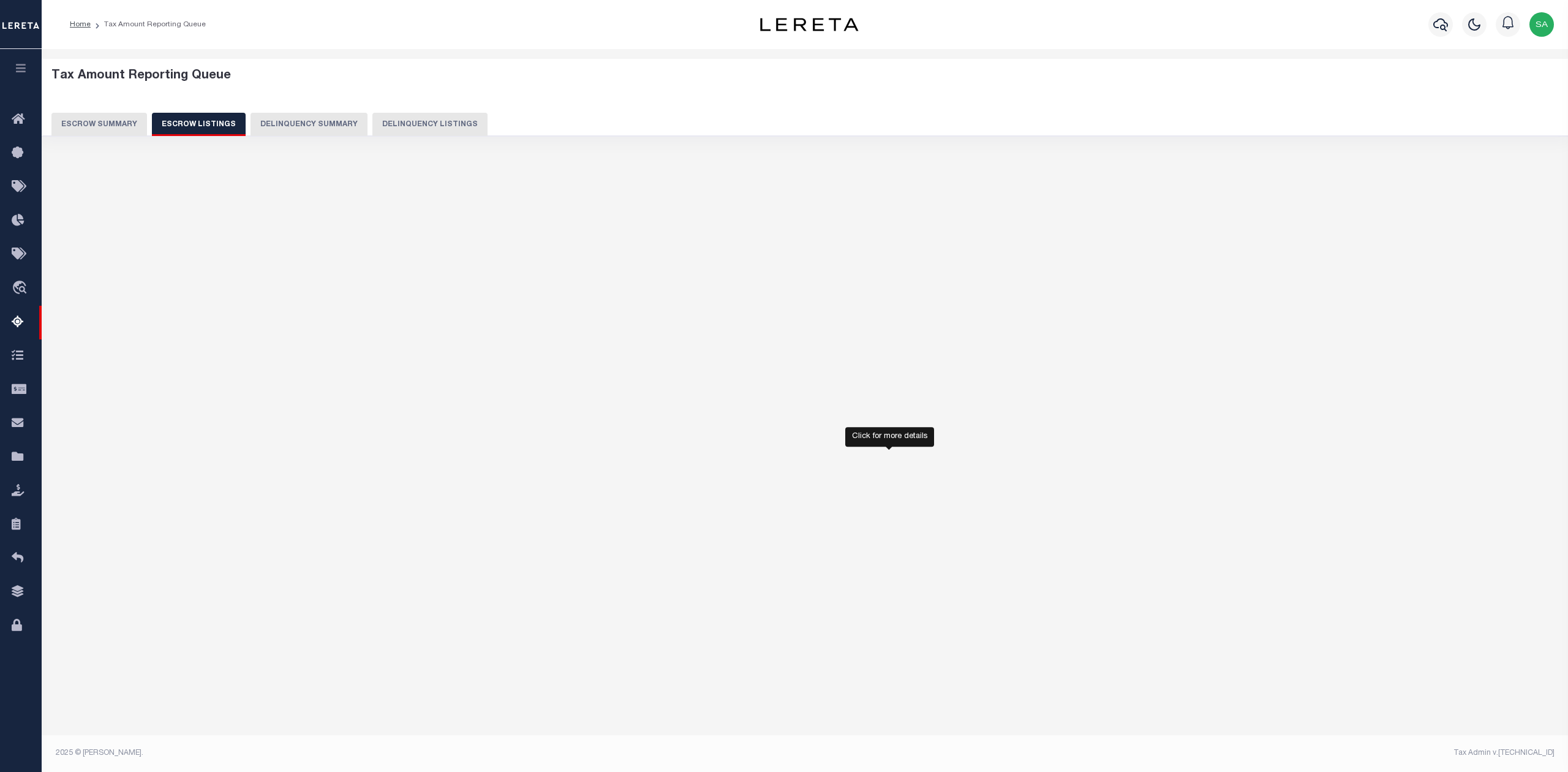
select select "PA"
select select "100"
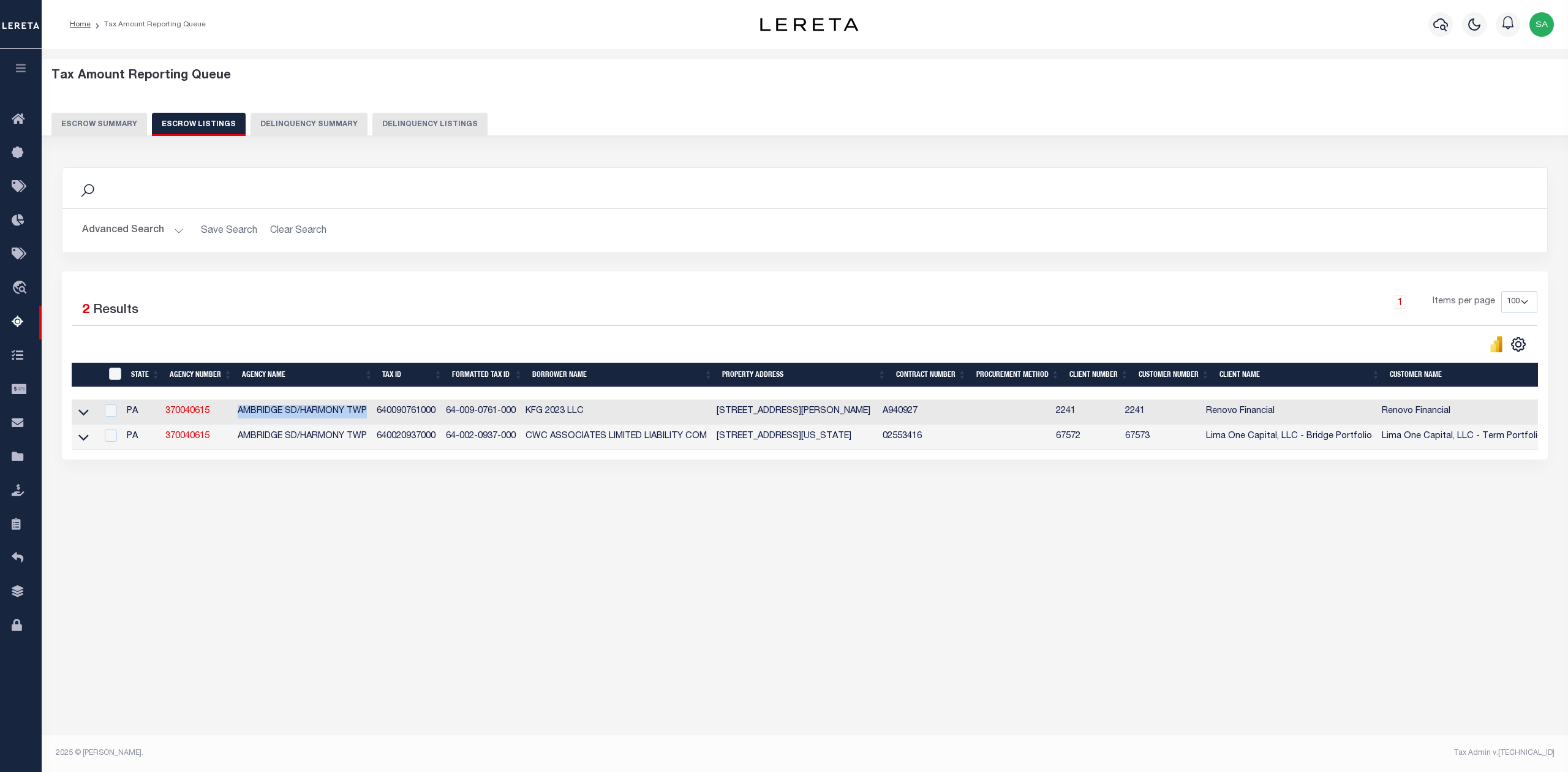
drag, startPoint x: 241, startPoint y: 412, endPoint x: 370, endPoint y: 410, distance: 129.0
click at [370, 410] on td "AMBRIDGE SD/HARMONY TWP" at bounding box center [303, 412] width 139 height 25
checkbox input "false"
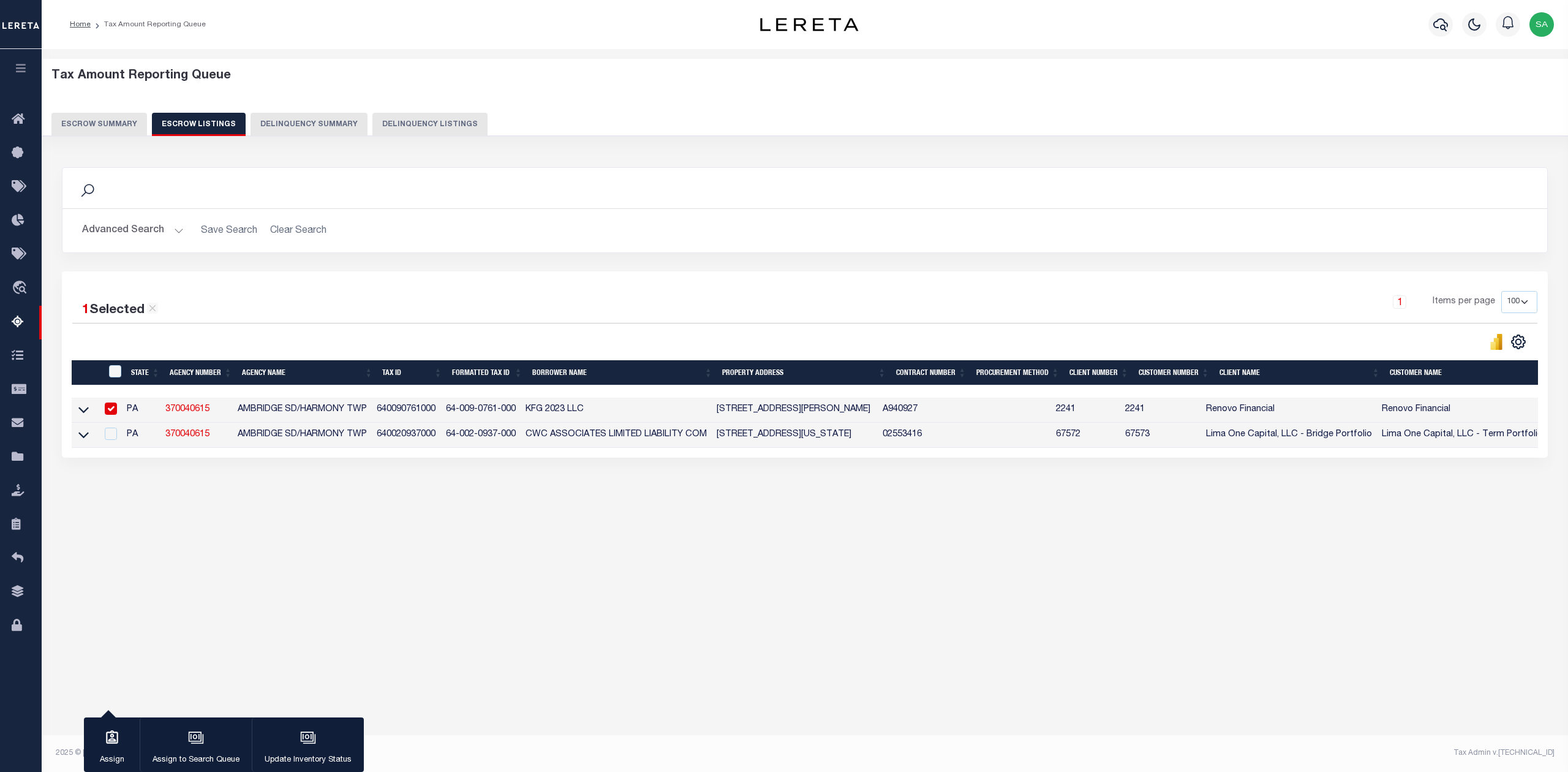
click at [402, 471] on div "Search Advanced Search Save Search Clear Search In In AK AL AR AZ CA CO CT" at bounding box center [805, 325] width 1503 height 339
drag, startPoint x: 452, startPoint y: 415, endPoint x: 522, endPoint y: 417, distance: 70.0
click at [521, 417] on td "64-009-0761-000" at bounding box center [481, 410] width 80 height 25
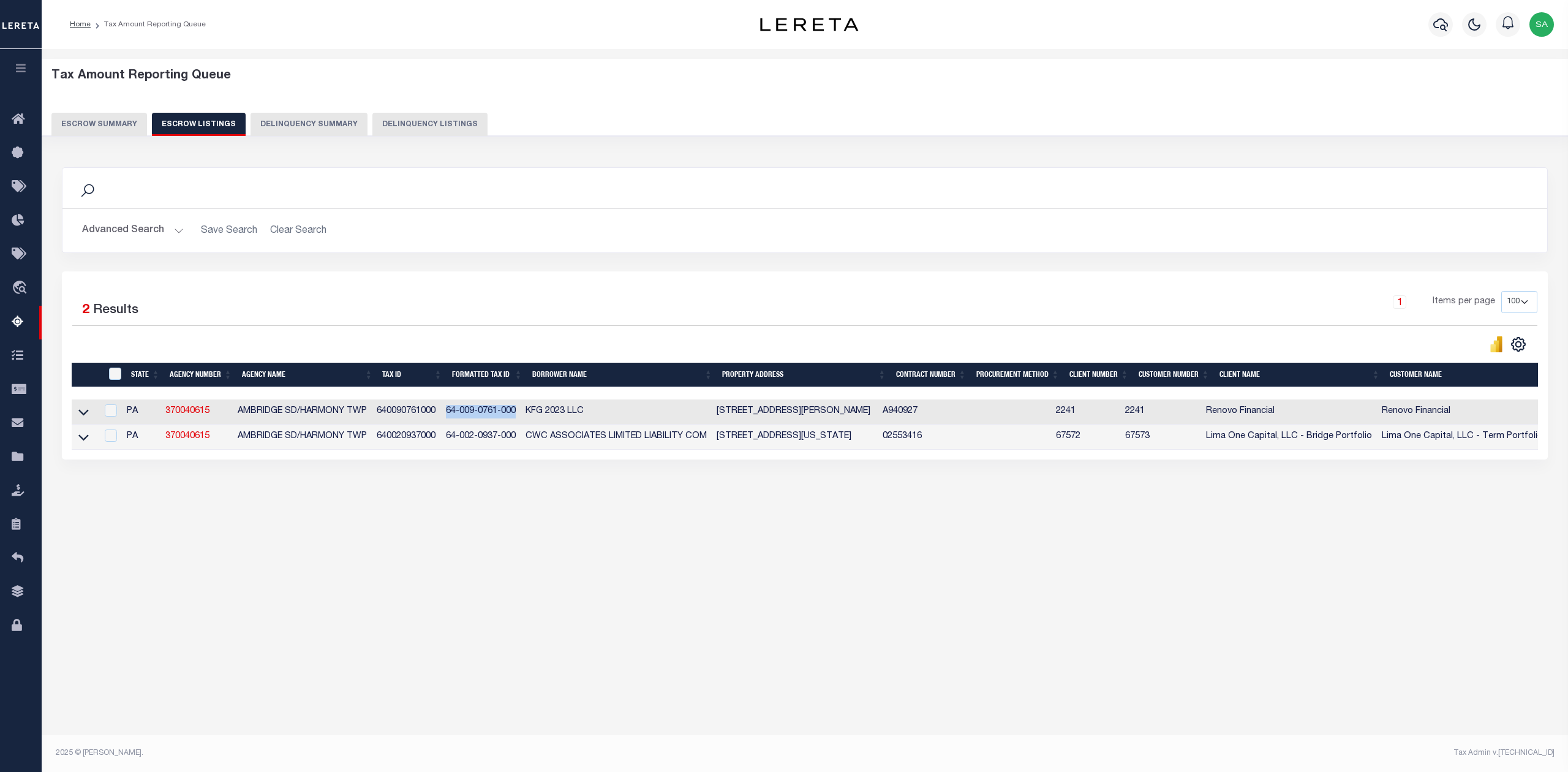
copy td "64-009-0761-000"
drag, startPoint x: 530, startPoint y: 415, endPoint x: 607, endPoint y: 415, distance: 77.0
click at [607, 415] on td "KFG 2023 LLC" at bounding box center [616, 412] width 191 height 25
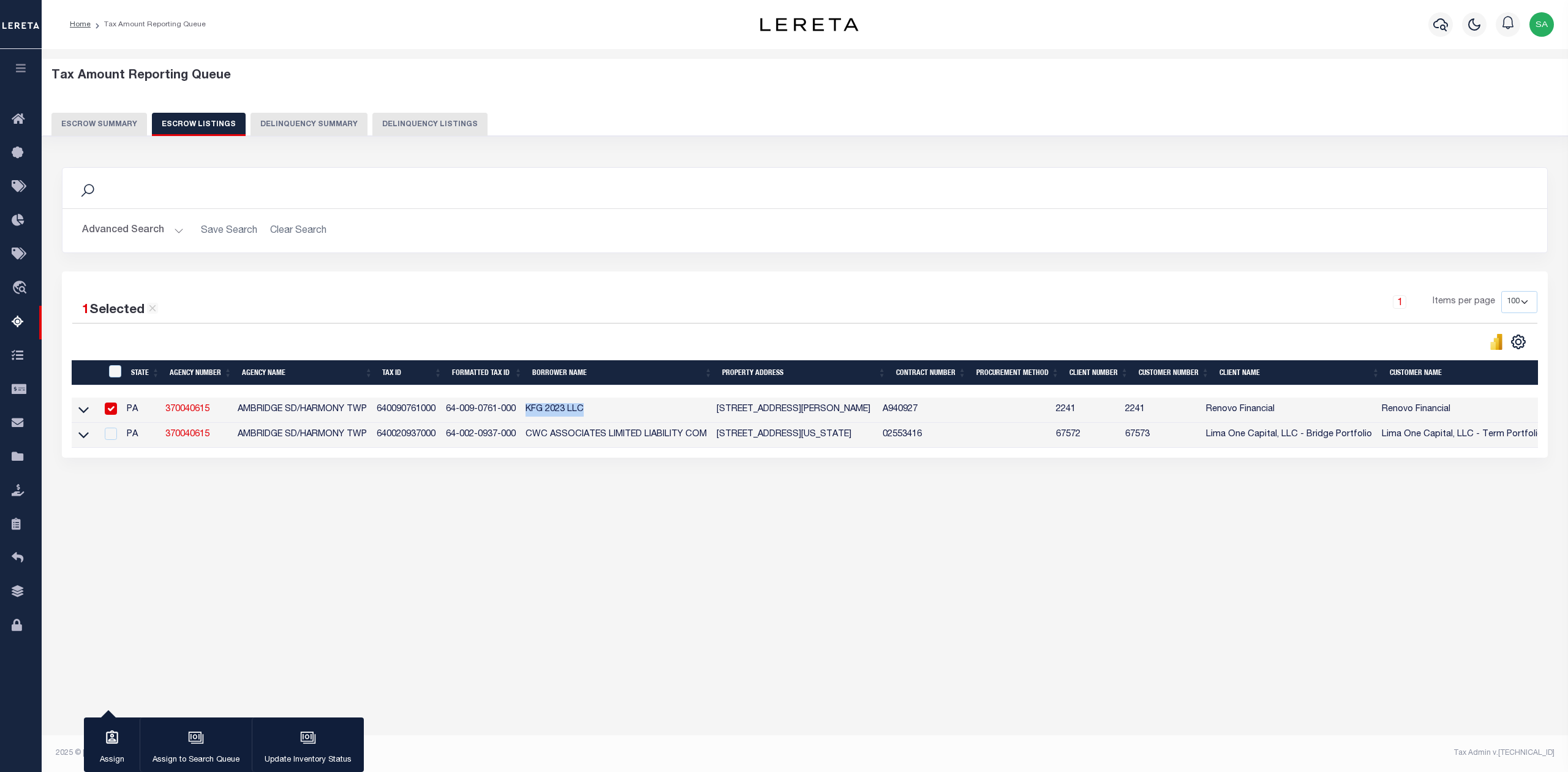
copy td "KFG 2023 LLC"
drag, startPoint x: 721, startPoint y: 415, endPoint x: 858, endPoint y: 418, distance: 137.0
click at [858, 418] on td "2601 MANNING ST Ambridge, PA 15003" at bounding box center [795, 410] width 166 height 25
checkbox input "false"
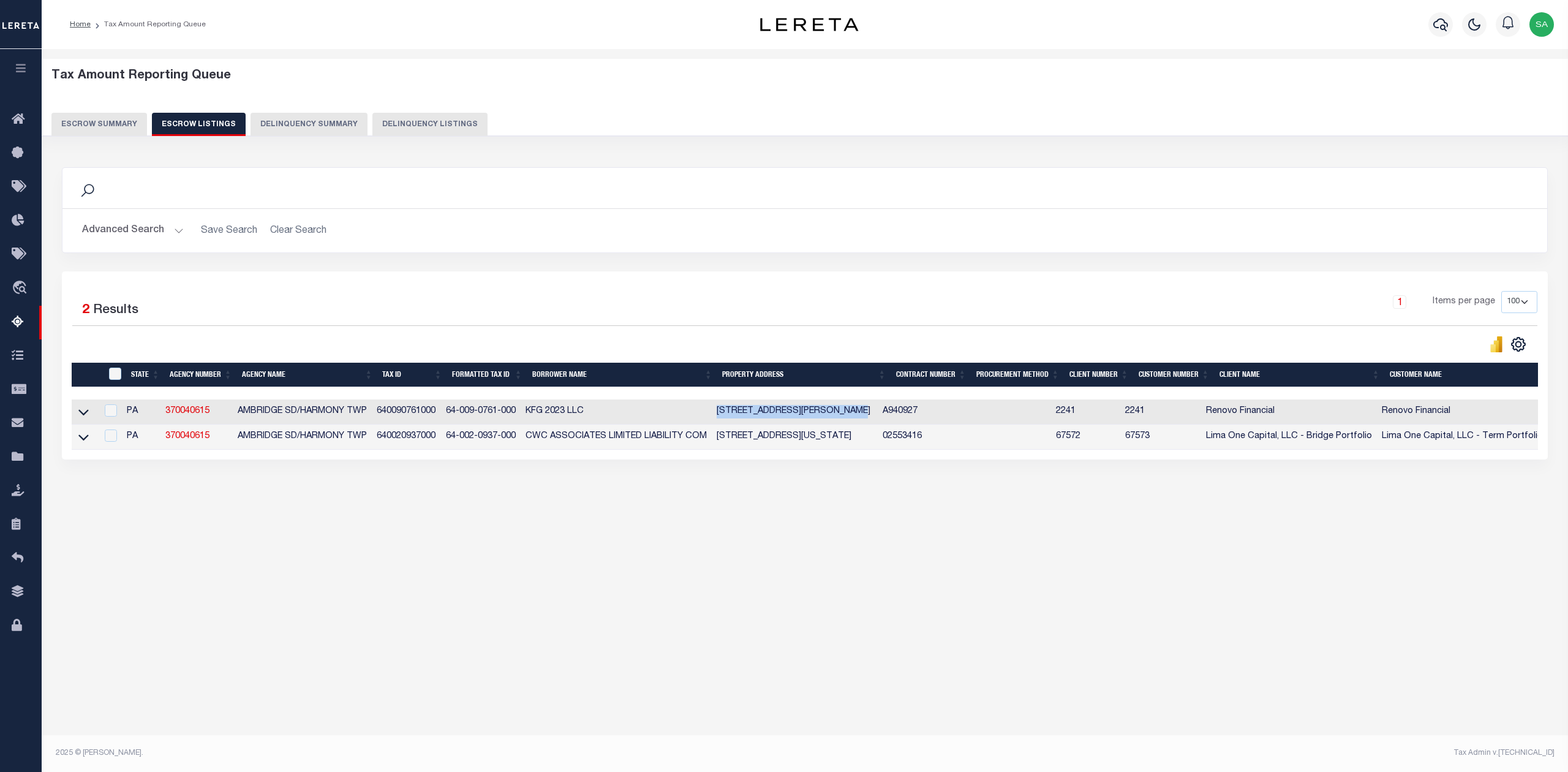
copy td "2601 MANNING ST Ambridge, PA"
drag, startPoint x: 450, startPoint y: 439, endPoint x: 530, endPoint y: 439, distance: 80.0
click at [530, 439] on tr "PA 370040615 AMBRIDGE SD/HARMONY TWP 640020937000 64-002-0937-000 CWC ASSOCIATE…" at bounding box center [939, 437] width 1735 height 25
copy td "64-002-0937-000"
click at [645, 533] on div "Tax Amount Reporting Queue Escrow Summary Escrow Listings In" at bounding box center [805, 297] width 1519 height 472
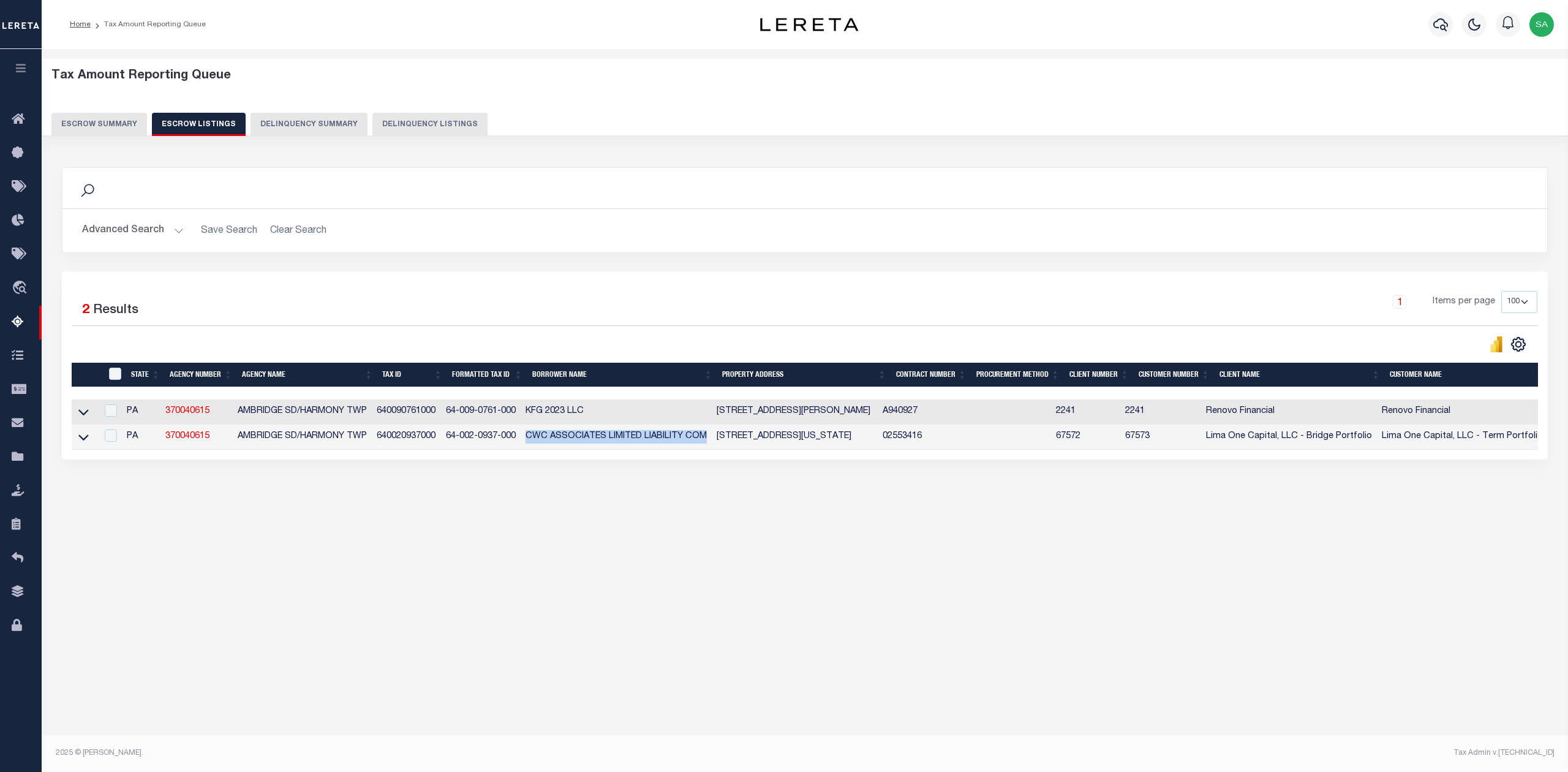
drag, startPoint x: 531, startPoint y: 437, endPoint x: 717, endPoint y: 441, distance: 186.0
click at [712, 441] on td "CWC ASSOCIATES LIMITED LIABILITY COM" at bounding box center [616, 437] width 191 height 25
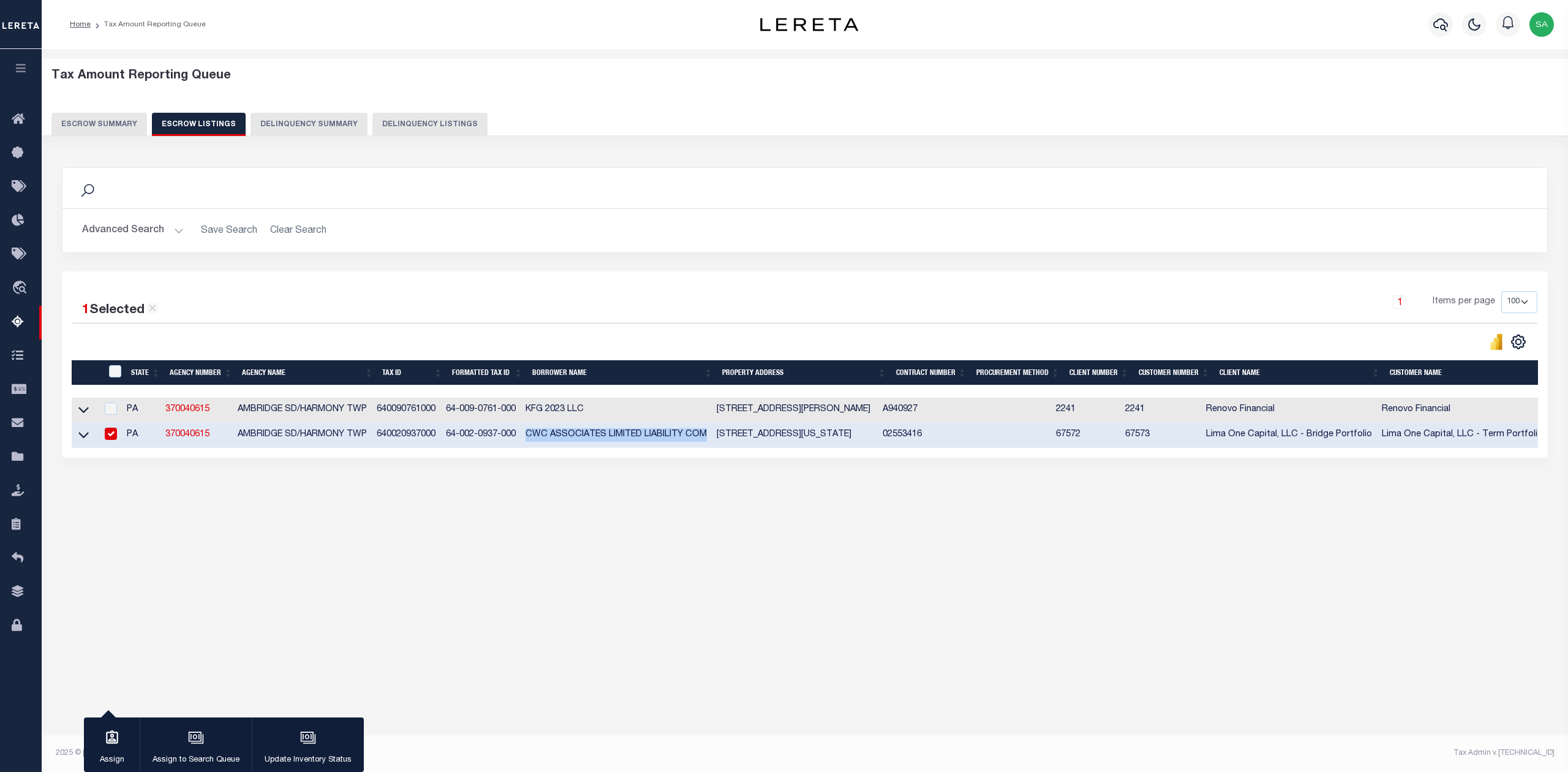
copy td "CWC ASSOCIATES LIMITED LIABILITY COM"
drag, startPoint x: 724, startPoint y: 437, endPoint x: 861, endPoint y: 436, distance: 137.0
click at [861, 436] on td "569 VIRGINIA AVE AMBRIDGE PA 15003" at bounding box center [795, 435] width 166 height 25
checkbox input "false"
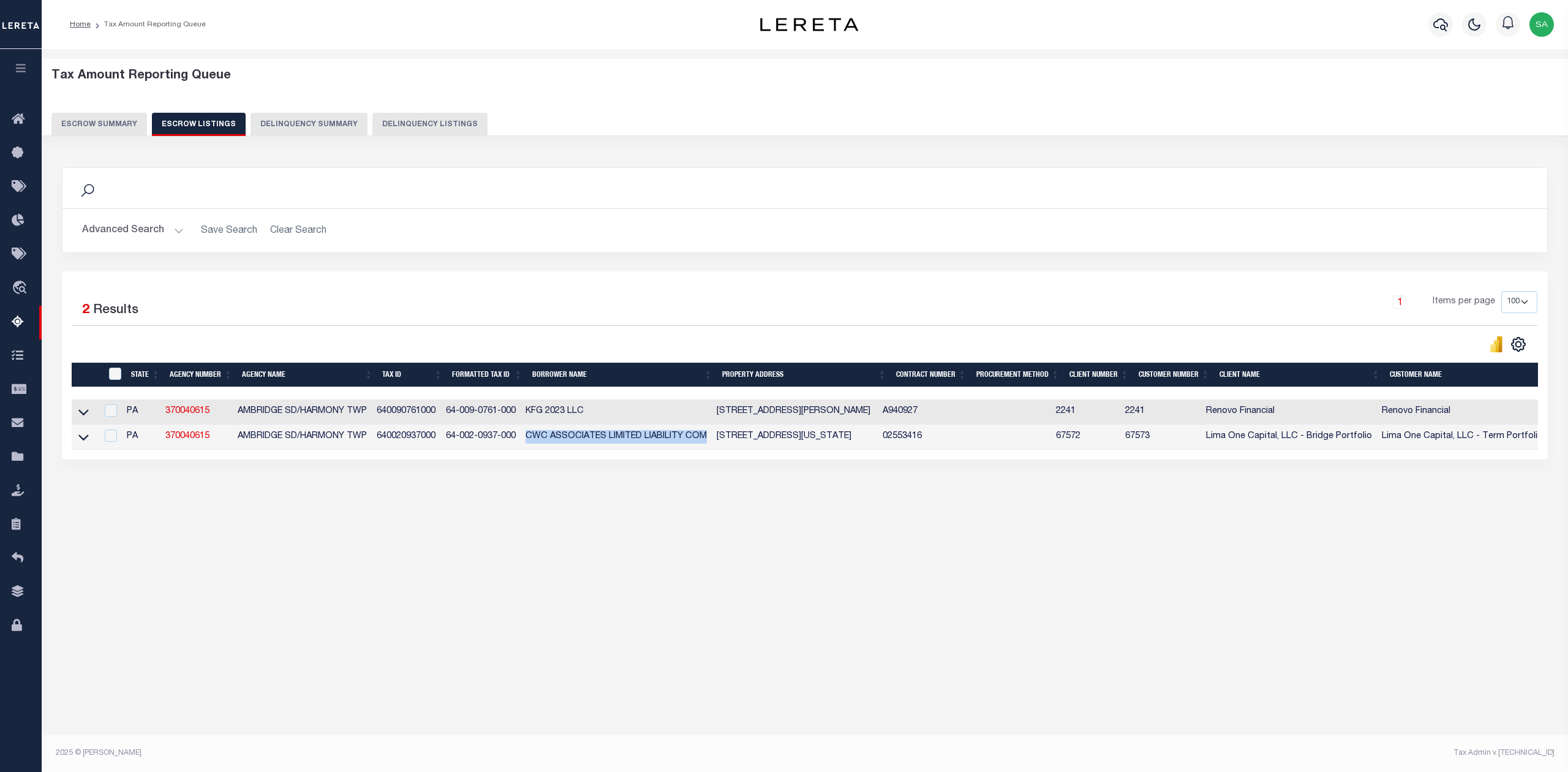
copy td "569 VIRGINIA AVE AMBRIDGE PA"
click at [87, 119] on span "Home" at bounding box center [68, 120] width 62 height 34
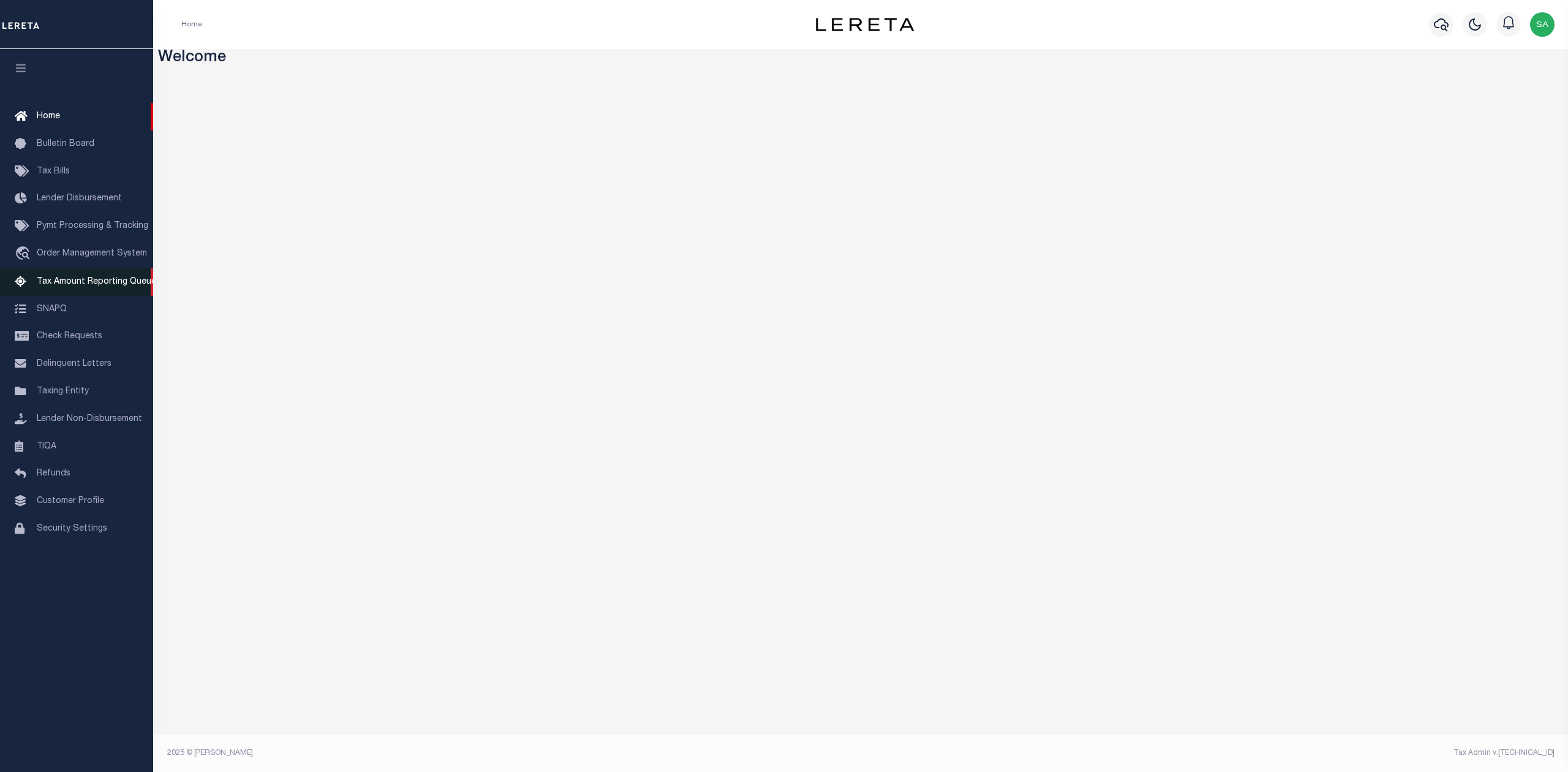
click at [70, 283] on span "Tax Amount Reporting Queue" at bounding box center [97, 282] width 119 height 9
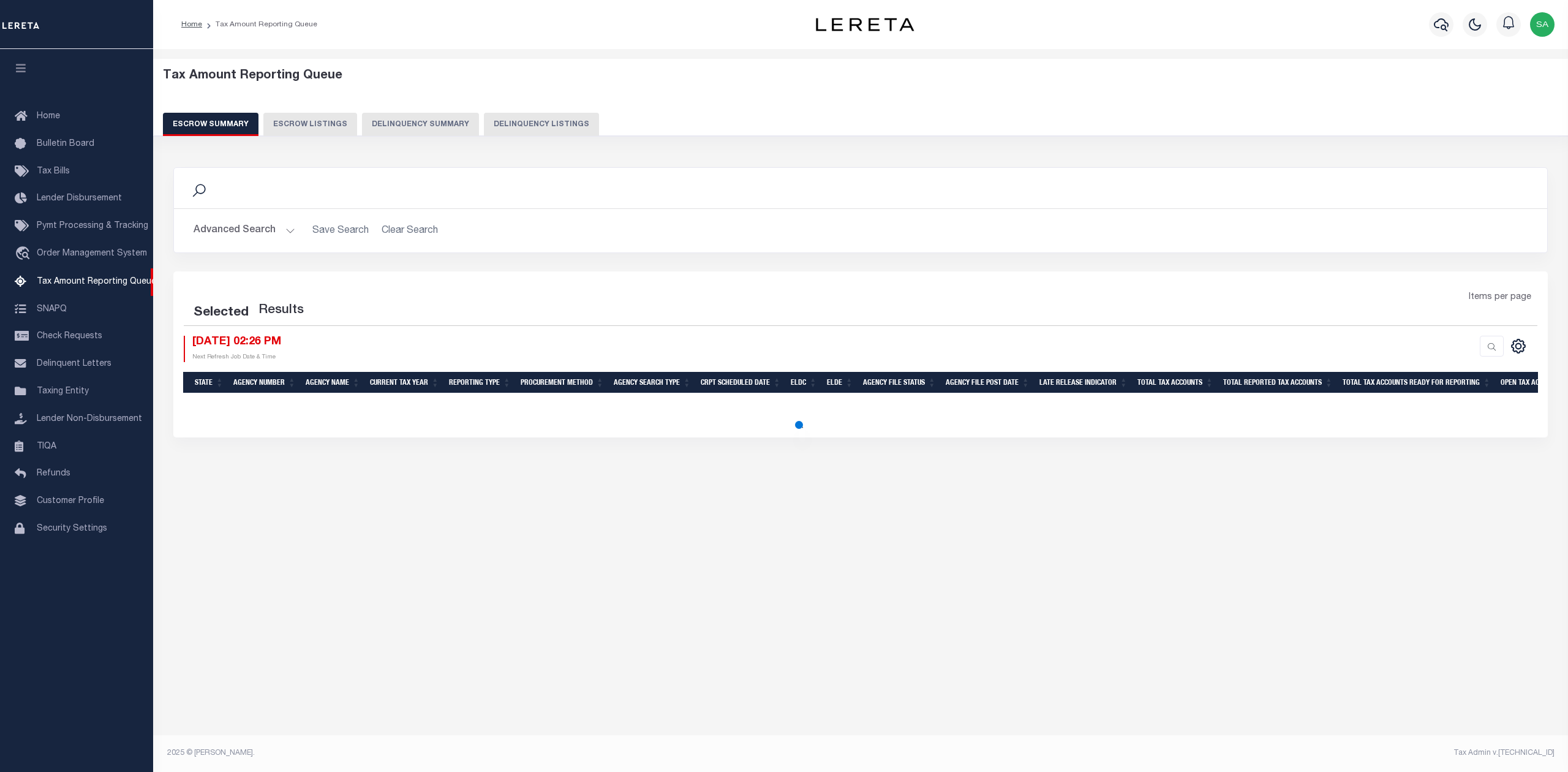
select select "500"
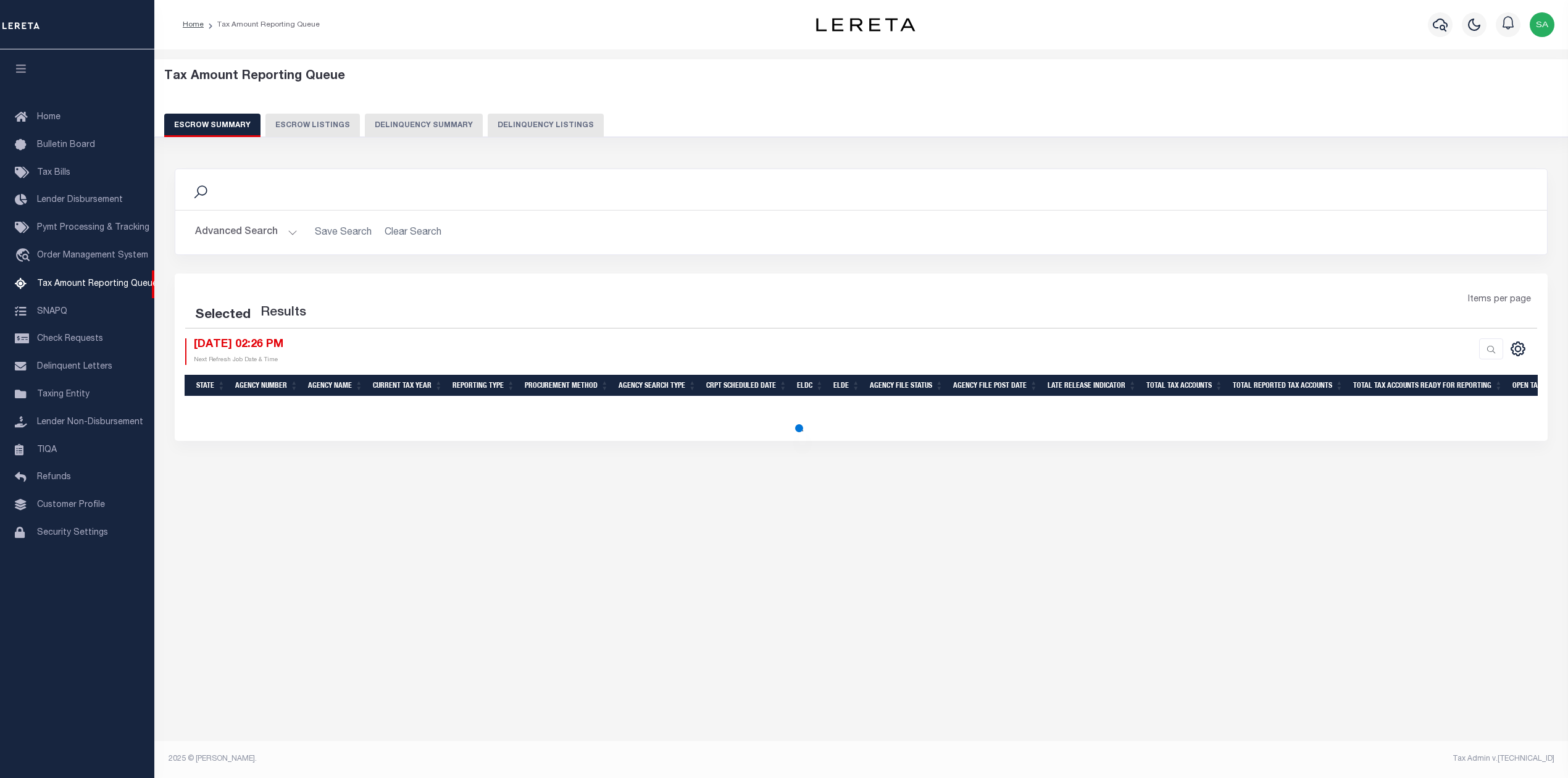
select select "500"
select select
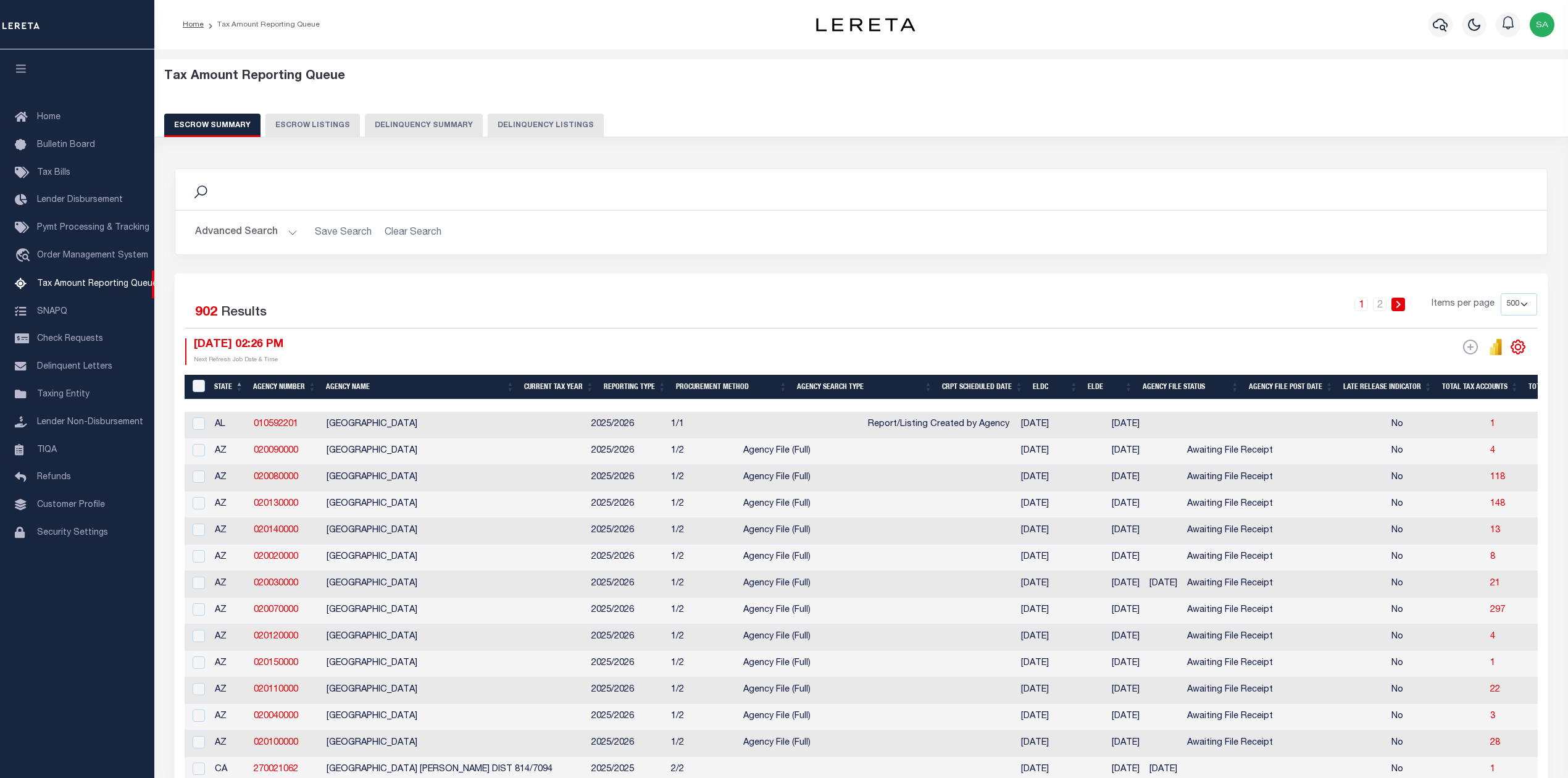
click at [1515, 351] on icon "" at bounding box center [1517, 346] width 16 height 16
click at [1455, 442] on span "Show Filter" at bounding box center [1442, 439] width 46 height 9
select select
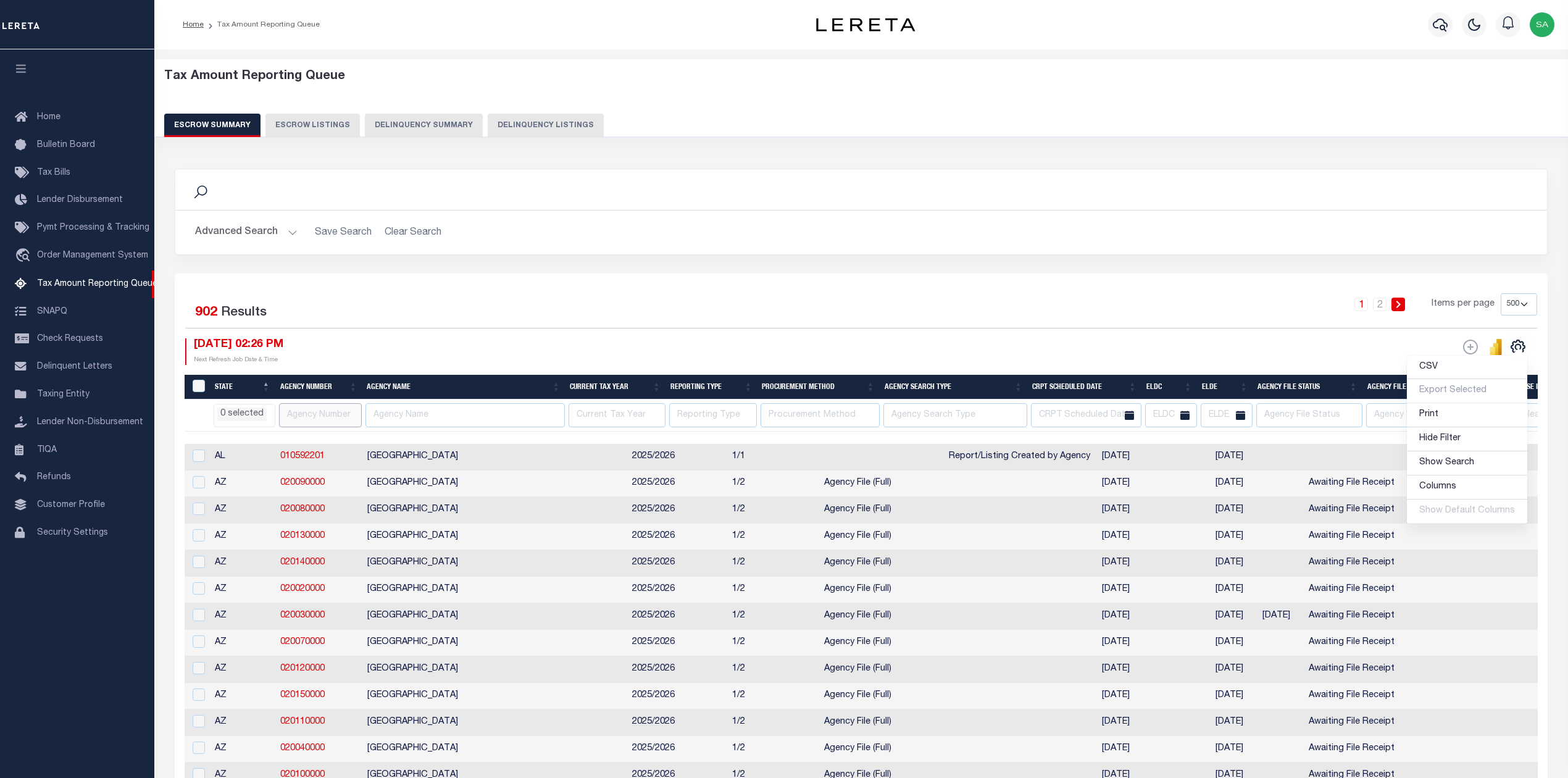
click at [327, 420] on input "text" at bounding box center [321, 415] width 84 height 24
paste input "370670639"
type input "370670639"
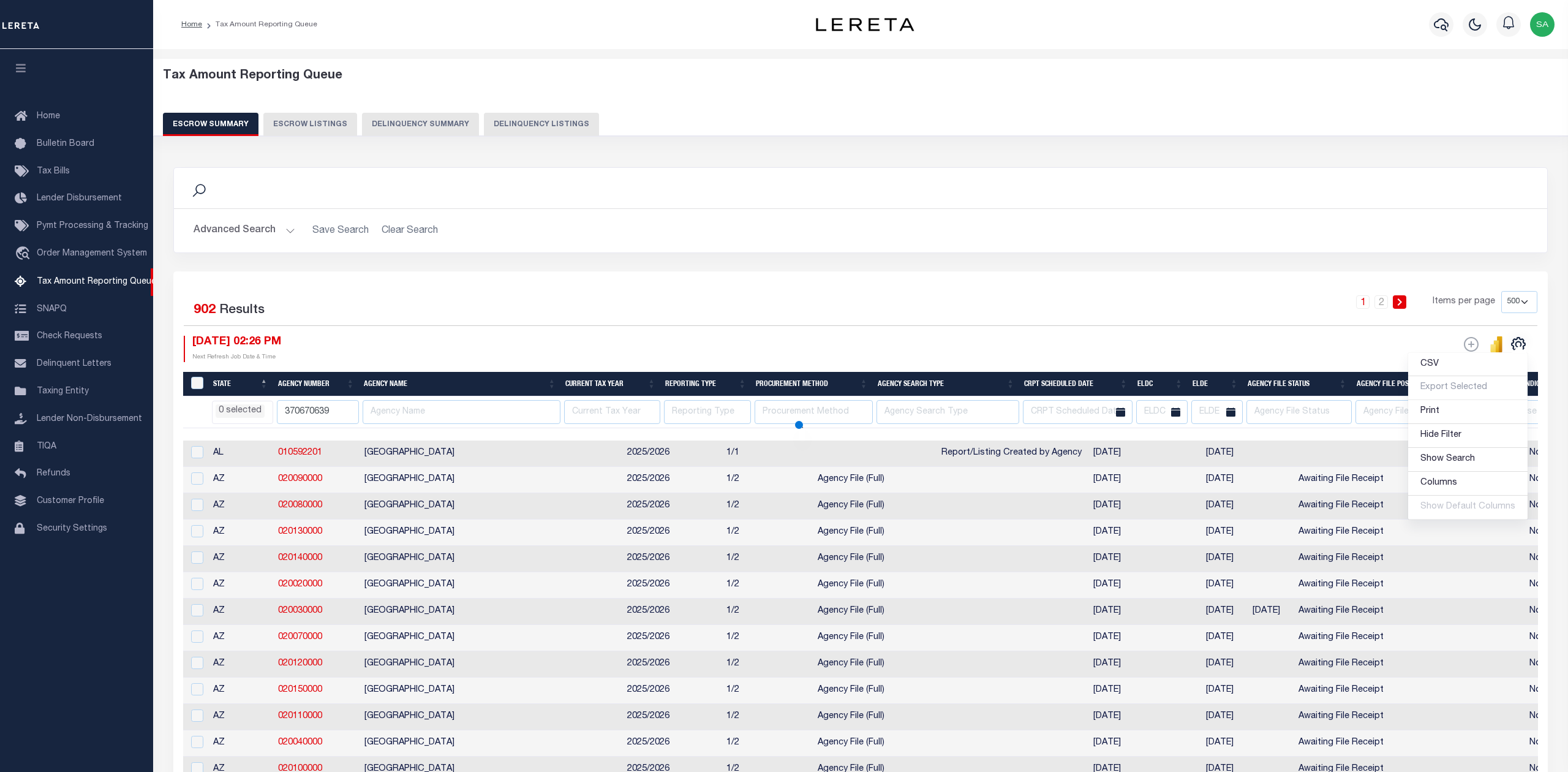
select select
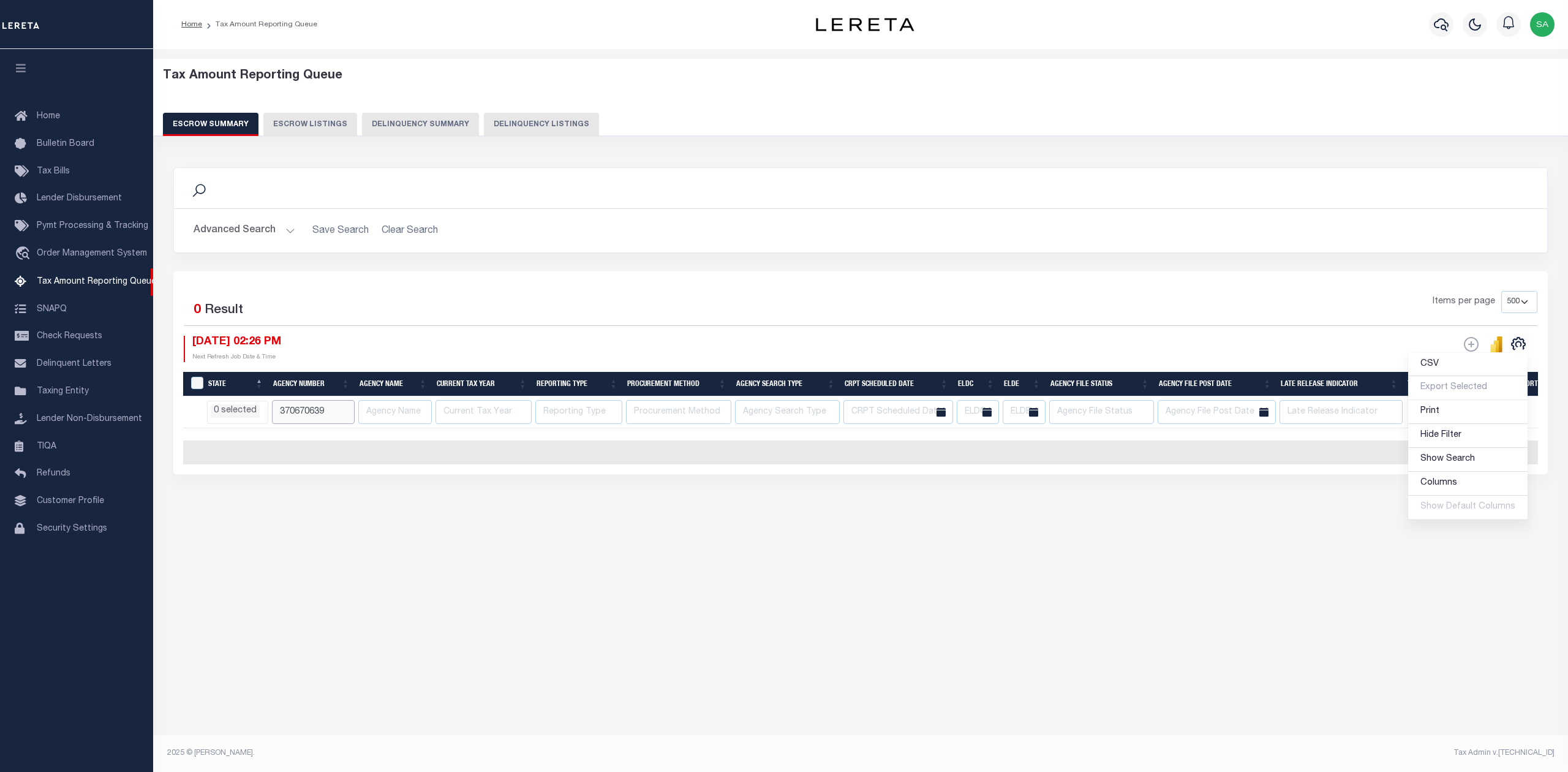
drag, startPoint x: 329, startPoint y: 410, endPoint x: 228, endPoint y: 408, distance: 101.0
click at [305, 411] on input "370670639" at bounding box center [313, 412] width 83 height 24
click at [232, 409] on li "0 selected" at bounding box center [235, 411] width 49 height 13
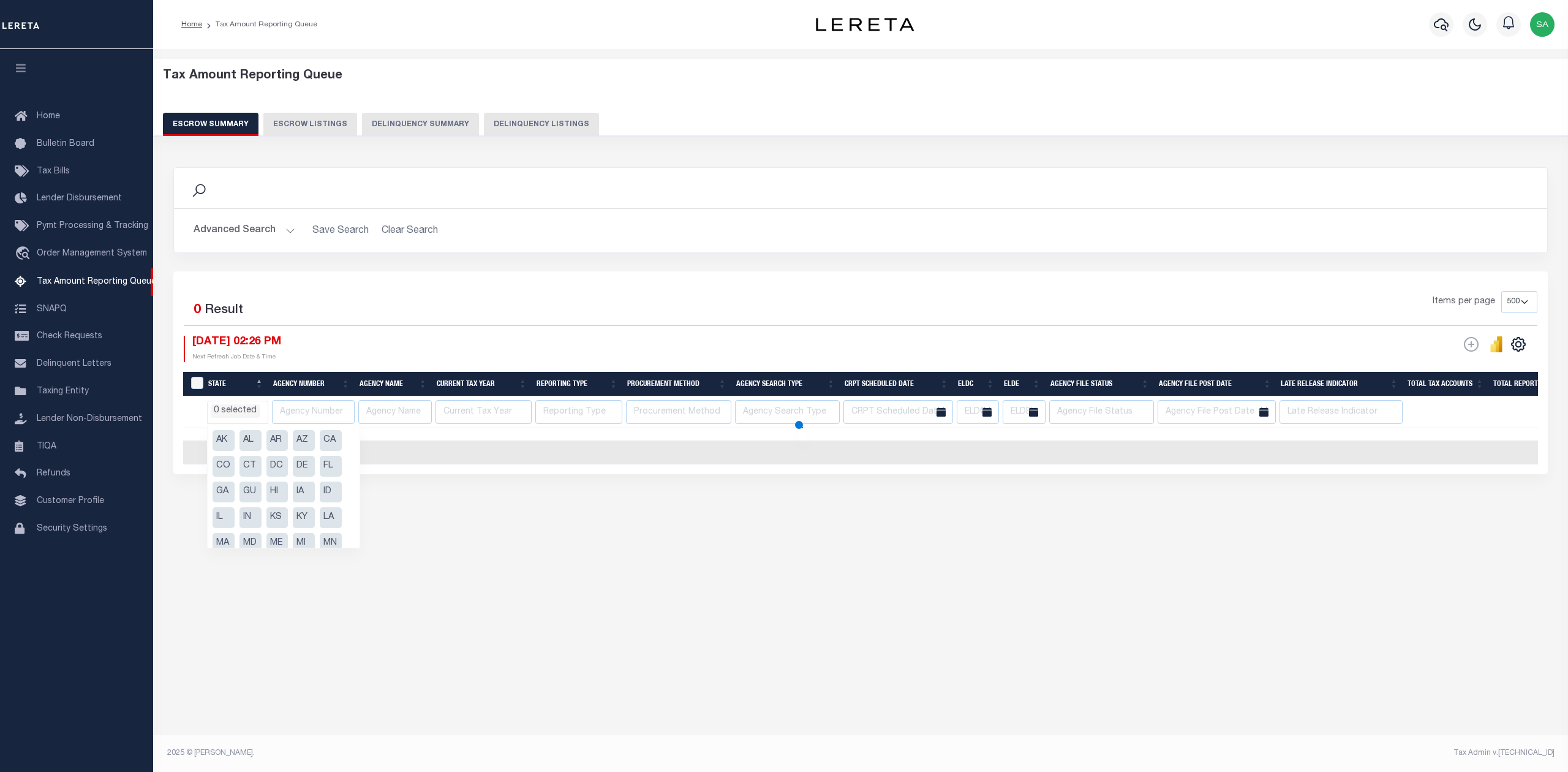
select select
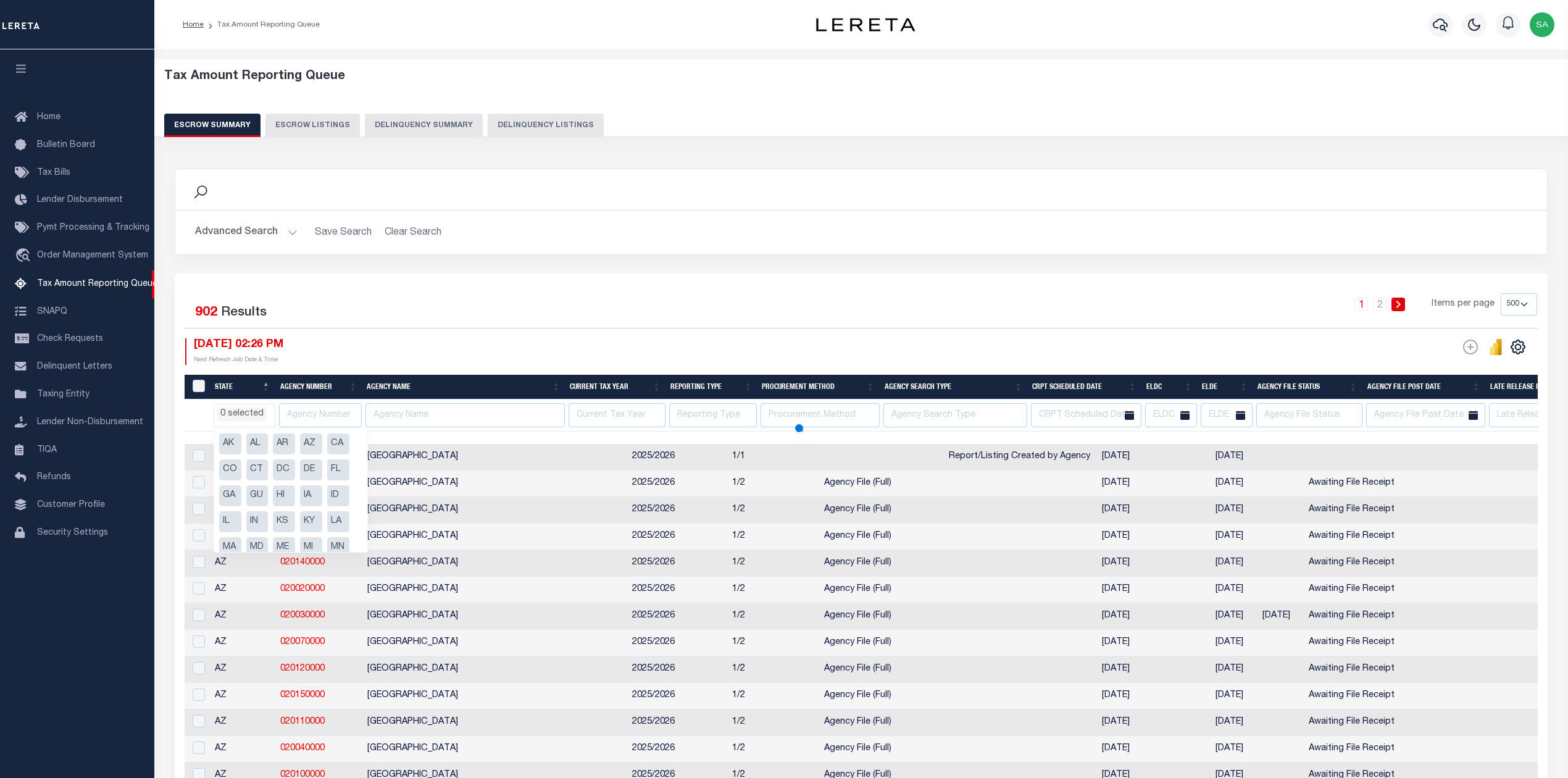
scroll to position [156, 0]
click at [336, 472] on li "PA" at bounding box center [338, 468] width 22 height 21
click at [337, 465] on li "PA" at bounding box center [338, 468] width 22 height 21
select select
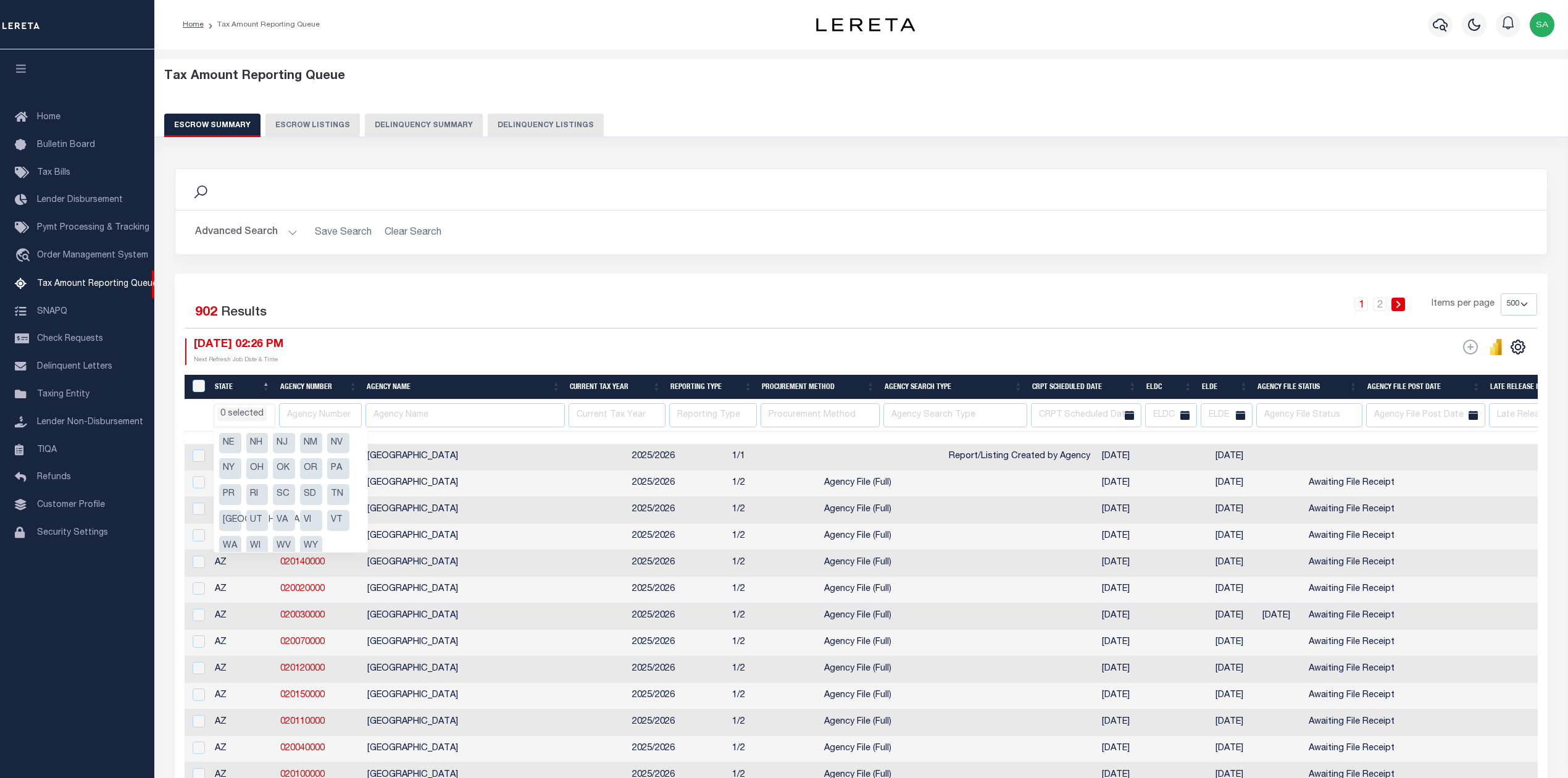
select select
click at [338, 467] on li "PA" at bounding box center [338, 468] width 22 height 21
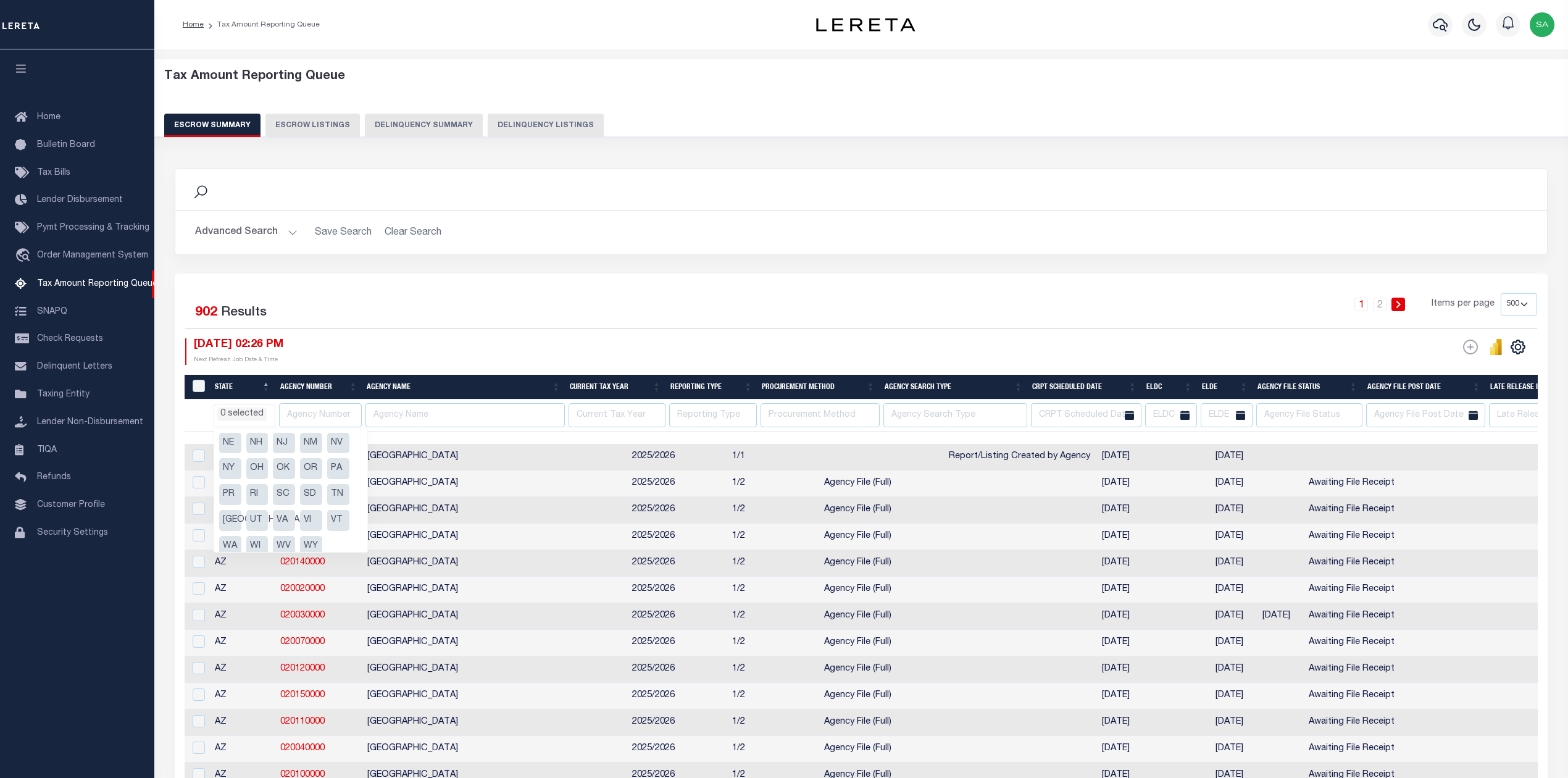
select select "PA"
select select
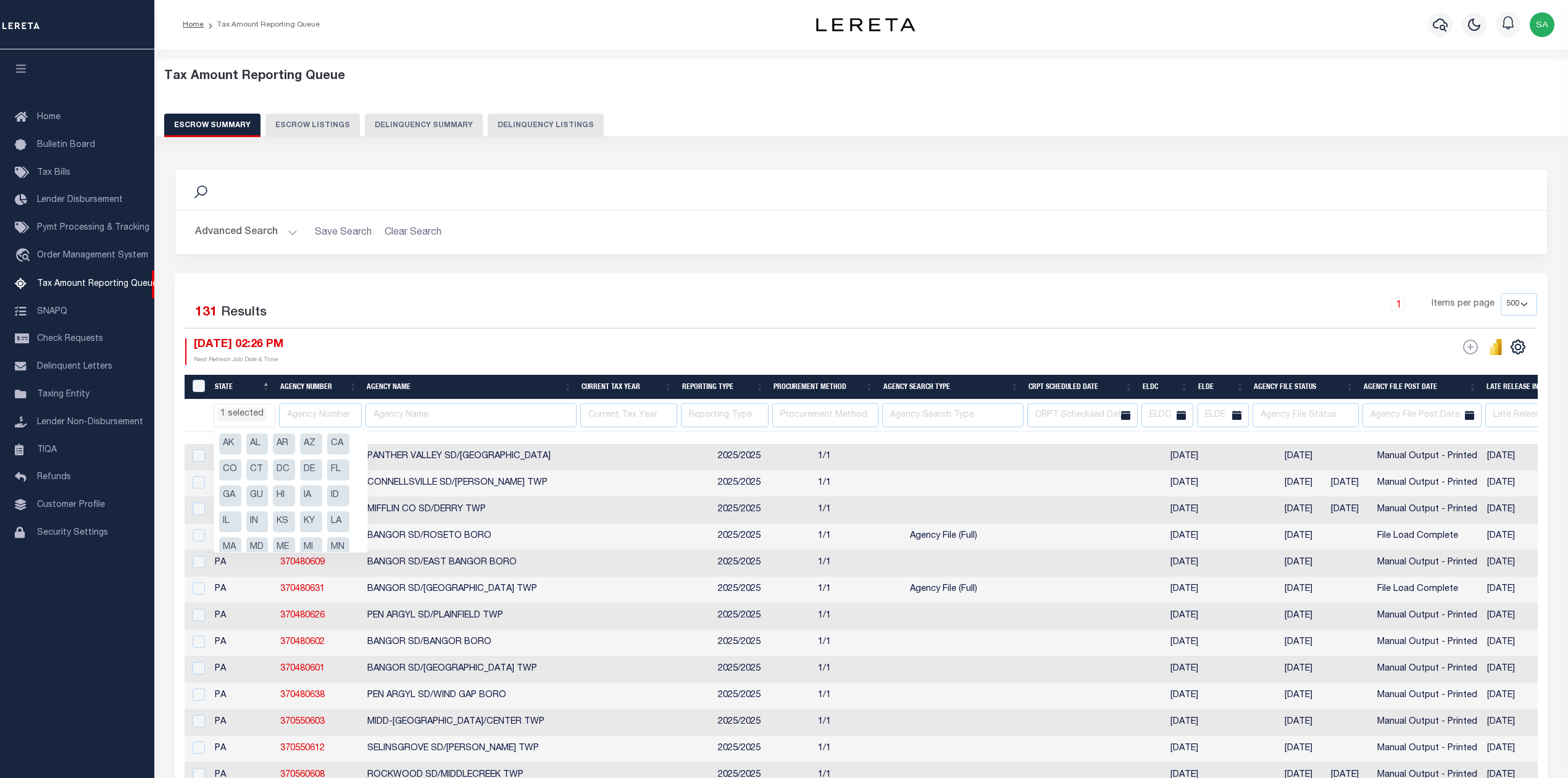
scroll to position [164, 0]
click at [341, 463] on li "PA" at bounding box center [338, 460] width 22 height 21
select select
click at [465, 352] on div "[DATE] 02:26 PM Next Refresh Job Date & Time" at bounding box center [524, 351] width 676 height 27
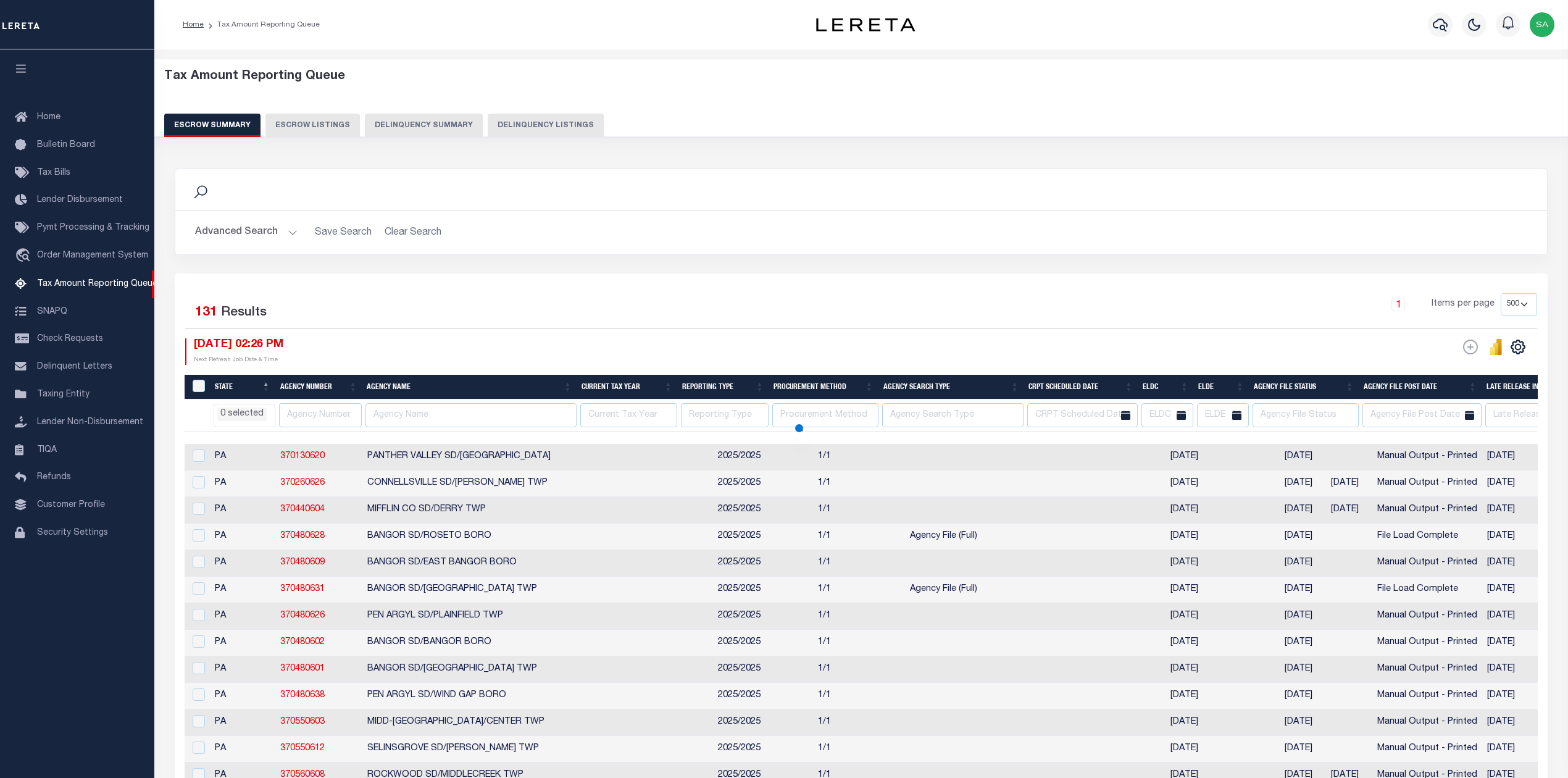
click at [236, 417] on li "0 selected" at bounding box center [242, 414] width 49 height 13
select select
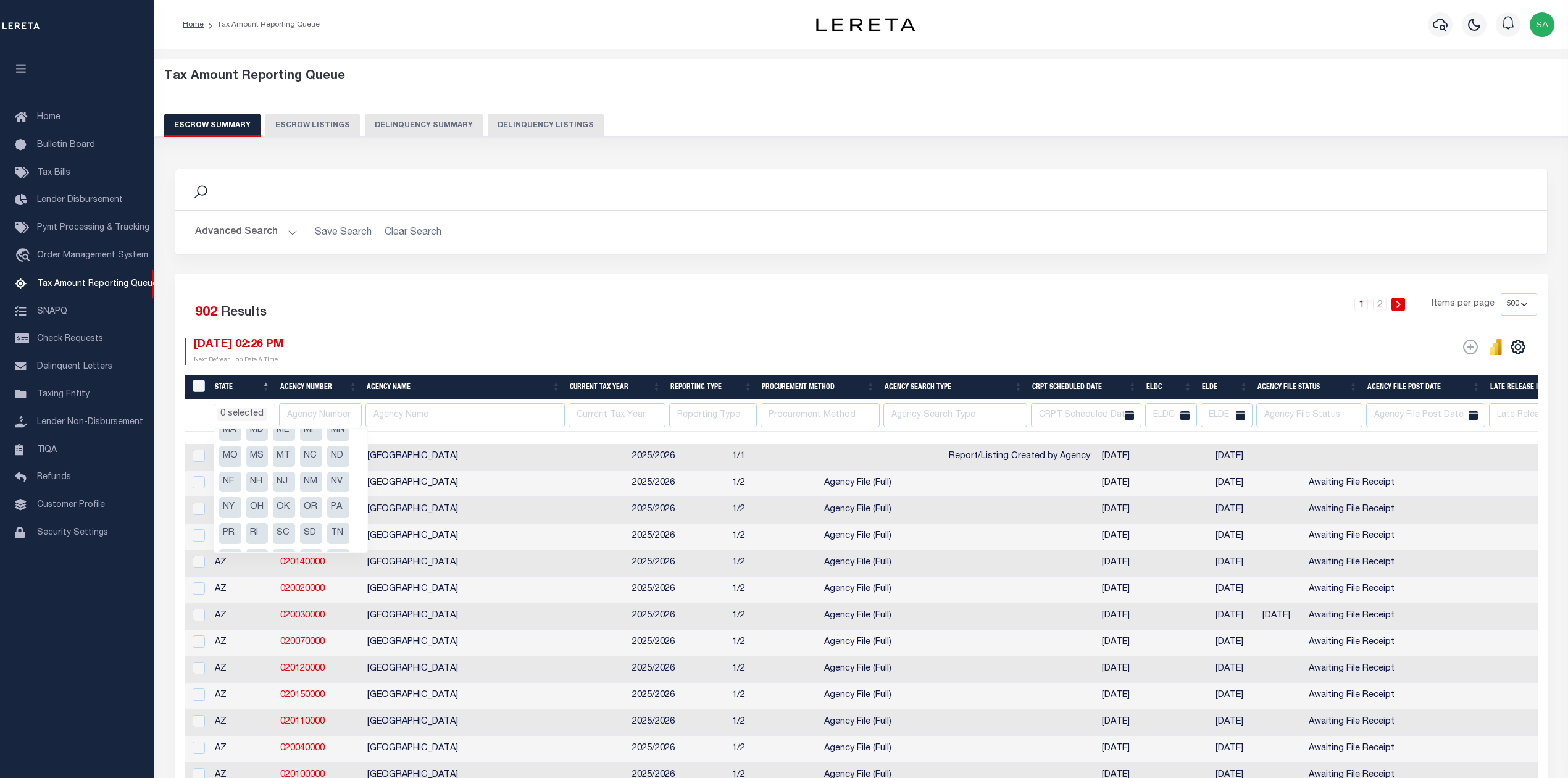
scroll to position [120, 0]
click at [327, 504] on li "PA" at bounding box center [338, 505] width 22 height 21
select select "PA"
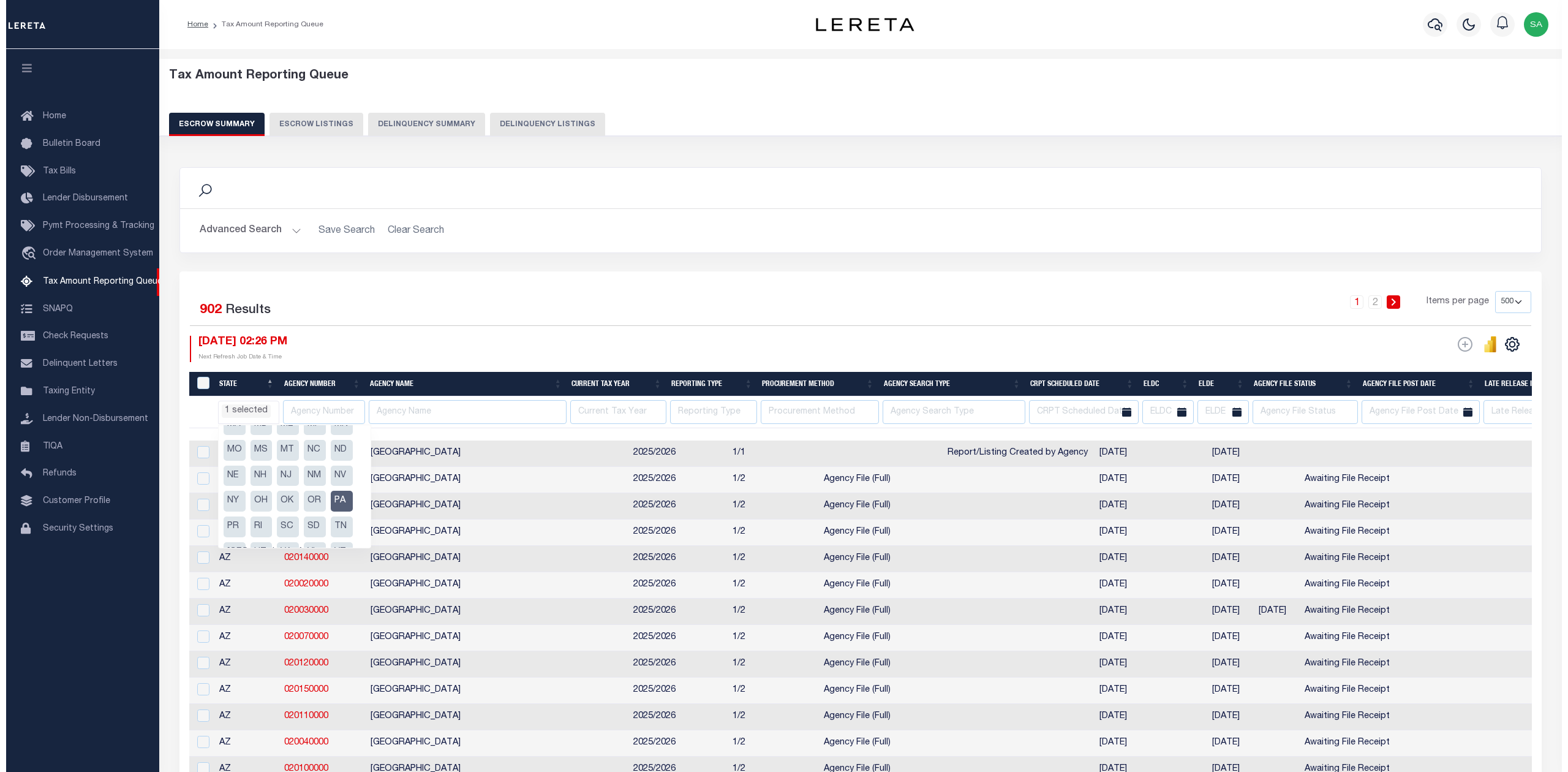
scroll to position [418, 0]
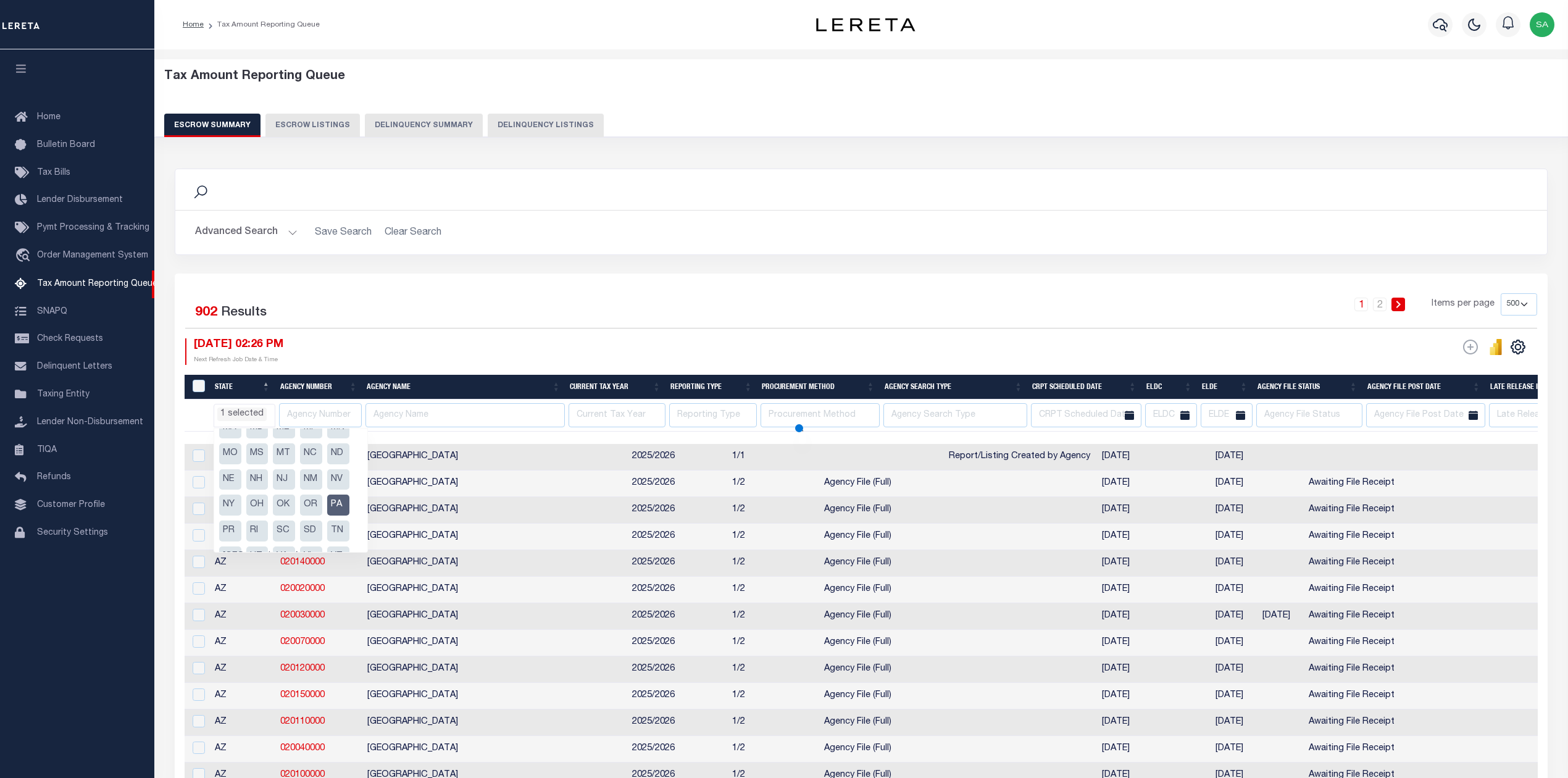
select select "PA"
select select
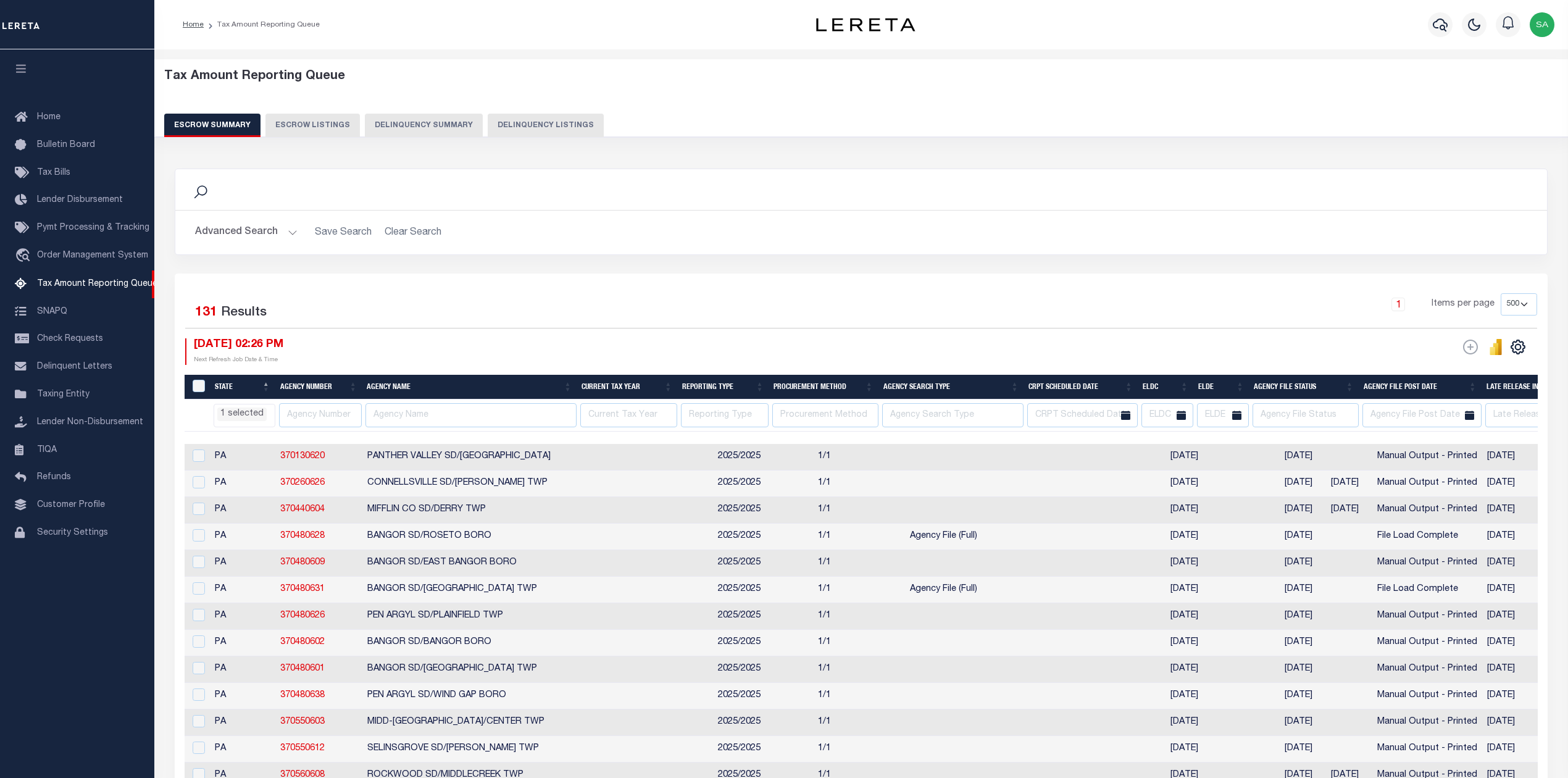
click at [604, 358] on div "[DATE] 02:26 PM Next Refresh Job Date & Time" at bounding box center [524, 351] width 676 height 27
click at [1519, 353] on icon "" at bounding box center [1517, 346] width 16 height 16
click at [1455, 467] on span "Show Search" at bounding box center [1446, 463] width 55 height 9
click at [1457, 468] on span "Hide Search" at bounding box center [1444, 466] width 50 height 9
click at [1385, 348] on div "ESCROW Web Extract" at bounding box center [1199, 351] width 676 height 27
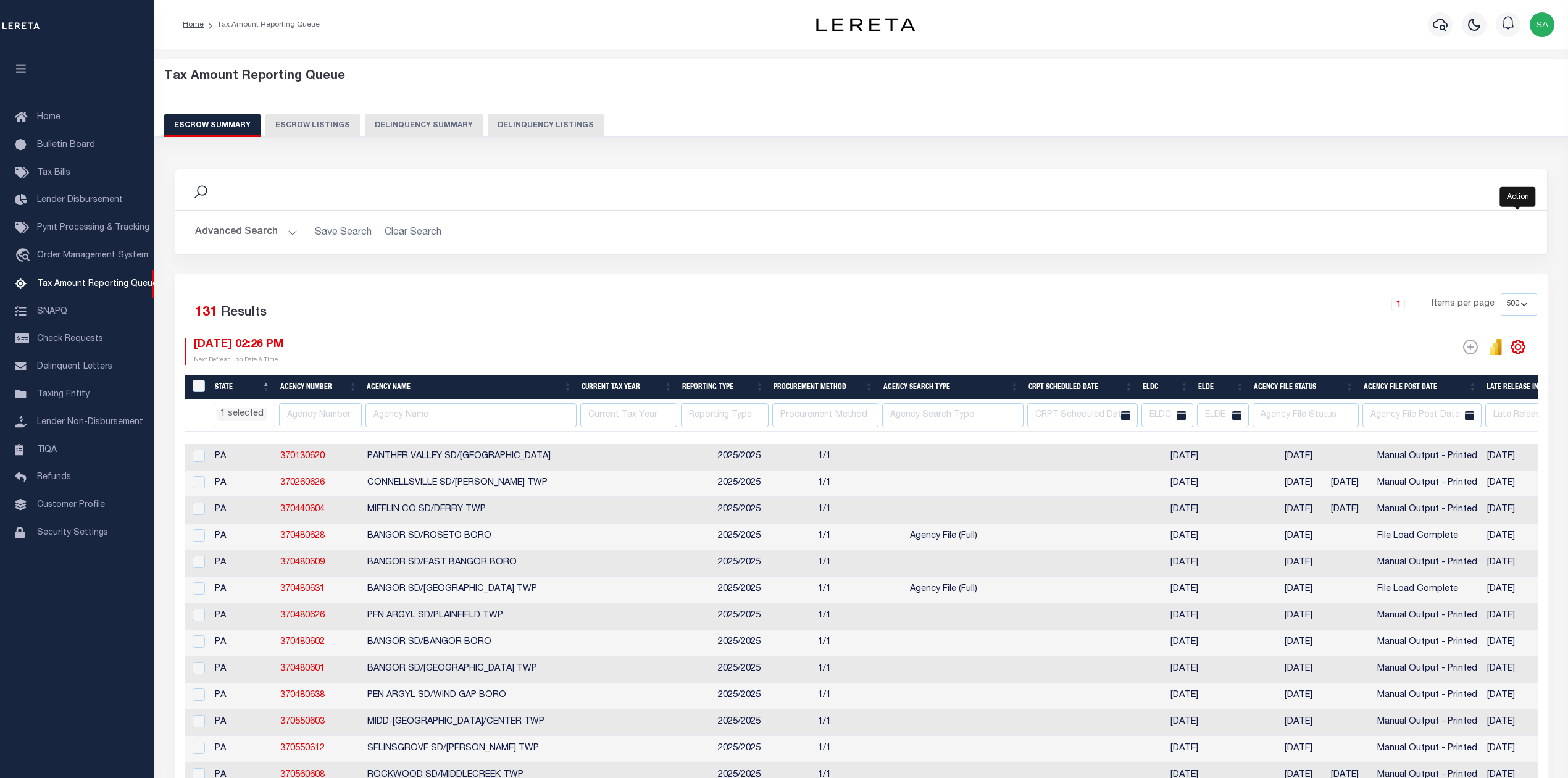
click at [1510, 344] on icon "" at bounding box center [1517, 346] width 16 height 16
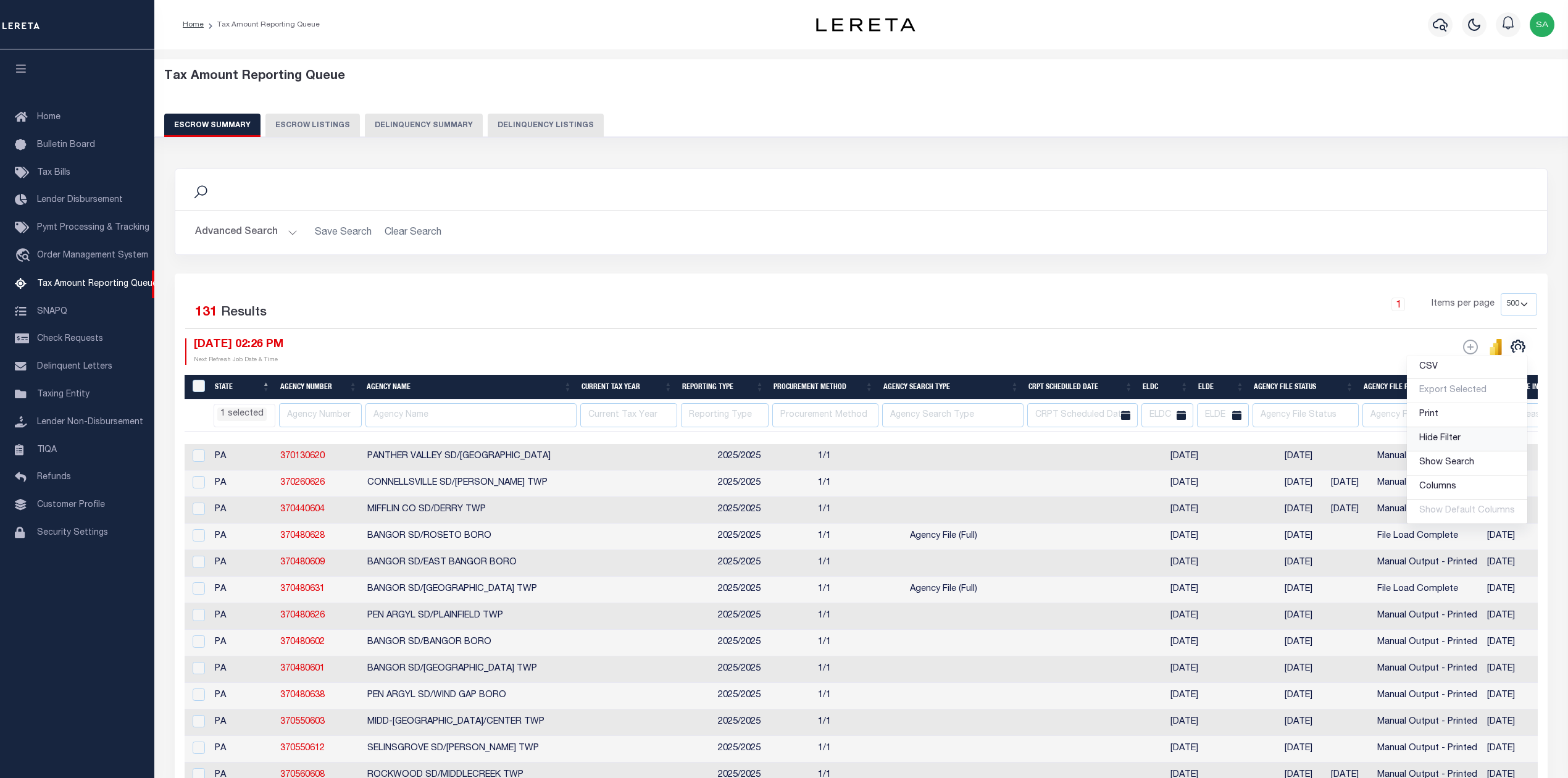
click at [1450, 442] on span "Hide Filter" at bounding box center [1439, 439] width 41 height 9
select select "PA"
select select
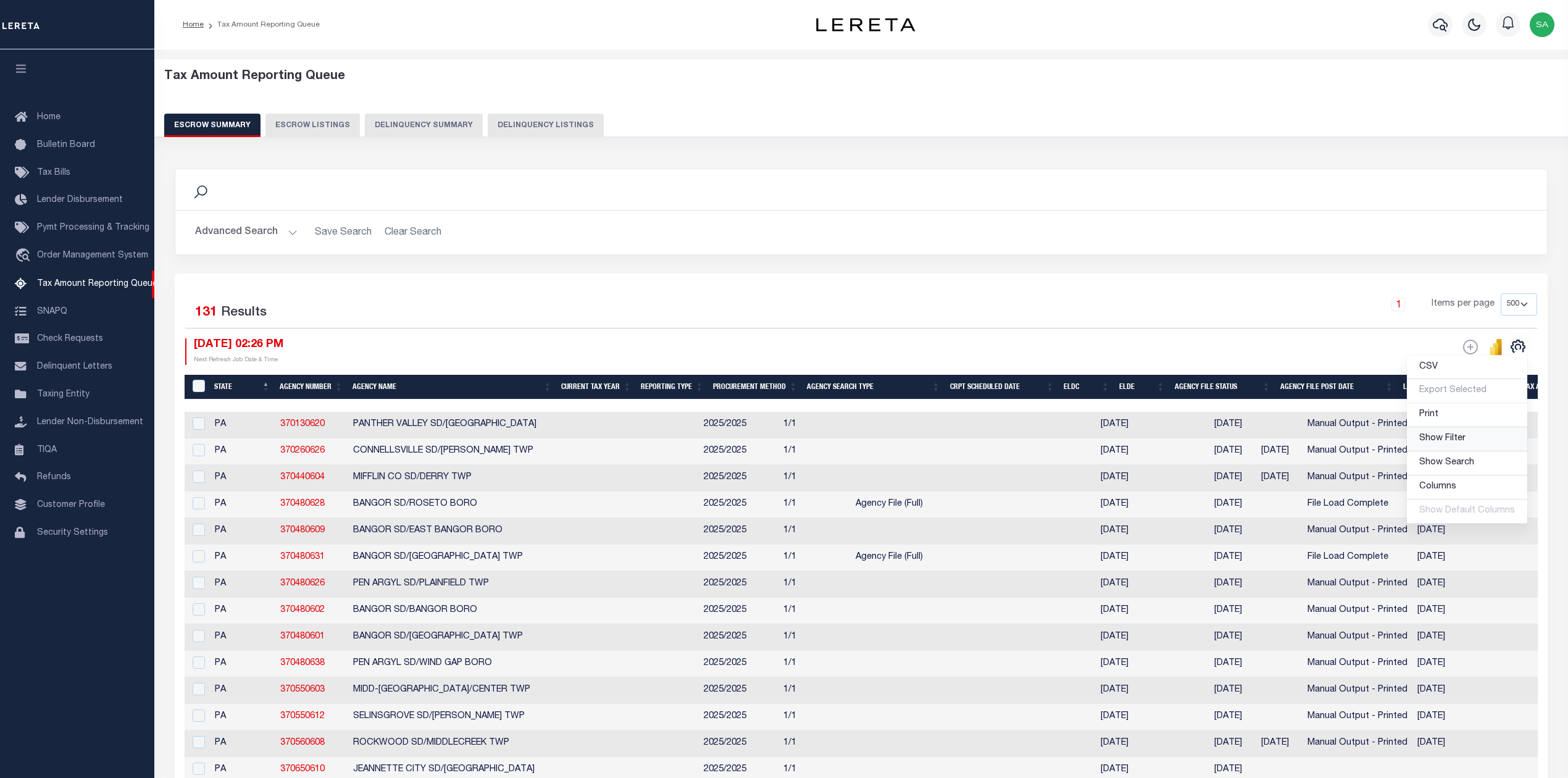
click at [1438, 441] on span "Show Filter" at bounding box center [1442, 439] width 46 height 9
select select "PA"
select select
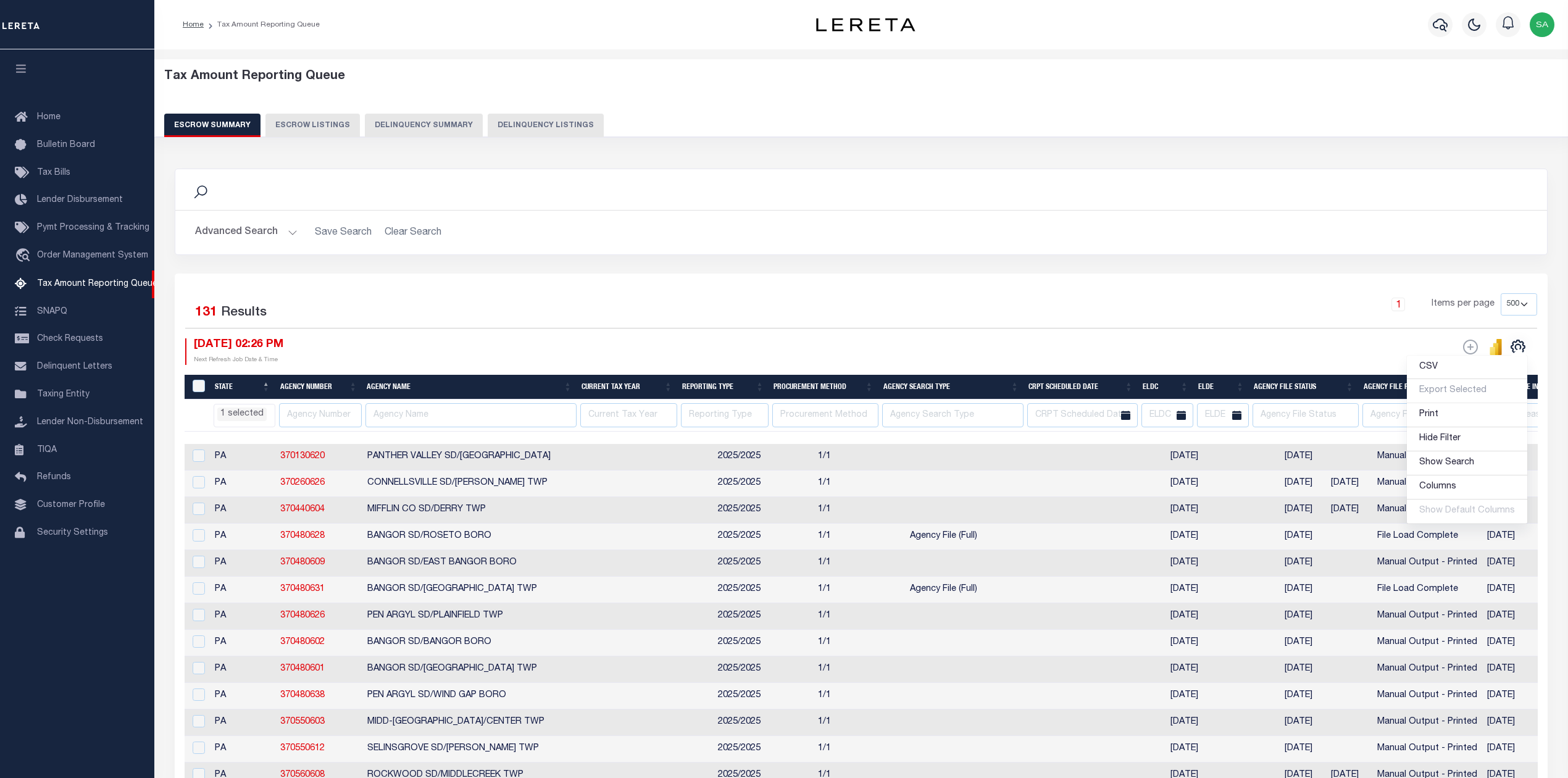
click at [1280, 330] on div "Selected 131 Results 1 Items per page 10 25 50 100 500 [DATE] 02:26 PM Next Ref…" at bounding box center [861, 329] width 1372 height 71
click at [307, 415] on input "text" at bounding box center [321, 415] width 84 height 24
paste input "370670639"
type input "370670639"
select select "PA"
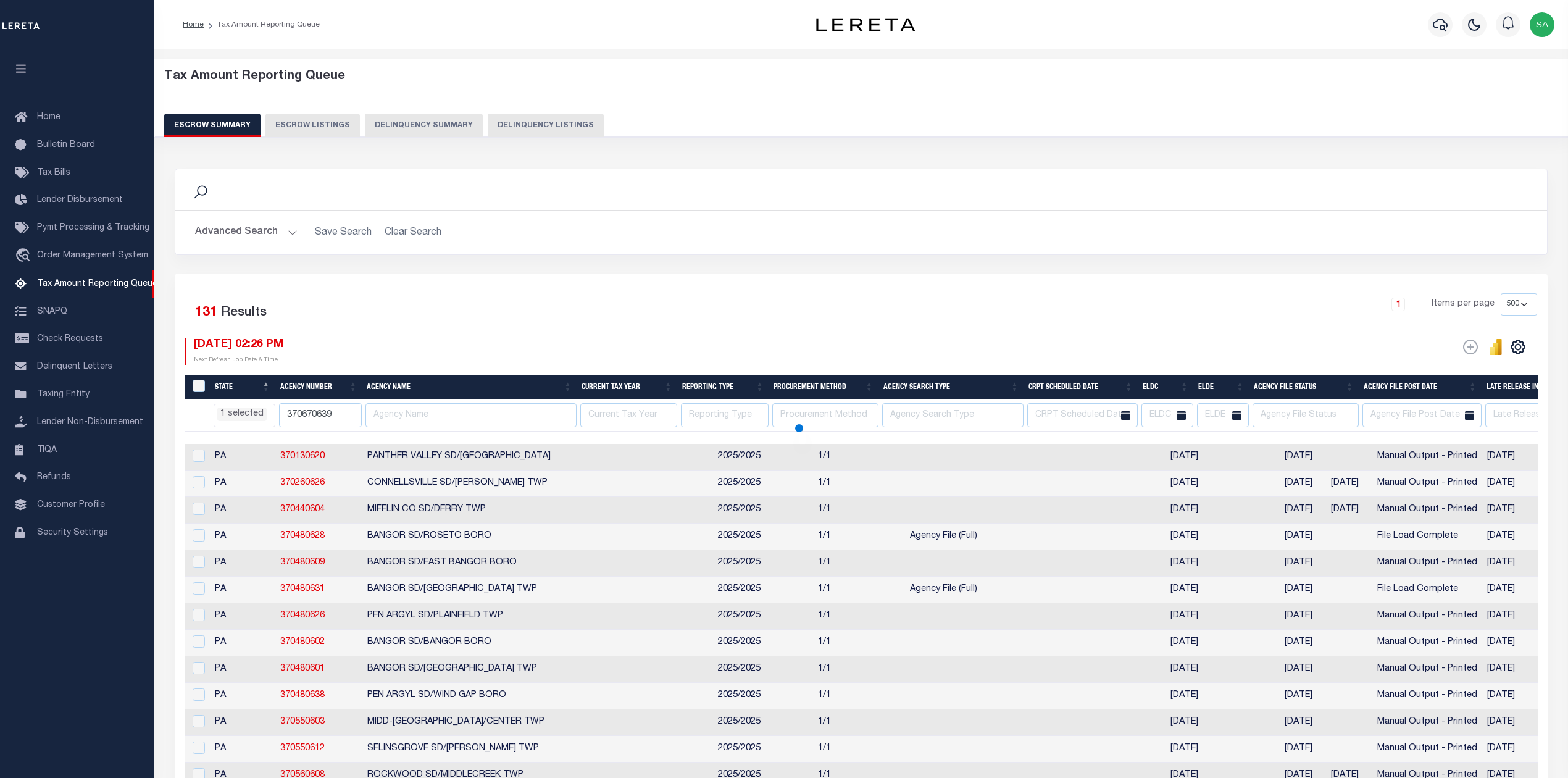
select select
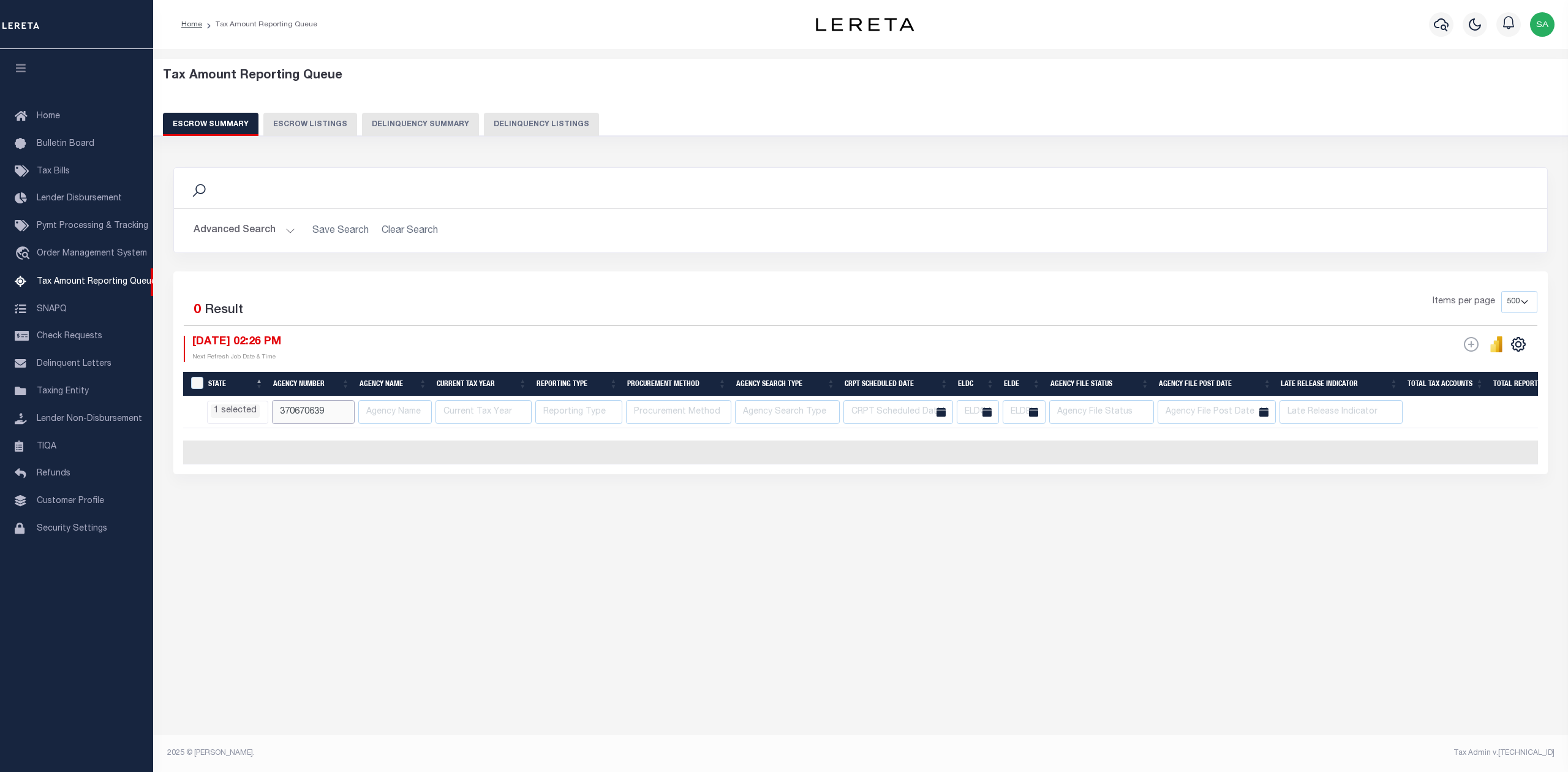
select select "PA"
select select
click at [353, 563] on div "Tax Amount Reporting Queue Escrow Summary Escrow Listings" at bounding box center [861, 317] width 1415 height 535
click at [307, 403] on input "370670639" at bounding box center [313, 412] width 83 height 24
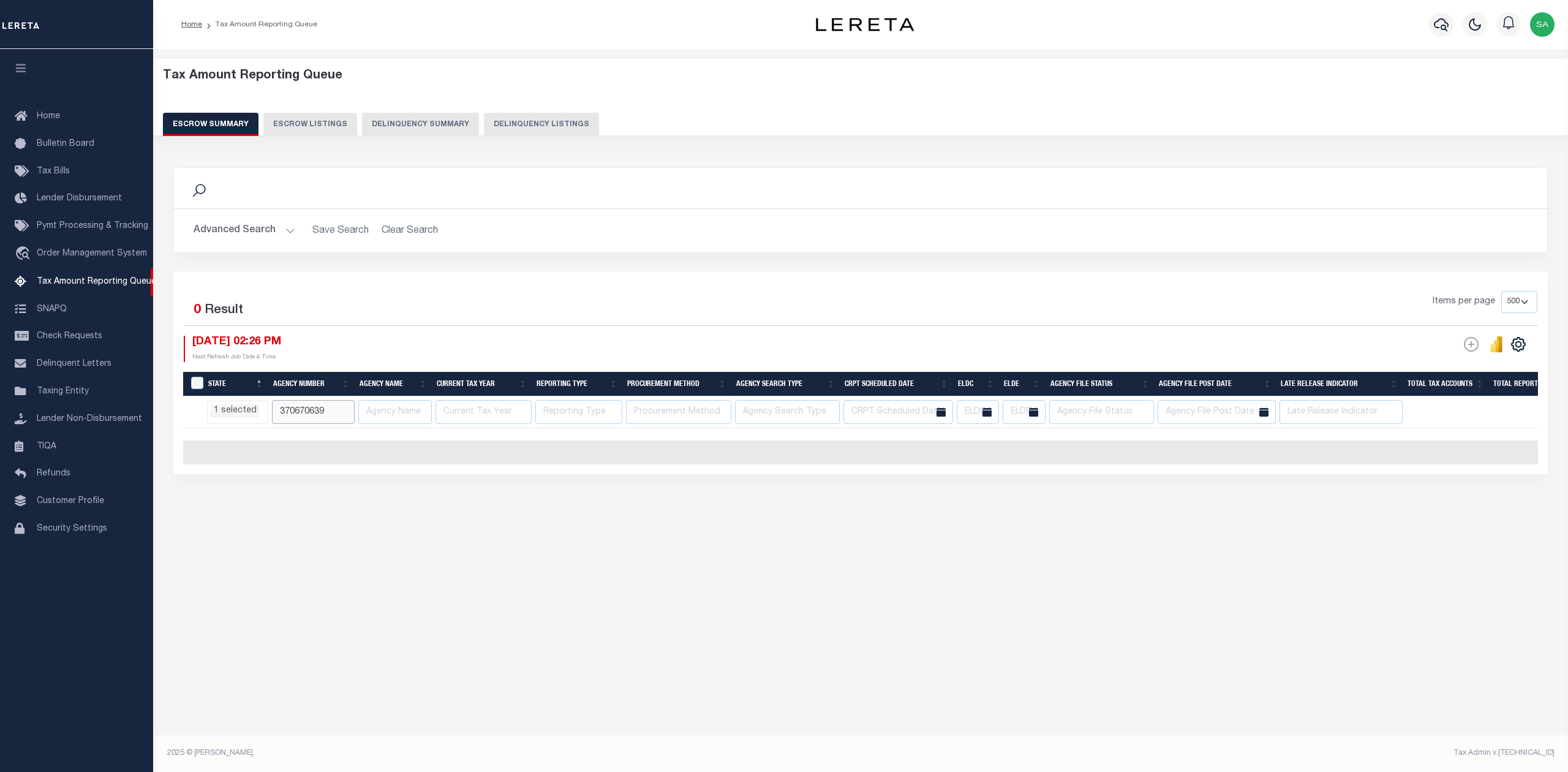
paste input "500673"
type input "370500673"
select select "PA"
select select
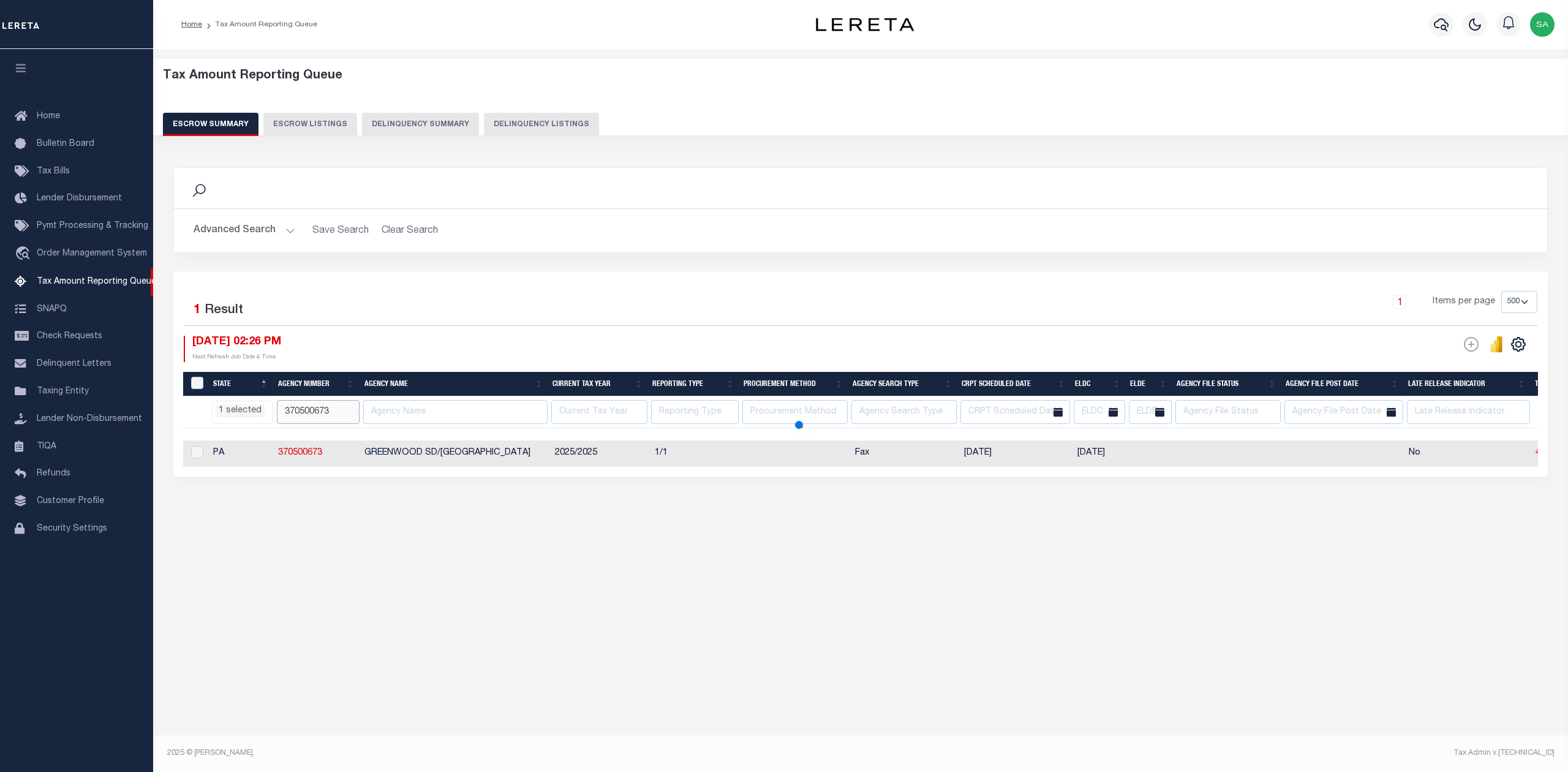
select select "PA"
select select
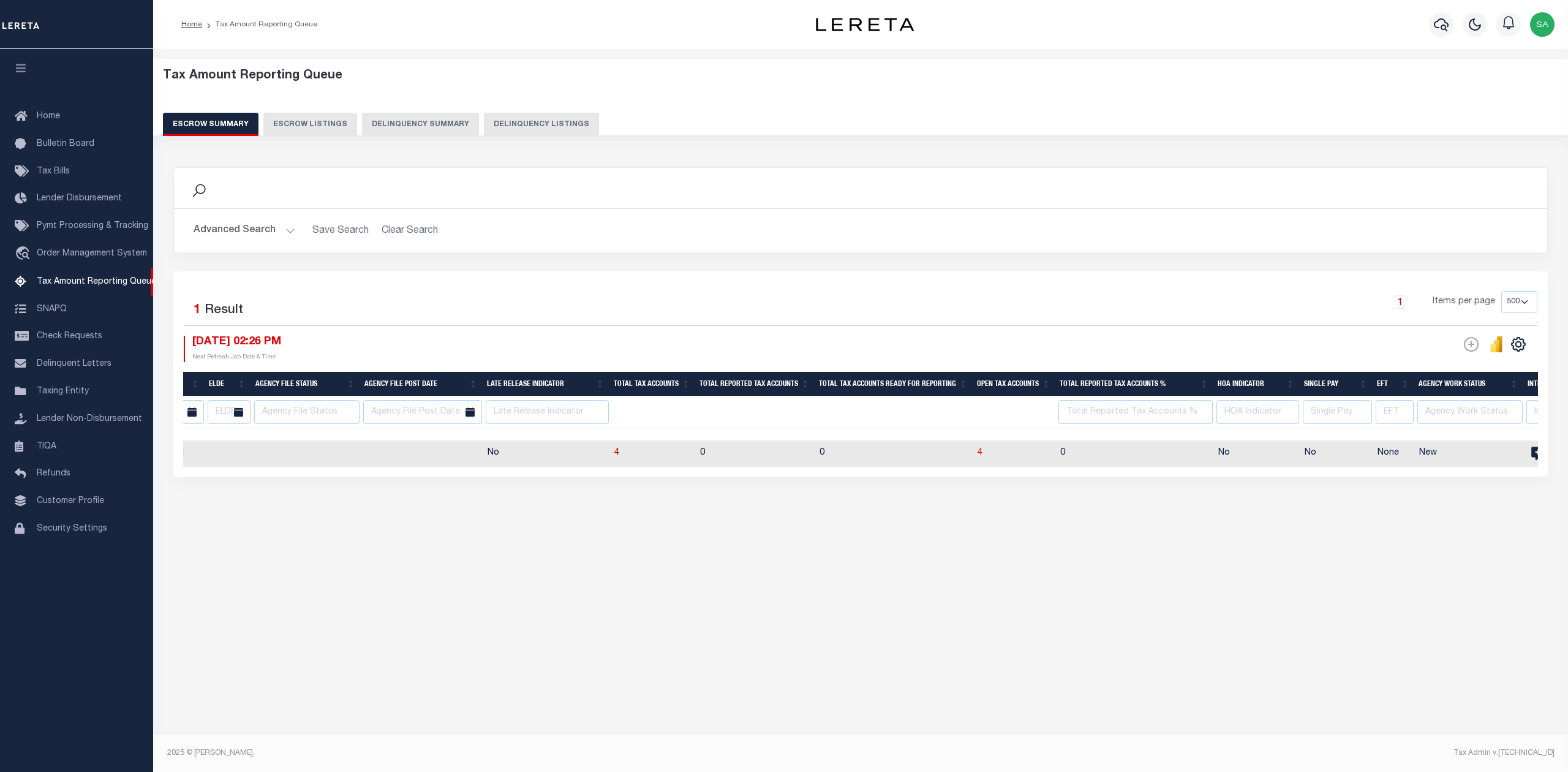
scroll to position [0, 964]
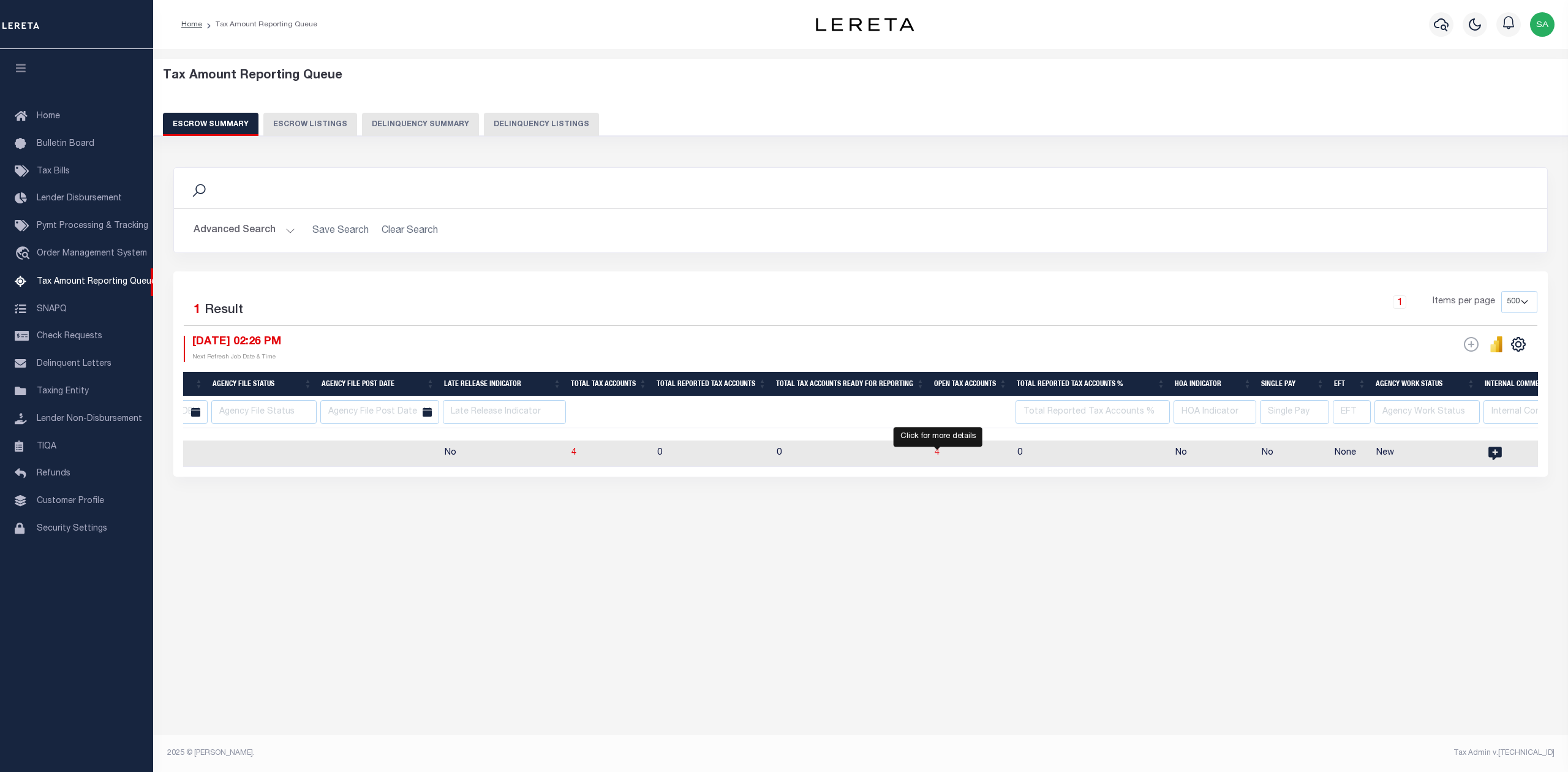
click at [937, 455] on span "4" at bounding box center [937, 453] width 5 height 9
select select "100"
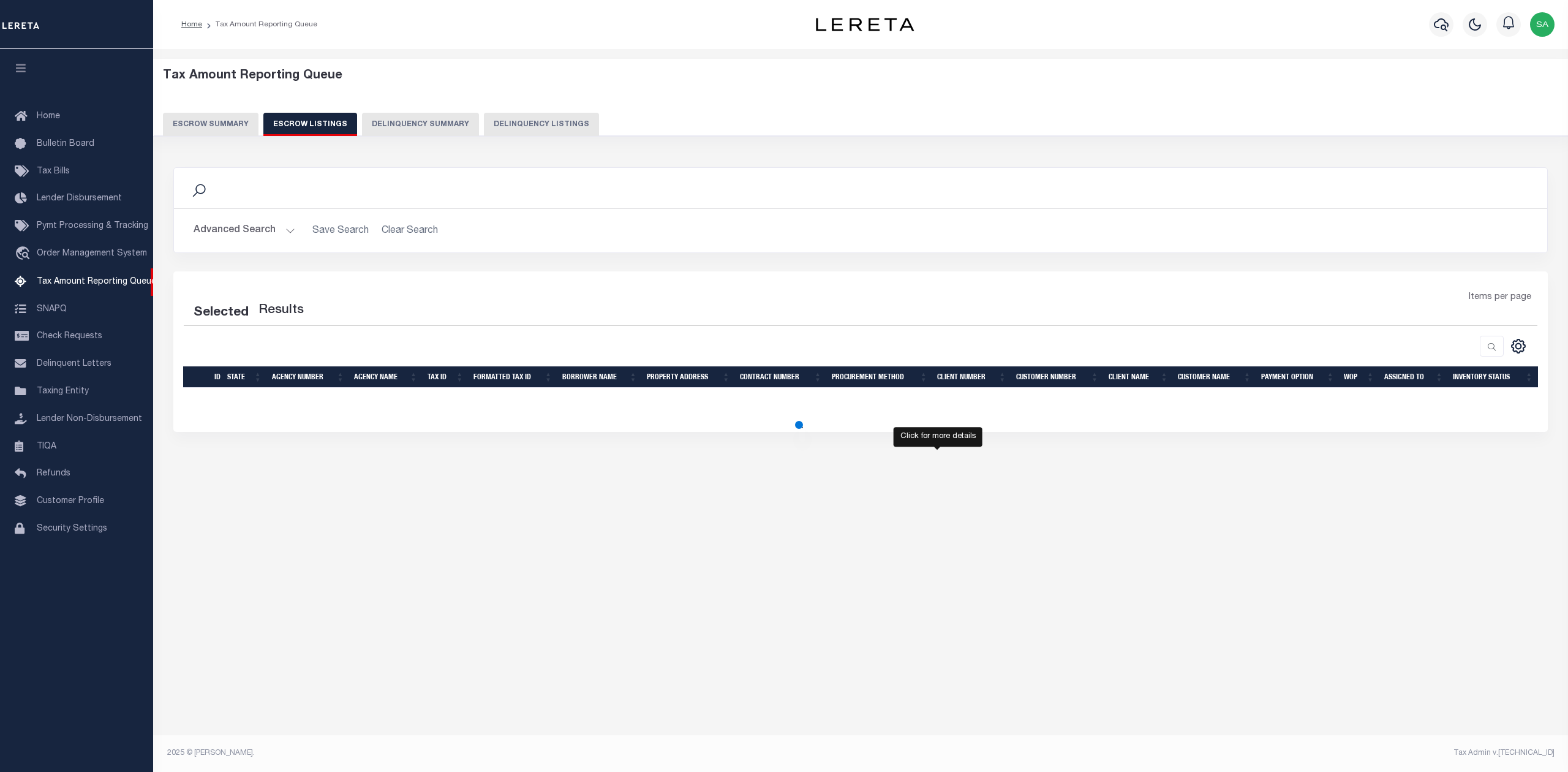
select select "PA"
select select "100"
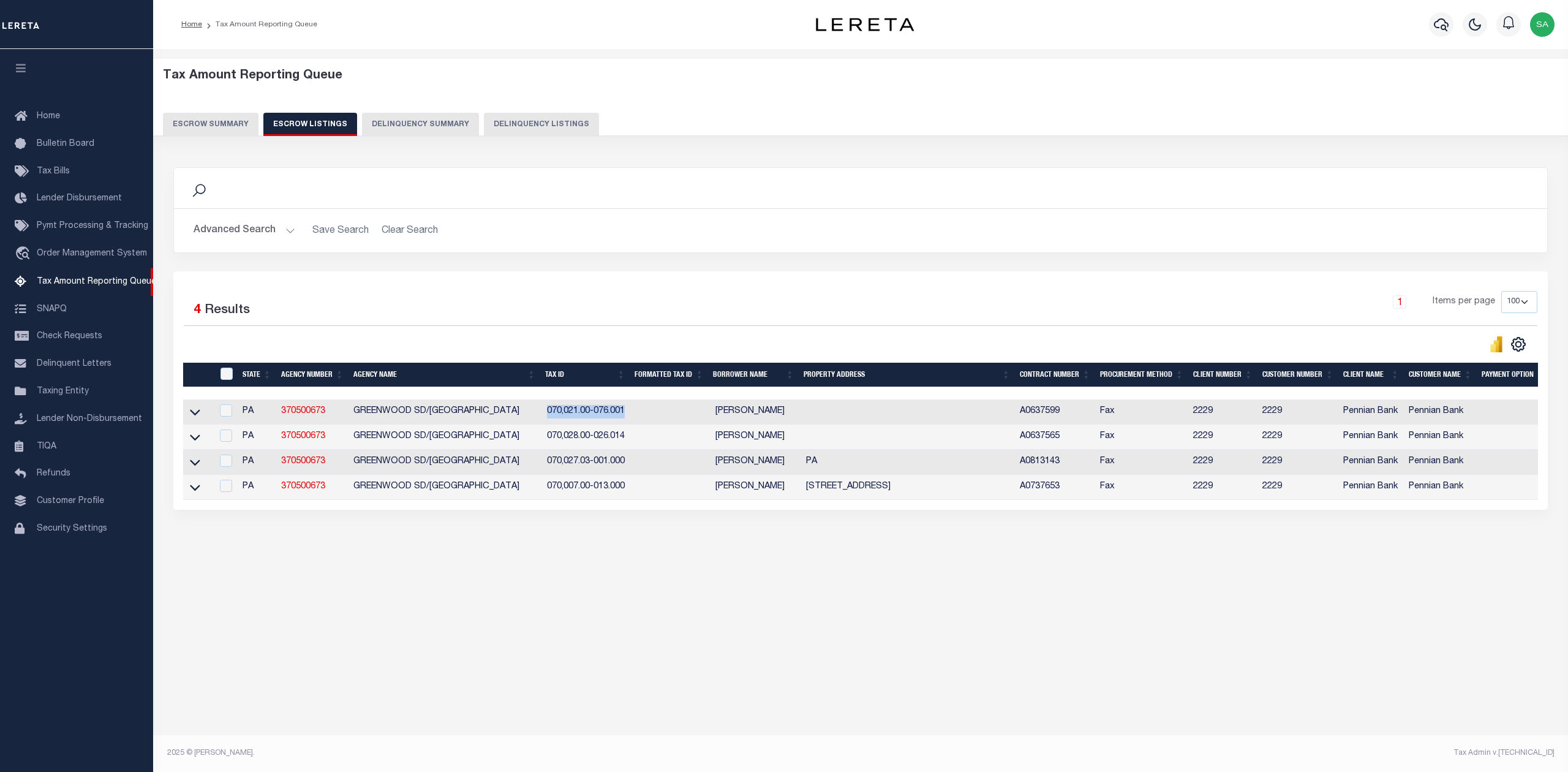
drag, startPoint x: 547, startPoint y: 416, endPoint x: 650, endPoint y: 417, distance: 103.0
click at [650, 417] on tr "PA 370500673 [GEOGRAPHIC_DATA]-076.001 [PERSON_NAME][GEOGRAPHIC_DATA] Fax [PHON…" at bounding box center [954, 412] width 1540 height 25
copy td "070,021.00-076.001"
click at [837, 415] on td at bounding box center [908, 412] width 214 height 25
checkbox input "true"
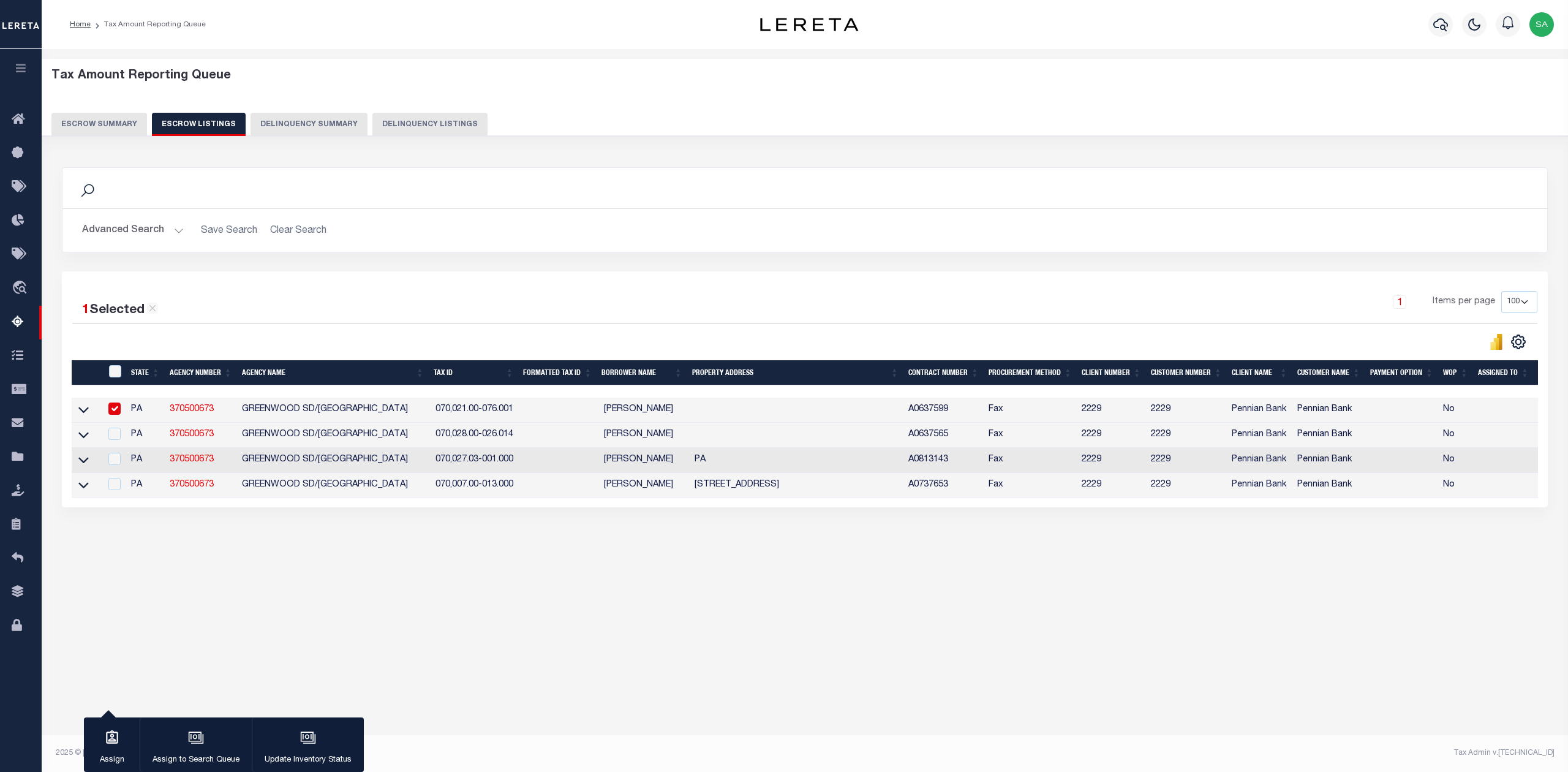
drag, startPoint x: 804, startPoint y: 410, endPoint x: 660, endPoint y: 410, distance: 144.0
click at [660, 410] on tr "PA 370500673 [GEOGRAPHIC_DATA]-076.001 [PERSON_NAME][GEOGRAPHIC_DATA] Fax [PHON…" at bounding box center [842, 410] width 1540 height 25
click at [621, 617] on div "Tax Amount Reporting Queue Escrow Summary Escrow Listings" at bounding box center [805, 333] width 1527 height 568
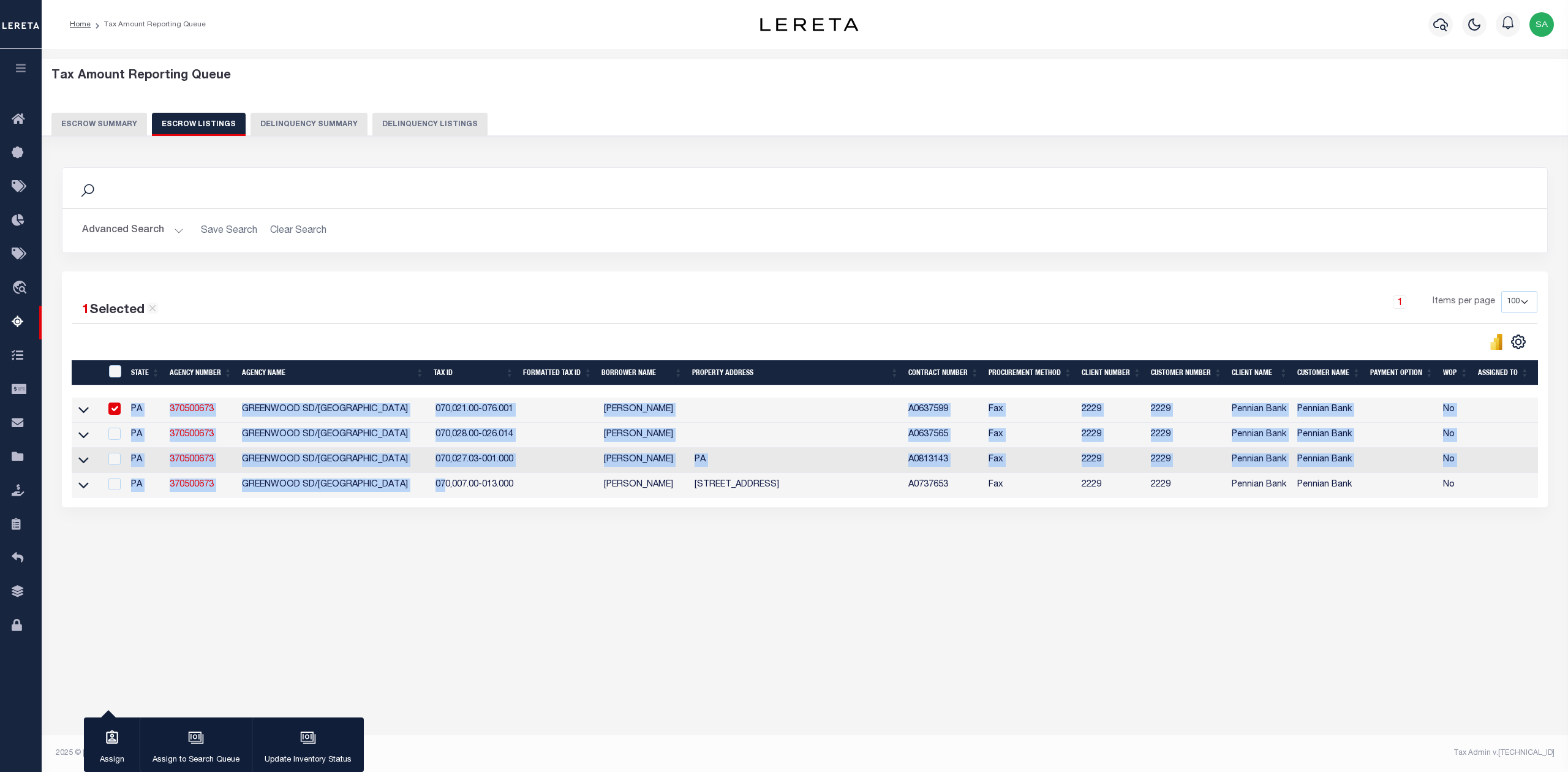
drag, startPoint x: 667, startPoint y: 511, endPoint x: 446, endPoint y: 493, distance: 221.7
click at [446, 493] on div "State Agency Number Agency Name Tax ID Formatted Tax ID Borrower Name Property …" at bounding box center [805, 448] width 1467 height 101
click at [643, 580] on div "Tax Amount Reporting Queue Escrow Summary Escrow Listings In" at bounding box center [805, 321] width 1519 height 519
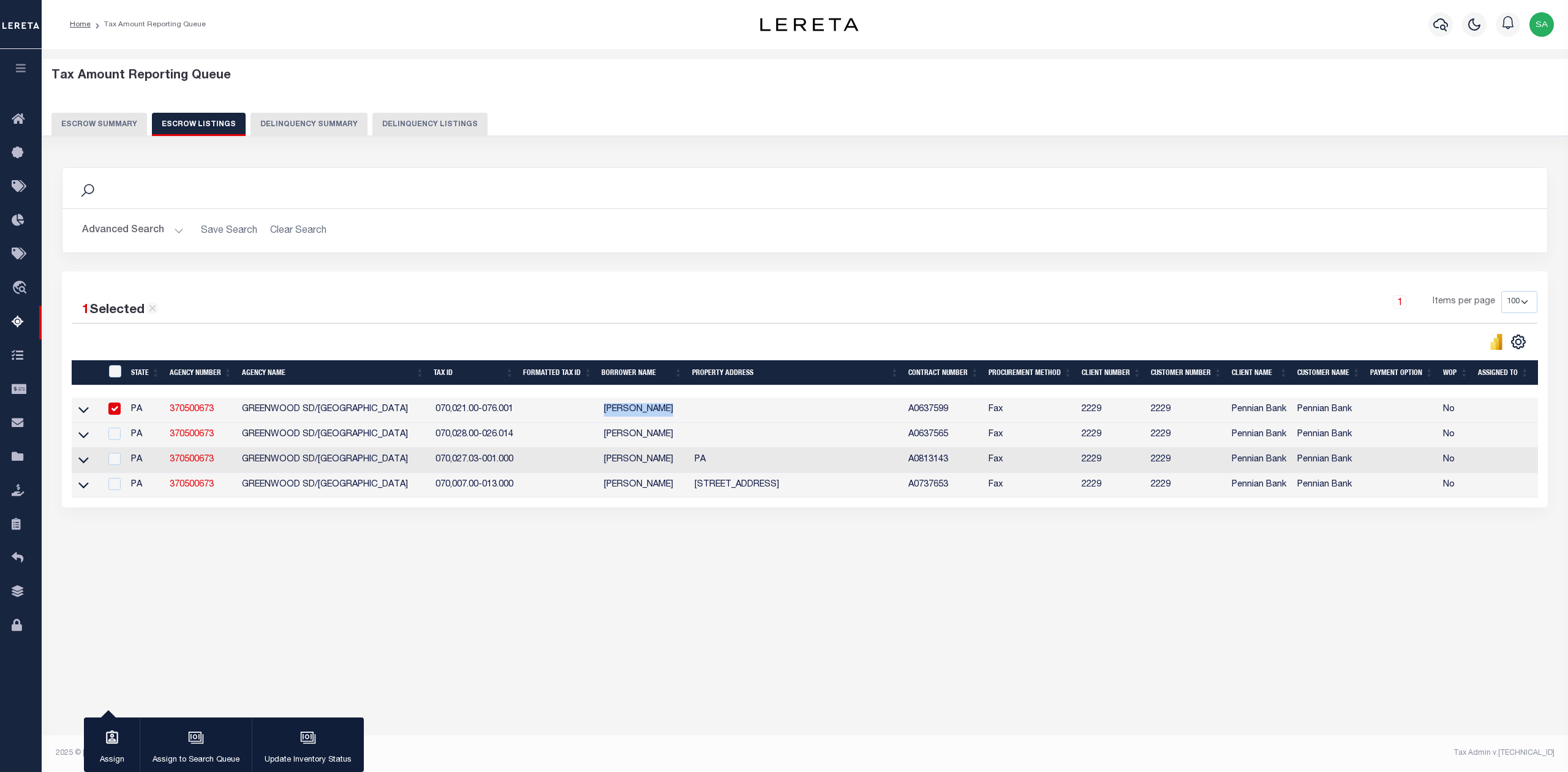
drag, startPoint x: 602, startPoint y: 415, endPoint x: 696, endPoint y: 416, distance: 94.0
click at [696, 416] on tr "PA 370500673 [GEOGRAPHIC_DATA]-076.001 [PERSON_NAME][GEOGRAPHIC_DATA] Fax [PHON…" at bounding box center [842, 410] width 1540 height 25
copy td "[PERSON_NAME]"
click at [636, 566] on div "Tax Amount Reporting Queue Escrow Summary Escrow Listings In" at bounding box center [805, 321] width 1519 height 519
drag, startPoint x: 432, startPoint y: 436, endPoint x: 539, endPoint y: 438, distance: 107.0
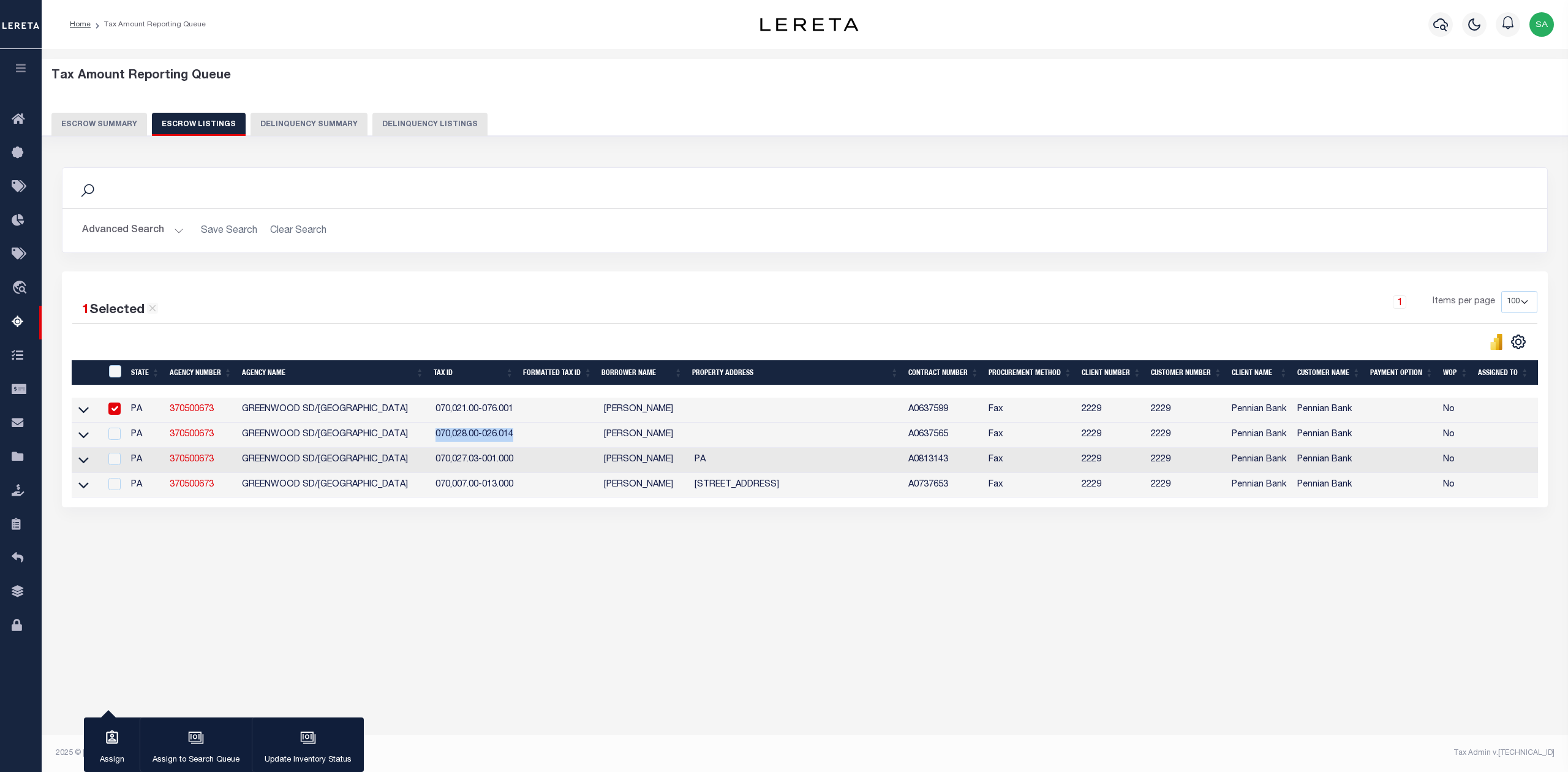
click at [539, 438] on tr "PA 370500673 [GEOGRAPHIC_DATA]-026.014 [PERSON_NAME] A0637565 Fax [PHONE_NUMBER…" at bounding box center [842, 435] width 1540 height 25
copy td "070,028.00-026.014"
click at [657, 617] on div "Tax Amount Reporting Queue Escrow Summary Escrow Listings" at bounding box center [805, 333] width 1527 height 568
drag, startPoint x: 603, startPoint y: 439, endPoint x: 692, endPoint y: 440, distance: 89.0
click at [692, 440] on tr "PA 370500673 [GEOGRAPHIC_DATA]-026.014 [PERSON_NAME] A0637565 Fax [PHONE_NUMBER…" at bounding box center [842, 435] width 1540 height 25
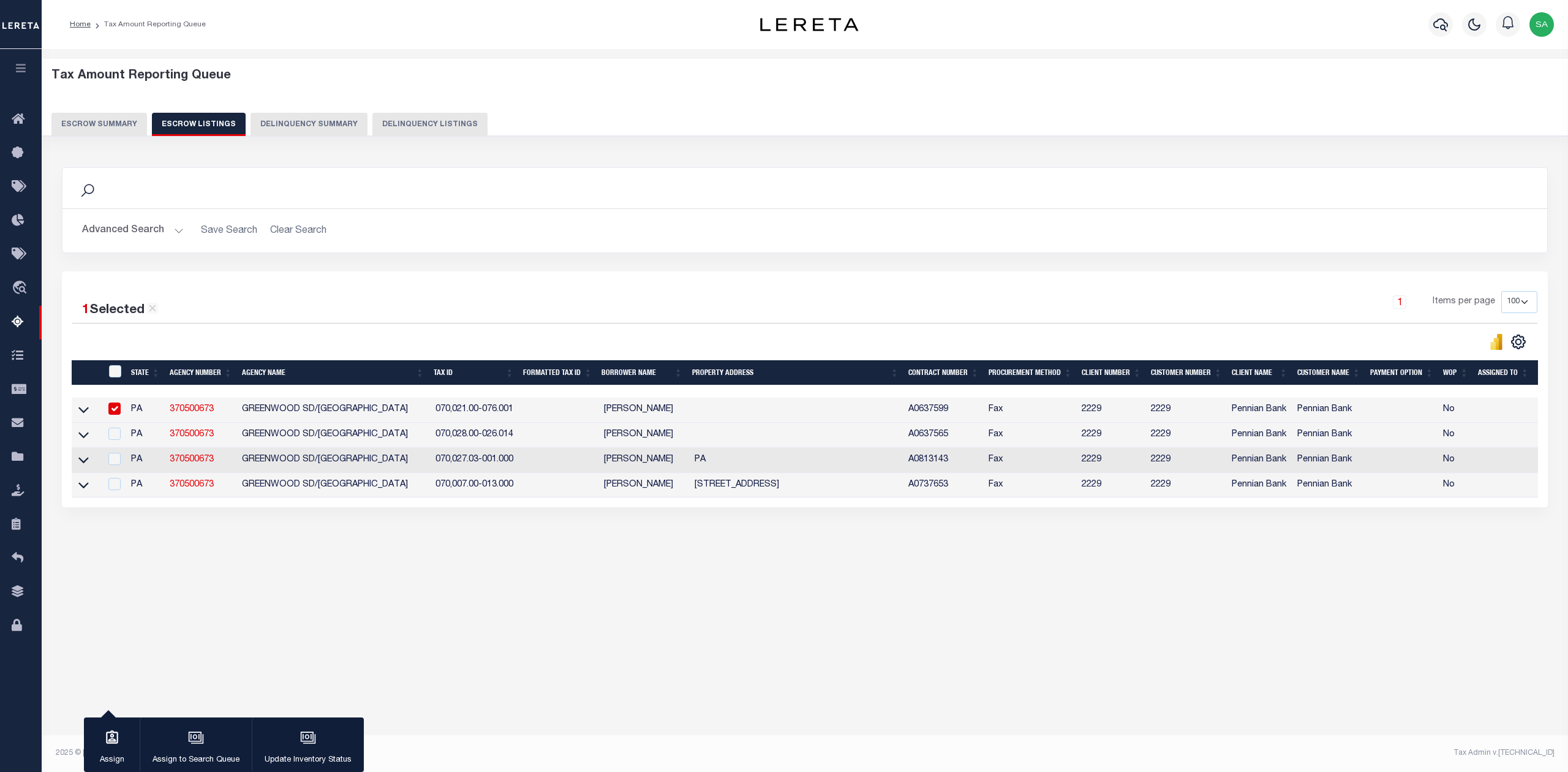
click at [657, 574] on div "Tax Amount Reporting Queue Escrow Summary Escrow Listings In" at bounding box center [805, 321] width 1519 height 519
drag, startPoint x: 601, startPoint y: 434, endPoint x: 675, endPoint y: 433, distance: 74.0
click at [675, 433] on td "[PERSON_NAME]" at bounding box center [644, 435] width 90 height 25
checkbox input "true"
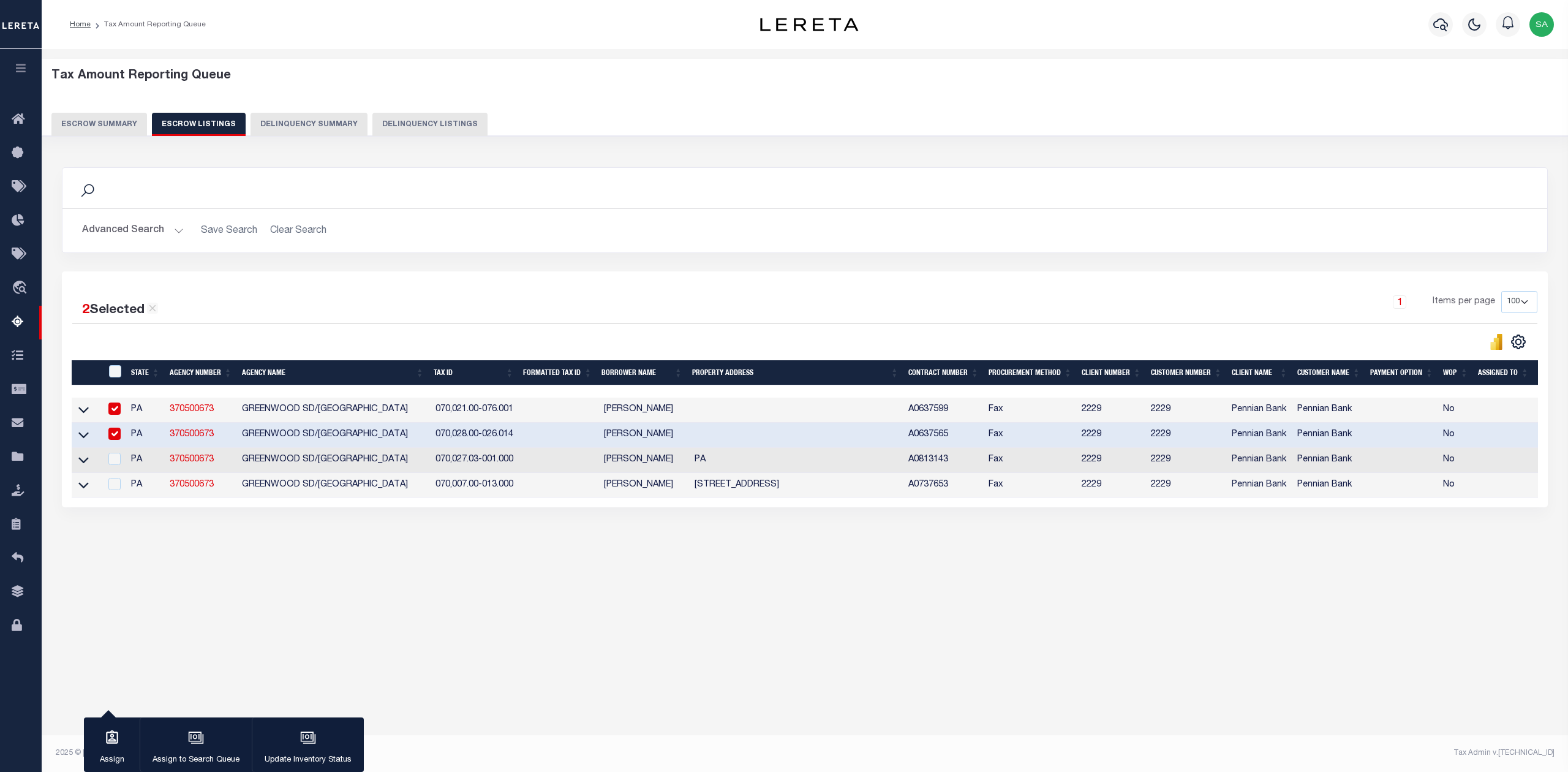
copy td "[PERSON_NAME]"
drag, startPoint x: 599, startPoint y: 464, endPoint x: 672, endPoint y: 469, distance: 73.2
click at [672, 469] on td "[PERSON_NAME]" at bounding box center [644, 460] width 90 height 25
checkbox input "true"
copy td "[PERSON_NAME]"
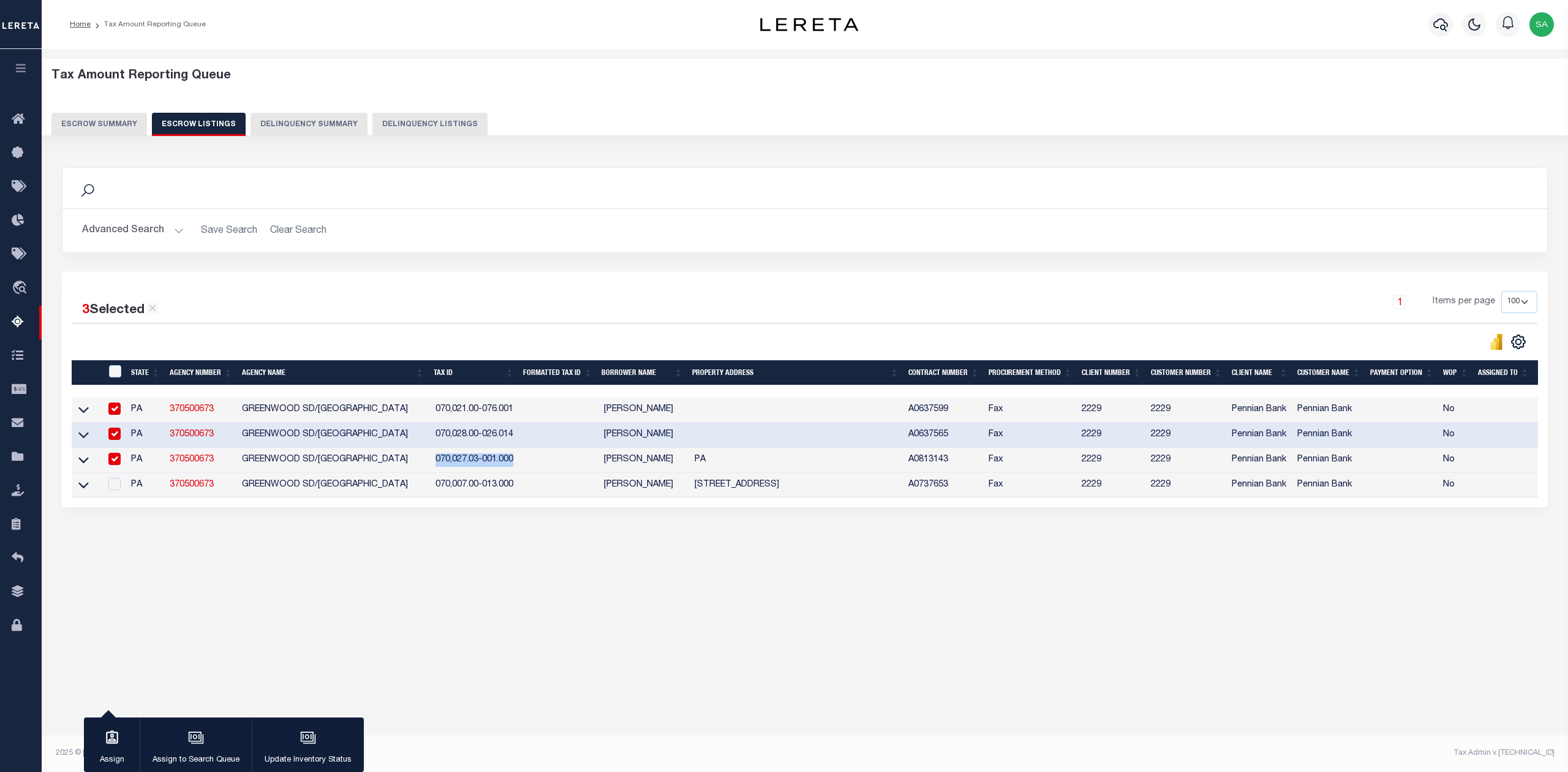
drag, startPoint x: 433, startPoint y: 465, endPoint x: 530, endPoint y: 462, distance: 97.0
click at [530, 462] on tr "PA 370500673 [GEOGRAPHIC_DATA]-001.000 [PERSON_NAME][GEOGRAPHIC_DATA] Fax [PHON…" at bounding box center [842, 460] width 1540 height 25
copy td "070,027.03-001.000"
drag, startPoint x: 432, startPoint y: 486, endPoint x: 545, endPoint y: 491, distance: 113.1
click at [545, 491] on tr "PA 370500673 [GEOGRAPHIC_DATA] 070,007.00-013.000 [PERSON_NAME][GEOGRAPHIC_DATA…" at bounding box center [842, 486] width 1540 height 25
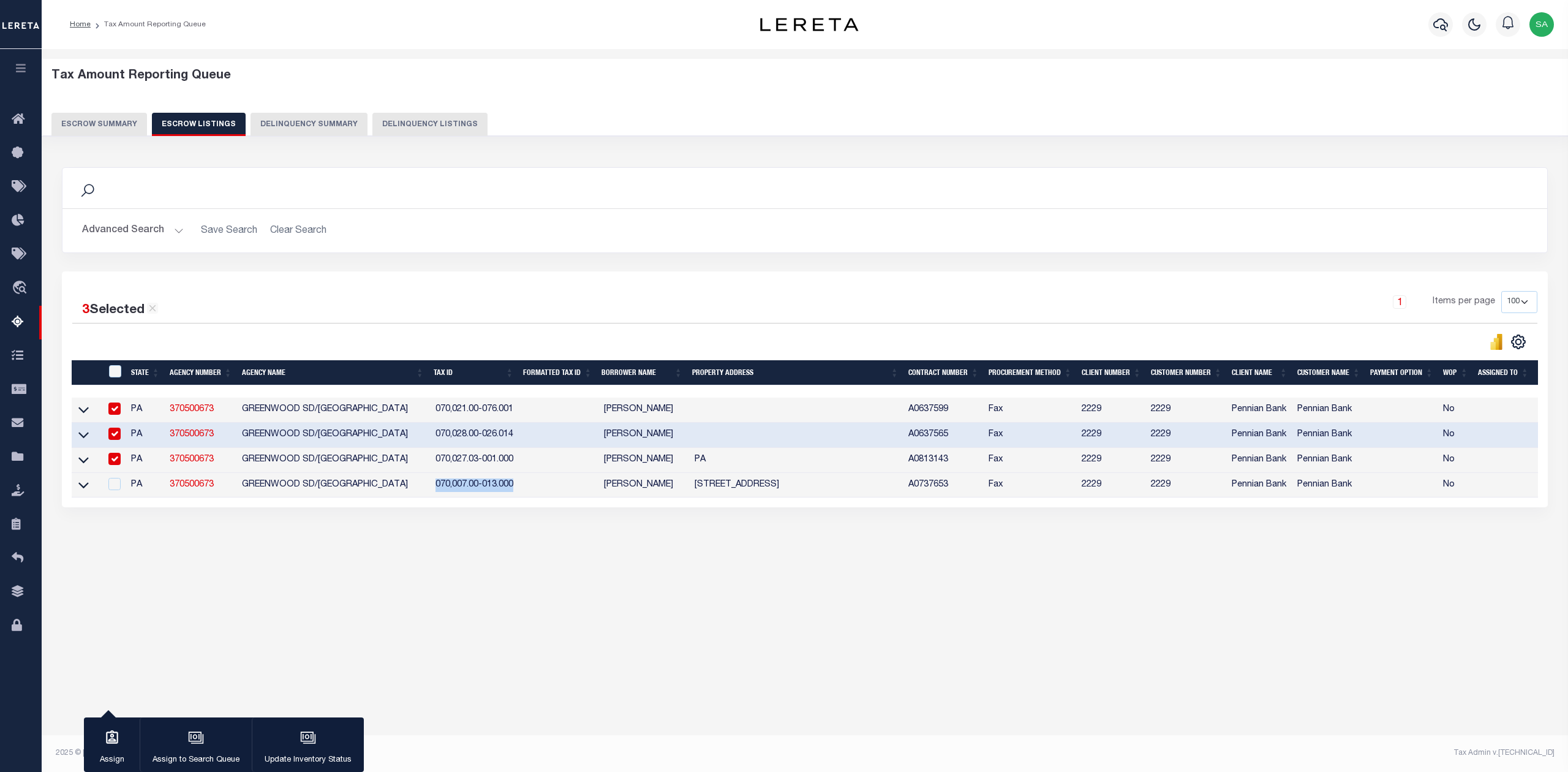
copy td "070,007.00-013.000"
drag, startPoint x: 601, startPoint y: 491, endPoint x: 677, endPoint y: 487, distance: 76.1
click at [677, 487] on td "[PERSON_NAME]" at bounding box center [644, 486] width 90 height 25
checkbox input "true"
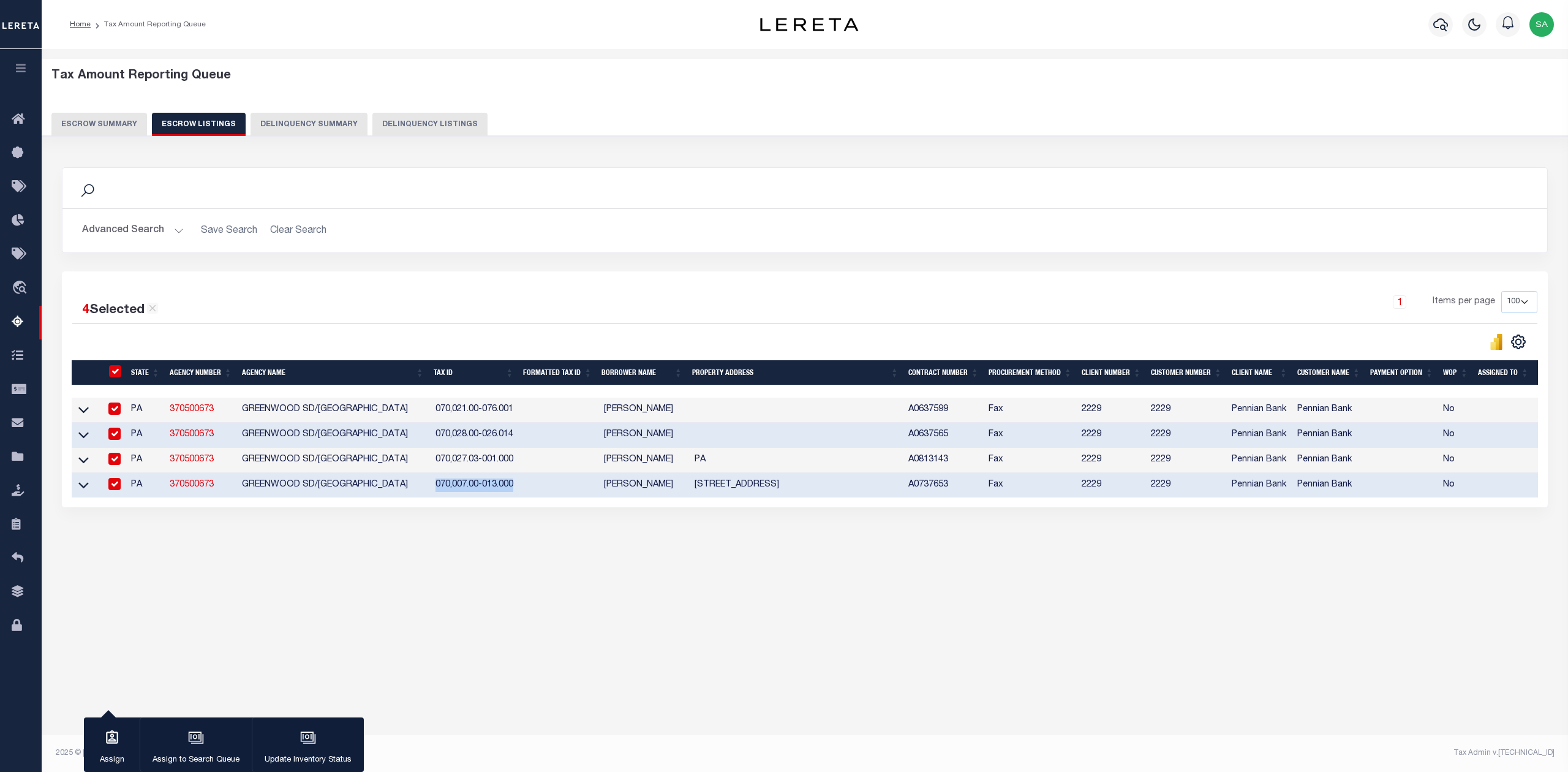
copy td "[PERSON_NAME]"
drag, startPoint x: 692, startPoint y: 491, endPoint x: 811, endPoint y: 485, distance: 119.2
click at [811, 485] on td "[STREET_ADDRESS]" at bounding box center [797, 486] width 214 height 25
checkbox input "false"
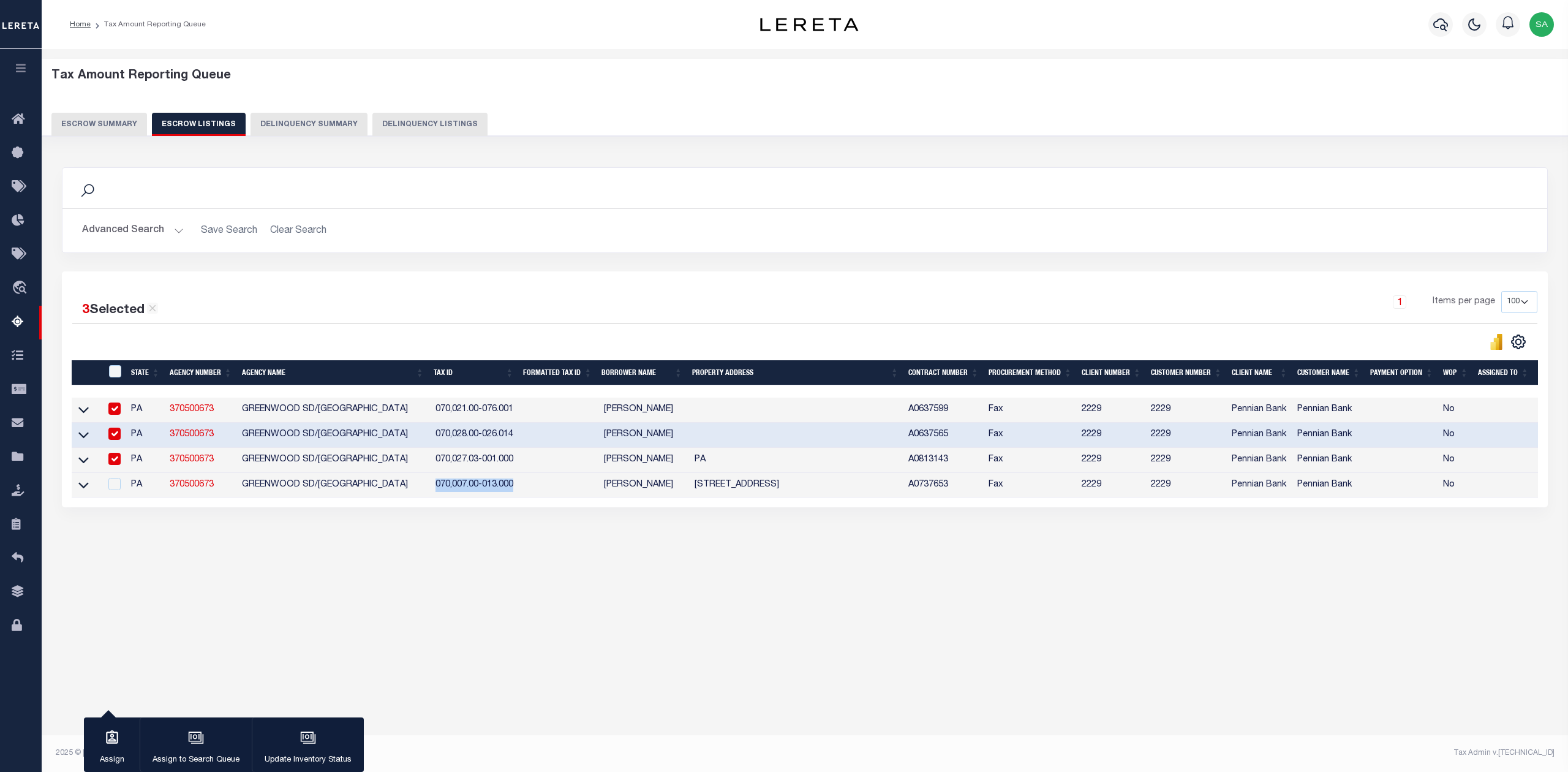
copy td "[STREET_ADDRESS]"
click at [93, 121] on button "Escrow Summary" at bounding box center [99, 124] width 95 height 23
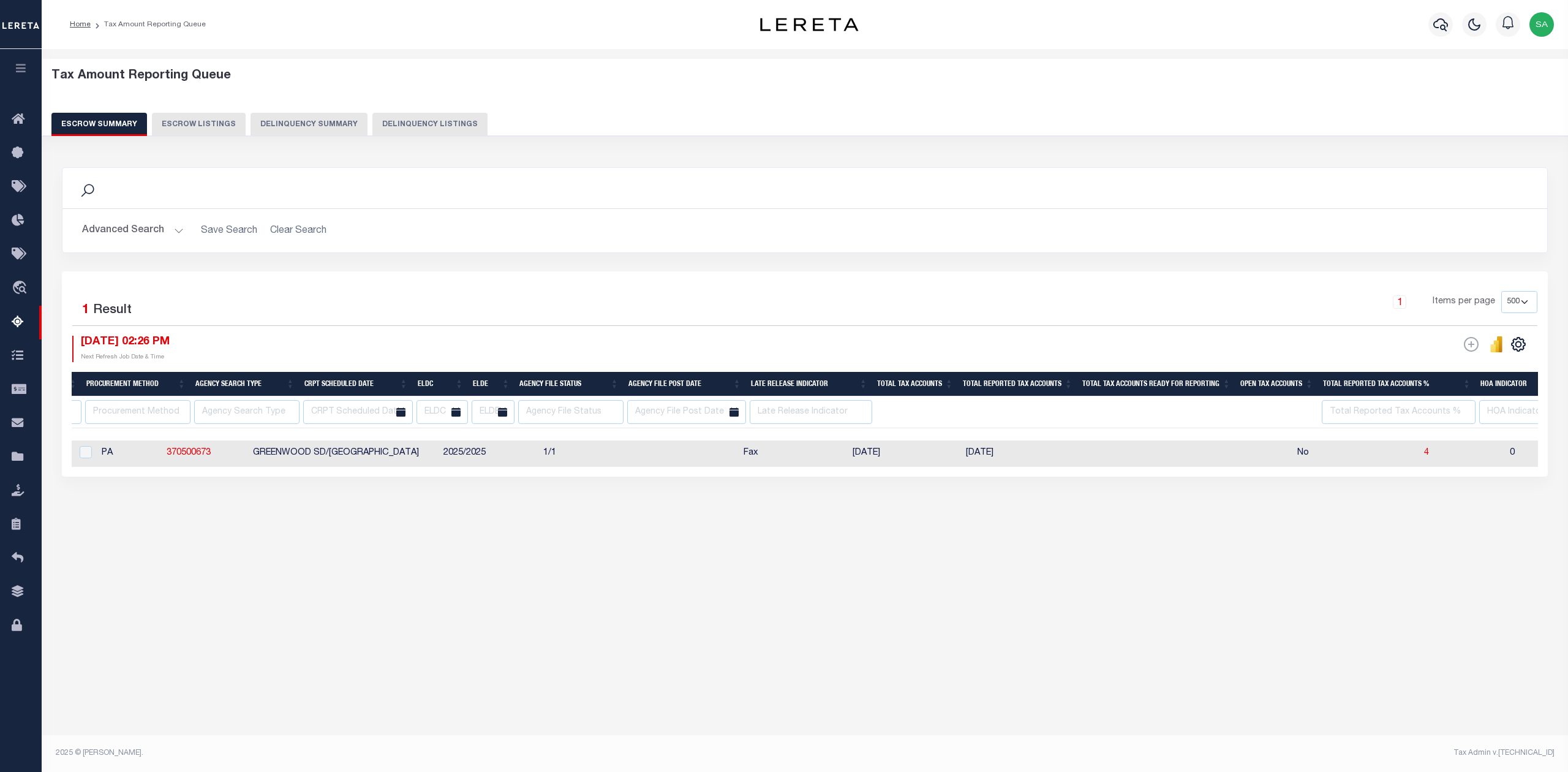
scroll to position [0, 0]
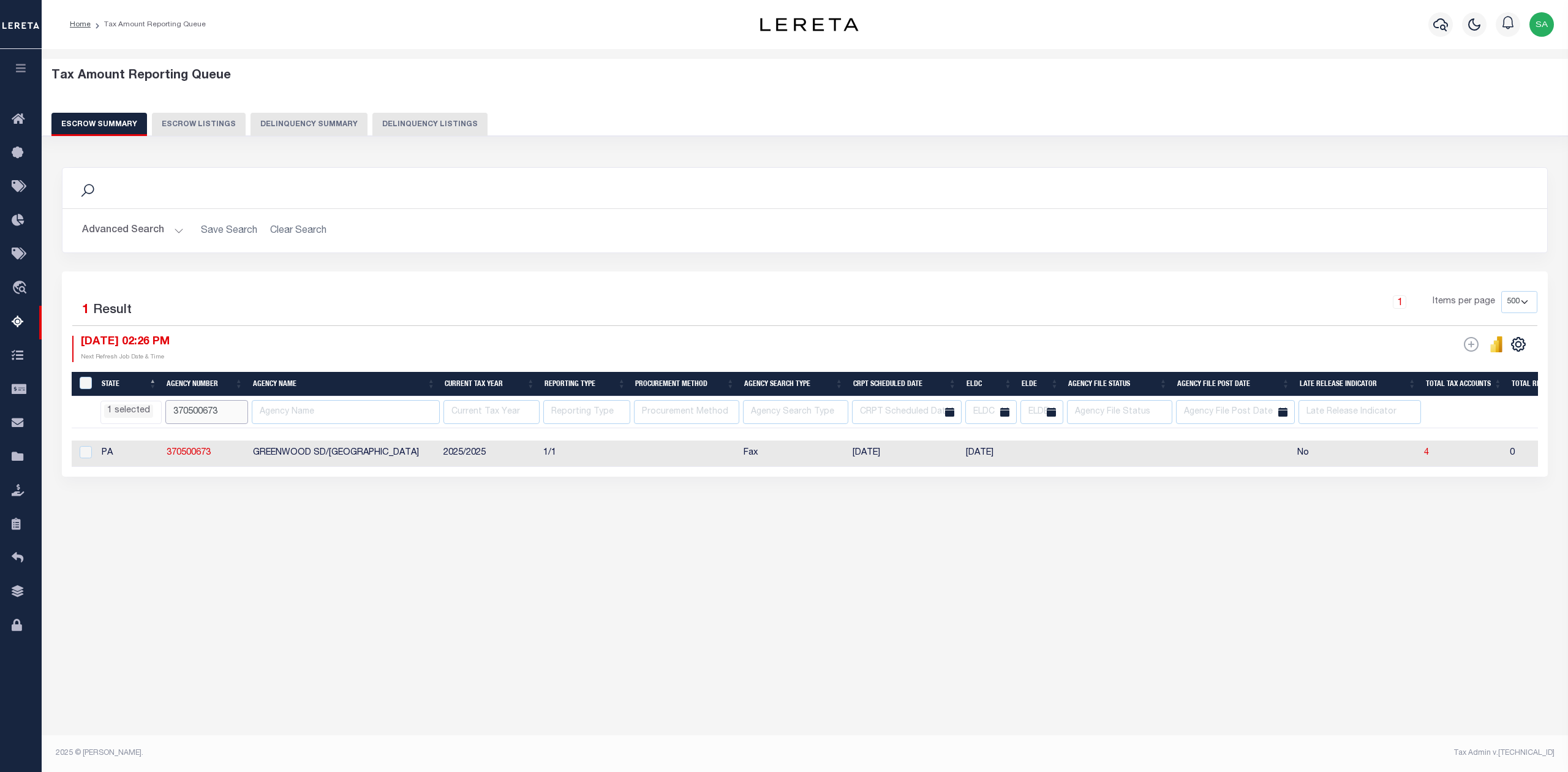
click at [196, 412] on input "370500673" at bounding box center [207, 412] width 83 height 24
paste input "370602"
type input "370370602"
select select "PA"
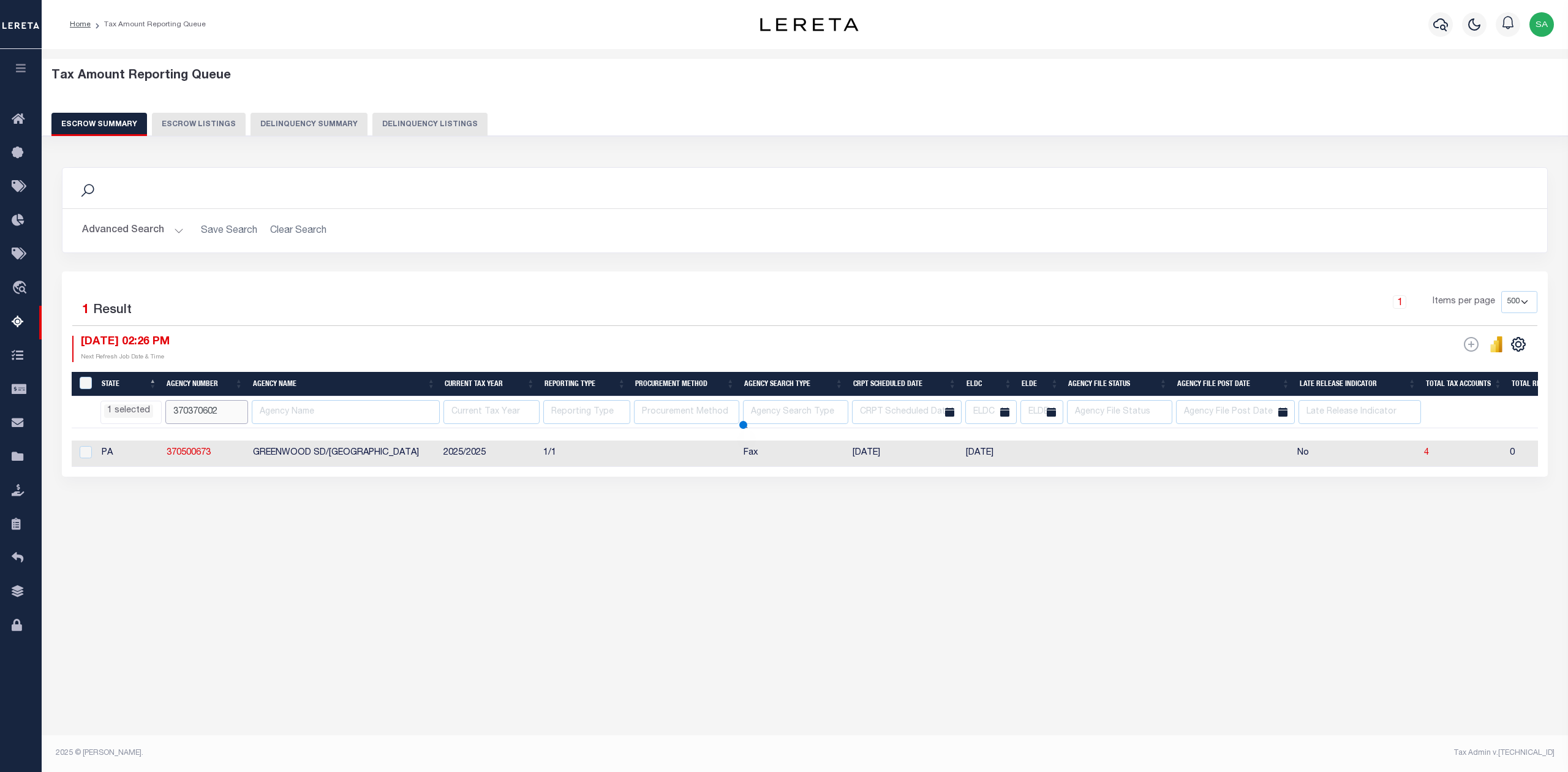
select select
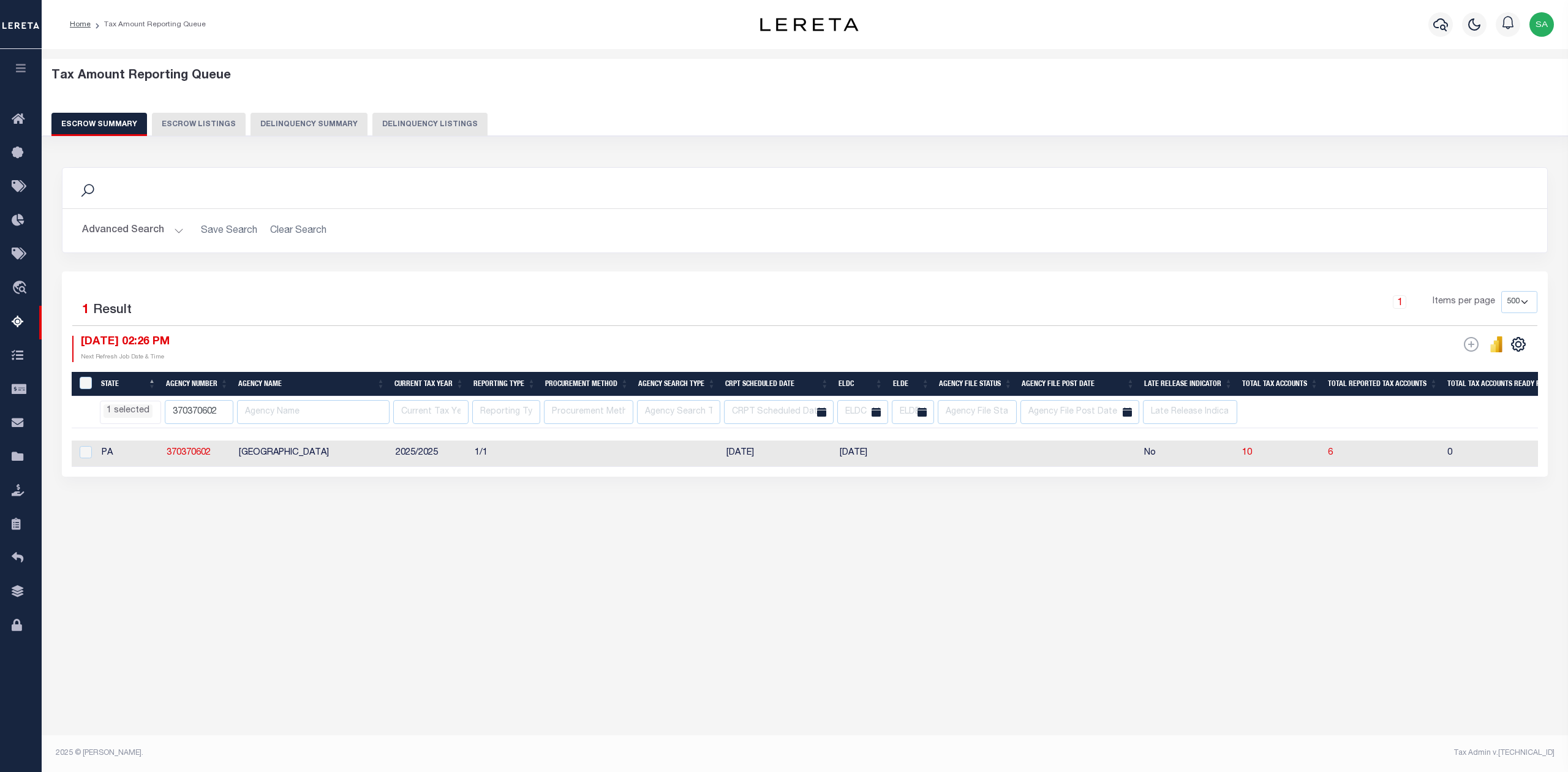
select select "PA"
select select
click at [632, 587] on div "Tax Amount Reporting Queue Escrow Summary Escrow Listings" at bounding box center [805, 318] width 1527 height 538
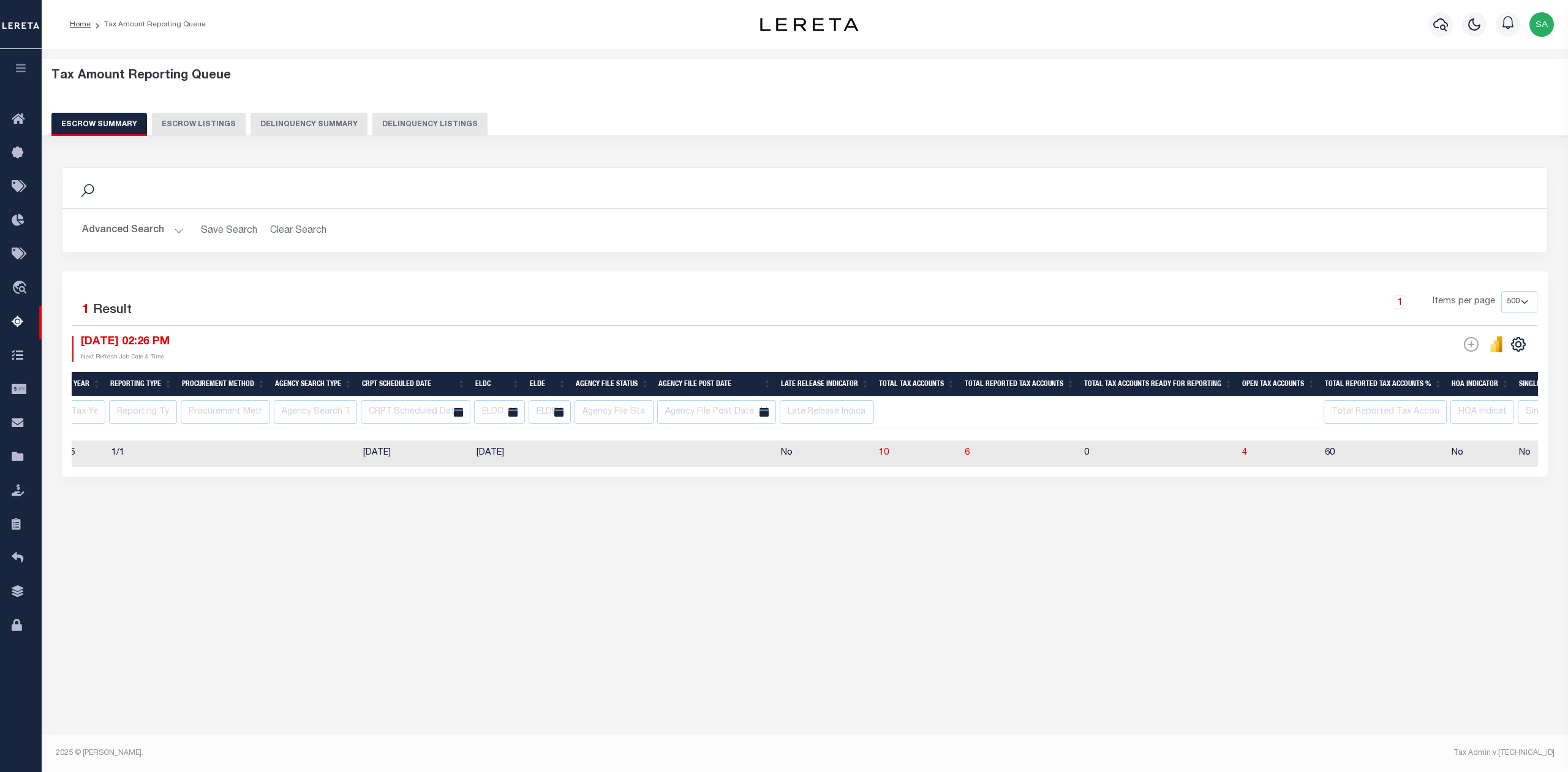
scroll to position [0, 403]
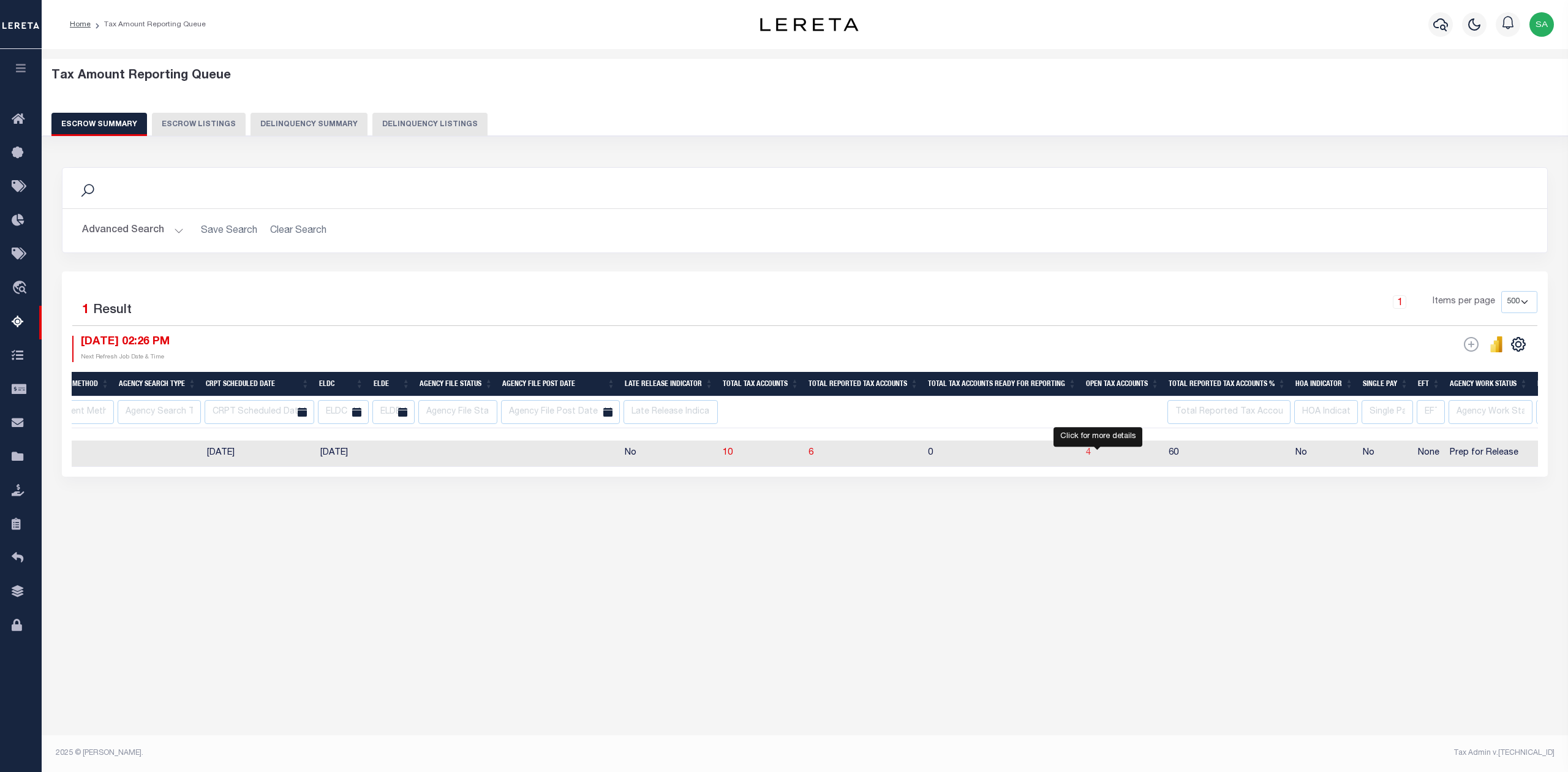
click at [1091, 456] on span "4" at bounding box center [1089, 453] width 5 height 9
select select "100"
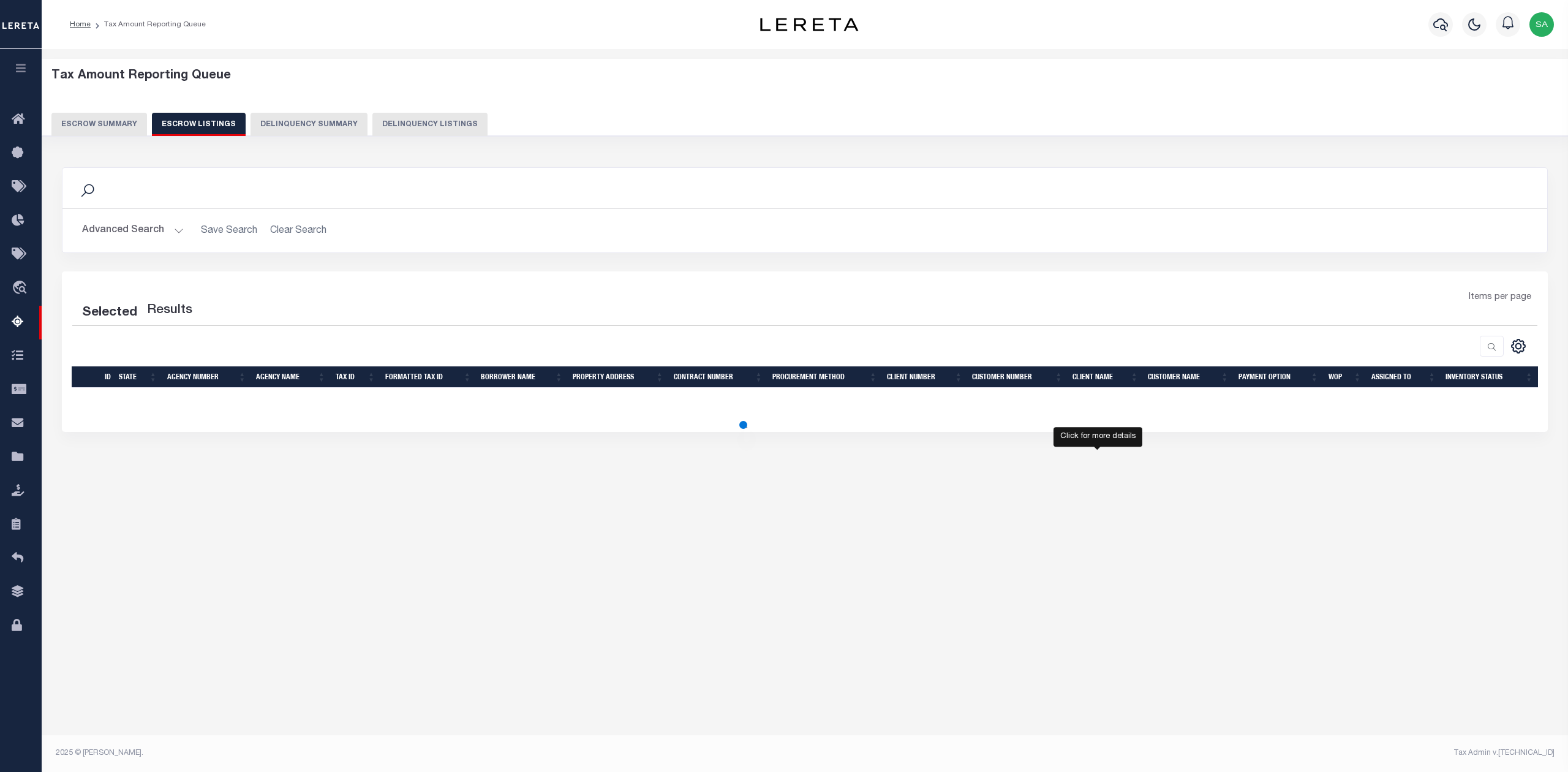
select select "PA"
select select "100"
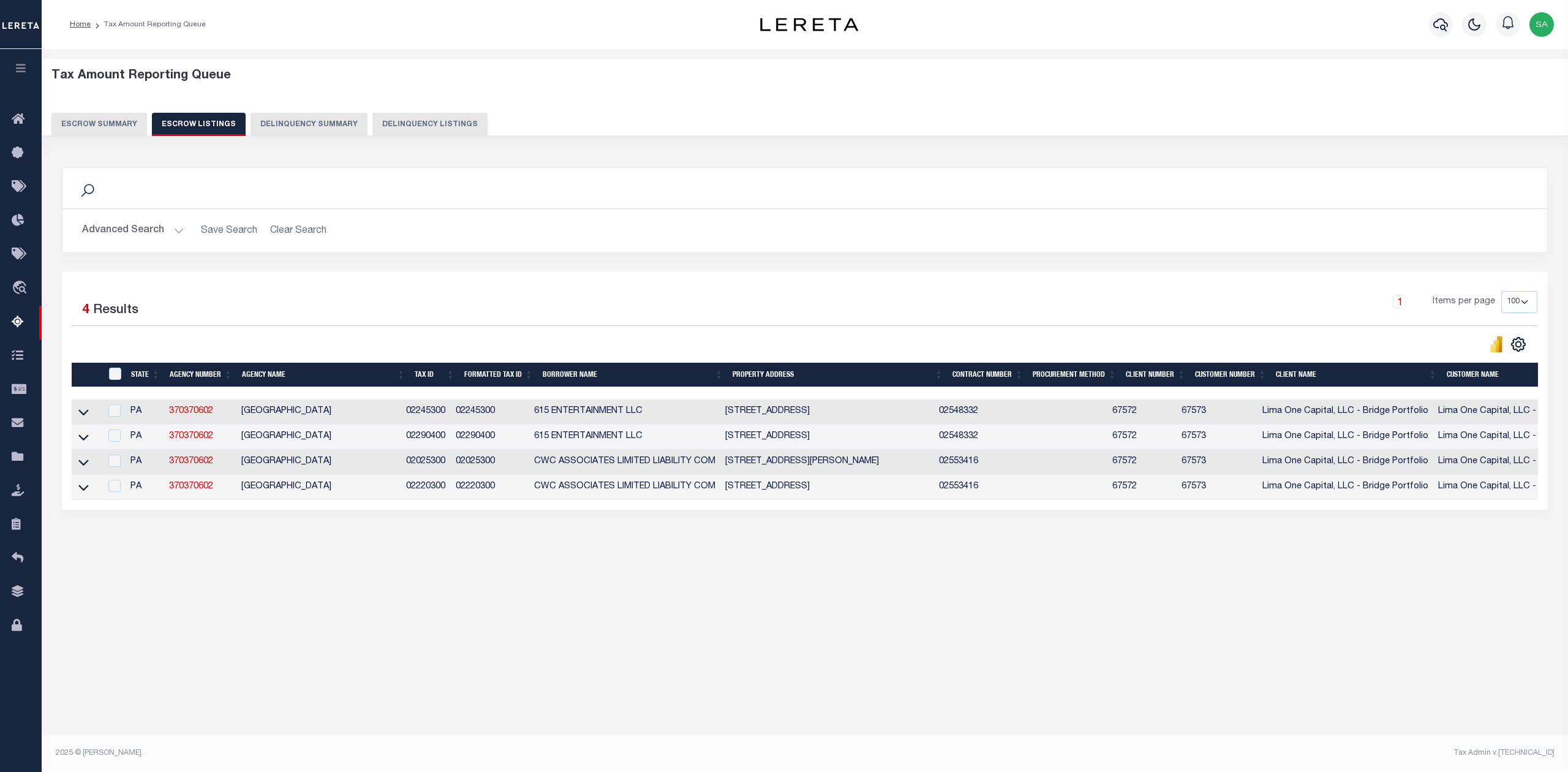
click at [331, 620] on div "Tax Amount Reporting Queue Escrow Summary Escrow Listings" at bounding box center [805, 334] width 1527 height 571
drag, startPoint x: 463, startPoint y: 411, endPoint x: 503, endPoint y: 415, distance: 40.2
click at [503, 415] on td "02245300" at bounding box center [490, 412] width 79 height 25
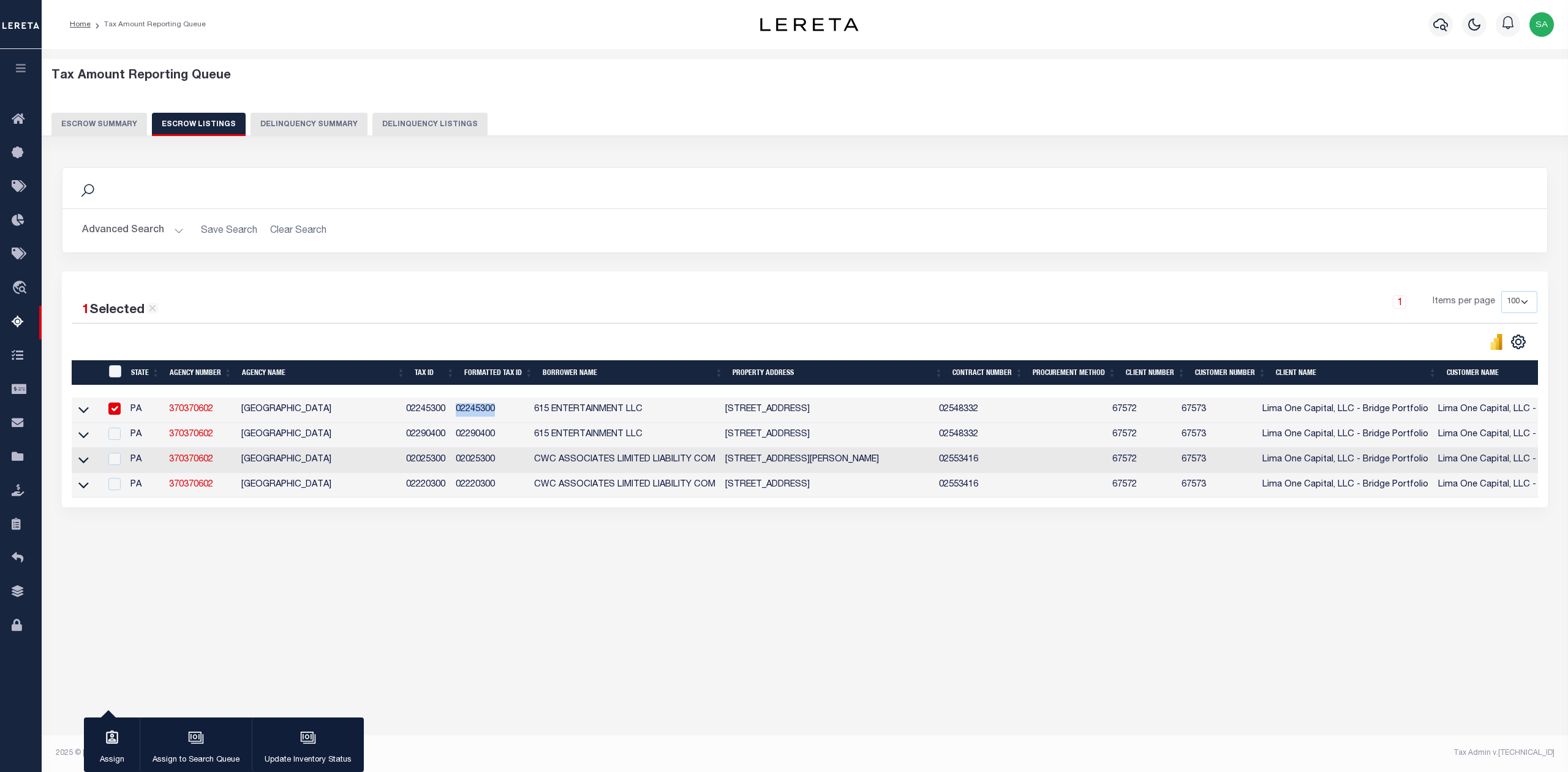
copy td "02245300"
drag, startPoint x: 542, startPoint y: 410, endPoint x: 680, endPoint y: 408, distance: 138.0
click at [680, 408] on td "615 ENTERTAINMENT LLC" at bounding box center [625, 410] width 191 height 25
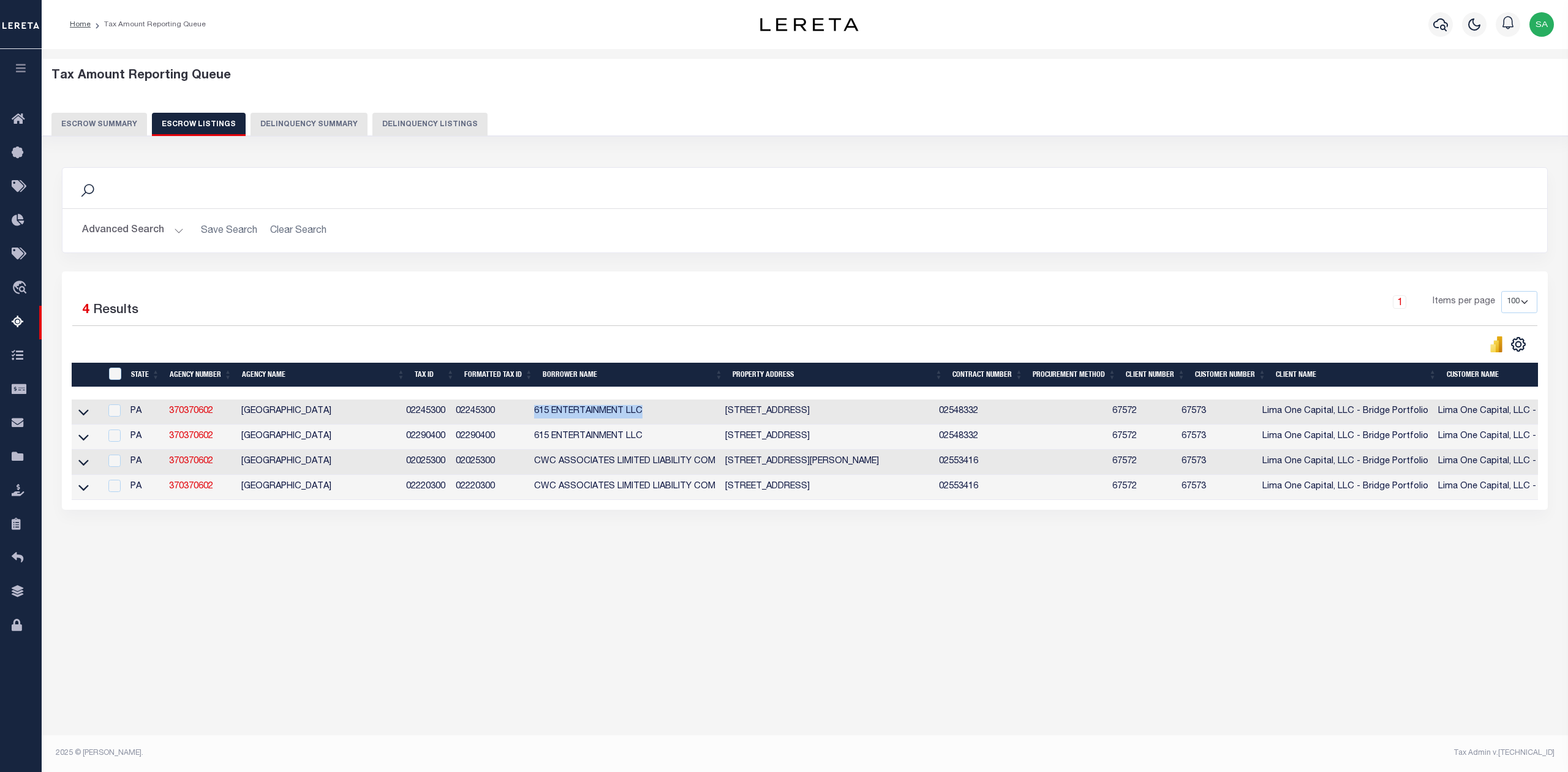
drag, startPoint x: 730, startPoint y: 416, endPoint x: 917, endPoint y: 415, distance: 187.0
click at [917, 415] on td "[STREET_ADDRESS]" at bounding box center [827, 412] width 214 height 25
checkbox input "true"
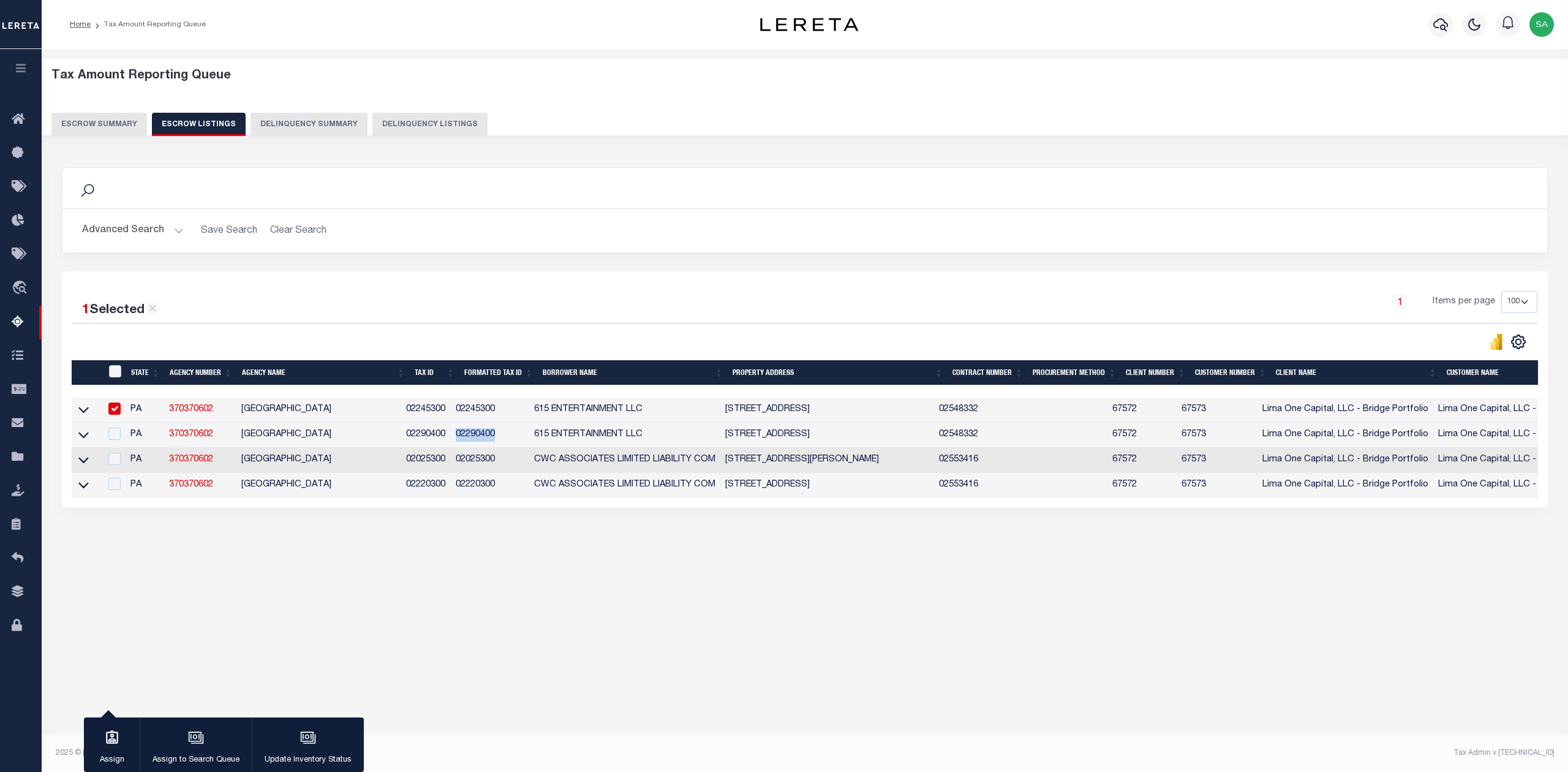
drag, startPoint x: 464, startPoint y: 439, endPoint x: 520, endPoint y: 449, distance: 56.9
click at [520, 448] on td "02290400" at bounding box center [490, 435] width 79 height 25
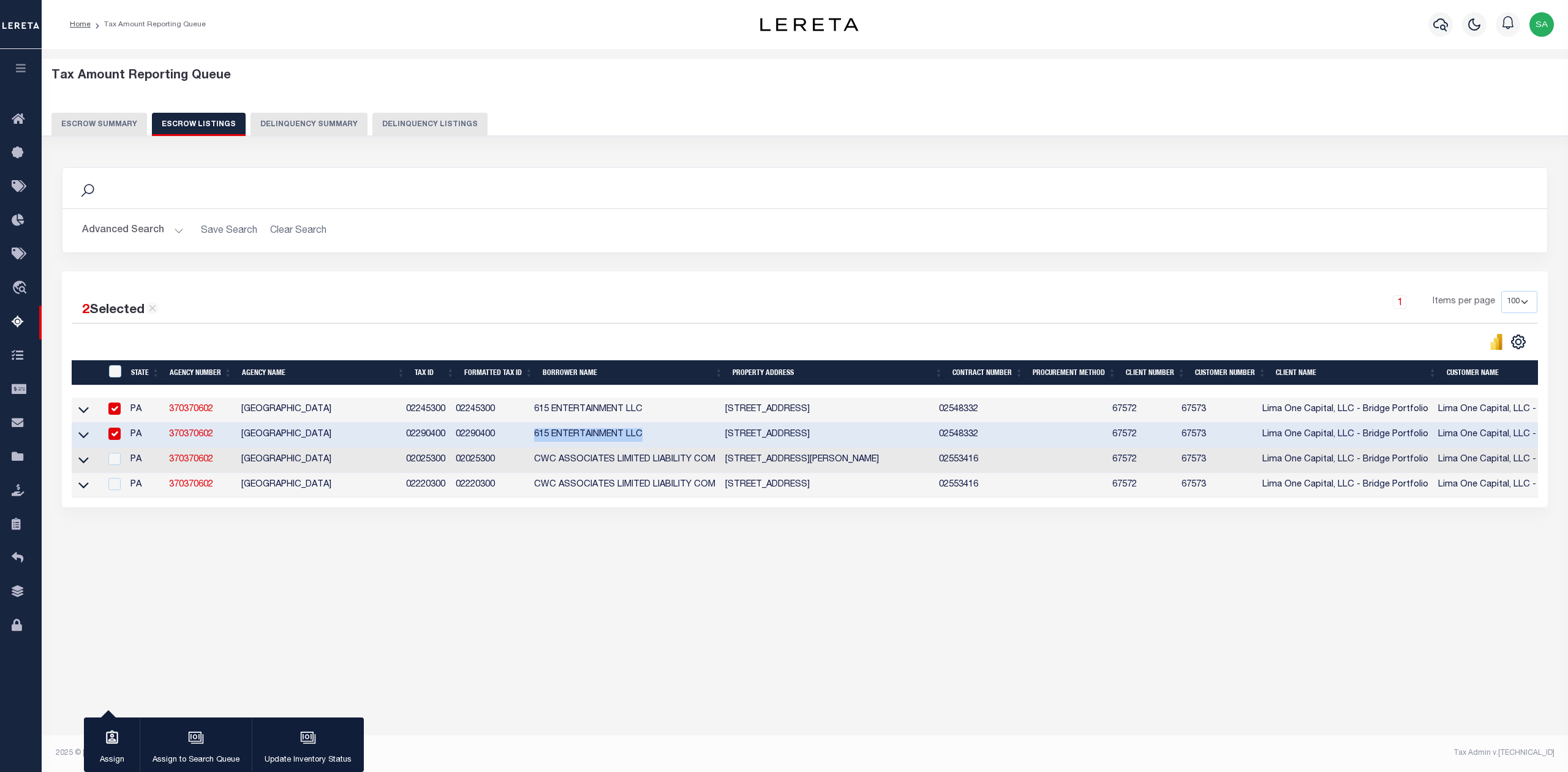
drag, startPoint x: 537, startPoint y: 437, endPoint x: 674, endPoint y: 432, distance: 137.1
click at [674, 432] on td "615 ENTERTAINMENT LLC" at bounding box center [625, 435] width 191 height 25
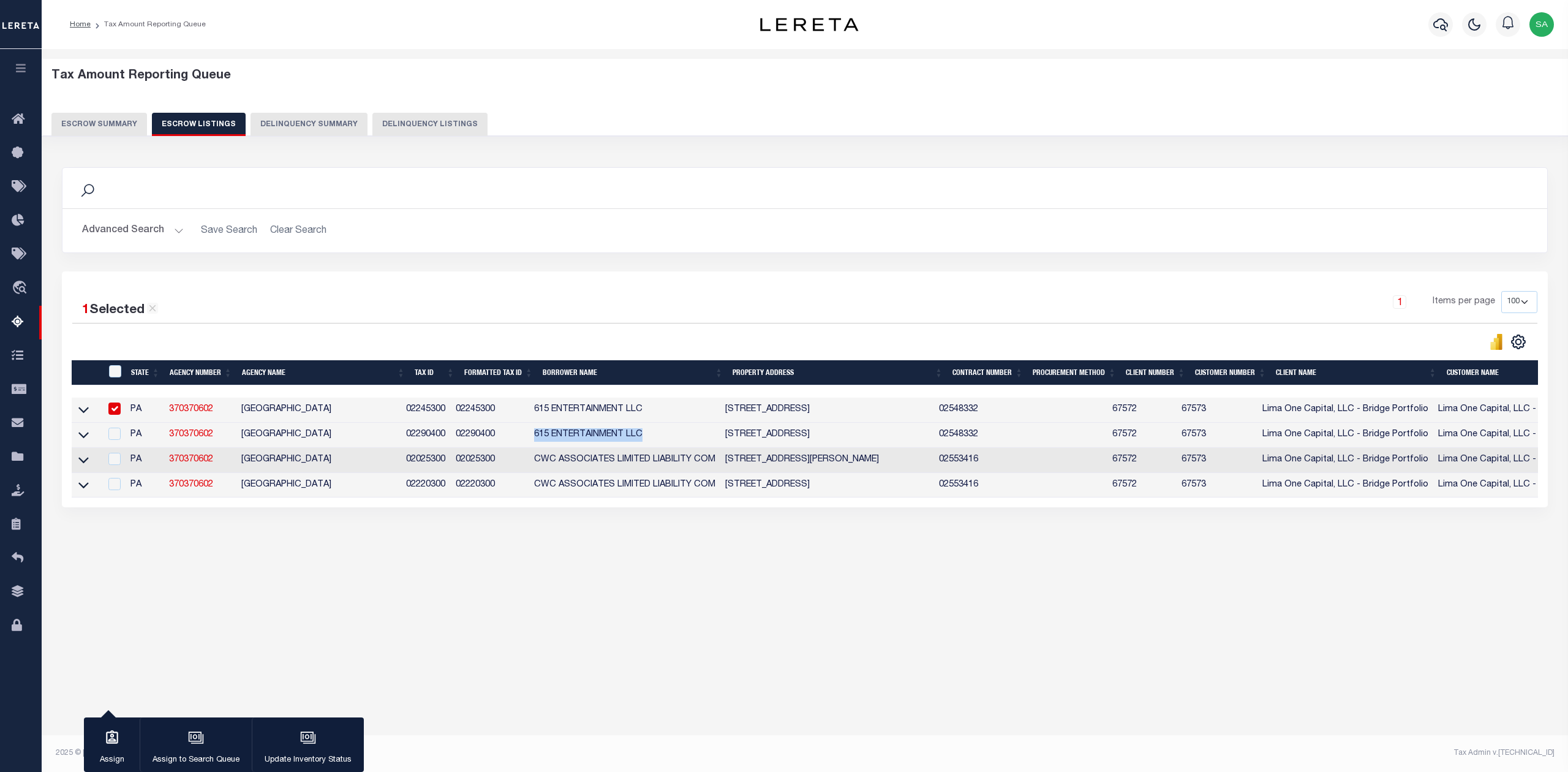
drag, startPoint x: 733, startPoint y: 437, endPoint x: 939, endPoint y: 442, distance: 206.1
click at [934, 442] on td "[STREET_ADDRESS]" at bounding box center [827, 435] width 214 height 25
checkbox input "true"
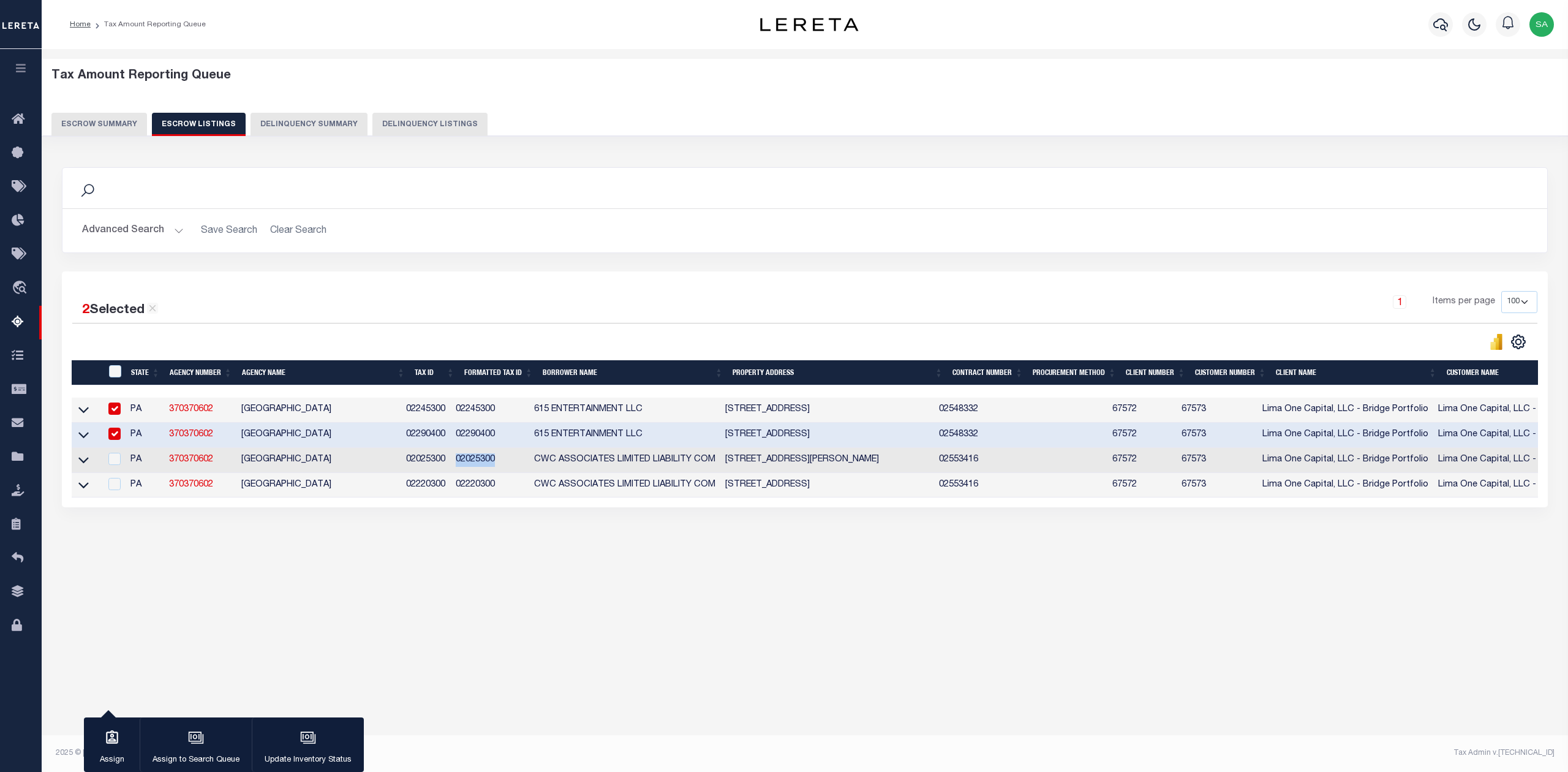
drag, startPoint x: 463, startPoint y: 465, endPoint x: 520, endPoint y: 460, distance: 57.2
click at [520, 460] on td "02025300" at bounding box center [490, 460] width 79 height 25
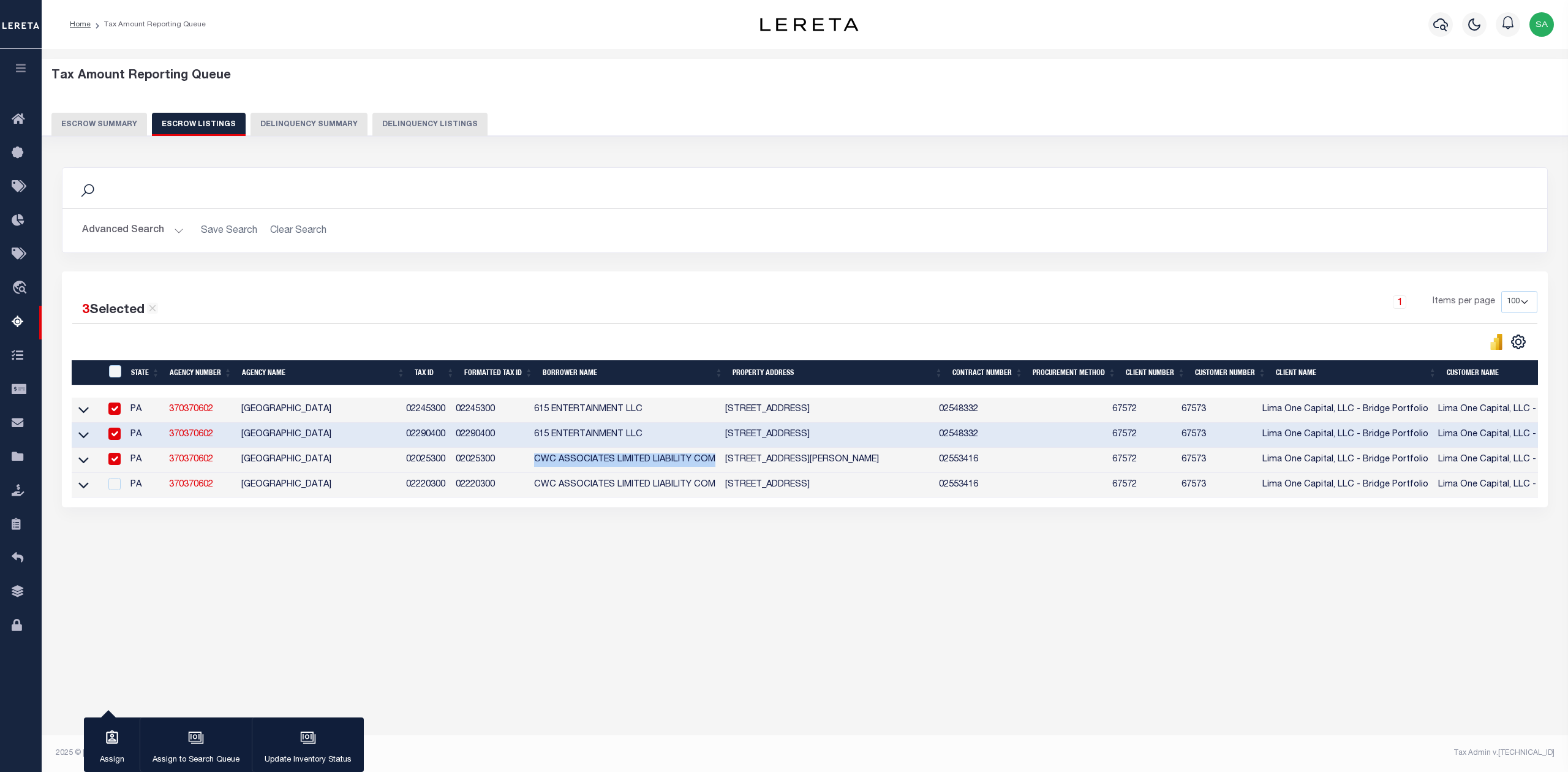
drag, startPoint x: 538, startPoint y: 467, endPoint x: 722, endPoint y: 471, distance: 184.0
click at [721, 471] on td "CWC ASSOCIATES LIMITED LIABILITY COM" at bounding box center [625, 460] width 191 height 25
click at [740, 462] on td "[STREET_ADDRESS][PERSON_NAME]" at bounding box center [827, 460] width 214 height 25
drag, startPoint x: 731, startPoint y: 466, endPoint x: 892, endPoint y: 459, distance: 161.2
click at [892, 459] on td "[STREET_ADDRESS][PERSON_NAME]" at bounding box center [827, 460] width 214 height 25
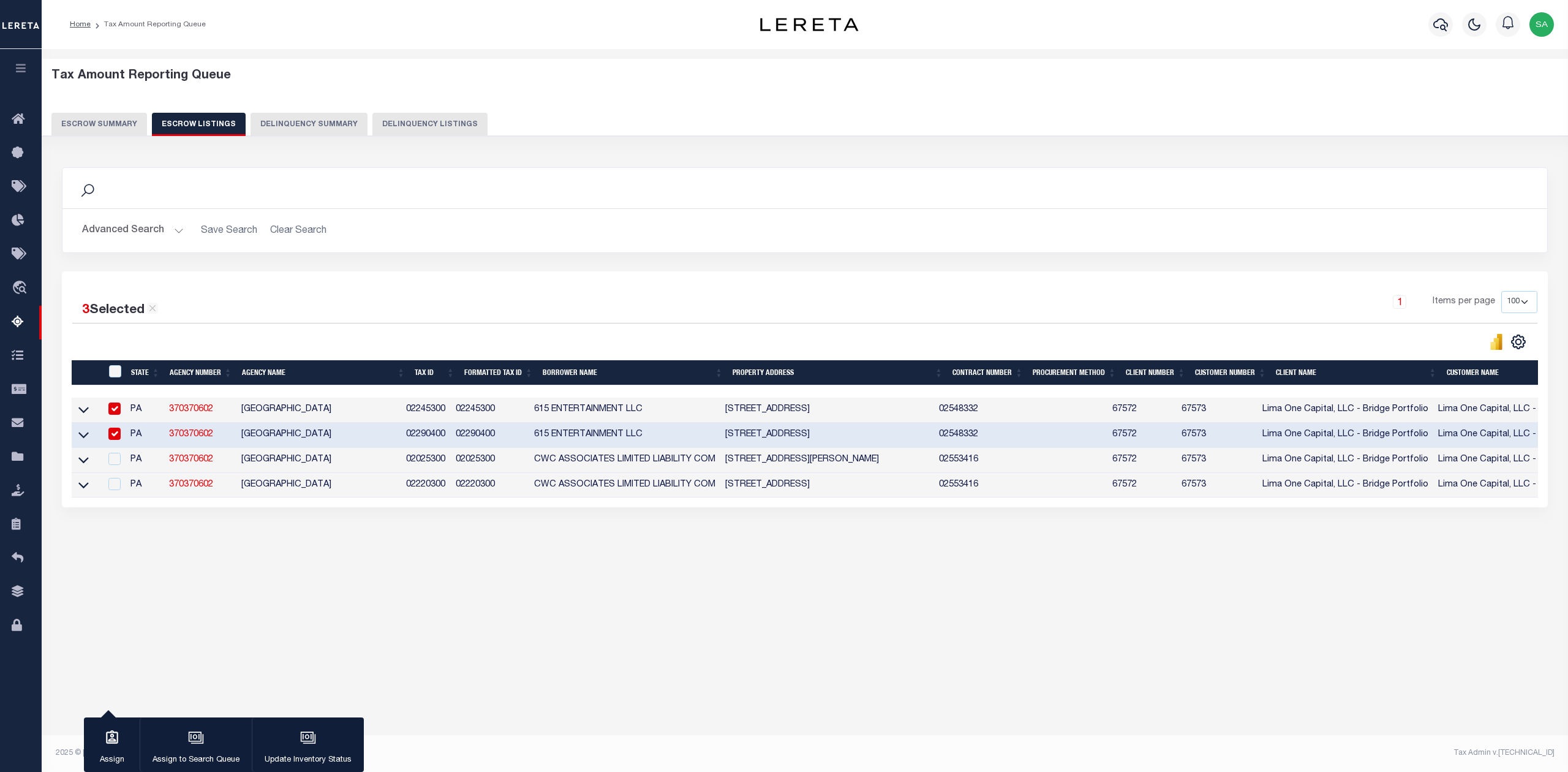
checkbox input "false"
drag, startPoint x: 731, startPoint y: 491, endPoint x: 909, endPoint y: 491, distance: 178.0
click at [909, 491] on td "[STREET_ADDRESS]" at bounding box center [827, 486] width 214 height 25
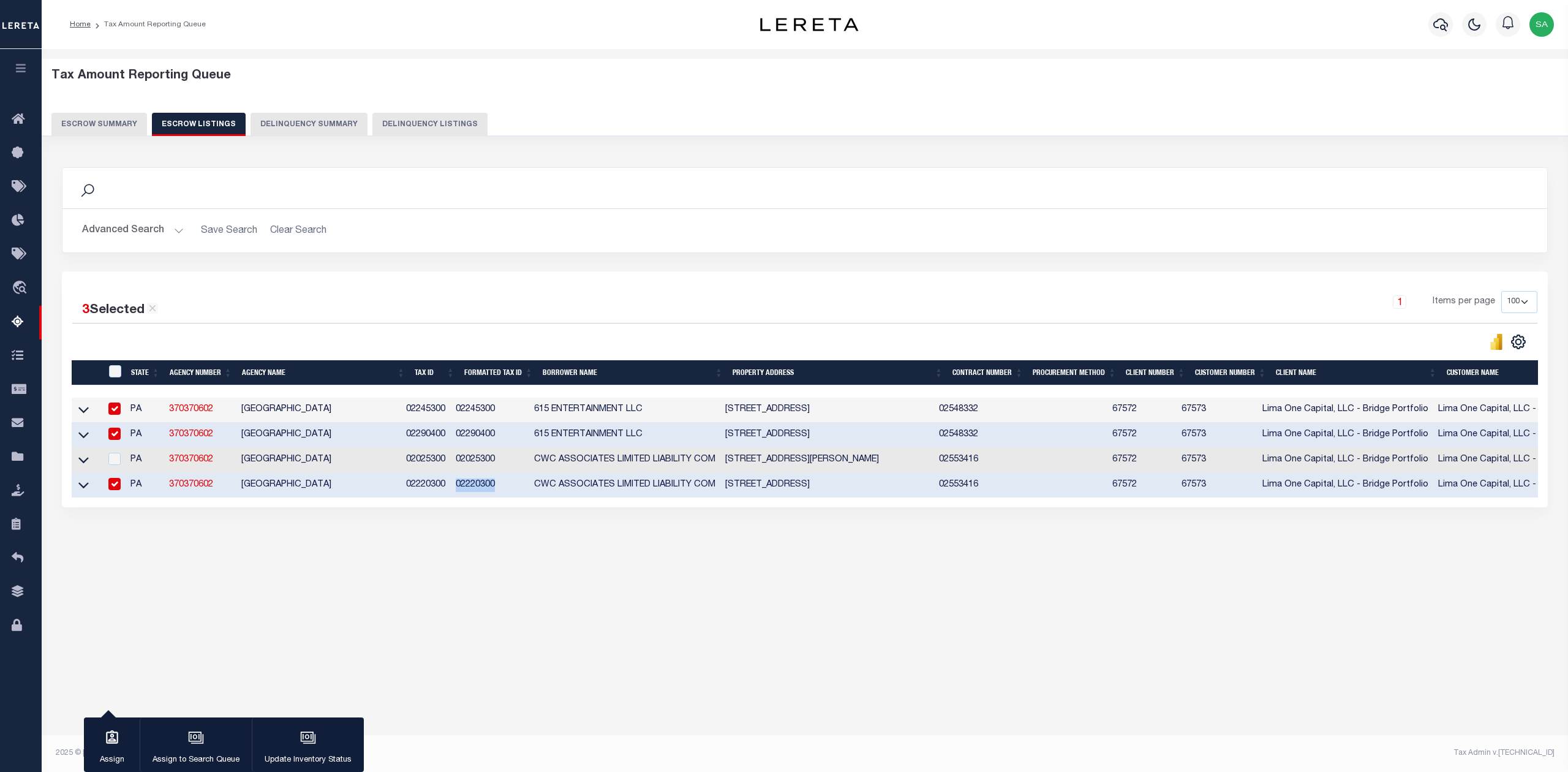
drag, startPoint x: 462, startPoint y: 488, endPoint x: 530, endPoint y: 491, distance: 68.1
click at [530, 491] on td "02220300" at bounding box center [490, 486] width 79 height 25
checkbox input "false"
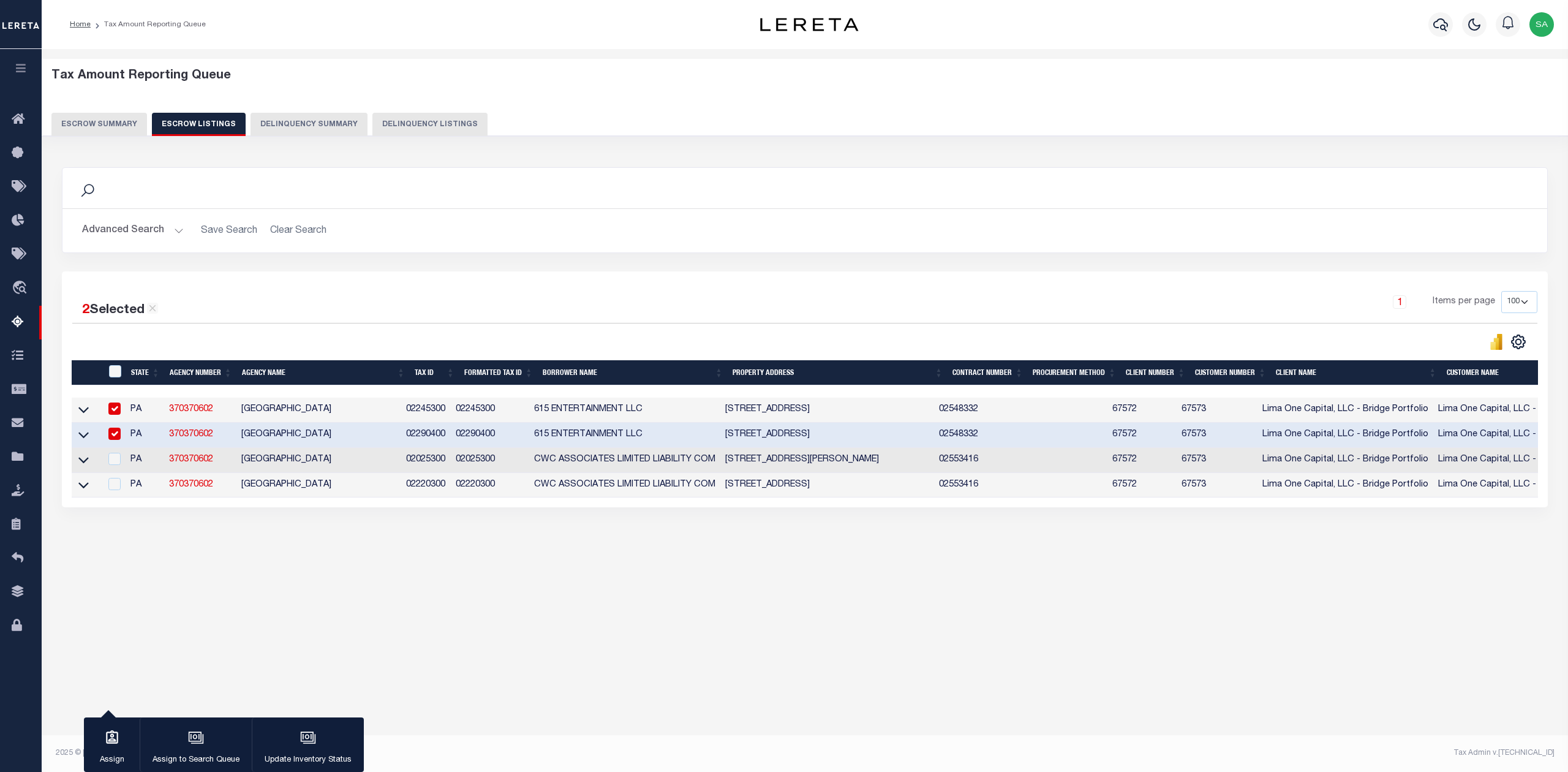
click at [640, 594] on div "Tax Amount Reporting Queue Escrow Summary Escrow Listings" at bounding box center [805, 333] width 1527 height 568
click at [111, 437] on input "checkbox" at bounding box center [115, 434] width 13 height 13
checkbox input "false"
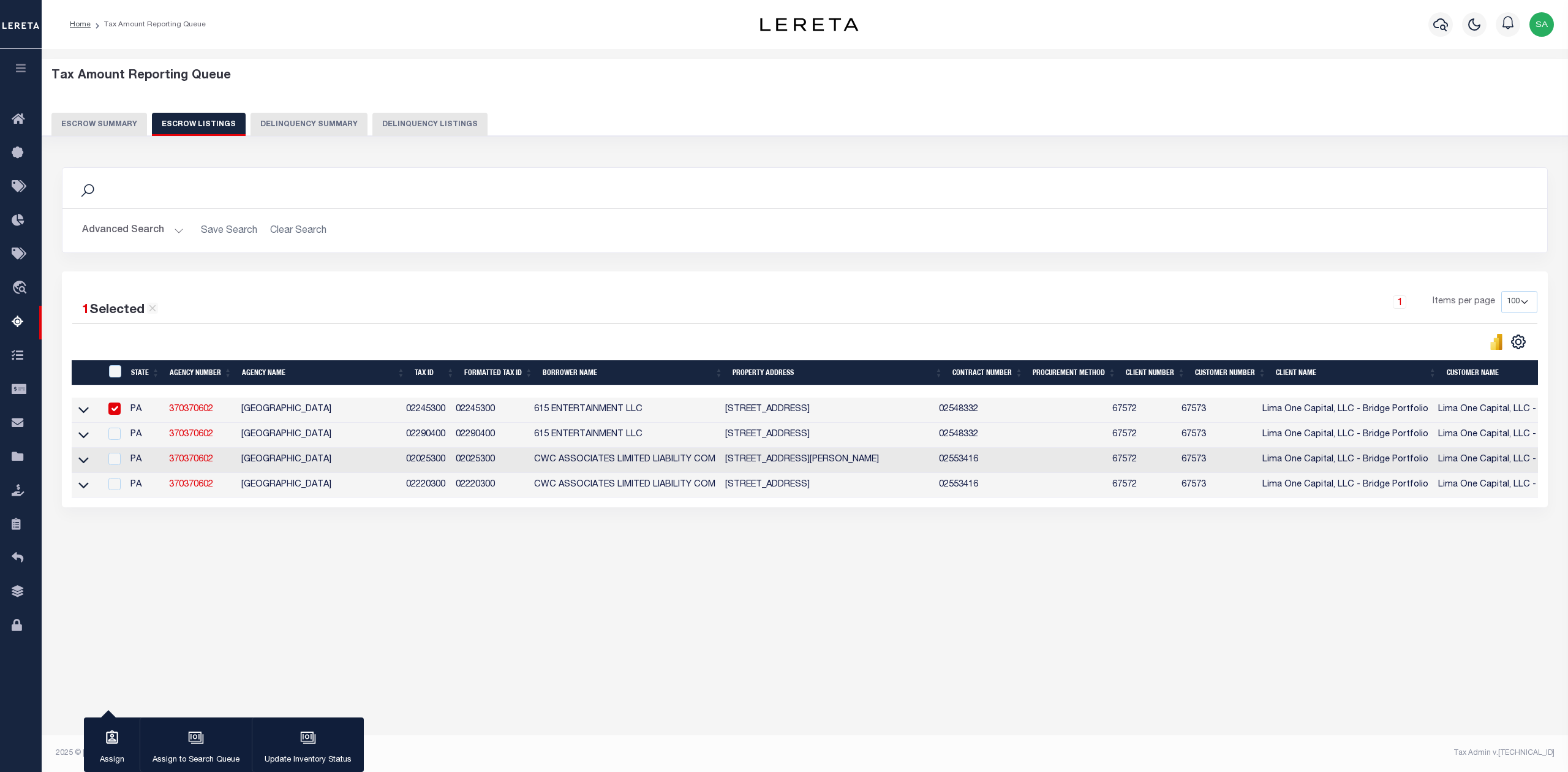
click at [114, 412] on input "checkbox" at bounding box center [115, 409] width 13 height 13
checkbox input "false"
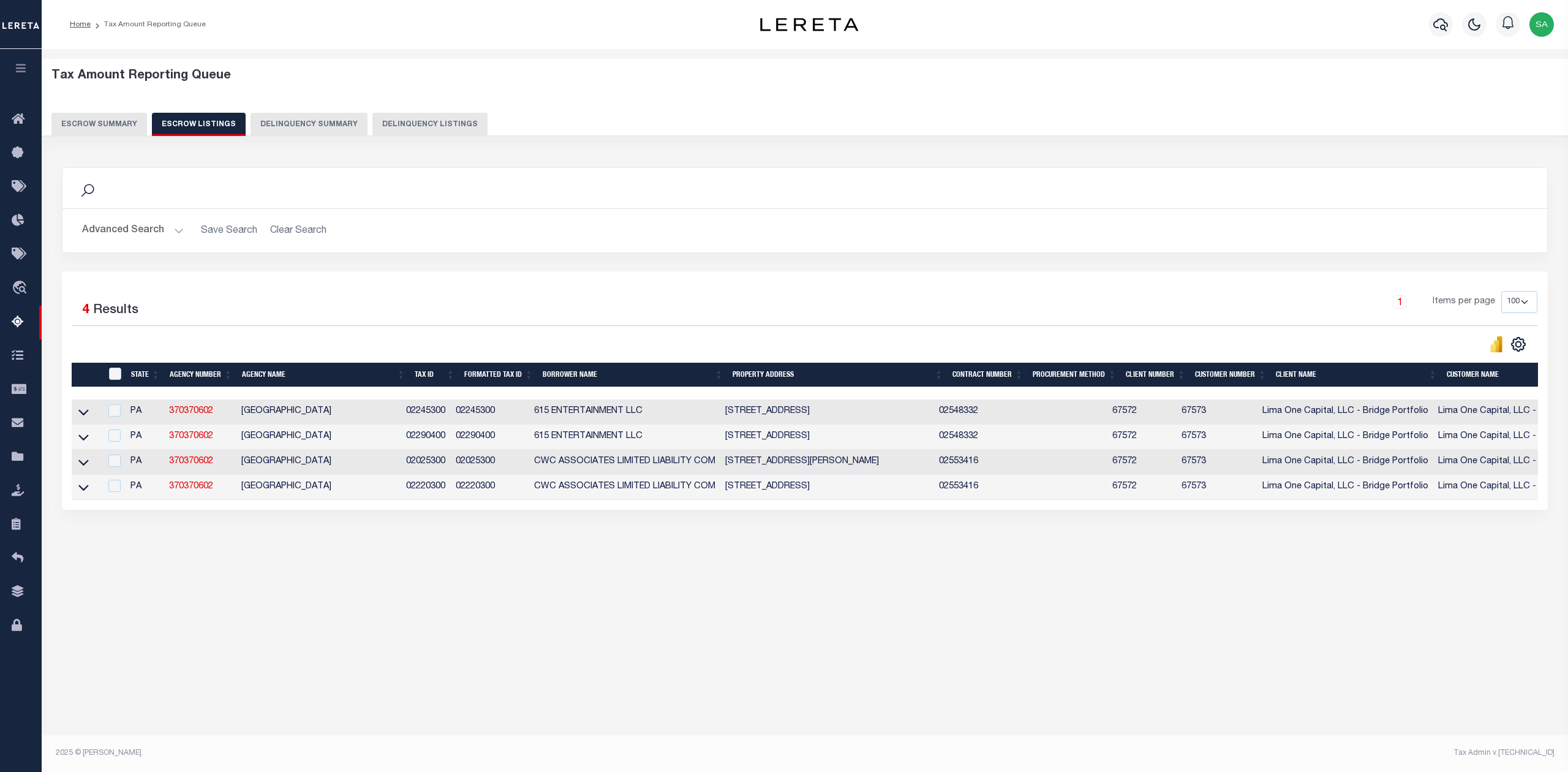
click at [117, 123] on button "Escrow Summary" at bounding box center [99, 124] width 95 height 23
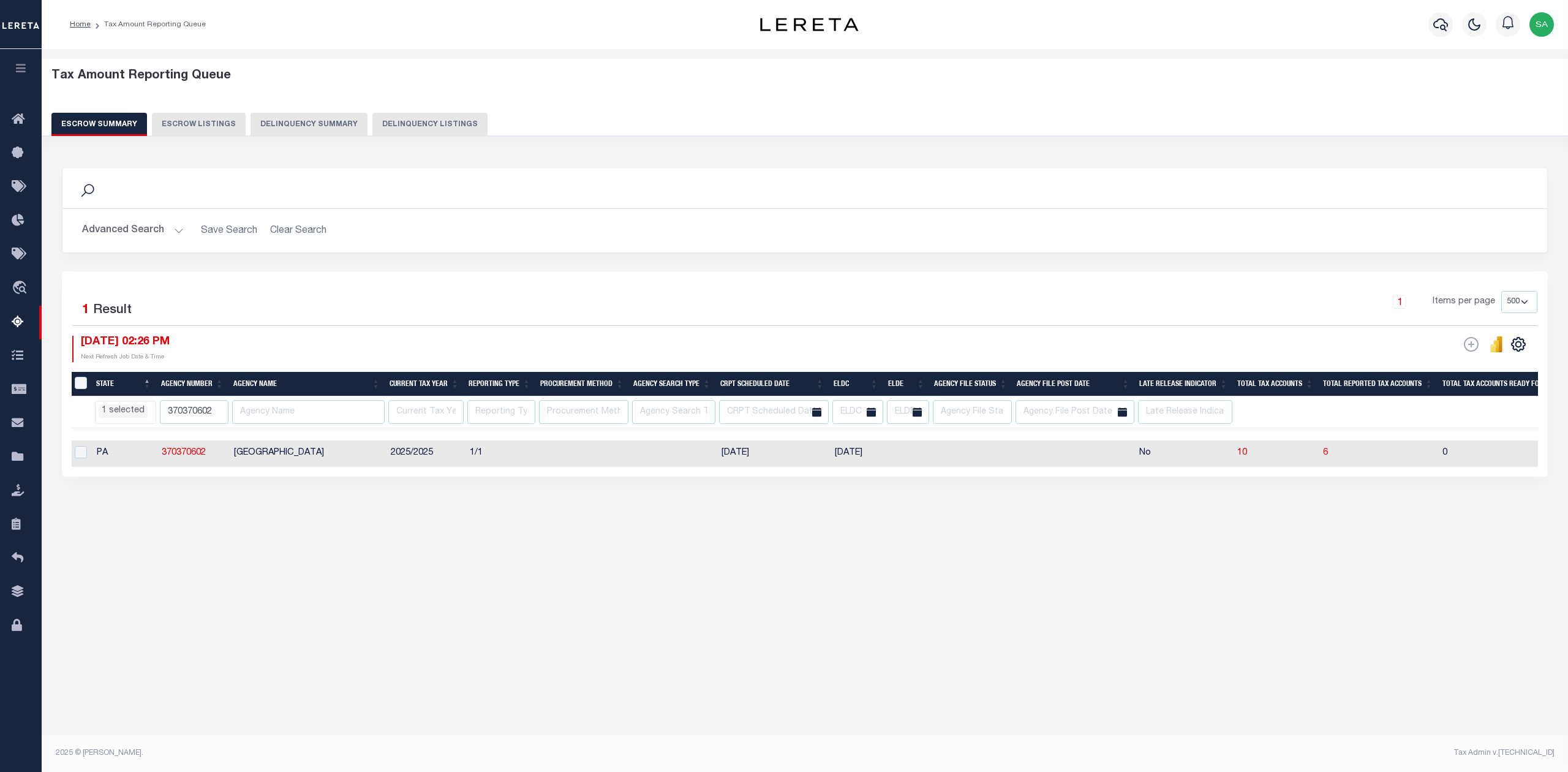
scroll to position [0, 0]
click at [205, 408] on input "370370602" at bounding box center [199, 412] width 68 height 24
paste input "020633"
type input "370020633"
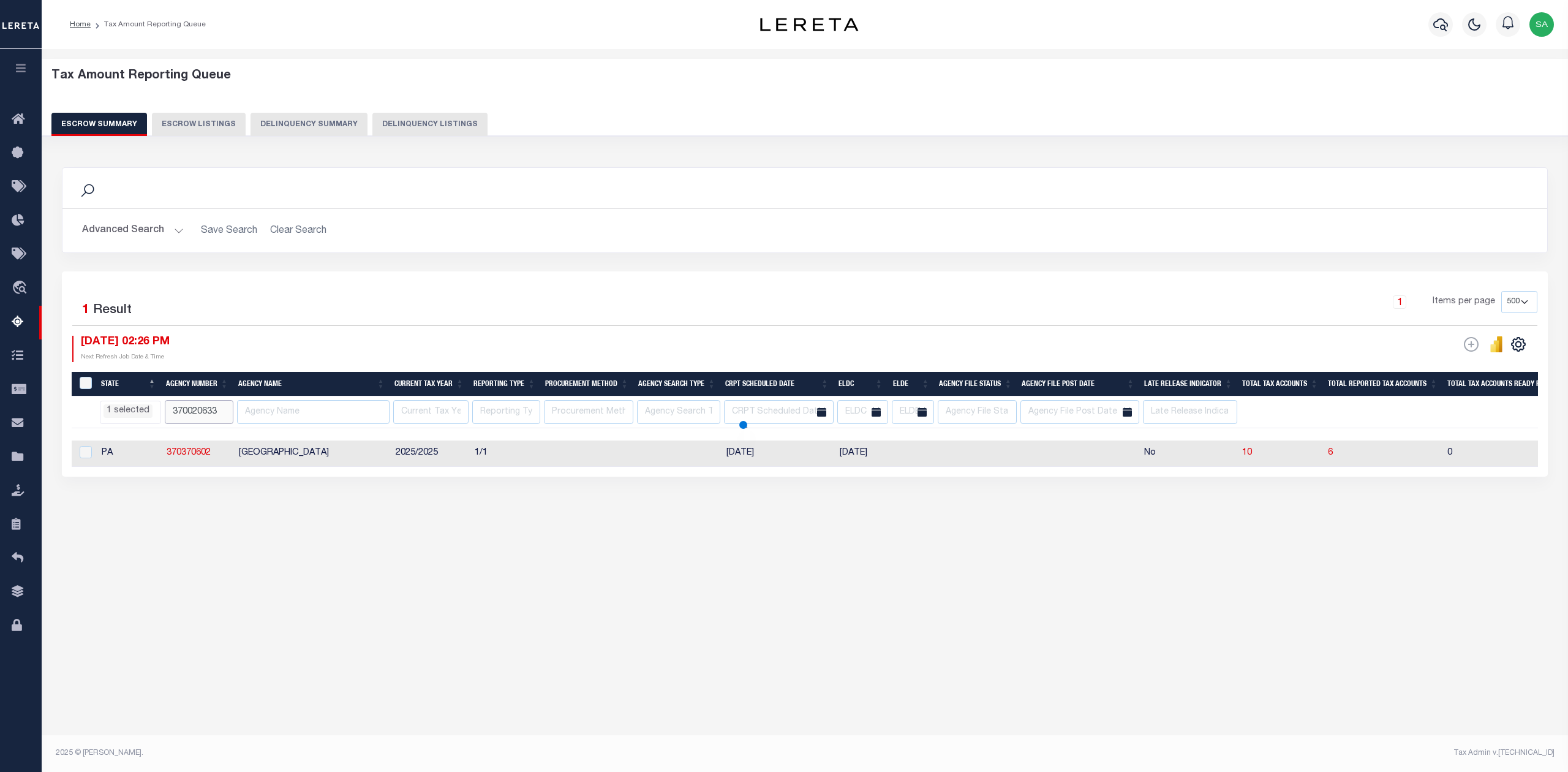
select select "PA"
select select
select select "PA"
select select
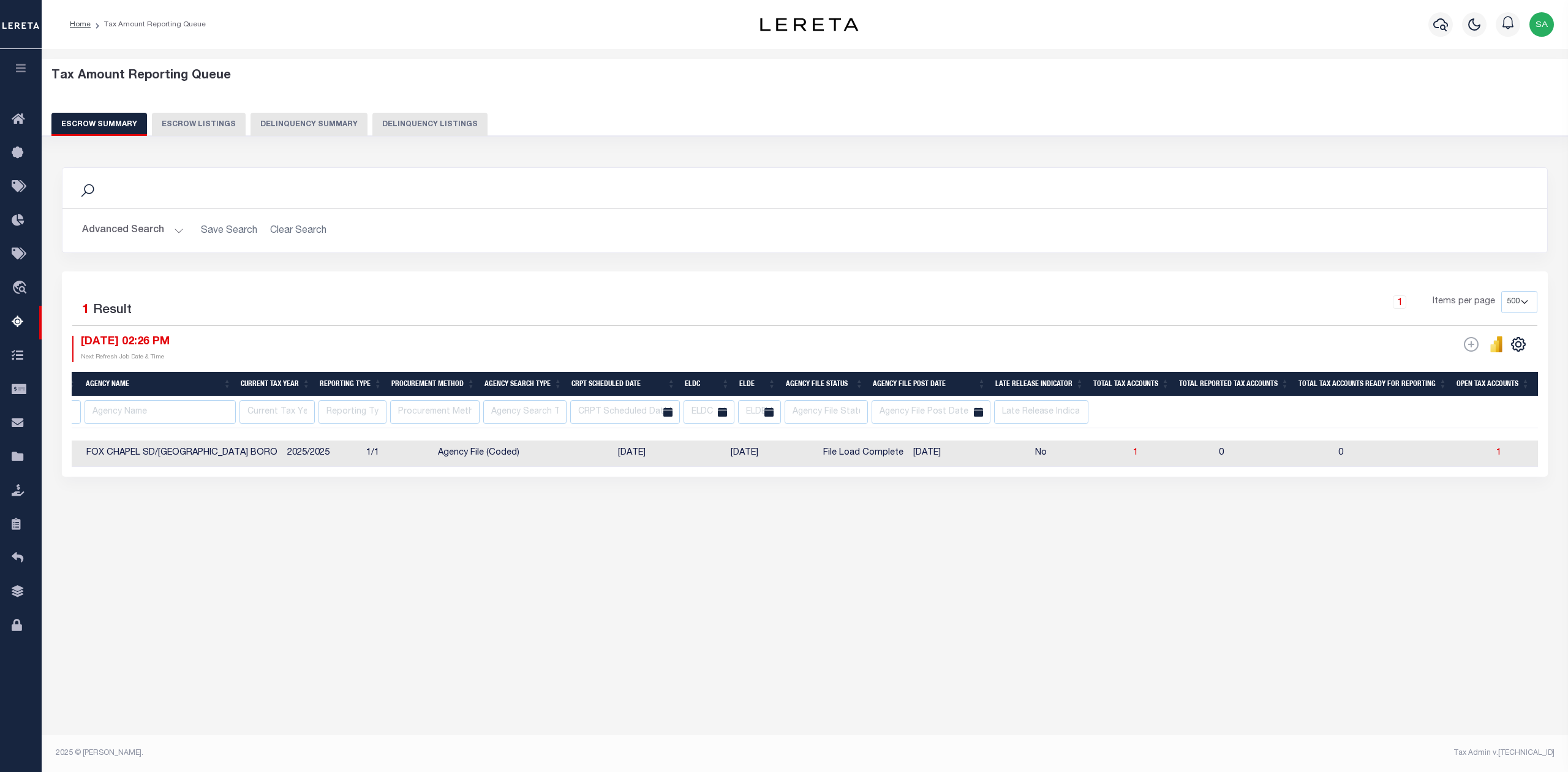
scroll to position [0, 191]
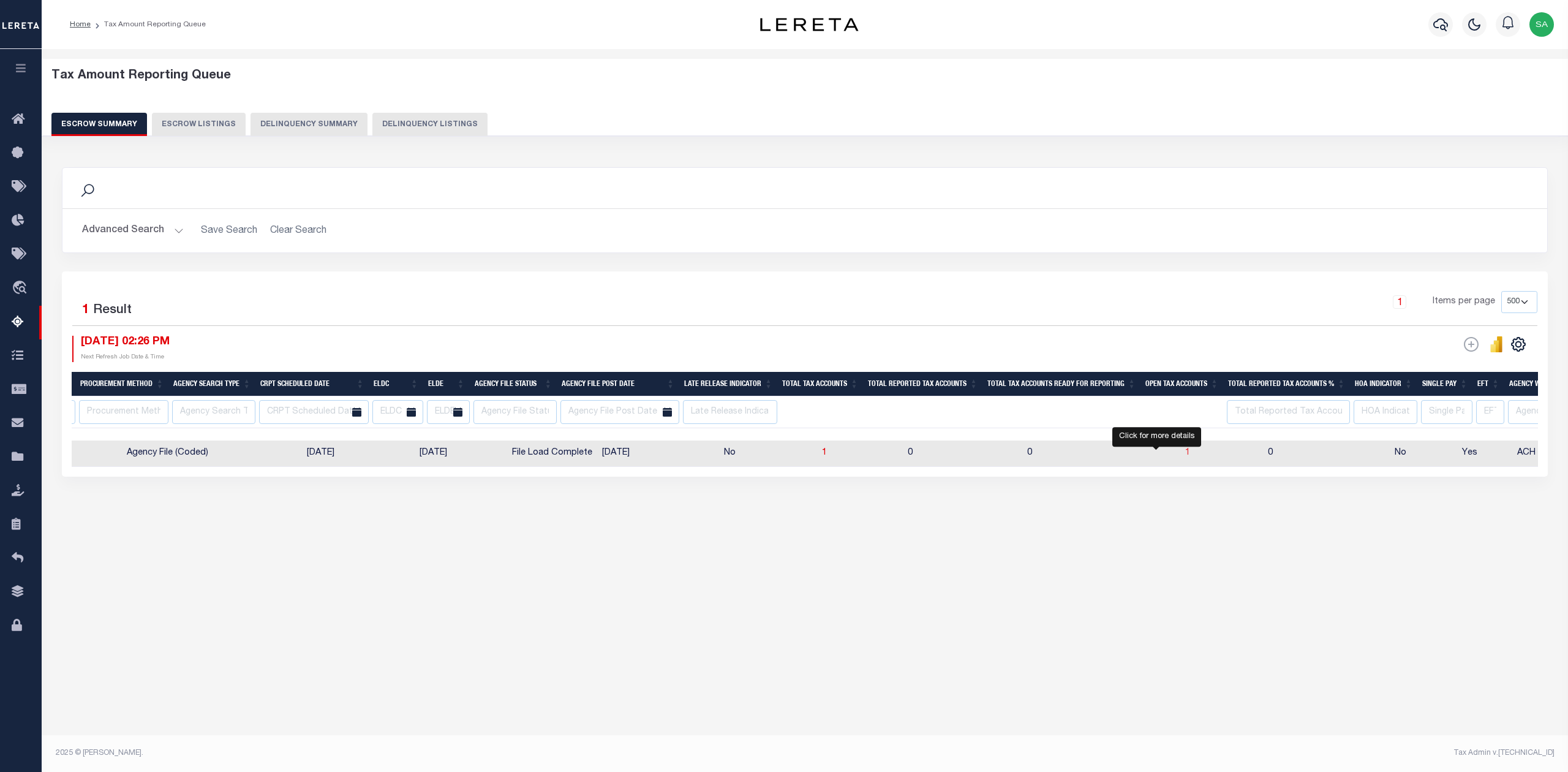
click at [1185, 456] on span "1" at bounding box center [1188, 453] width 5 height 9
select select "100"
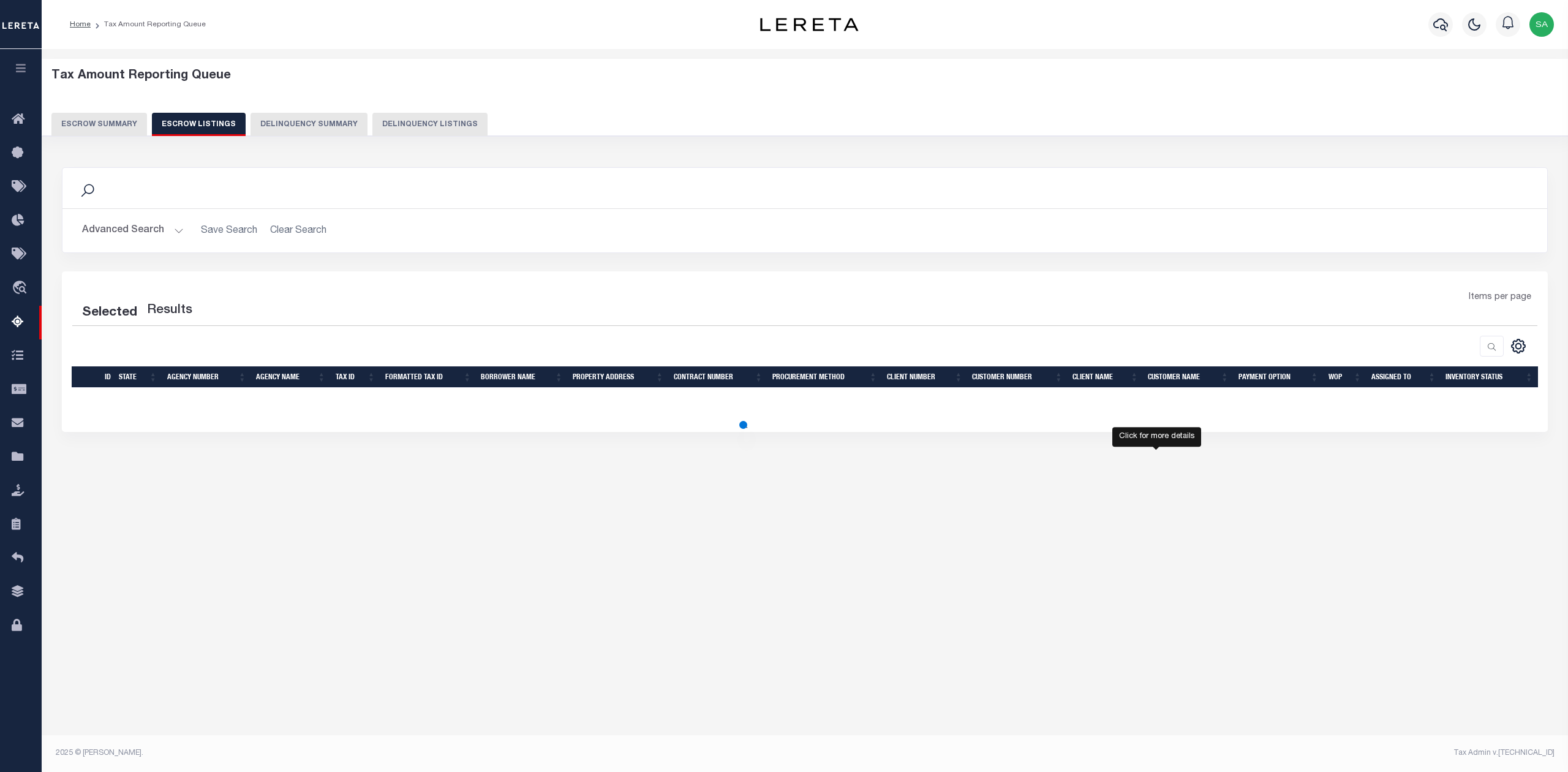
select select "PA"
select select "100"
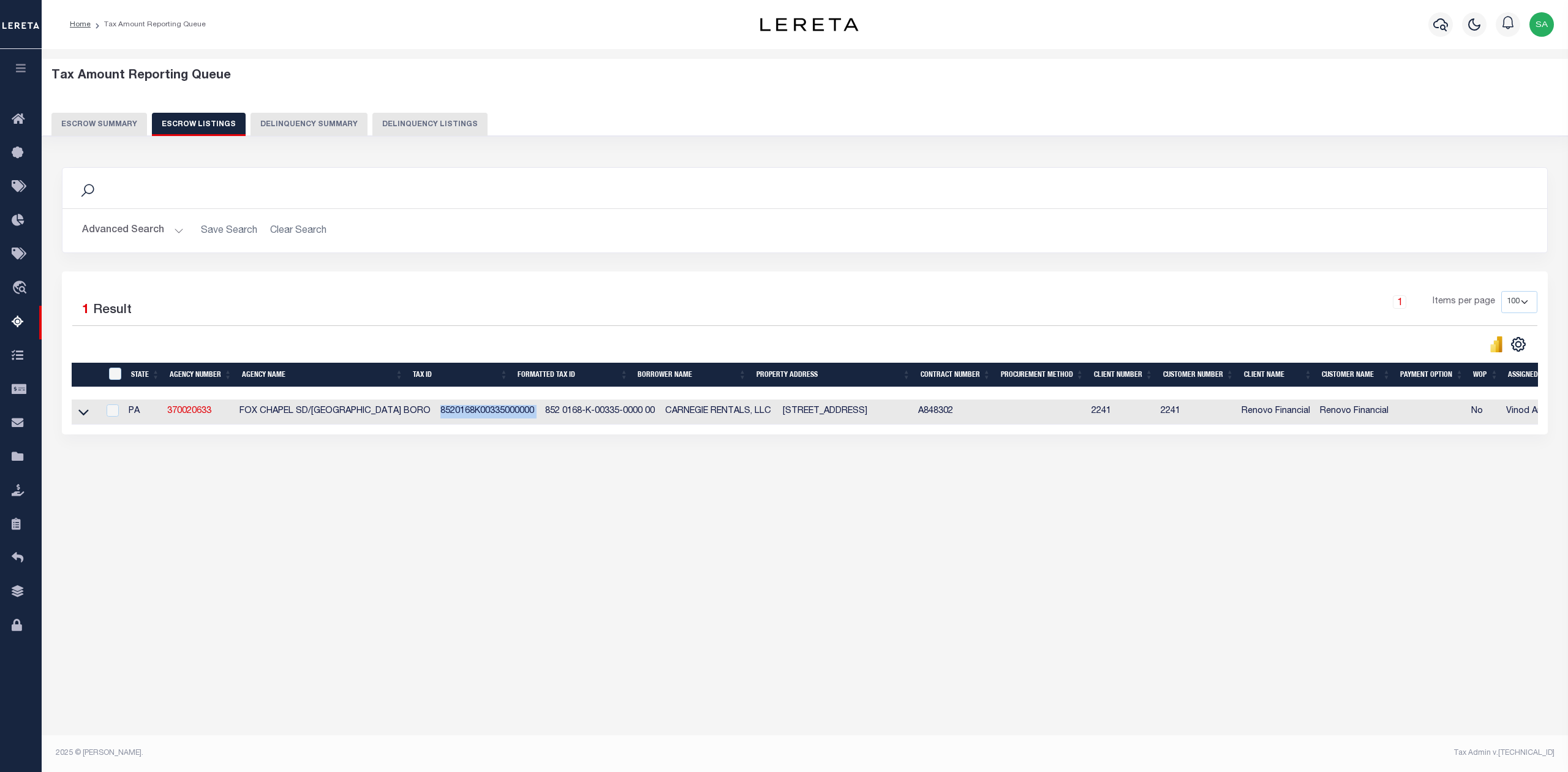
drag, startPoint x: 414, startPoint y: 417, endPoint x: 515, endPoint y: 425, distance: 101.3
click at [515, 425] on tr "PA 370020633 FOX CHAPEL SD/[GEOGRAPHIC_DATA] BORO 8520168K00335000000 852 0168-…" at bounding box center [863, 412] width 1584 height 25
click at [591, 508] on div "Tax Amount Reporting Queue Escrow Summary Escrow Listings In" at bounding box center [805, 285] width 1519 height 447
drag, startPoint x: 517, startPoint y: 411, endPoint x: 629, endPoint y: 415, distance: 112.1
click at [629, 415] on td "852 0168-K-00335-0000 00" at bounding box center [600, 412] width 120 height 25
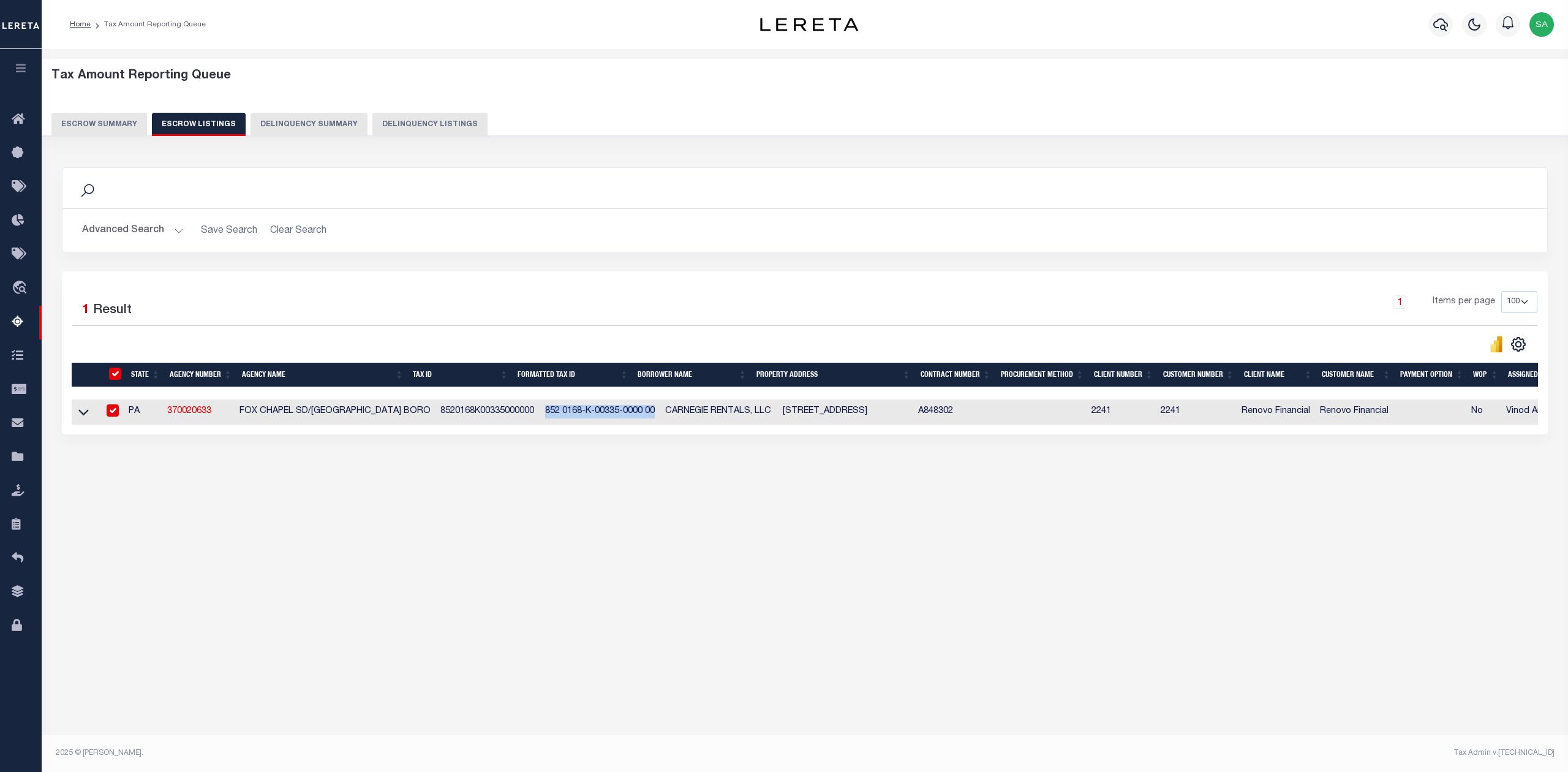
checkbox input "true"
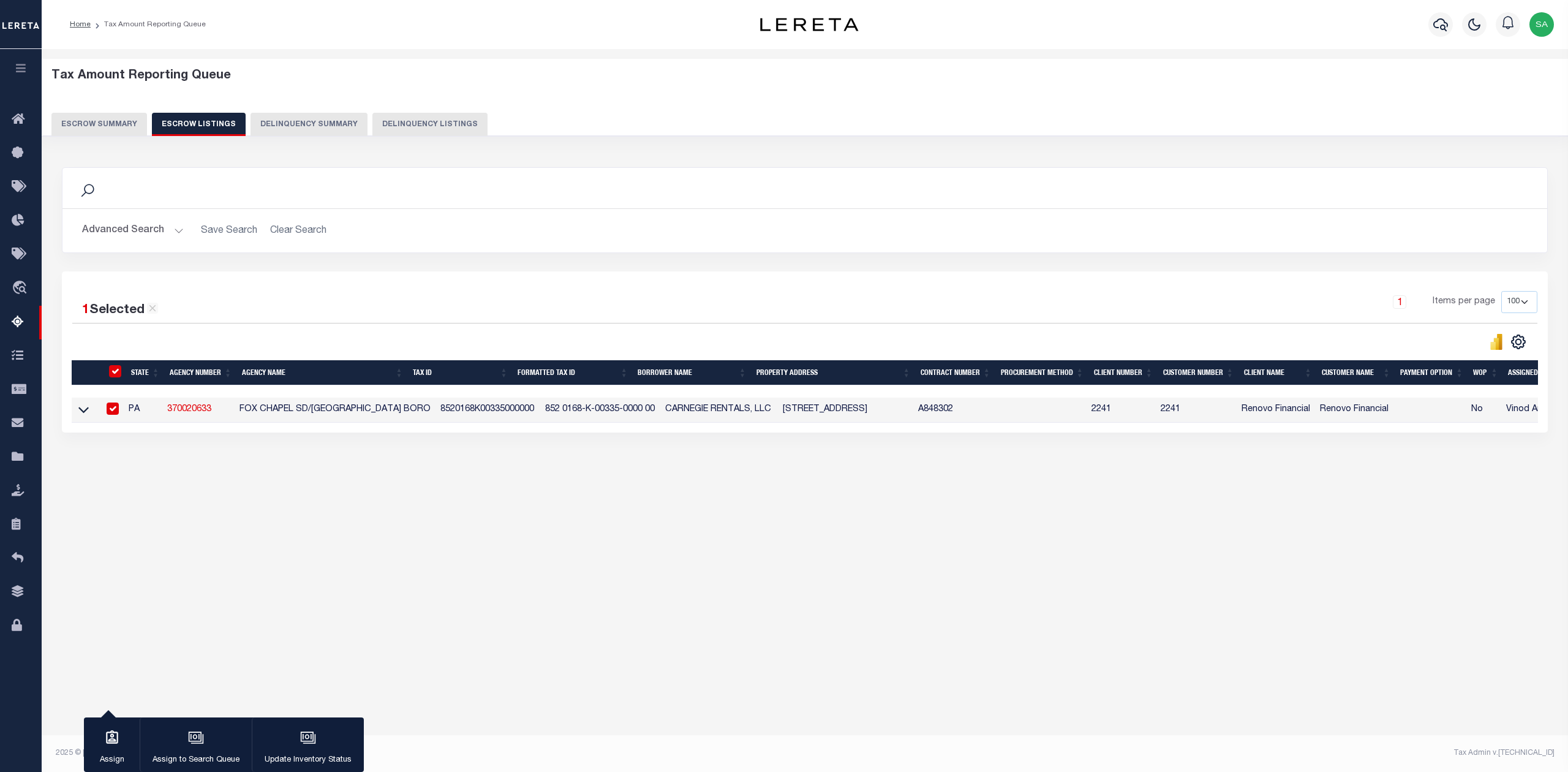
click at [682, 498] on div "Tax Amount Reporting Queue Escrow Summary Escrow Listings In" at bounding box center [805, 284] width 1519 height 445
drag, startPoint x: 637, startPoint y: 412, endPoint x: 751, endPoint y: 419, distance: 114.2
click at [751, 419] on td "CARNEGIE RENTALS, LLC" at bounding box center [719, 410] width 117 height 25
checkbox input "false"
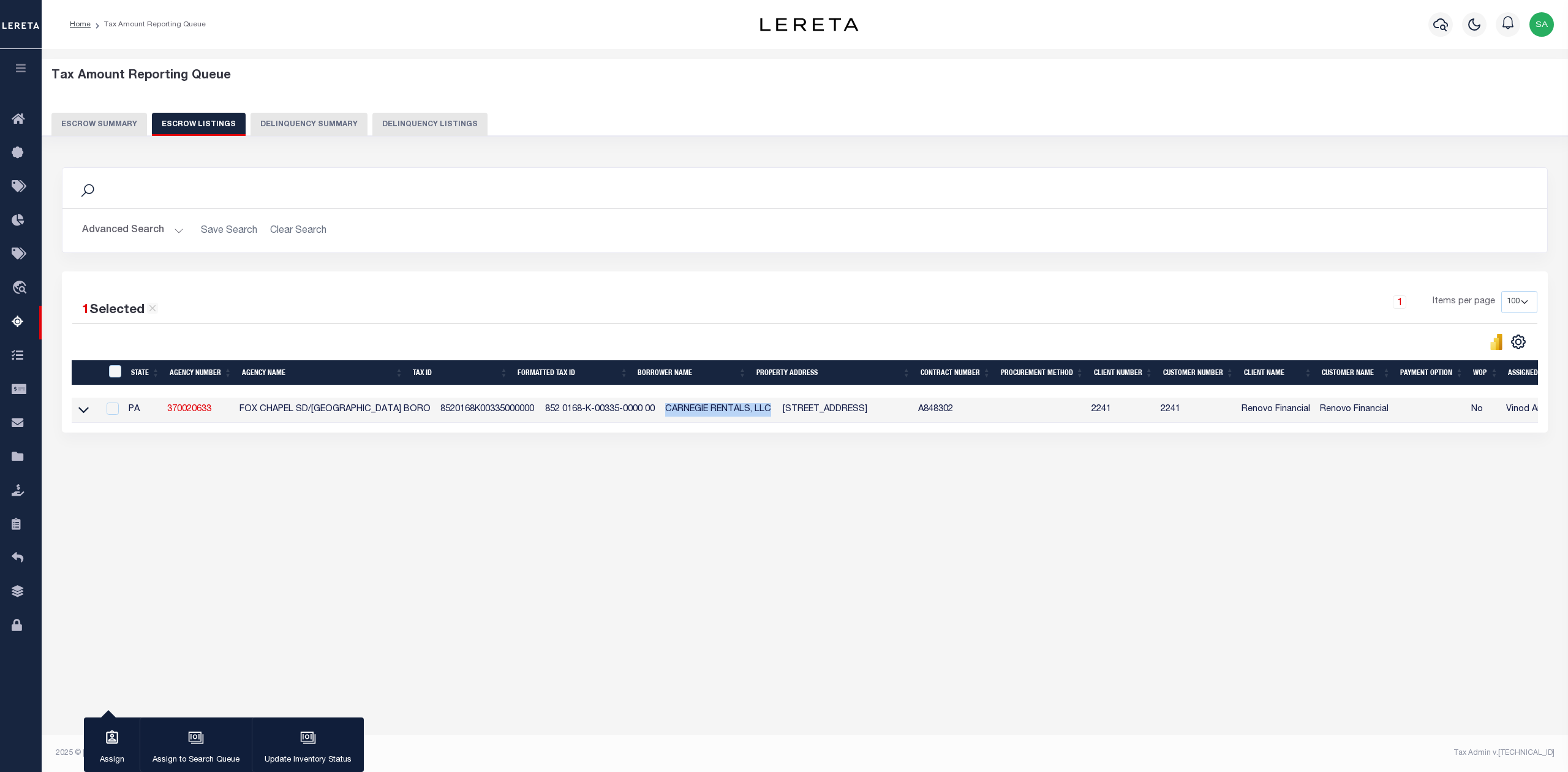
checkbox input "false"
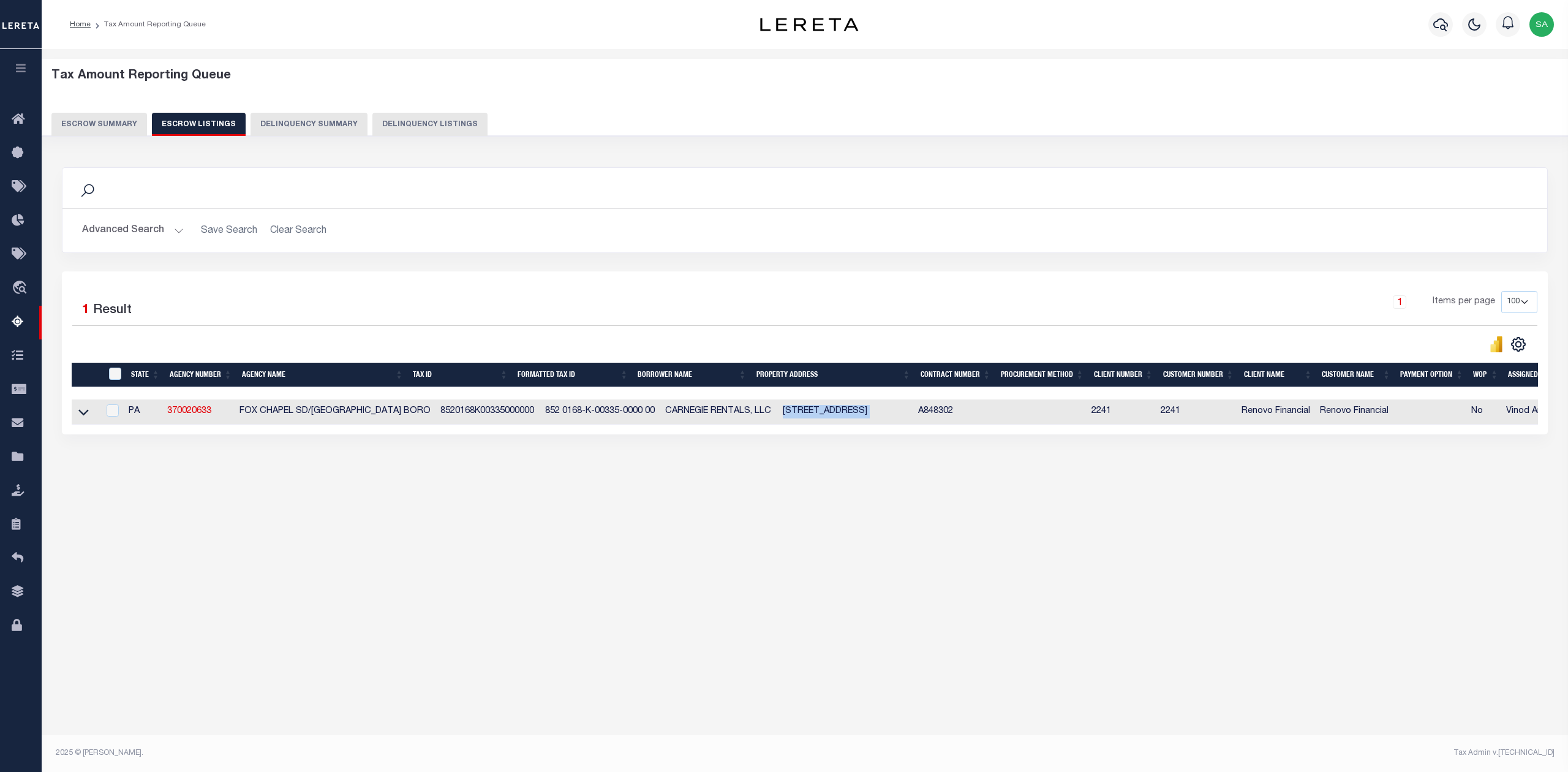
drag, startPoint x: 758, startPoint y: 412, endPoint x: 922, endPoint y: 421, distance: 164.2
click at [922, 421] on tr "PA 370020633 FOX CHAPEL SD/[GEOGRAPHIC_DATA] BORO 8520168K00335000000 852 0168-…" at bounding box center [863, 412] width 1584 height 25
click at [353, 487] on div "Tax Amount Reporting Queue Escrow Summary Escrow Listings In" at bounding box center [805, 285] width 1519 height 447
drag, startPoint x: 493, startPoint y: 558, endPoint x: 984, endPoint y: 513, distance: 493.1
click at [493, 557] on div "Tax Amount Reporting Queue Escrow Summary Escrow Listings In" at bounding box center [805, 396] width 1527 height 695
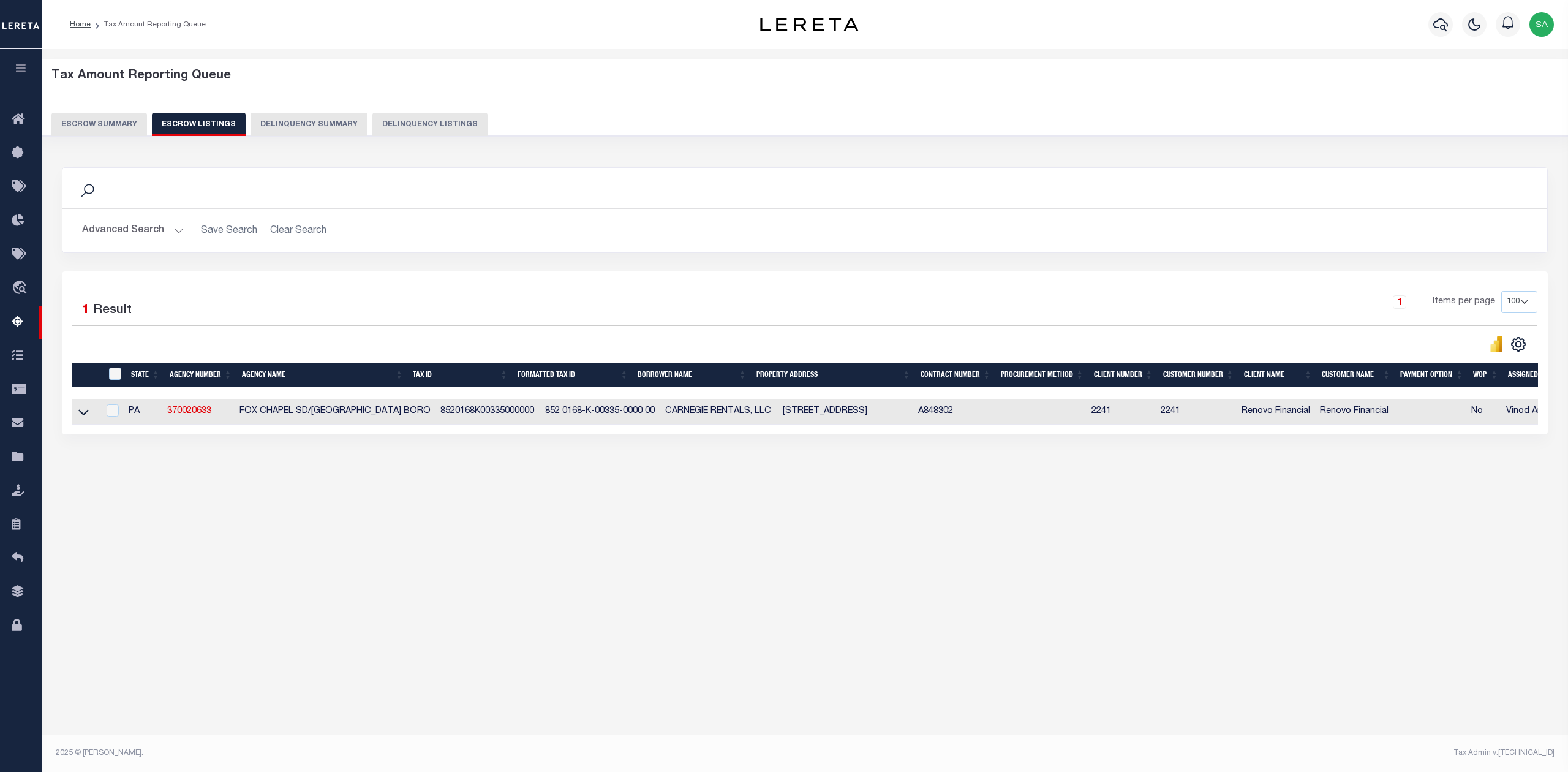
click at [121, 128] on button "Escrow Summary" at bounding box center [99, 124] width 95 height 23
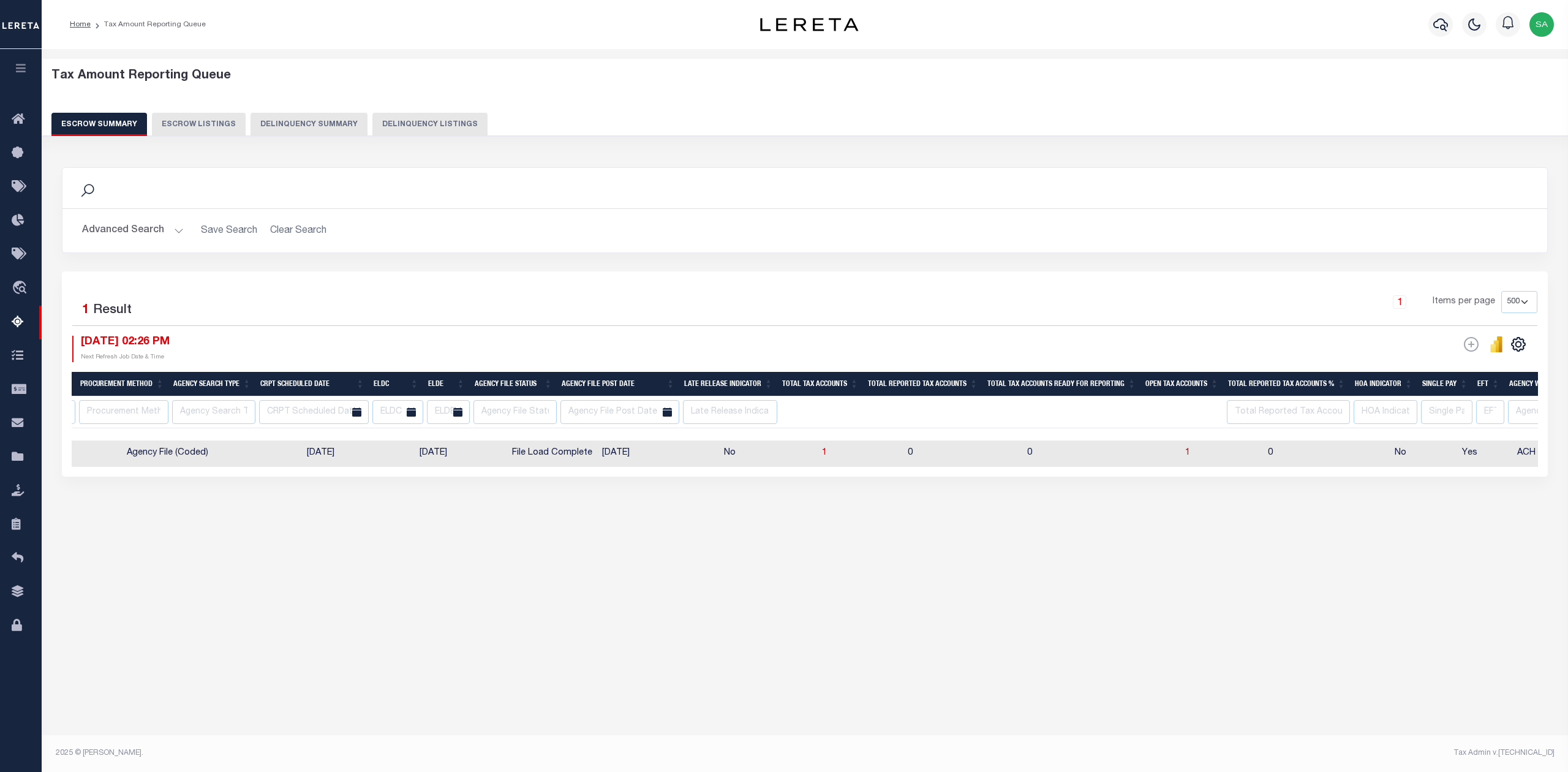
scroll to position [0, 0]
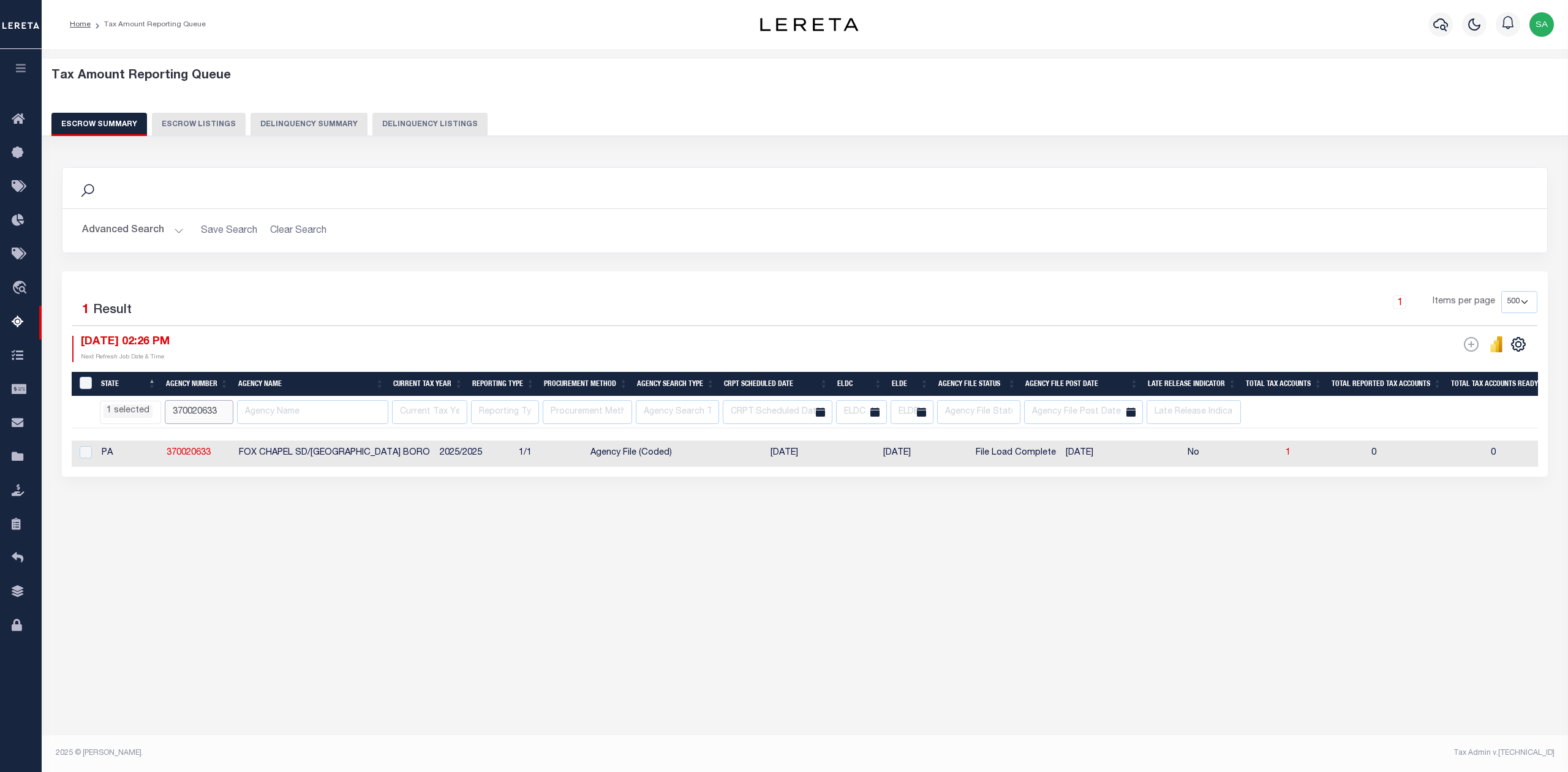
click at [192, 407] on input "370020633" at bounding box center [199, 412] width 68 height 24
paste input "370608"
type input "370370608"
select select "PA"
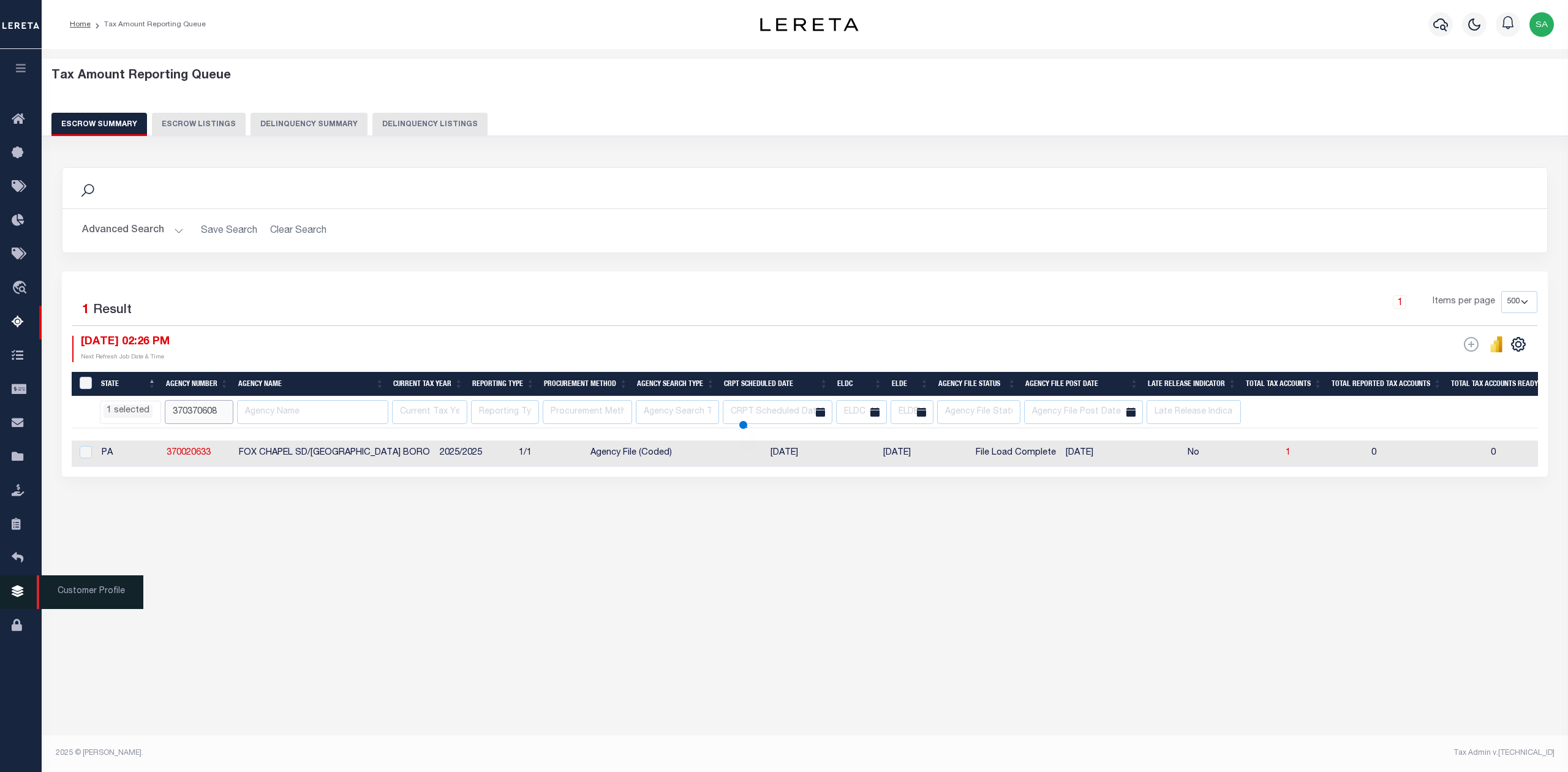
select select
select select "PA"
select select
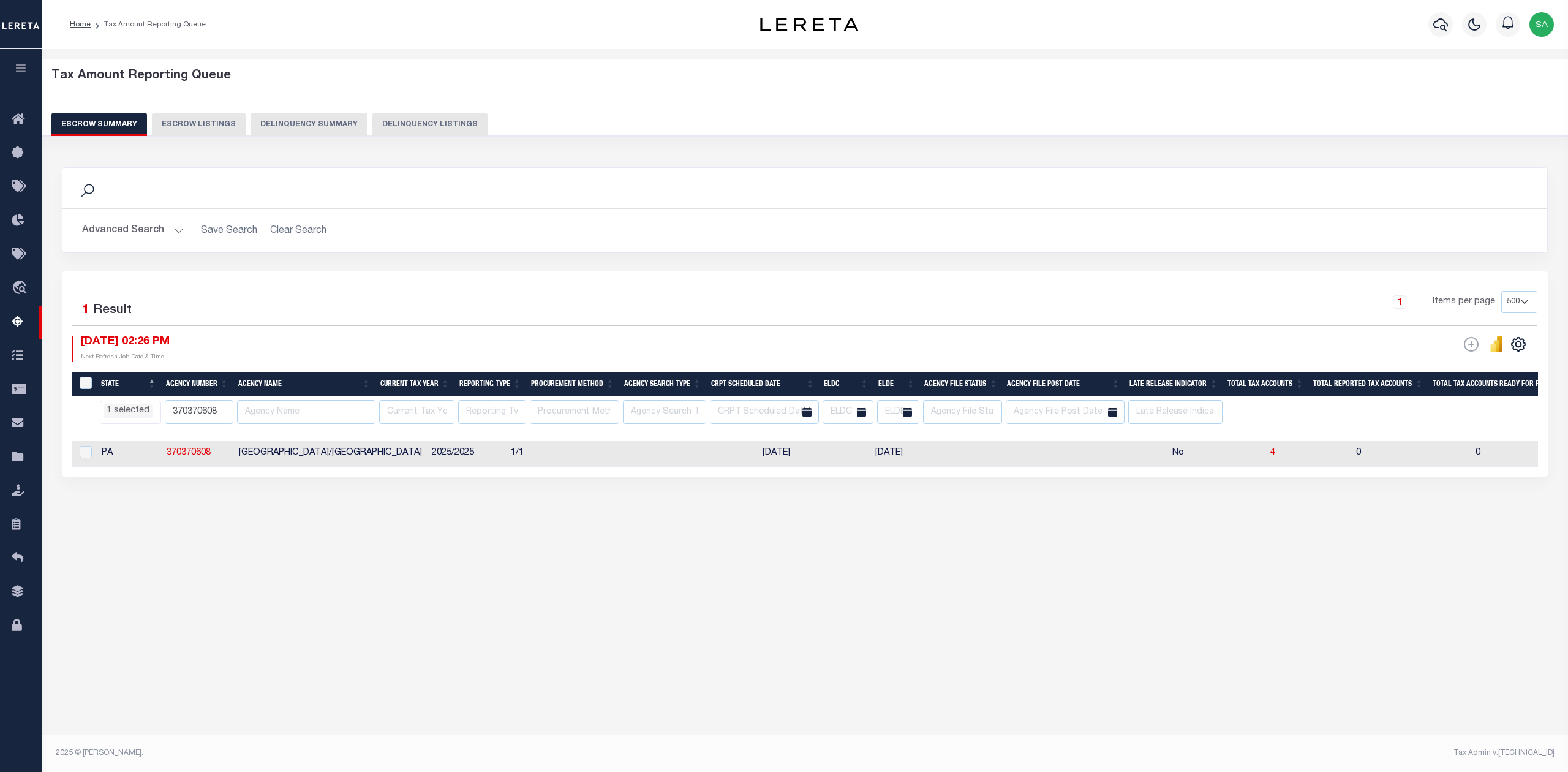
click at [763, 621] on div "Tax Amount Reporting Queue Escrow Summary Escrow Listings In" at bounding box center [805, 396] width 1527 height 695
click at [974, 657] on div "Tax Amount Reporting Queue Escrow Summary Escrow Listings In" at bounding box center [805, 396] width 1527 height 695
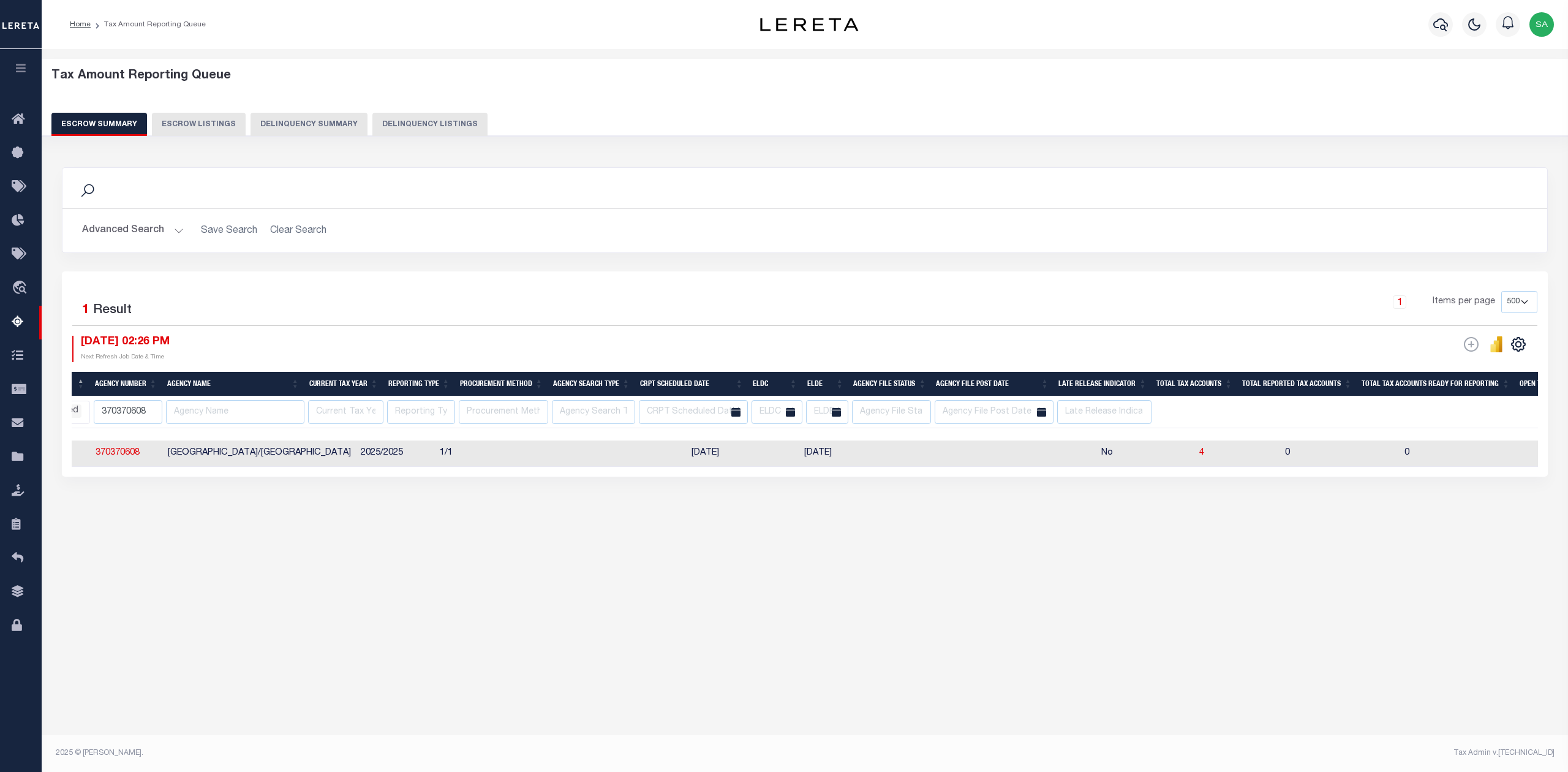
scroll to position [0, 99]
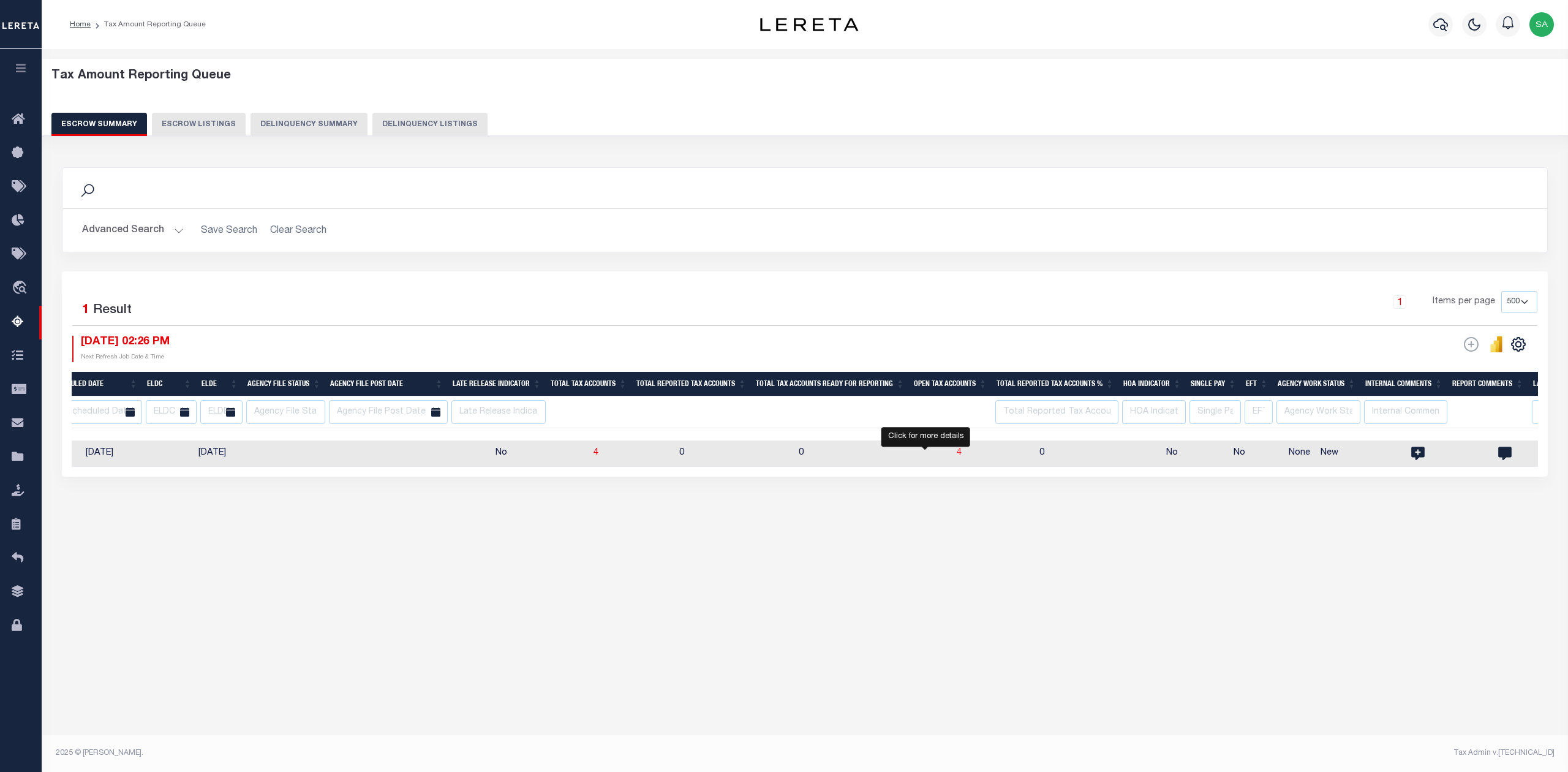
click at [957, 457] on span "4" at bounding box center [959, 453] width 5 height 9
select select "100"
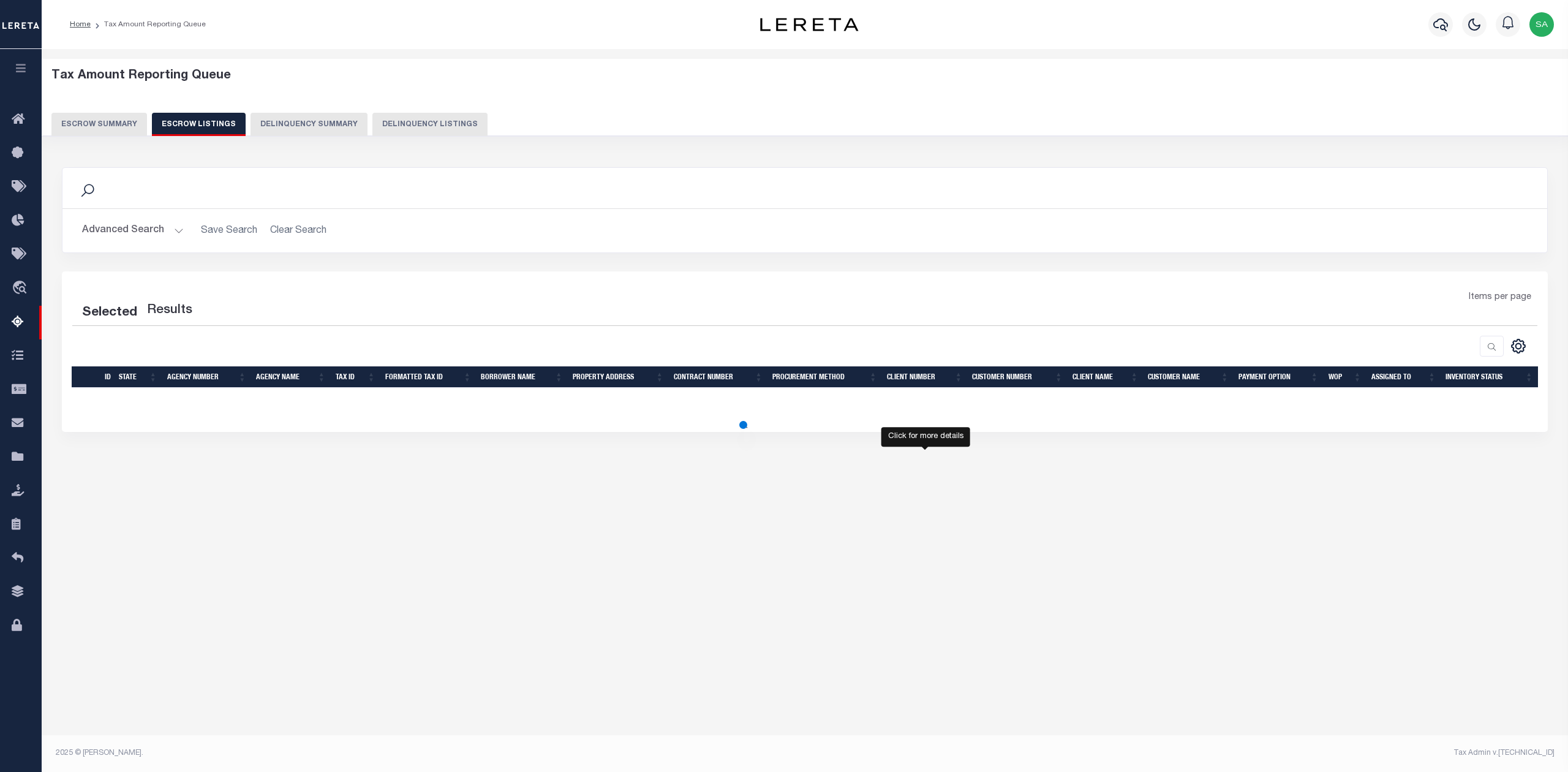
select select "PA"
select select "100"
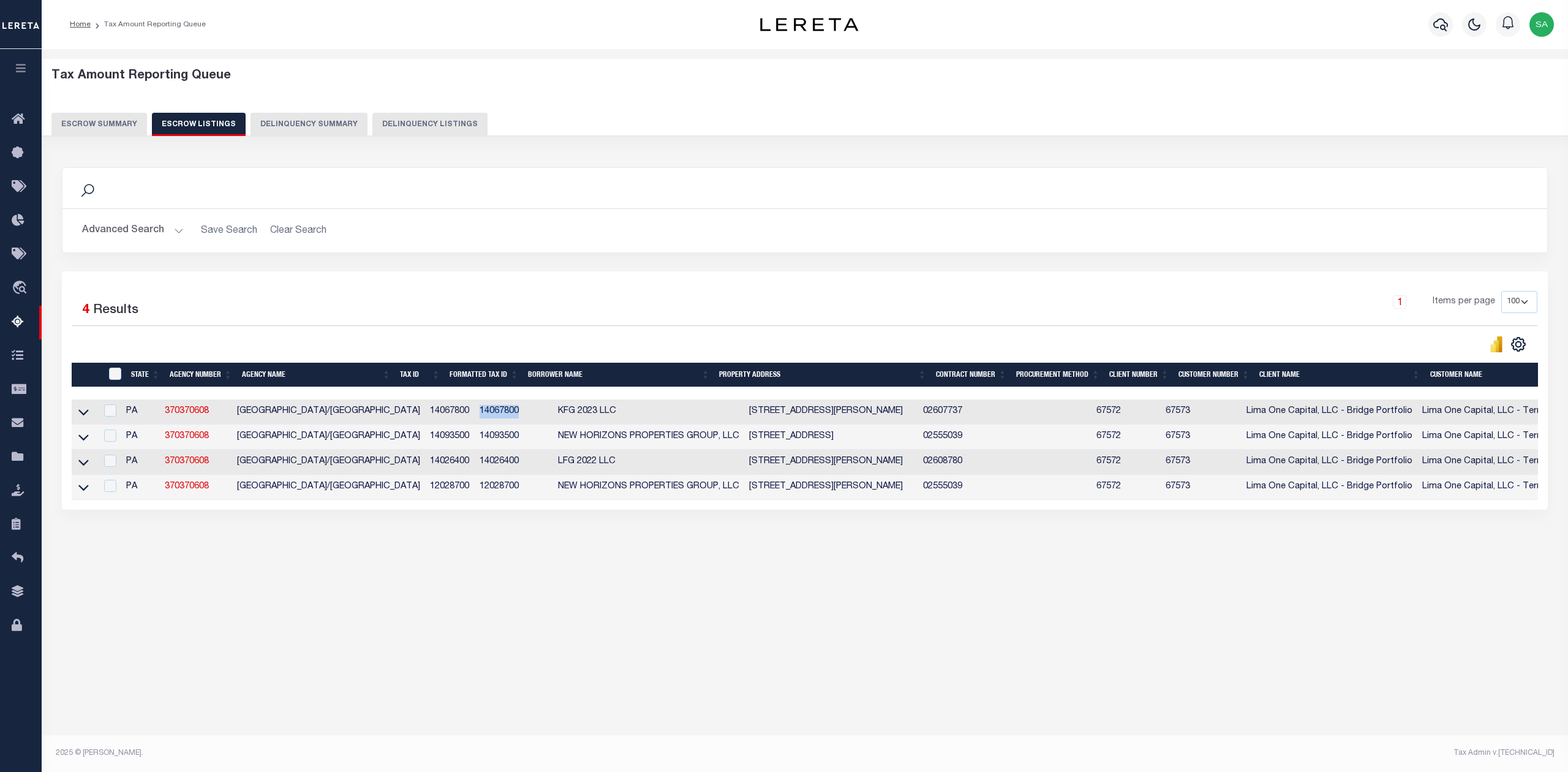
drag, startPoint x: 449, startPoint y: 415, endPoint x: 493, endPoint y: 415, distance: 44.0
click at [493, 415] on td "14067800" at bounding box center [514, 412] width 79 height 25
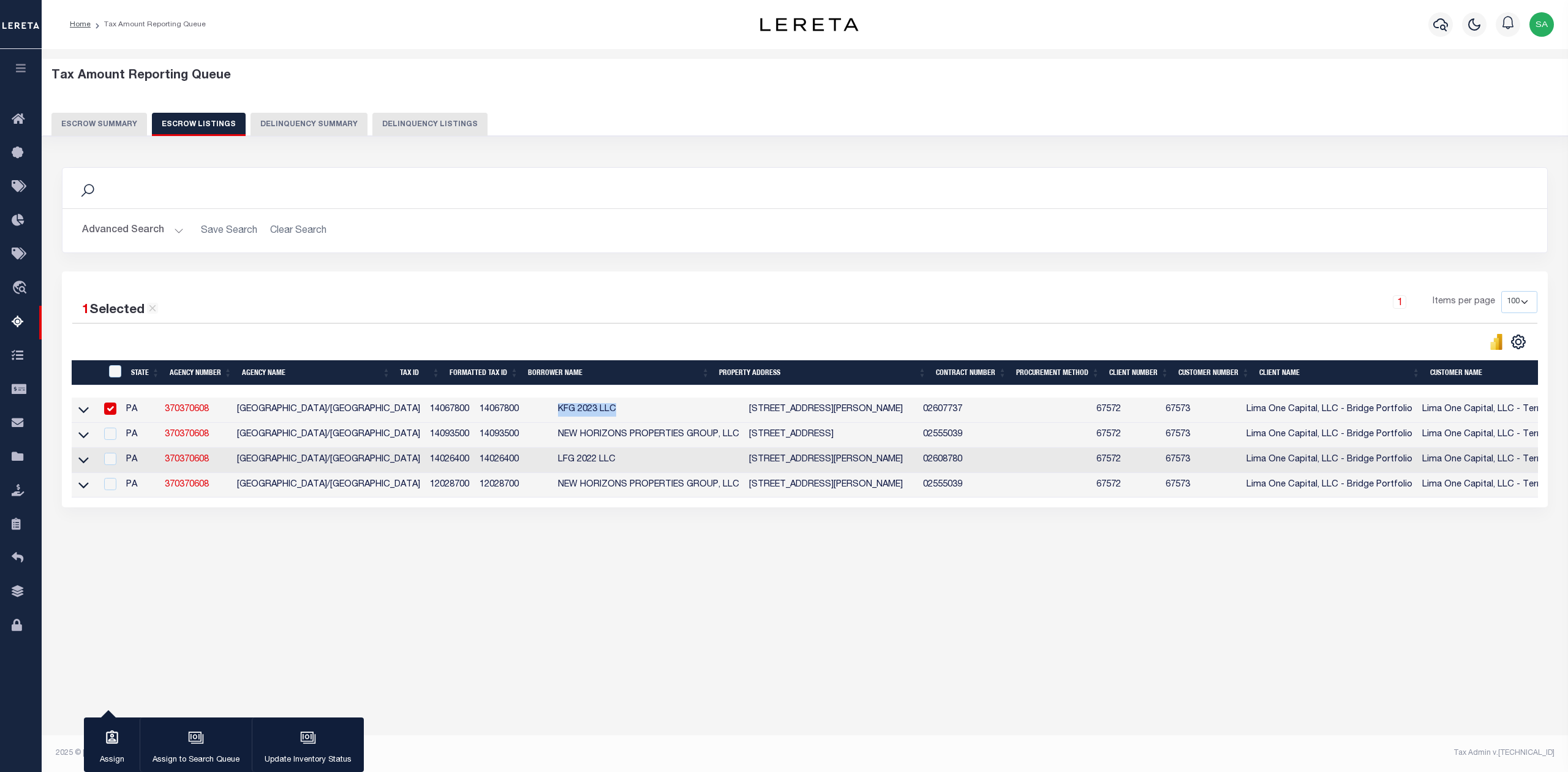
drag, startPoint x: 523, startPoint y: 411, endPoint x: 618, endPoint y: 411, distance: 95.0
click at [618, 411] on td "KFG 2023 LLC" at bounding box center [649, 410] width 191 height 25
checkbox input "false"
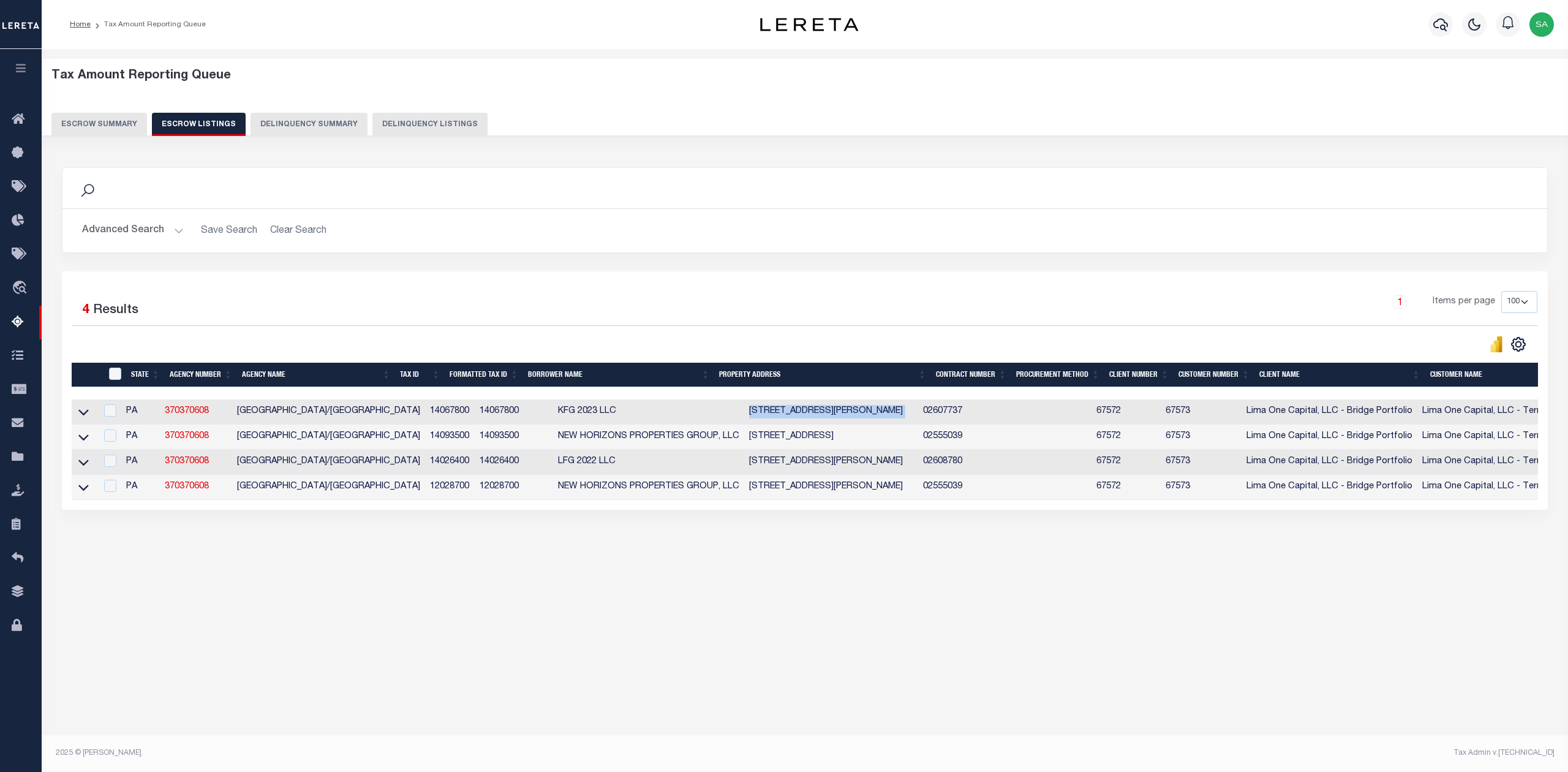
drag, startPoint x: 730, startPoint y: 414, endPoint x: 937, endPoint y: 419, distance: 207.1
click at [937, 419] on tr "PA 370370608 [GEOGRAPHIC_DATA]/[GEOGRAPHIC_DATA] 14067800 KFG 2023 LLC [STREET_…" at bounding box center [959, 412] width 1775 height 25
drag, startPoint x: 449, startPoint y: 440, endPoint x: 512, endPoint y: 432, distance: 63.5
click at [512, 432] on td "14093500" at bounding box center [514, 437] width 79 height 25
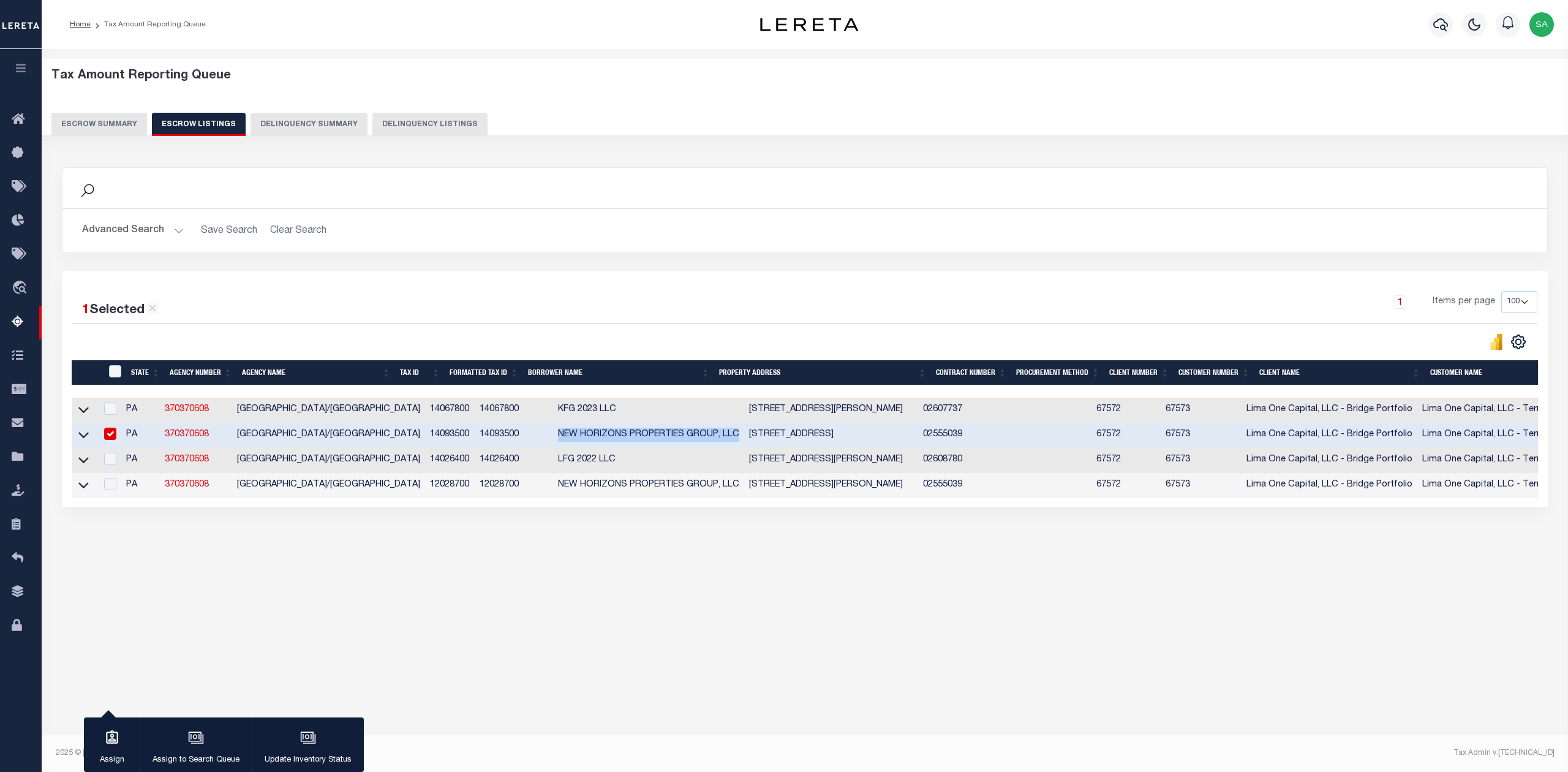
drag, startPoint x: 525, startPoint y: 437, endPoint x: 711, endPoint y: 438, distance: 186.0
click at [711, 438] on td "NEW HORIZONS PROPERTIES GROUP, LLC" at bounding box center [649, 435] width 191 height 25
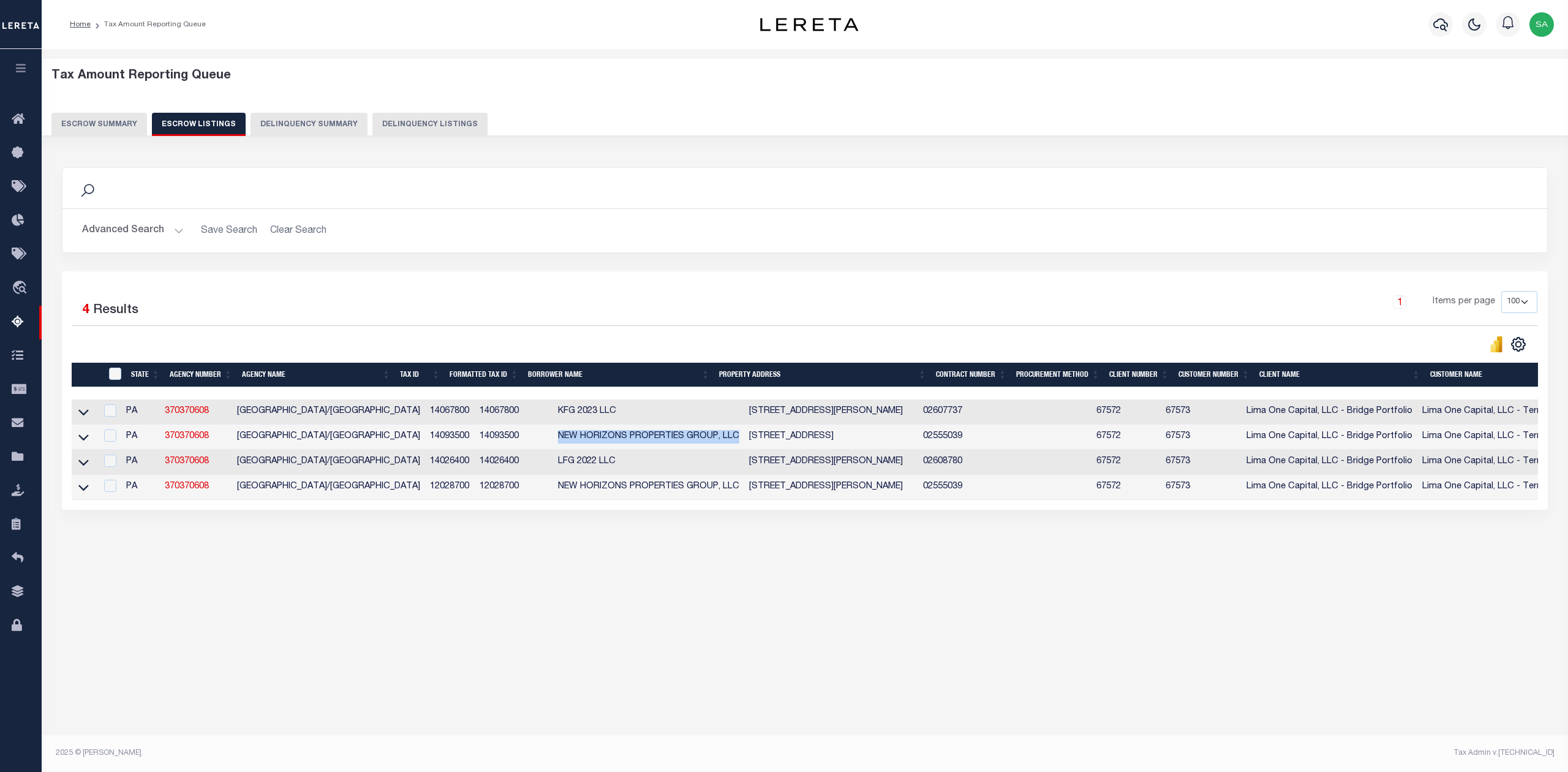
drag, startPoint x: 731, startPoint y: 442, endPoint x: 895, endPoint y: 444, distance: 164.0
click at [895, 444] on td "[STREET_ADDRESS]" at bounding box center [831, 437] width 174 height 25
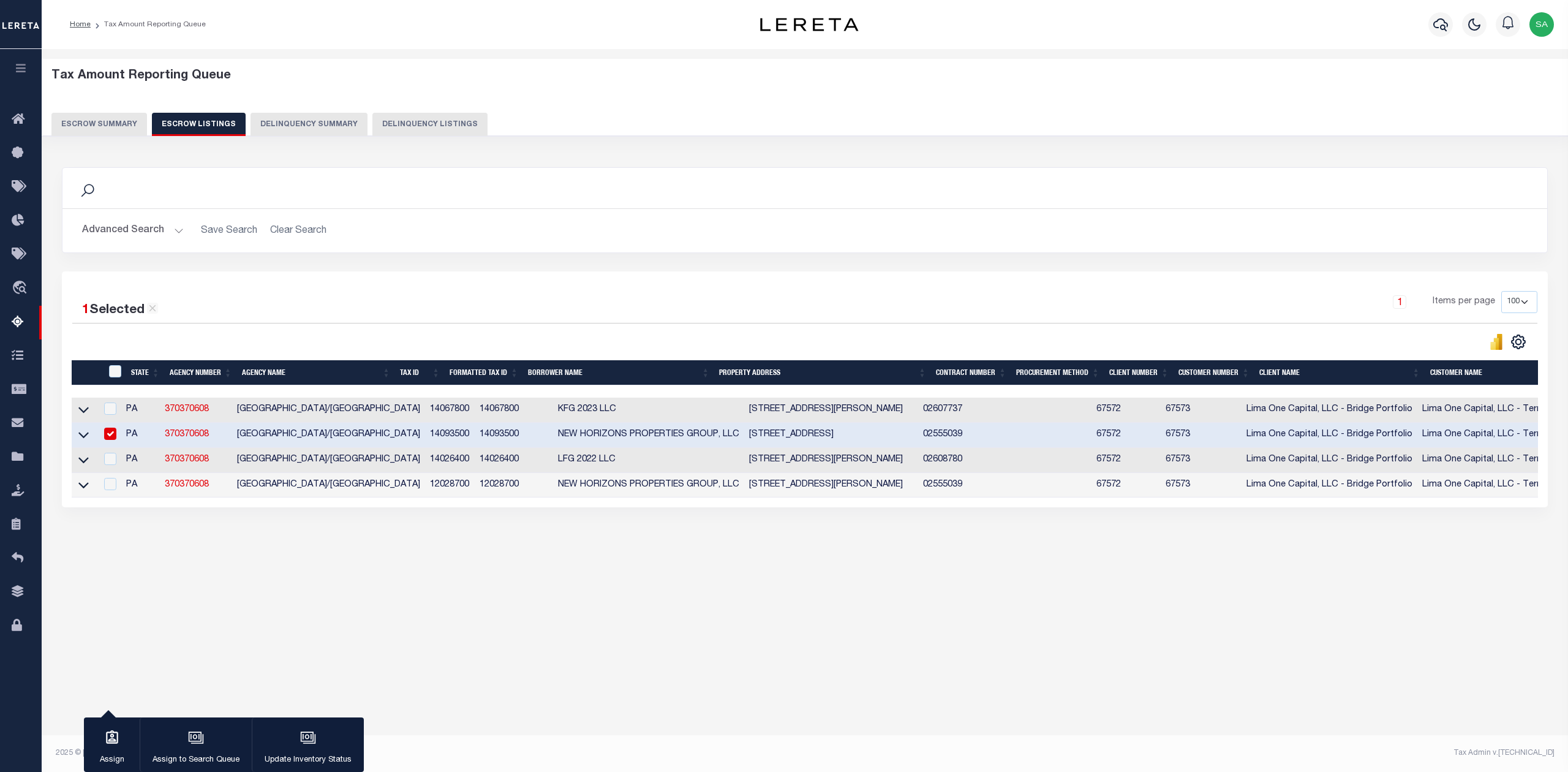
click at [838, 544] on div "Search Advanced Search Save Search Clear Search In In AK AL AR AZ CA CO CT" at bounding box center [805, 349] width 1503 height 389
drag, startPoint x: 716, startPoint y: 432, endPoint x: 922, endPoint y: 437, distance: 206.1
click at [918, 437] on td "[STREET_ADDRESS]" at bounding box center [831, 435] width 174 height 25
checkbox input "false"
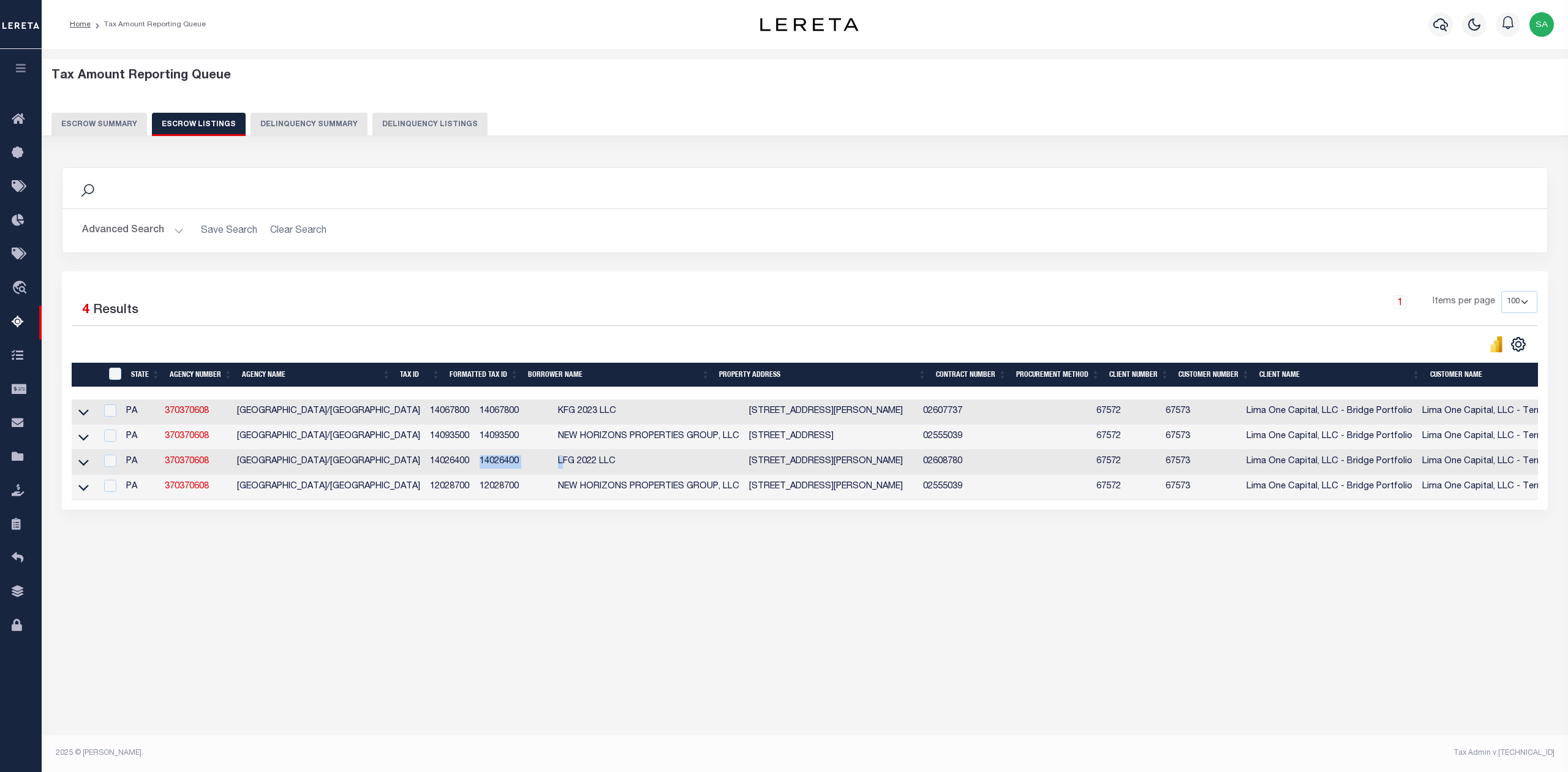
drag, startPoint x: 447, startPoint y: 469, endPoint x: 532, endPoint y: 467, distance: 85.0
click at [532, 467] on tr "PA 370370608 [GEOGRAPHIC_DATA]/[GEOGRAPHIC_DATA] 14026400 14026400 LFG 2022 LLC…" at bounding box center [959, 462] width 1775 height 25
click at [447, 565] on div "Tax Amount Reporting Queue Escrow Summary Escrow Listings In" at bounding box center [805, 322] width 1519 height 522
drag, startPoint x: 446, startPoint y: 471, endPoint x: 493, endPoint y: 468, distance: 47.1
click at [493, 468] on td "14026400" at bounding box center [514, 462] width 79 height 25
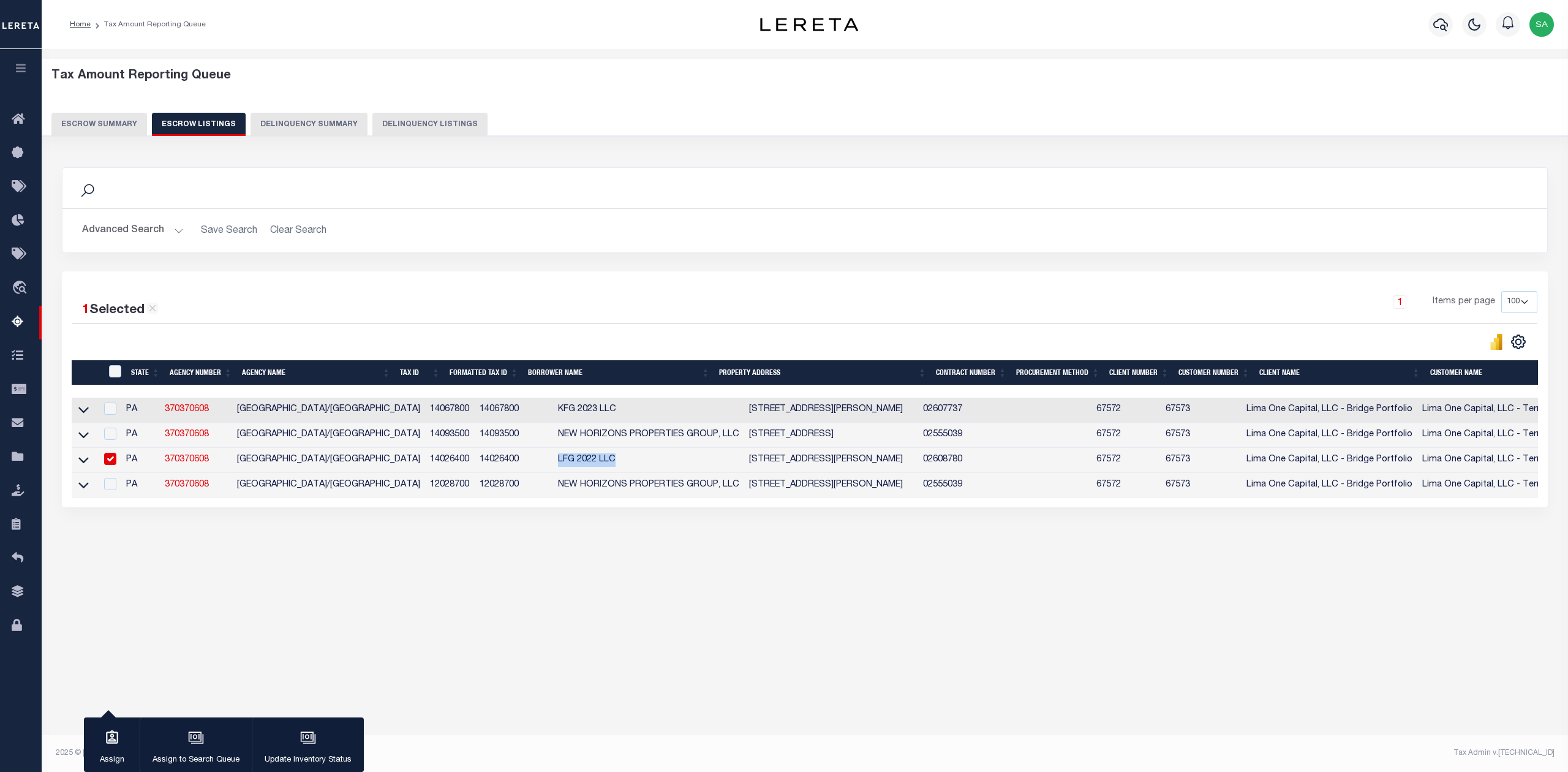
drag, startPoint x: 525, startPoint y: 463, endPoint x: 610, endPoint y: 461, distance: 85.0
click at [610, 461] on td "LFG 2022 LLC" at bounding box center [649, 460] width 191 height 25
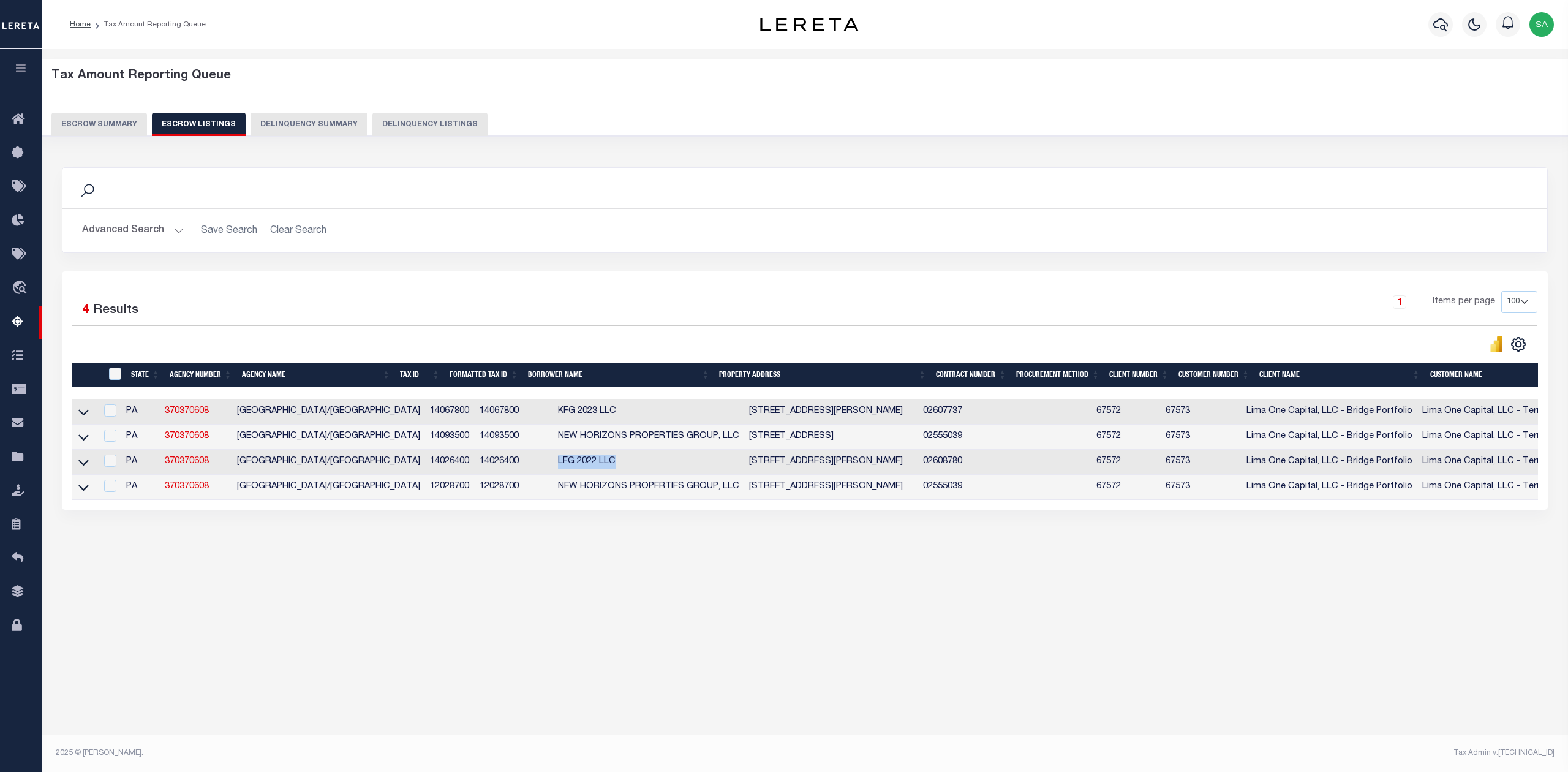
drag, startPoint x: 716, startPoint y: 468, endPoint x: 912, endPoint y: 464, distance: 196.0
click at [912, 464] on td "[STREET_ADDRESS][PERSON_NAME]" at bounding box center [831, 462] width 174 height 25
checkbox input "true"
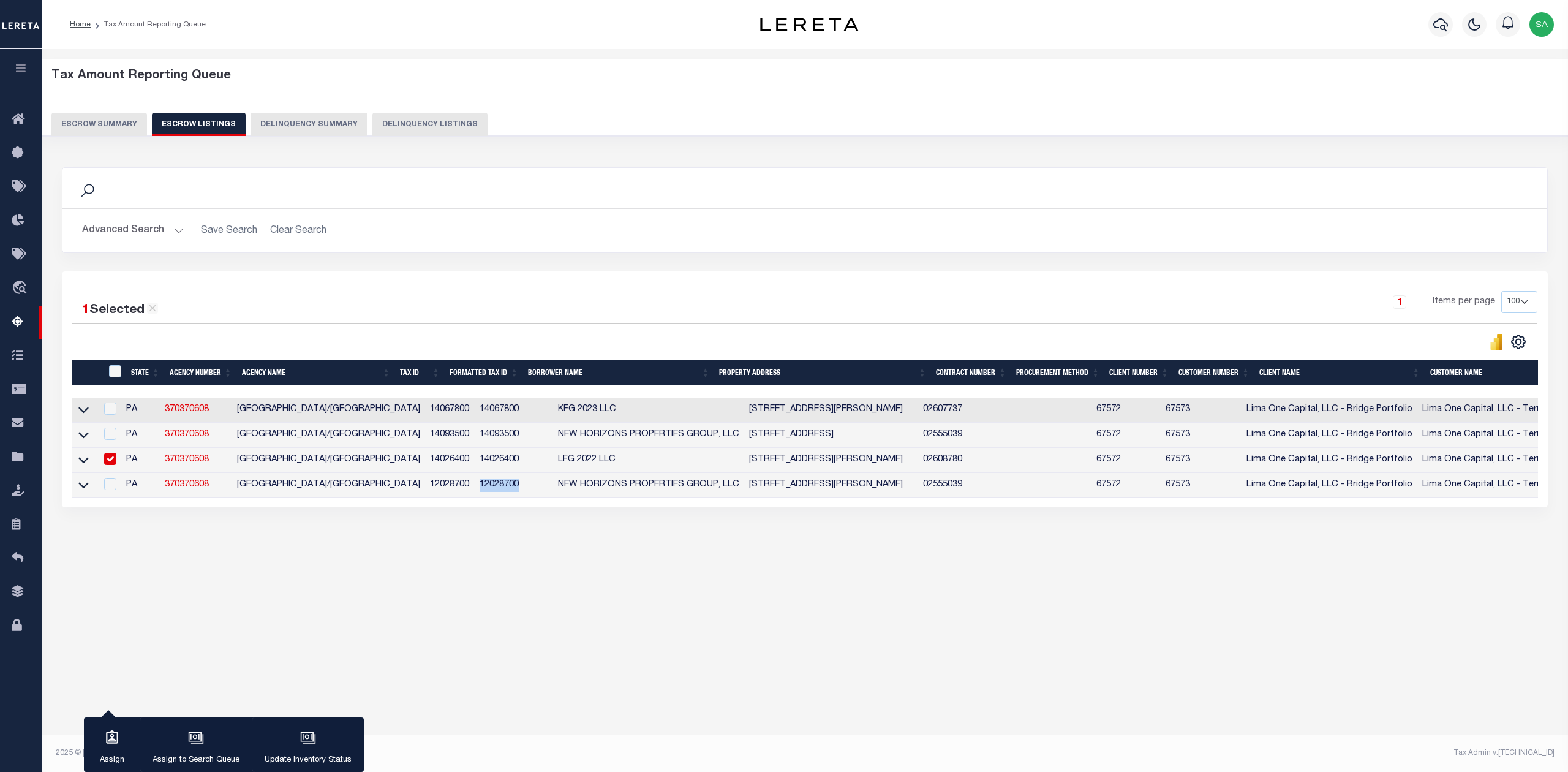
drag, startPoint x: 452, startPoint y: 494, endPoint x: 501, endPoint y: 494, distance: 49.0
click at [501, 494] on td "12028700" at bounding box center [514, 486] width 79 height 25
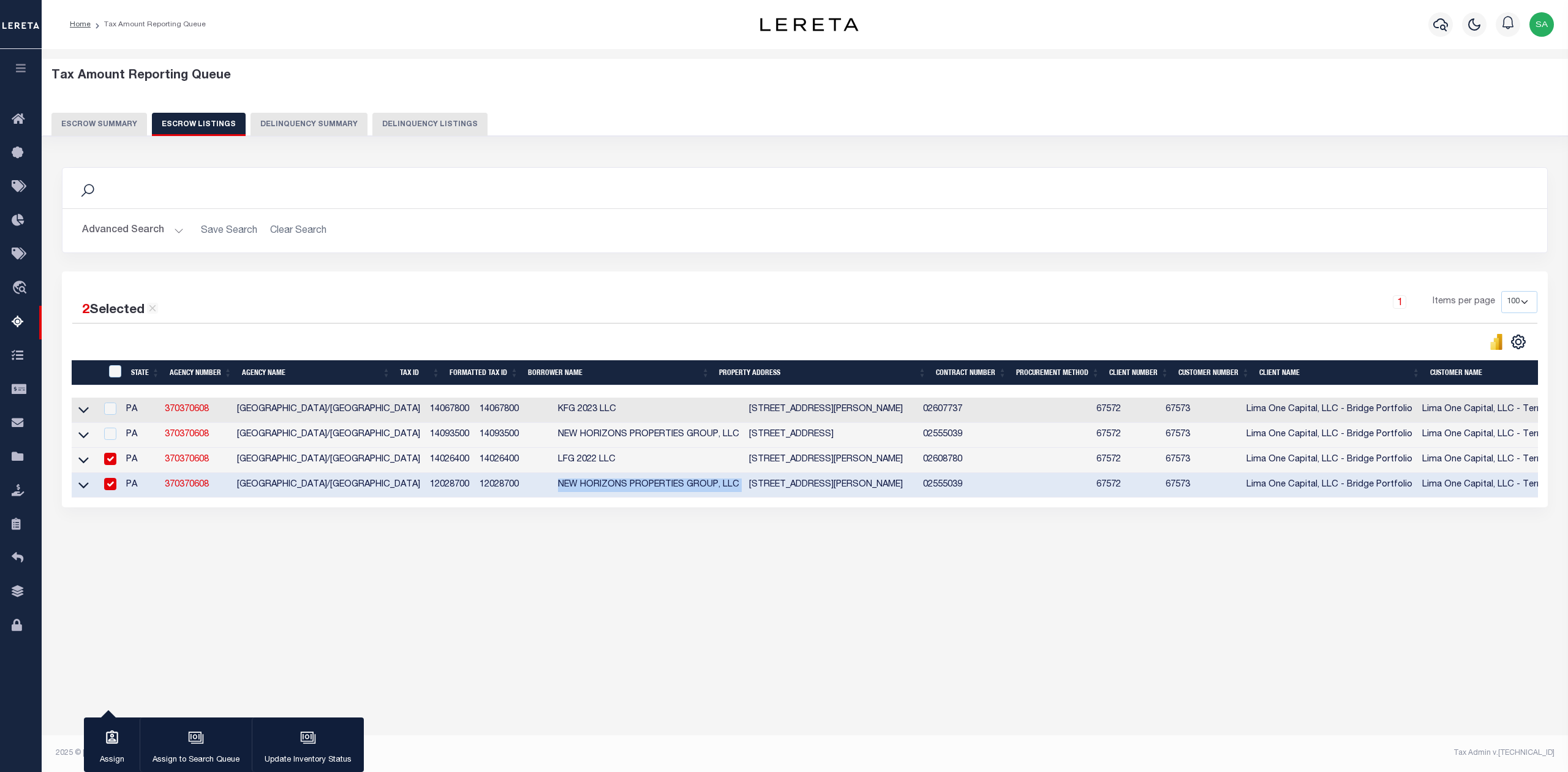
drag, startPoint x: 525, startPoint y: 493, endPoint x: 716, endPoint y: 498, distance: 191.1
click at [716, 498] on tr "PA 370370608 [GEOGRAPHIC_DATA]/[GEOGRAPHIC_DATA] 12028700 NEW HORIZONS PROPERTI…" at bounding box center [959, 486] width 1775 height 25
click at [792, 580] on div "Tax Amount Reporting Queue Escrow Summary Escrow Listings In" at bounding box center [805, 321] width 1519 height 519
drag, startPoint x: 716, startPoint y: 486, endPoint x: 905, endPoint y: 481, distance: 189.1
click at [905, 481] on td "[STREET_ADDRESS][PERSON_NAME]" at bounding box center [831, 486] width 174 height 25
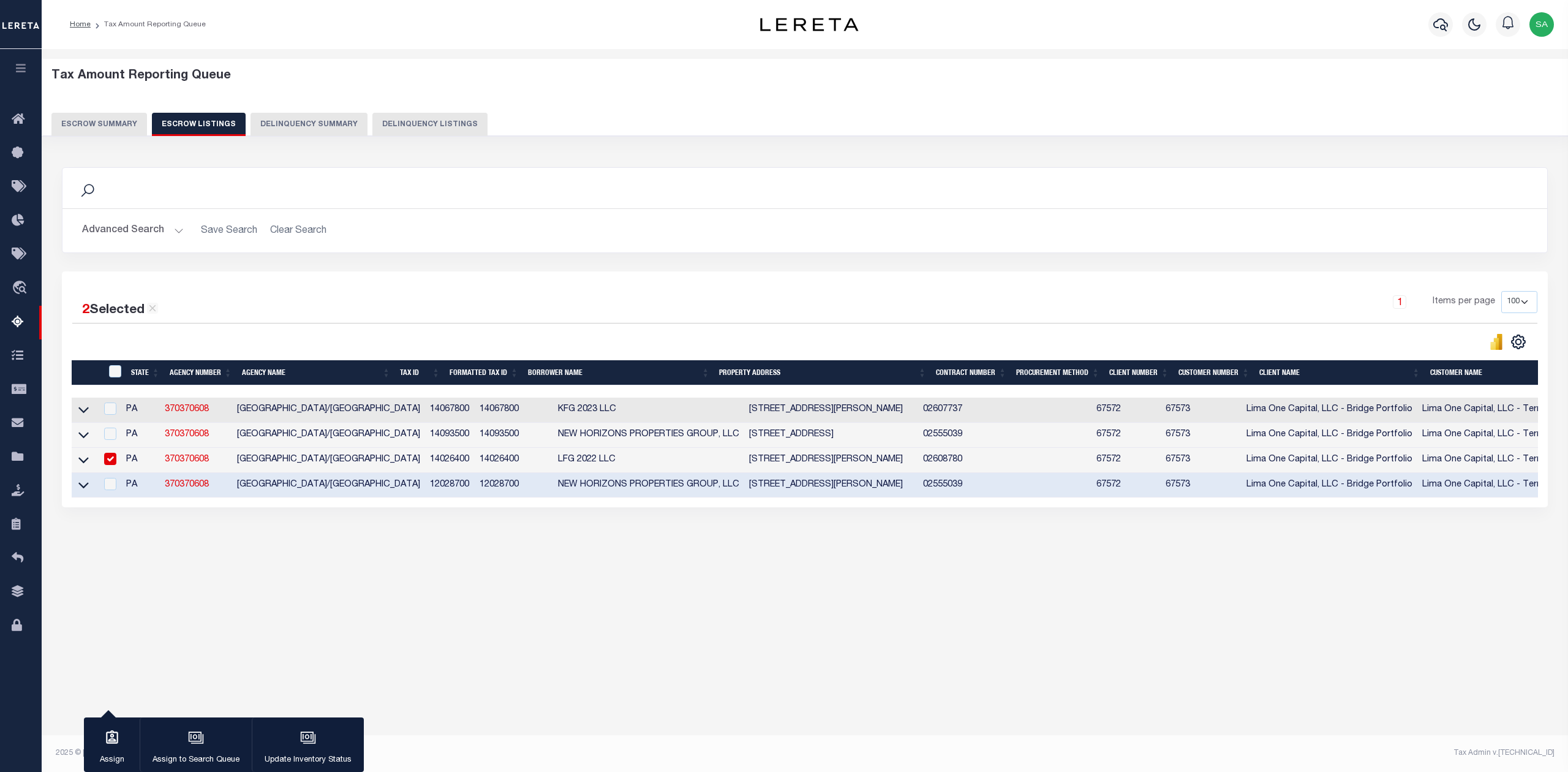
checkbox input "false"
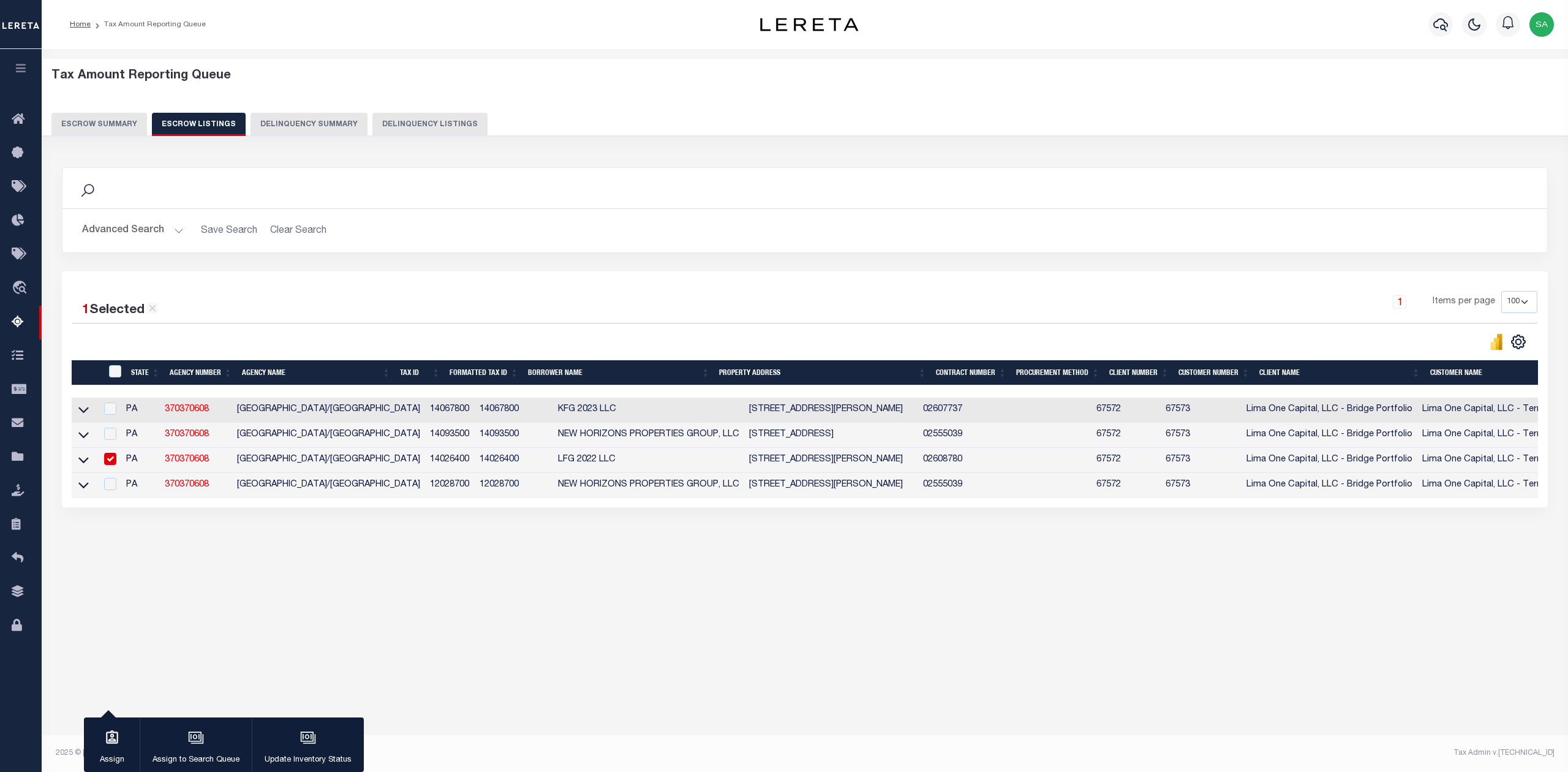
click at [842, 605] on div "Tax Amount Reporting Queue Escrow Summary Escrow Listings" at bounding box center [805, 333] width 1527 height 568
click at [121, 126] on button "Escrow Summary" at bounding box center [99, 124] width 95 height 23
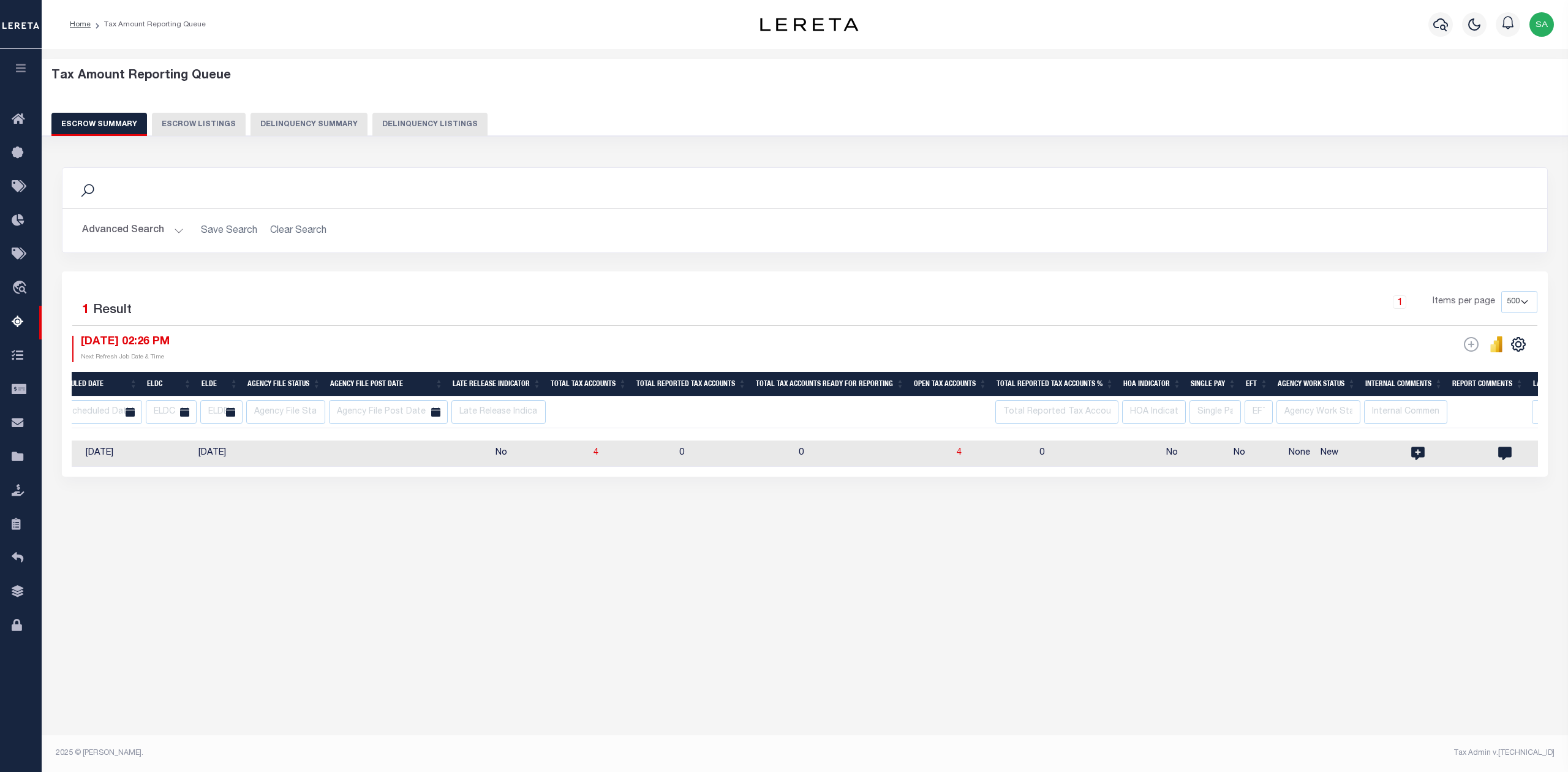
click at [927, 625] on div "Tax Amount Reporting Queue Escrow Summary Escrow Listings In" at bounding box center [805, 396] width 1527 height 695
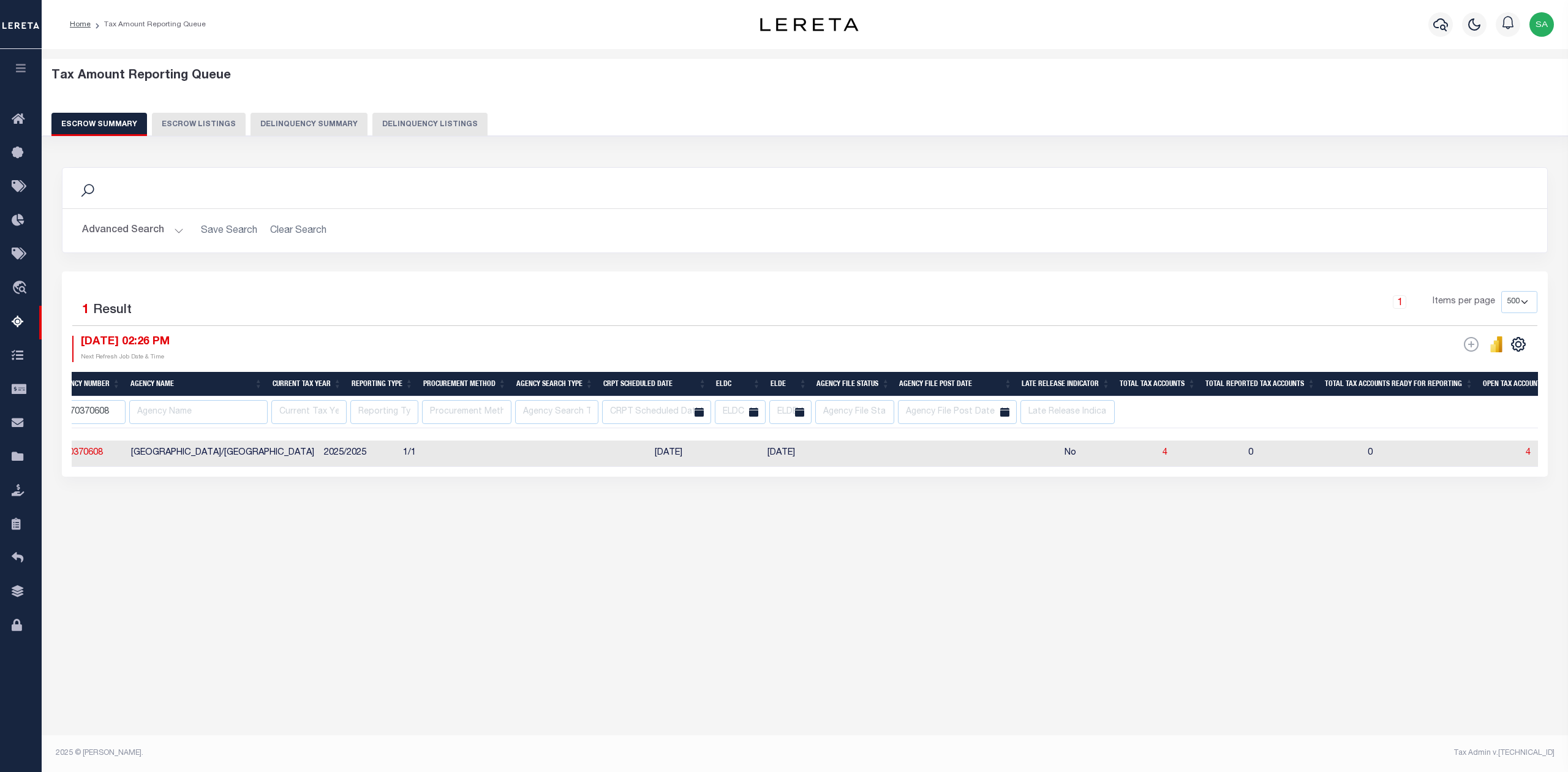
scroll to position [0, 0]
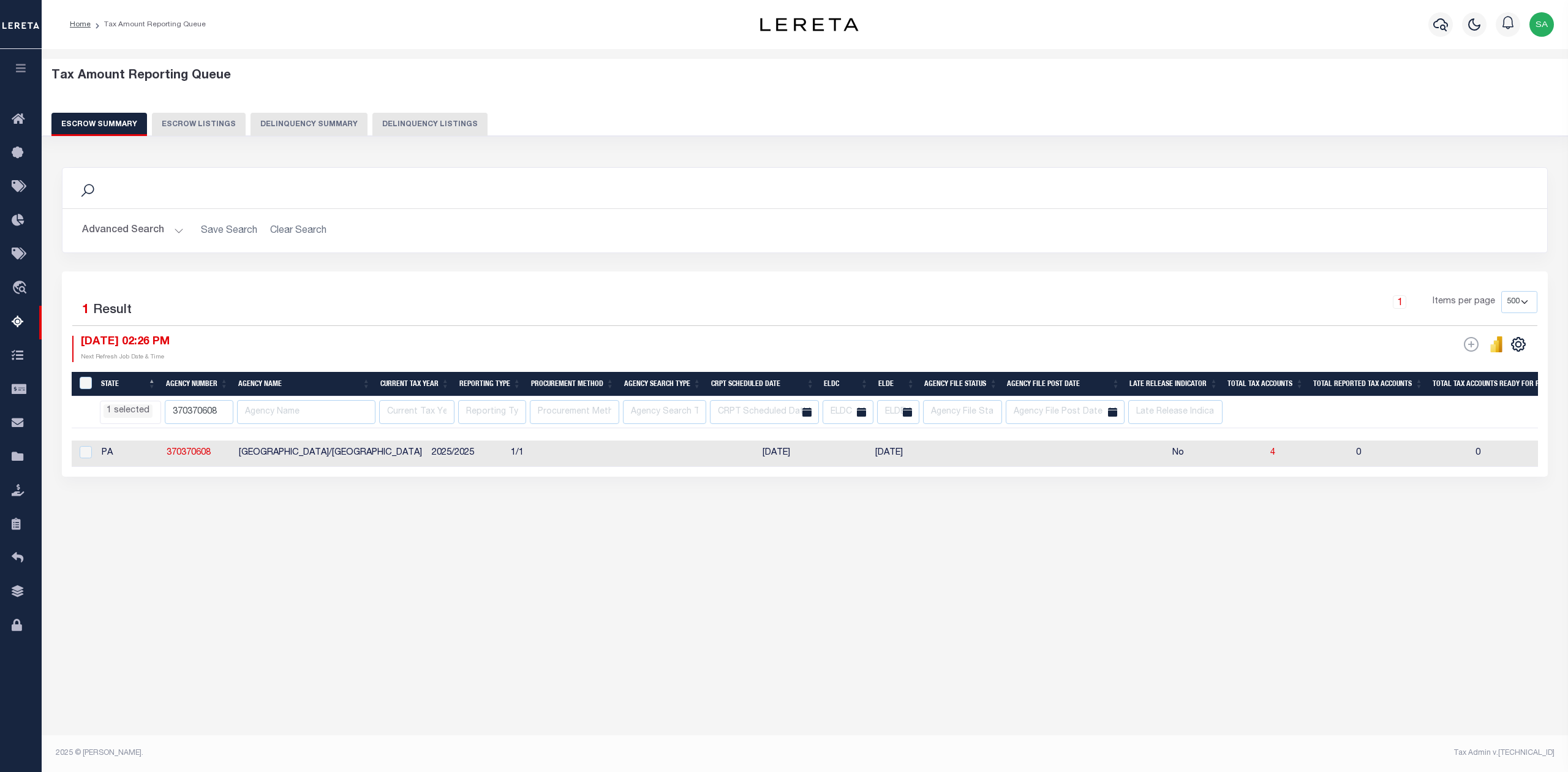
click at [231, 567] on div "Tax Amount Reporting Queue Escrow Summary Escrow Listings" at bounding box center [805, 318] width 1527 height 538
click at [561, 621] on div "Tax Amount Reporting Queue Escrow Summary Escrow Listings In" at bounding box center [805, 396] width 1527 height 695
click at [201, 409] on input "370370608" at bounding box center [199, 412] width 68 height 24
paste input "020612"
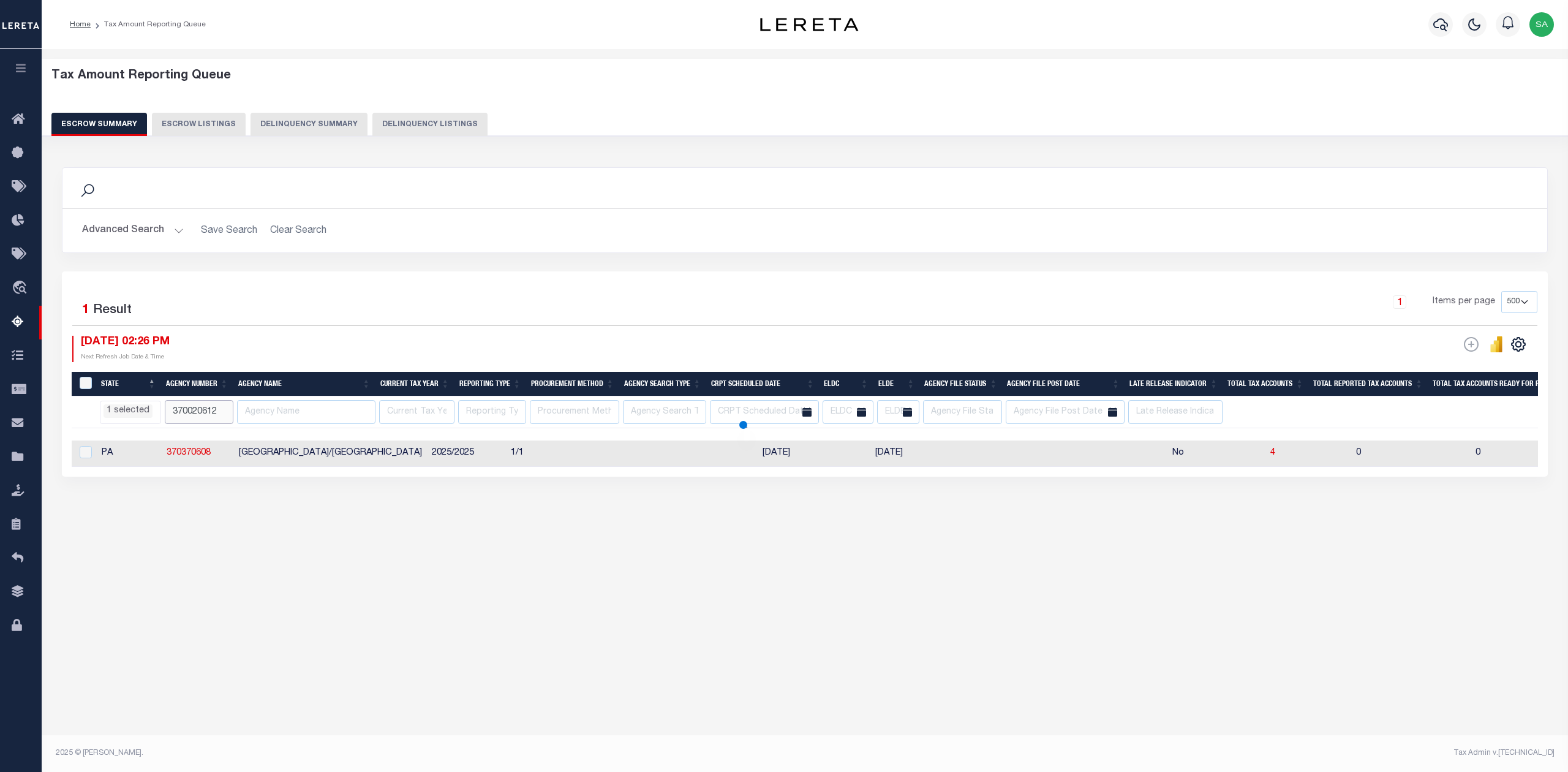
type input "370020612"
select select "PA"
select select
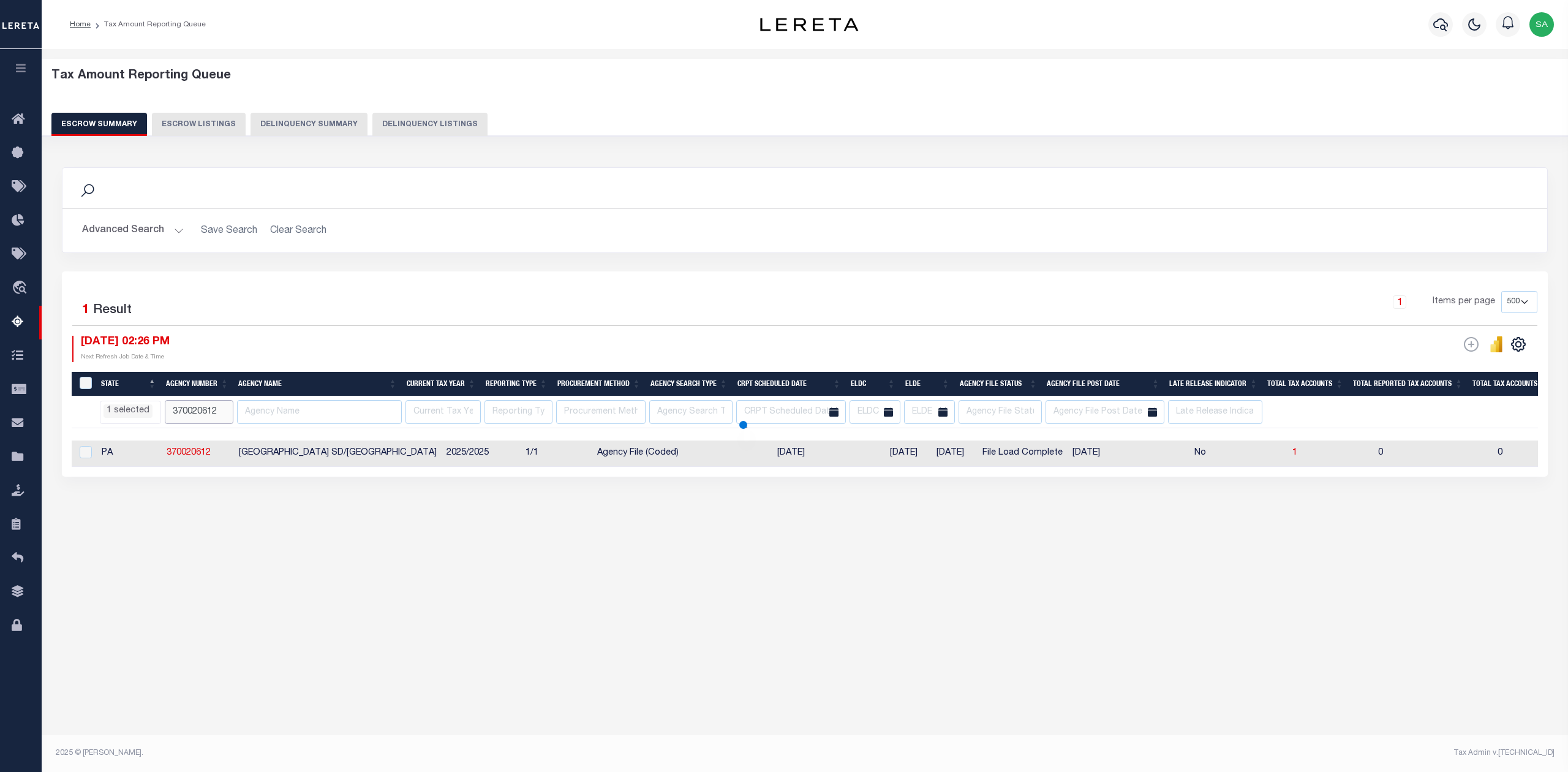
select select "PA"
select select
click at [192, 419] on input "370020612" at bounding box center [199, 412] width 68 height 24
paste input "34"
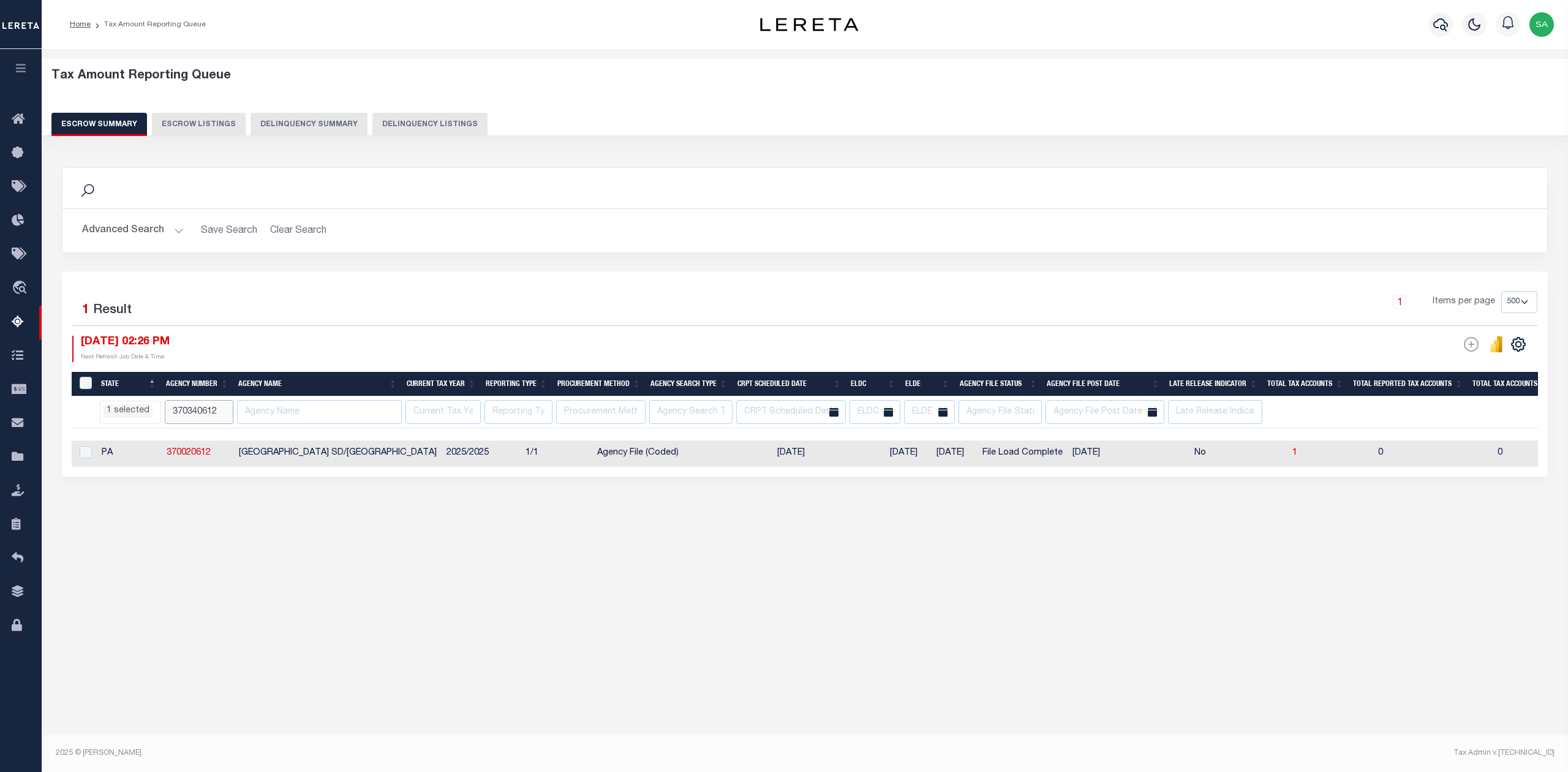
type input "370340612"
select select "PA"
select select
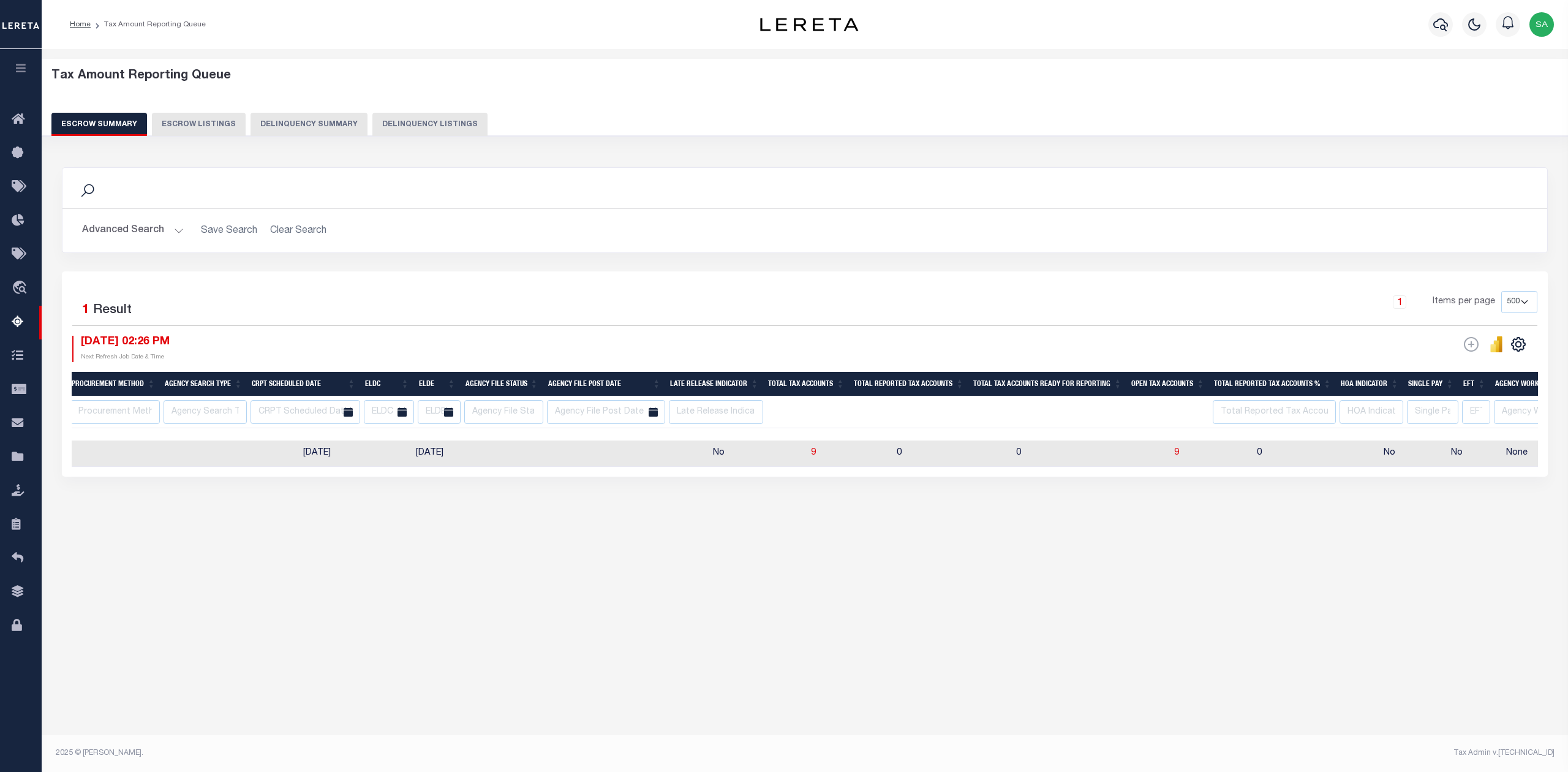
scroll to position [0, 575]
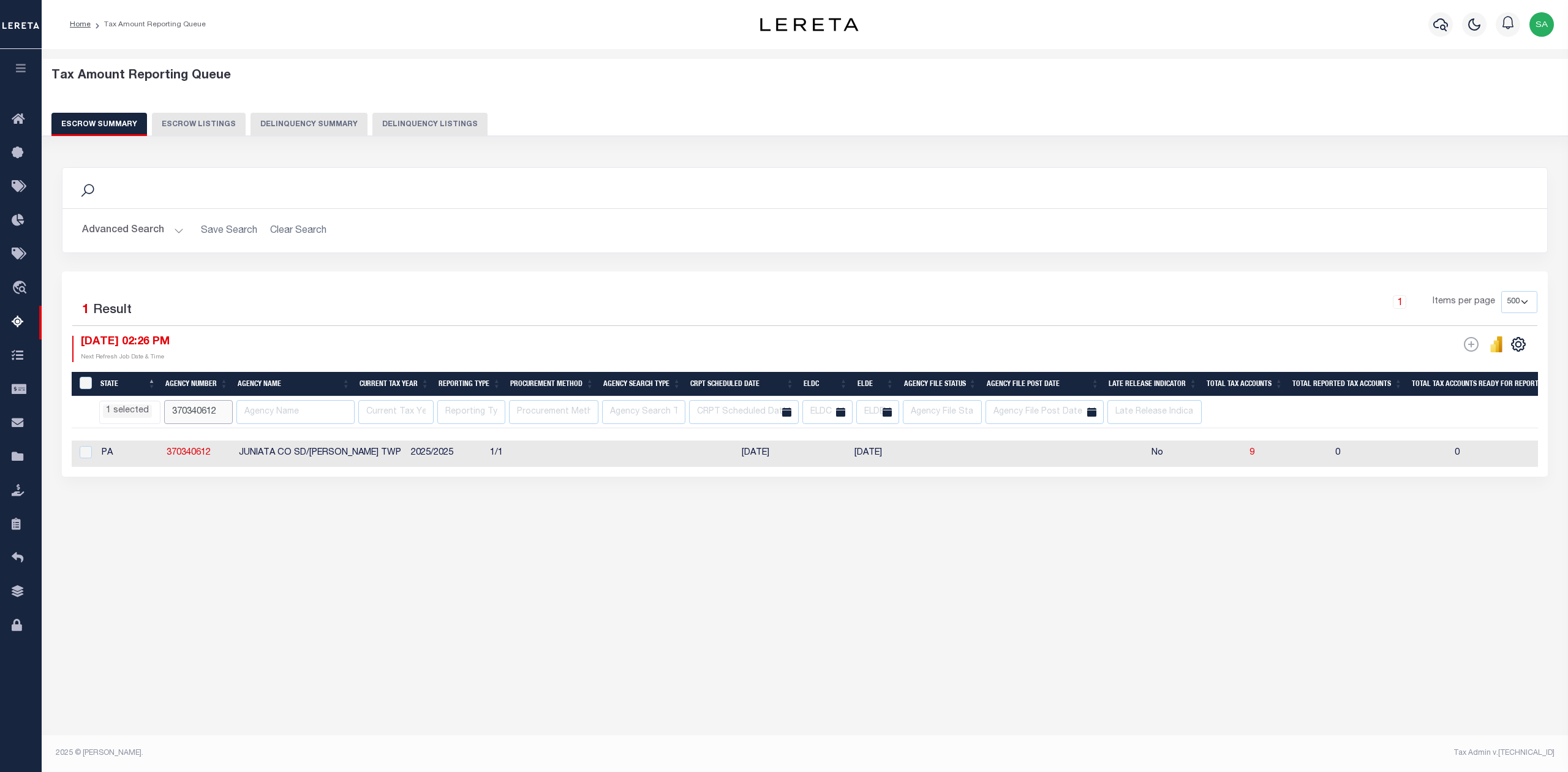
click at [187, 410] on input "370340612" at bounding box center [198, 412] width 68 height 24
paste input "0"
type input "370340602"
select select "PA"
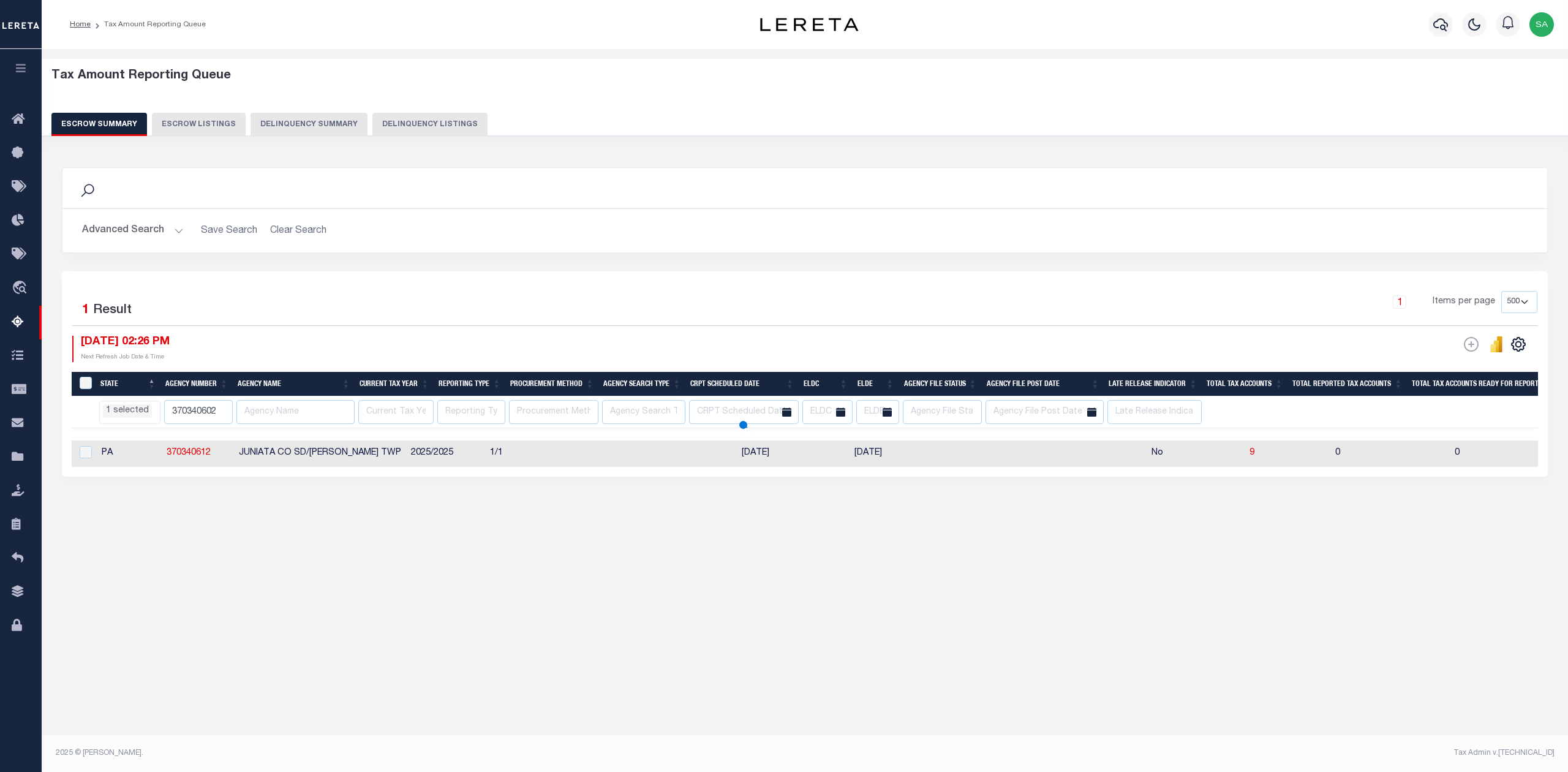
select select
select select "PA"
select select
click at [1537, 19] on img "button" at bounding box center [1542, 24] width 24 height 24
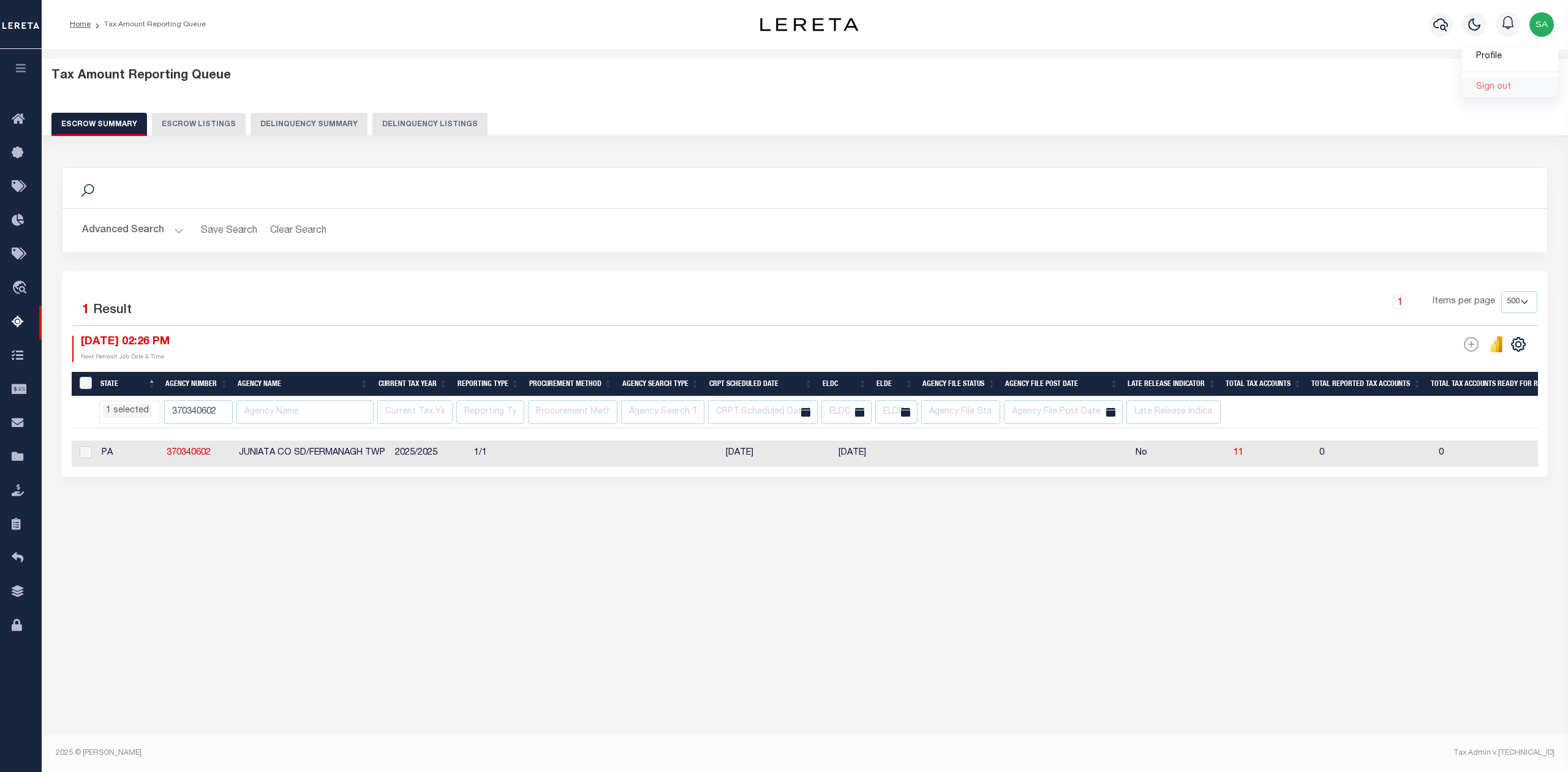
click at [1500, 89] on span "Sign out" at bounding box center [1494, 87] width 35 height 9
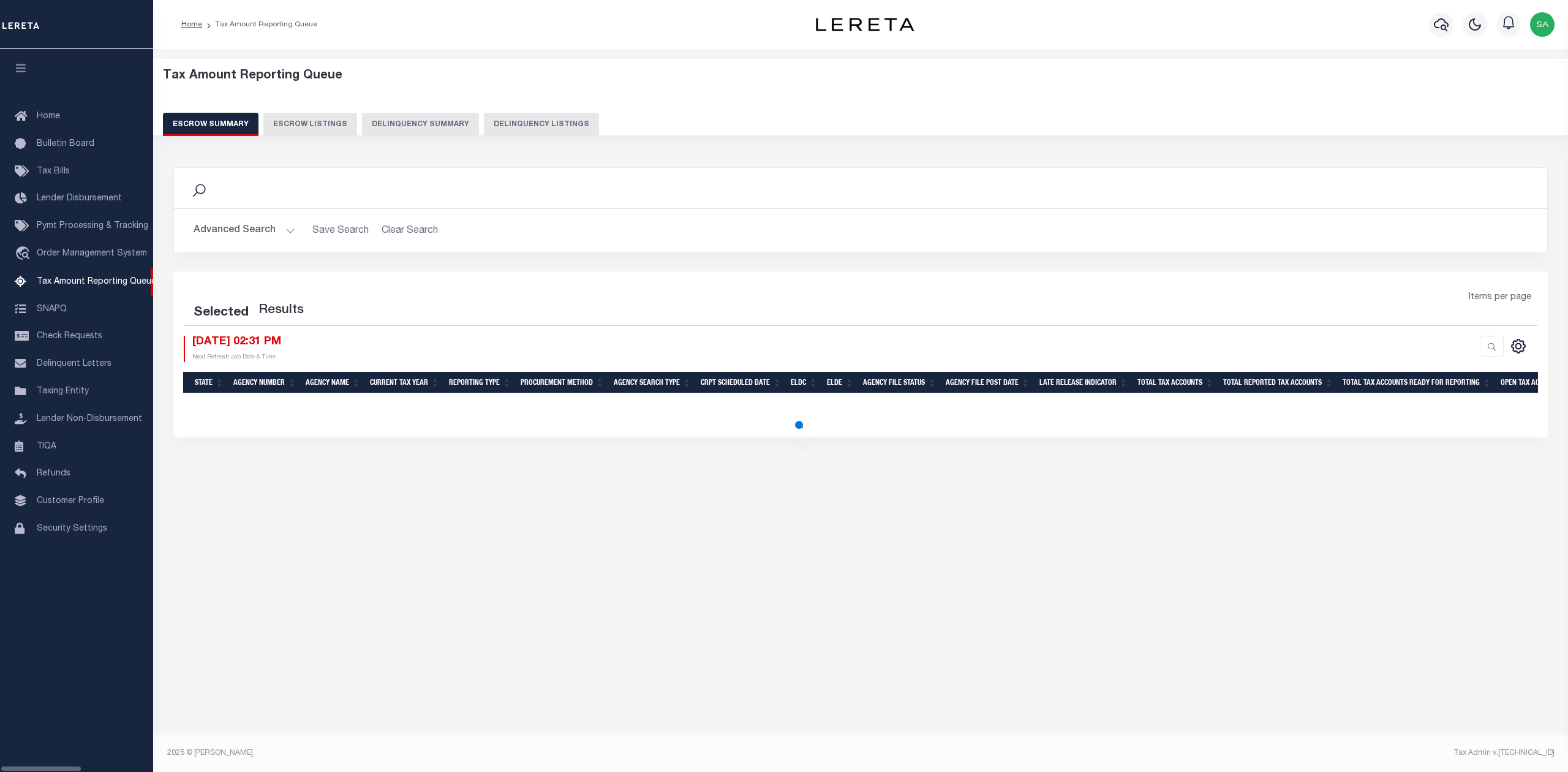
select select "500"
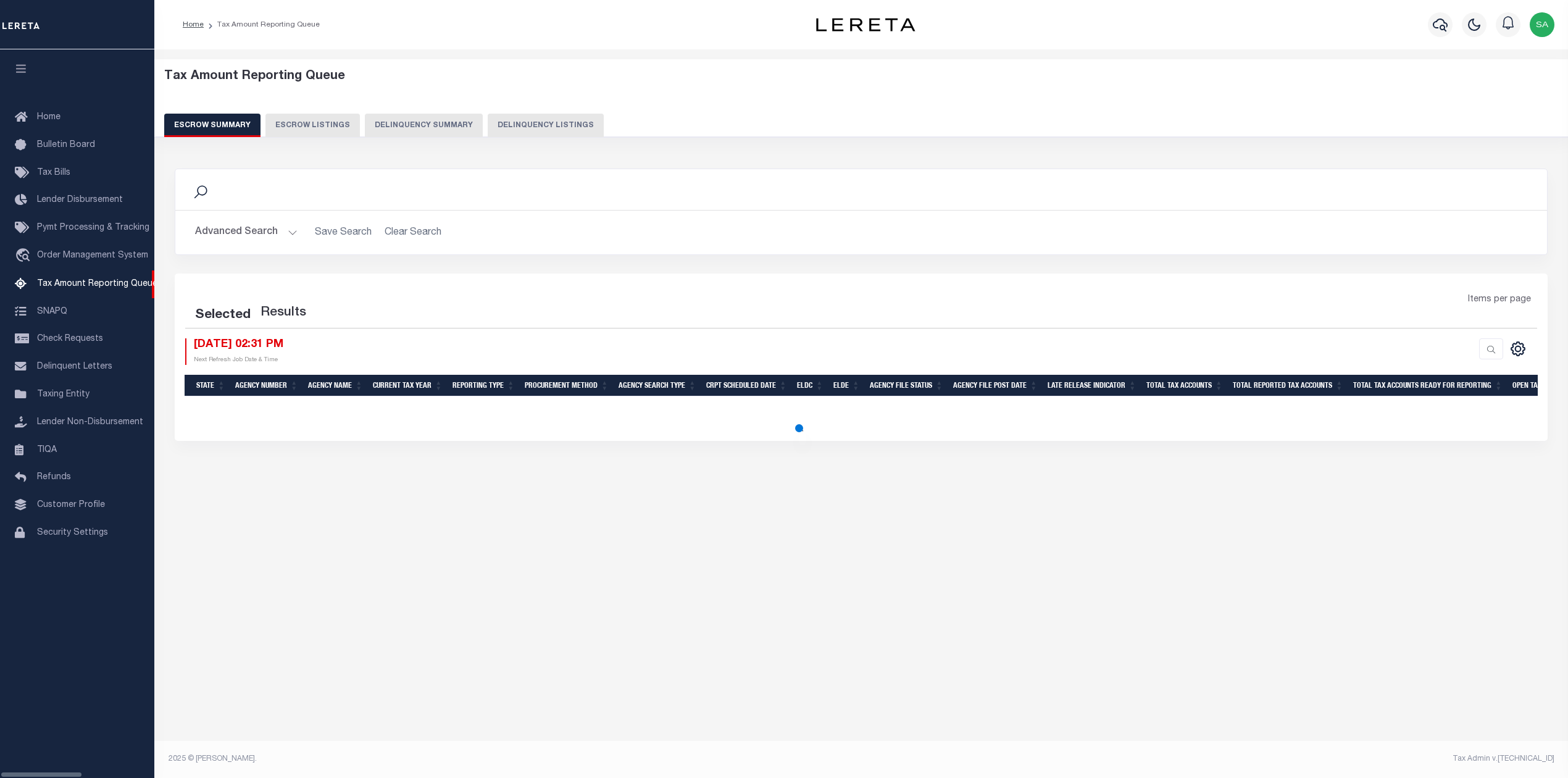
select select "500"
